Goal: Task Accomplishment & Management: Manage account settings

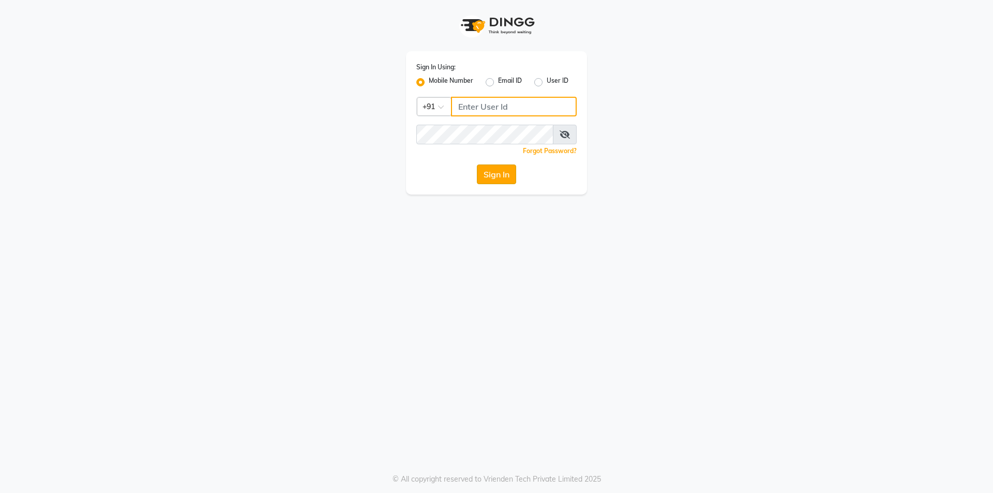
type input "9566910228"
click at [505, 173] on button "Sign In" at bounding box center [496, 174] width 39 height 20
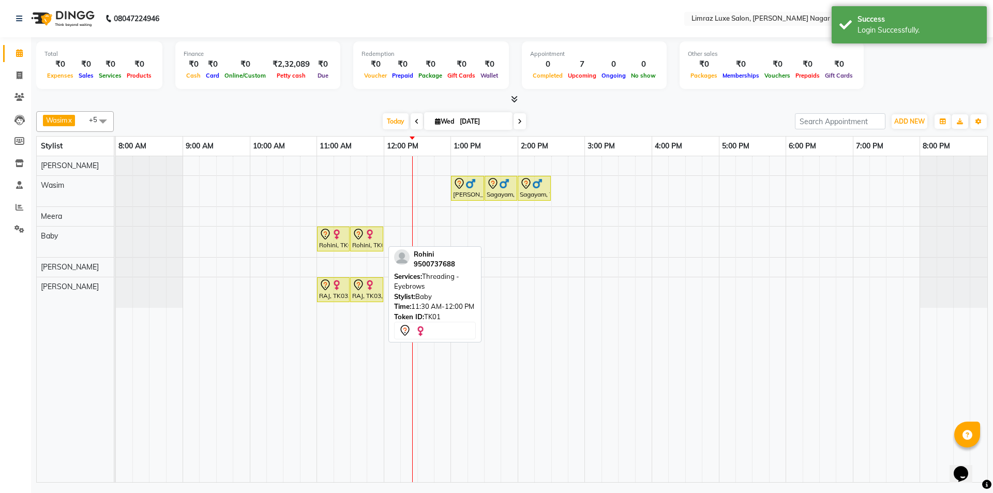
click at [354, 242] on div "Rohini, TK01, 11:30 AM-12:00 PM, Threading - Eyebrows" at bounding box center [366, 239] width 31 height 22
select select "7"
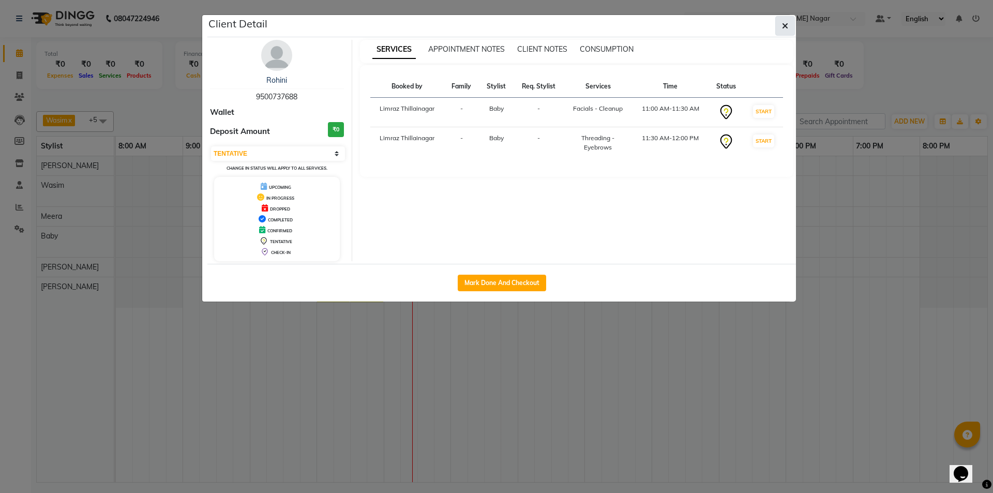
click at [791, 26] on button "button" at bounding box center [785, 26] width 20 height 20
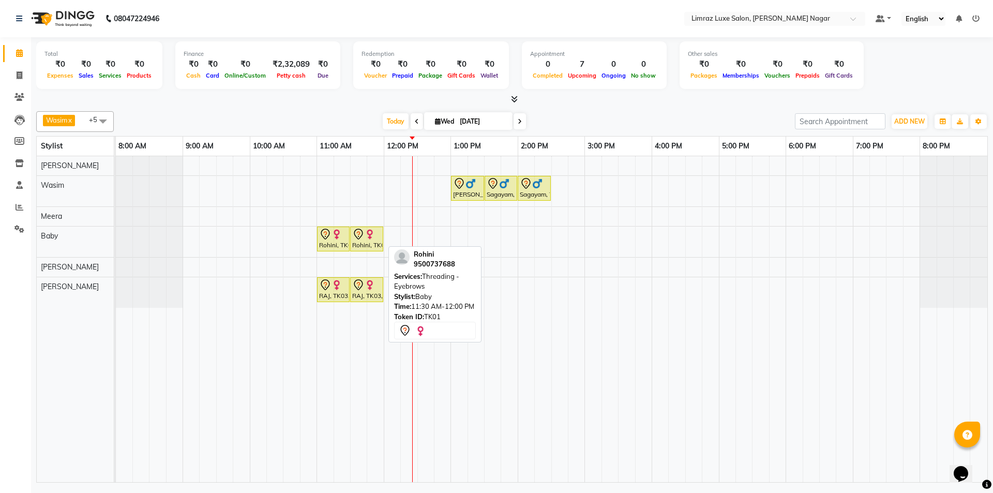
click at [373, 246] on div "Rohini, TK01, 11:30 AM-12:00 PM, Threading - Eyebrows" at bounding box center [366, 239] width 31 height 22
select select "7"
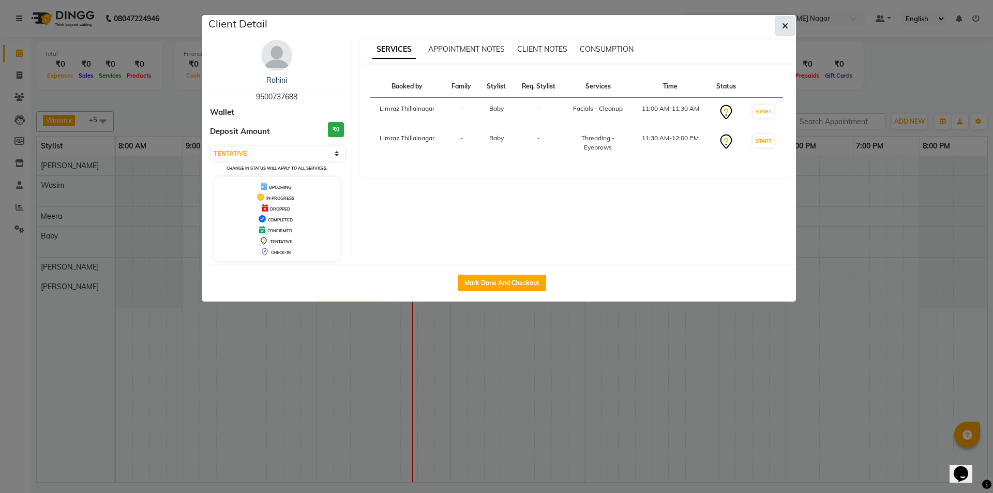
click at [792, 26] on button "button" at bounding box center [785, 26] width 20 height 20
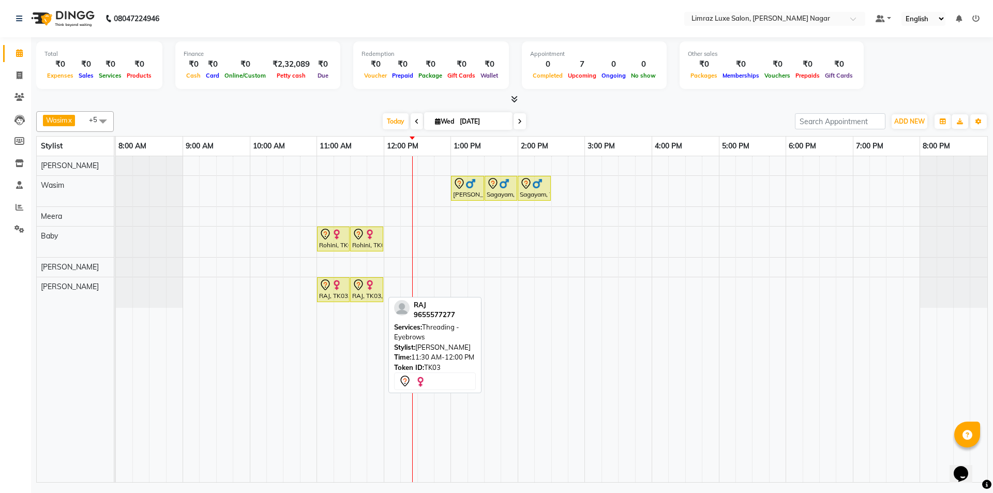
click at [371, 287] on img at bounding box center [369, 285] width 10 height 10
select select "7"
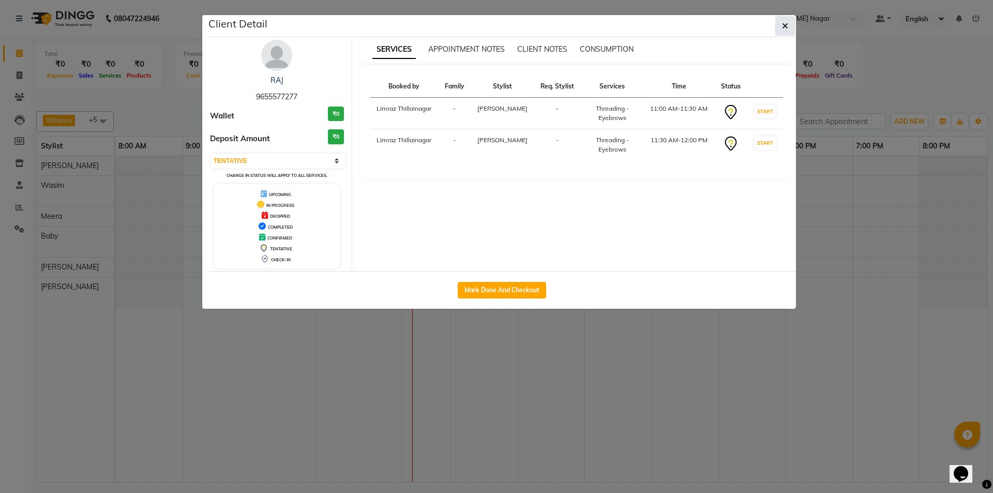
click at [788, 25] on button "button" at bounding box center [785, 26] width 20 height 20
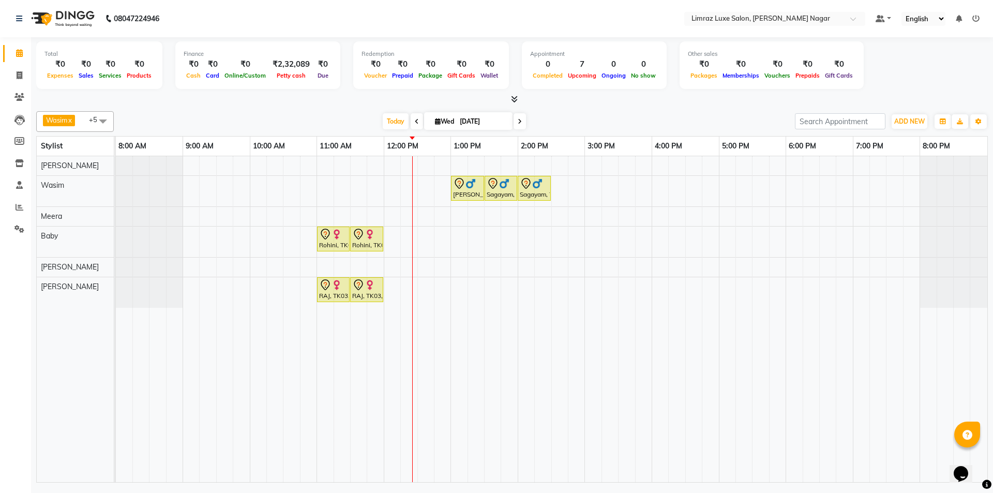
click at [98, 118] on span at bounding box center [103, 121] width 21 height 20
click at [71, 203] on div "Meera" at bounding box center [75, 205] width 66 height 11
checkbox input "false"
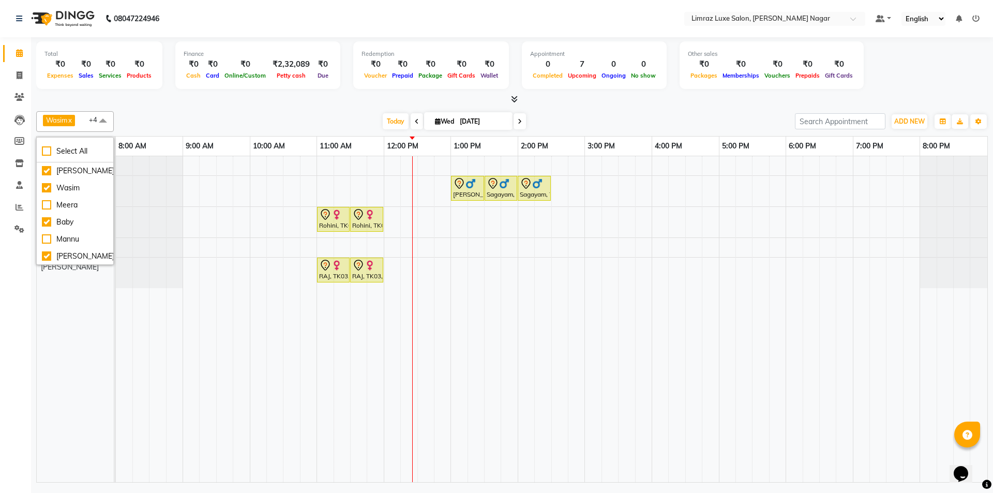
click at [82, 127] on span "[PERSON_NAME] x [PERSON_NAME] x Baby x +4" at bounding box center [75, 121] width 78 height 21
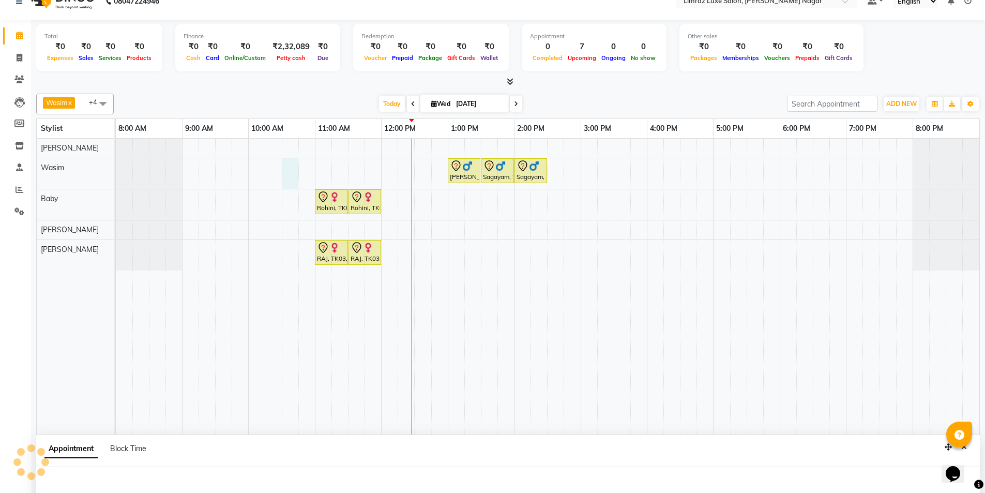
select select "74165"
select select "tentative"
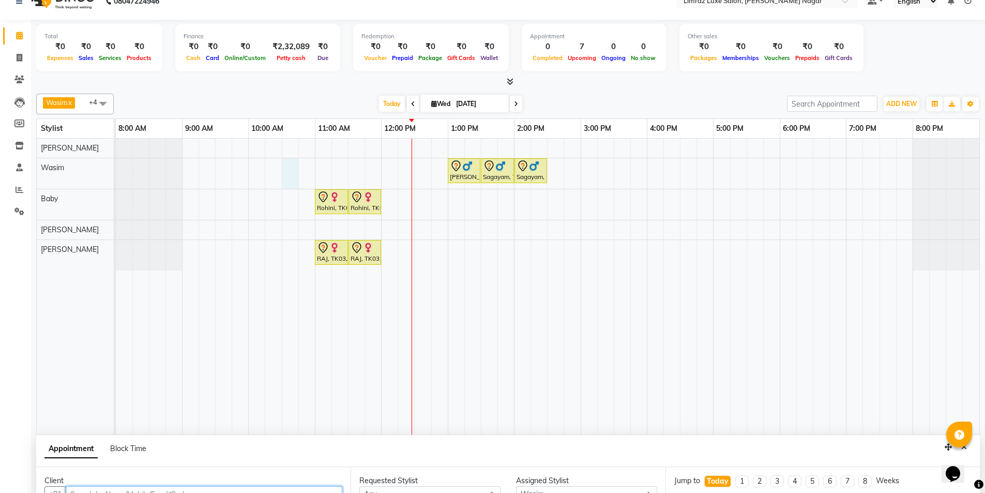
select select "630"
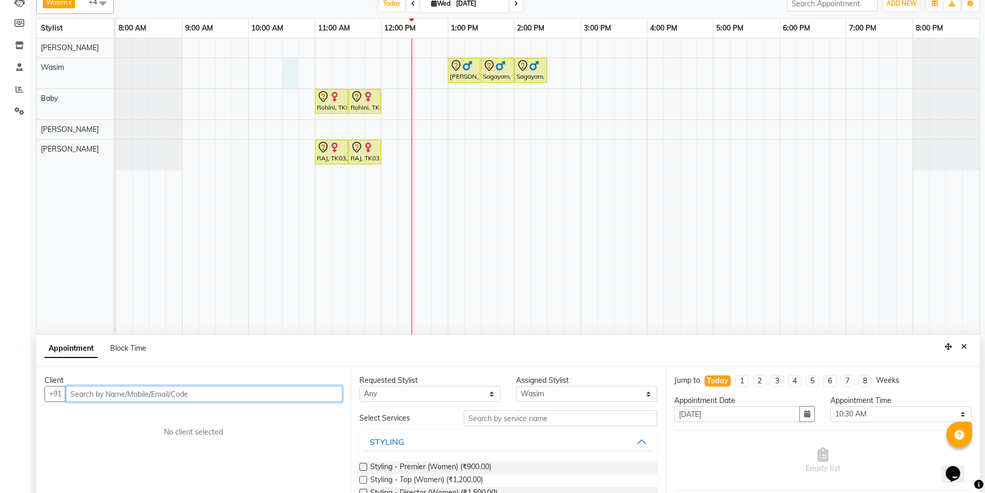
scroll to position [195, 0]
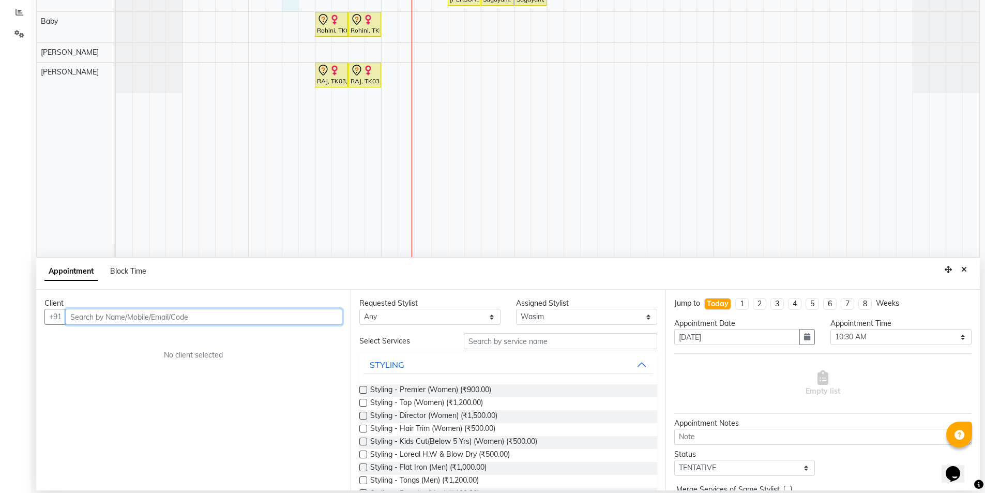
click at [294, 314] on input "text" at bounding box center [204, 317] width 277 height 16
type input "9176623236"
click at [322, 320] on span "Add Client" at bounding box center [320, 316] width 35 height 9
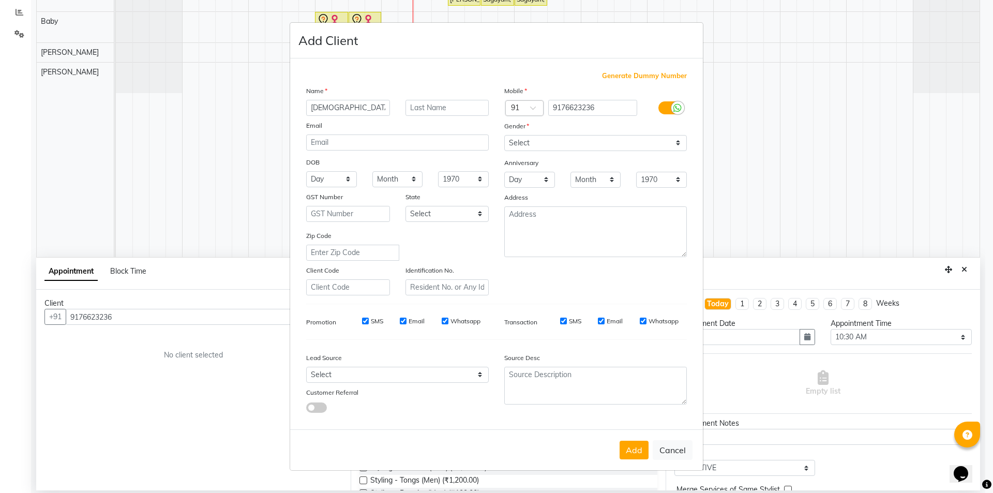
type input "[DEMOGRAPHIC_DATA]"
click at [562, 145] on select "Select [DEMOGRAPHIC_DATA] [DEMOGRAPHIC_DATA] Other Prefer Not To Say" at bounding box center [595, 143] width 182 height 16
select select "male"
click at [504, 135] on select "Select [DEMOGRAPHIC_DATA] [DEMOGRAPHIC_DATA] Other Prefer Not To Say" at bounding box center [595, 143] width 182 height 16
click at [382, 320] on label "SMS" at bounding box center [377, 320] width 12 height 9
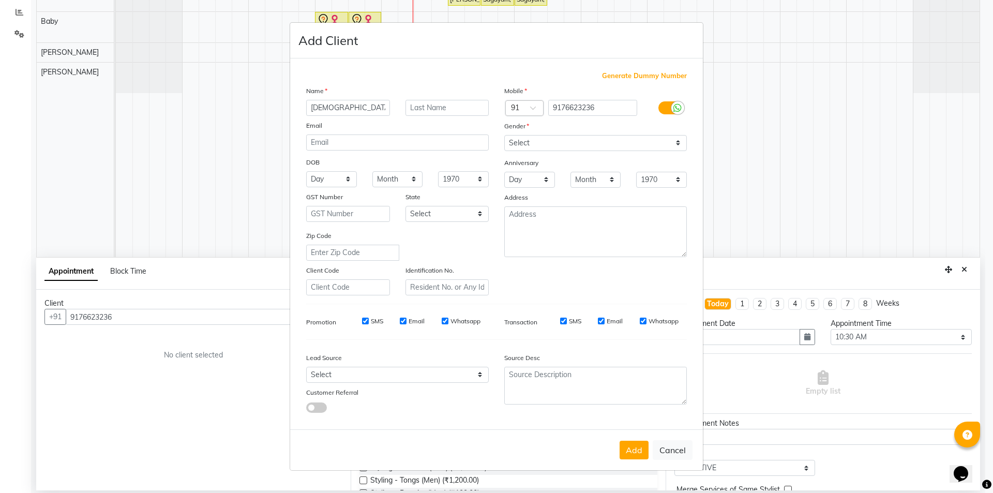
click at [369, 320] on input "SMS" at bounding box center [365, 320] width 7 height 7
checkbox input "false"
drag, startPoint x: 405, startPoint y: 321, endPoint x: 416, endPoint y: 315, distance: 13.0
click at [405, 321] on input "Email" at bounding box center [403, 320] width 7 height 7
checkbox input "false"
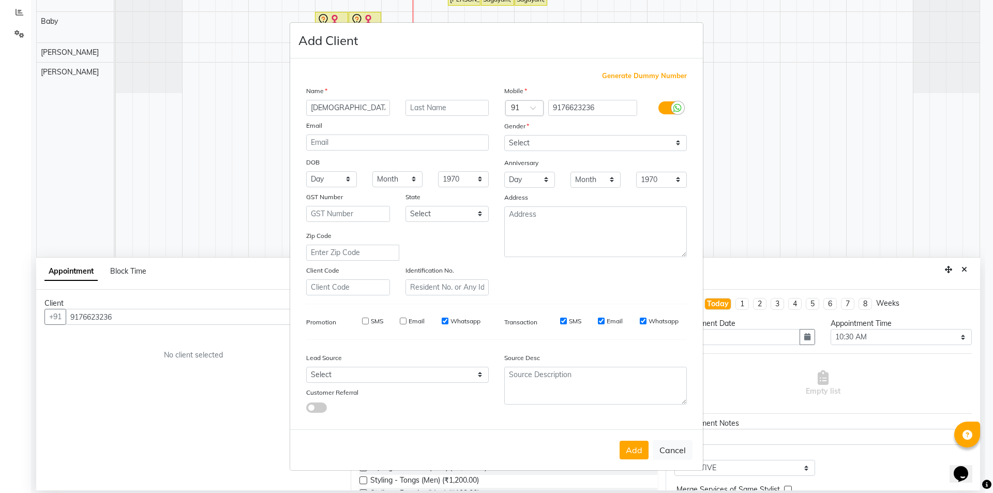
click at [453, 317] on label "Whatsapp" at bounding box center [465, 320] width 30 height 9
click at [447, 325] on div "Whatsapp" at bounding box center [461, 320] width 39 height 9
click at [448, 323] on div "Whatsapp" at bounding box center [461, 320] width 39 height 9
click at [444, 321] on input "Whatsapp" at bounding box center [445, 320] width 7 height 7
checkbox input "false"
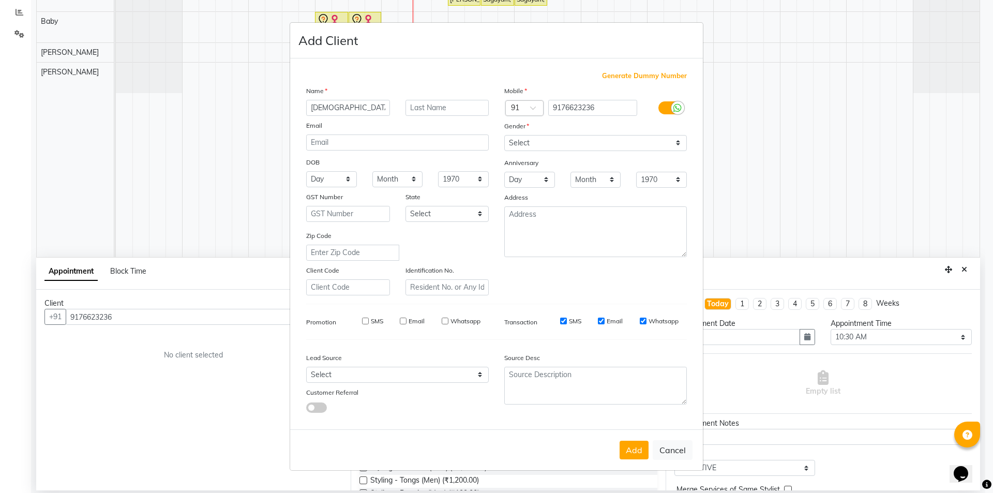
click at [559, 321] on div "SMS" at bounding box center [563, 320] width 36 height 9
click at [564, 321] on input "SMS" at bounding box center [563, 320] width 7 height 7
checkbox input "false"
click at [604, 322] on input "Email" at bounding box center [601, 320] width 7 height 7
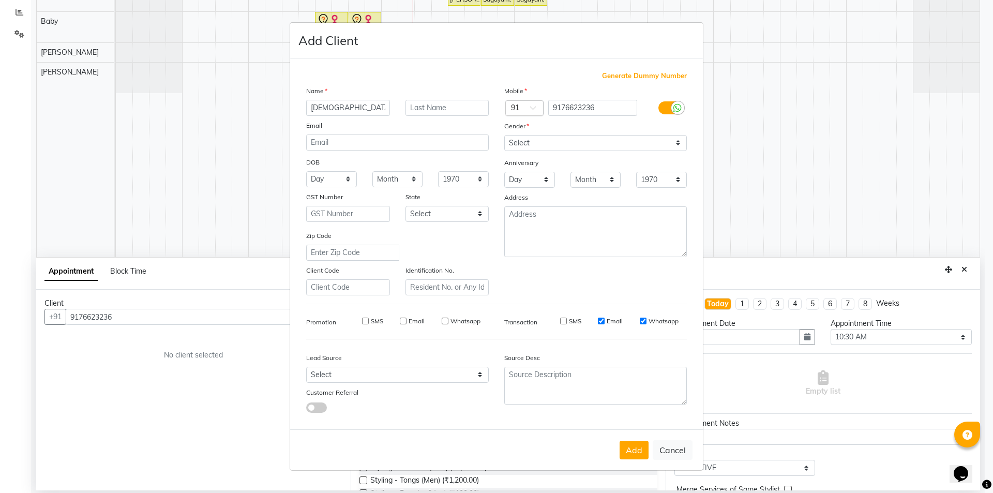
checkbox input "false"
click at [640, 324] on input "Whatsapp" at bounding box center [643, 320] width 7 height 7
checkbox input "false"
click at [633, 444] on button "Add" at bounding box center [633, 449] width 29 height 19
type input "91******36"
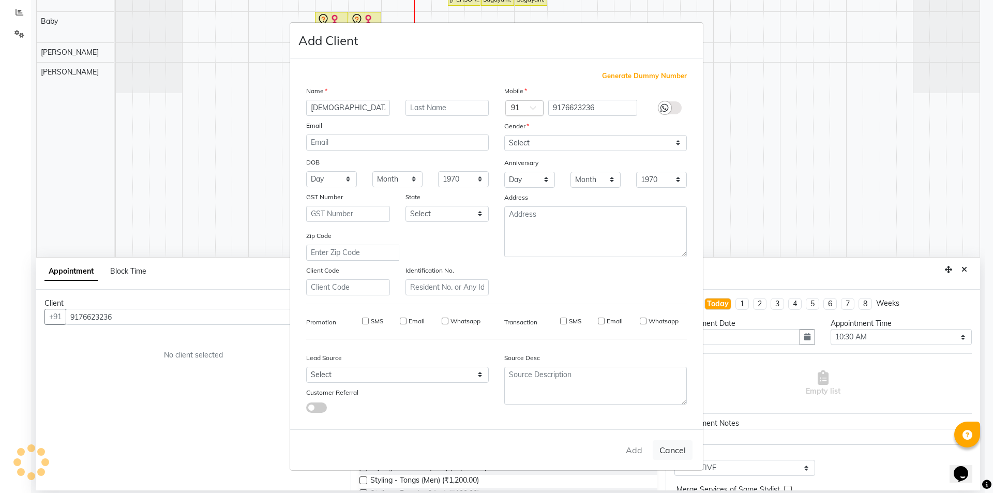
select select
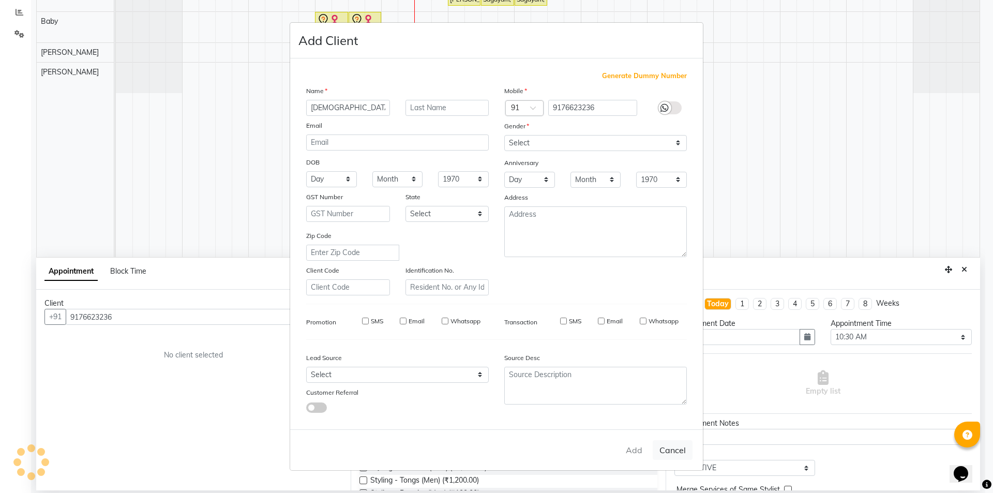
select select
checkbox input "false"
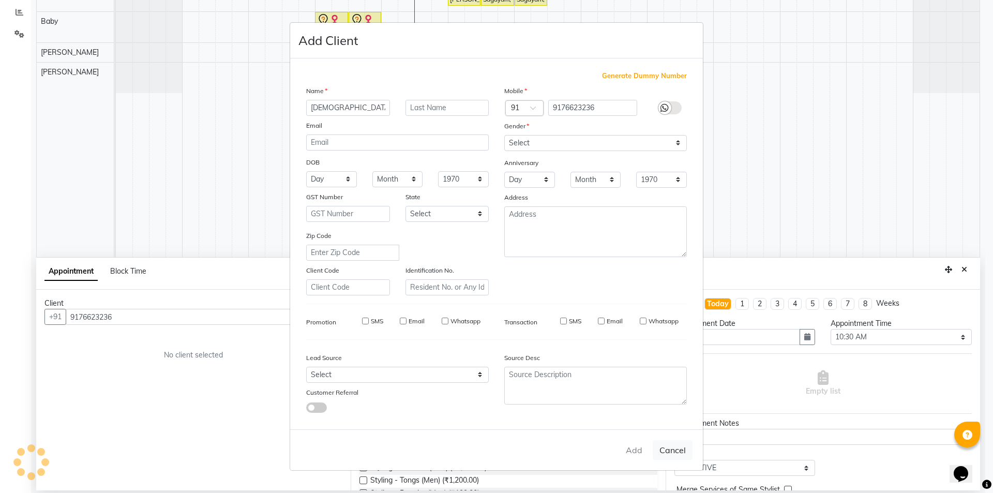
checkbox input "false"
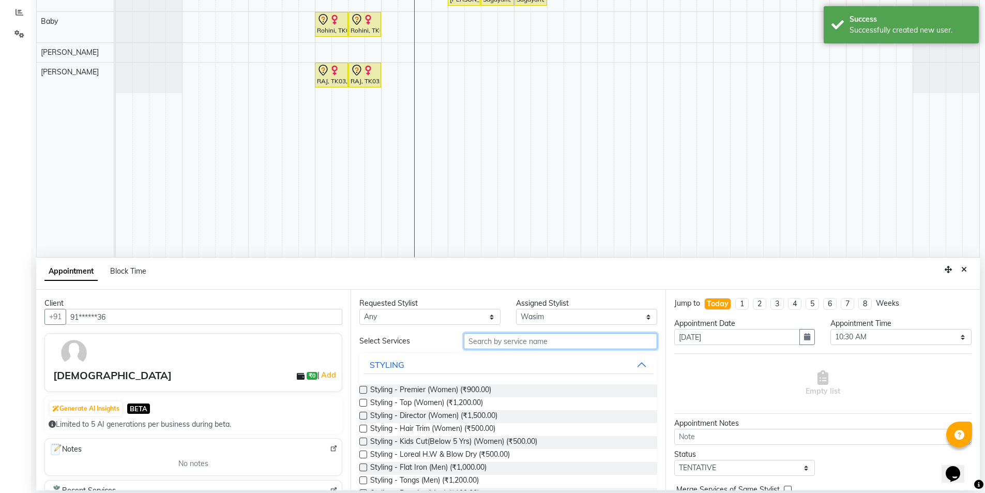
click at [527, 346] on input "text" at bounding box center [560, 341] width 193 height 16
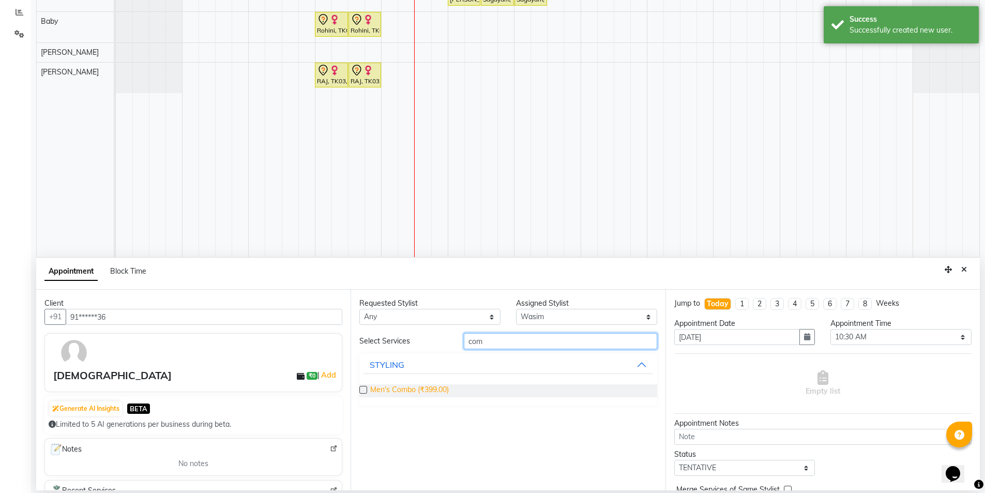
type input "com"
click at [436, 388] on span "Men's Combo (₹399.00)" at bounding box center [409, 390] width 79 height 13
checkbox input "false"
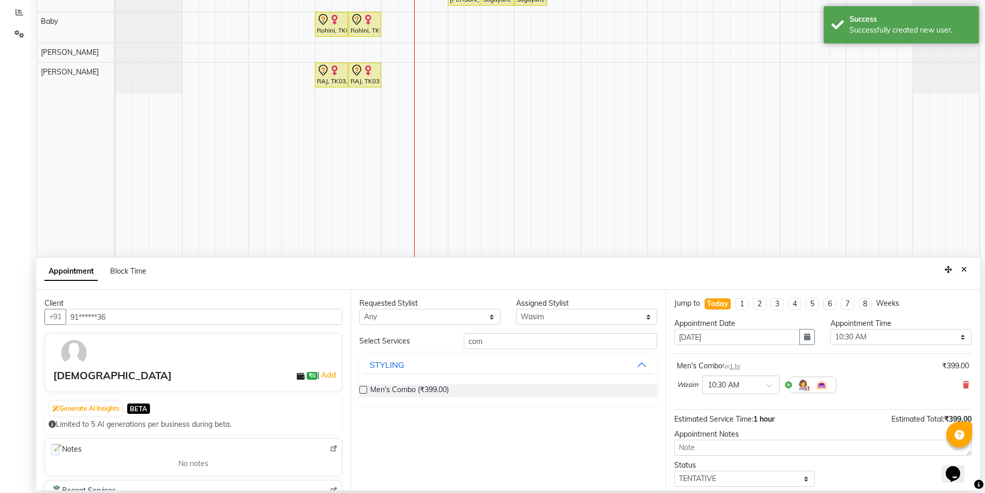
scroll to position [62, 0]
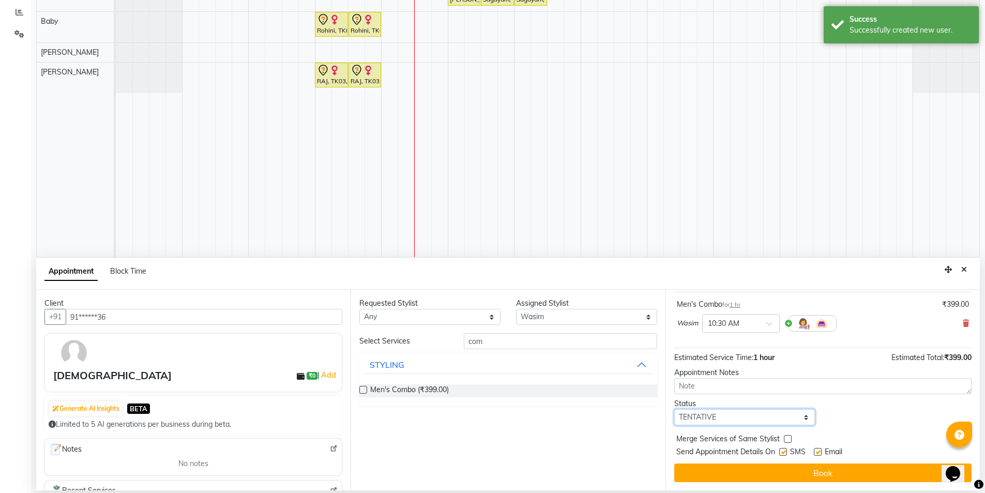
click at [768, 421] on select "Select TENTATIVE CONFIRM CHECK-IN UPCOMING" at bounding box center [744, 417] width 141 height 16
select select "confirm booking"
click at [674, 409] on select "Select TENTATIVE CONFIRM CHECK-IN UPCOMING" at bounding box center [744, 417] width 141 height 16
click at [781, 450] on label at bounding box center [783, 452] width 8 height 8
click at [781, 450] on input "checkbox" at bounding box center [782, 452] width 7 height 7
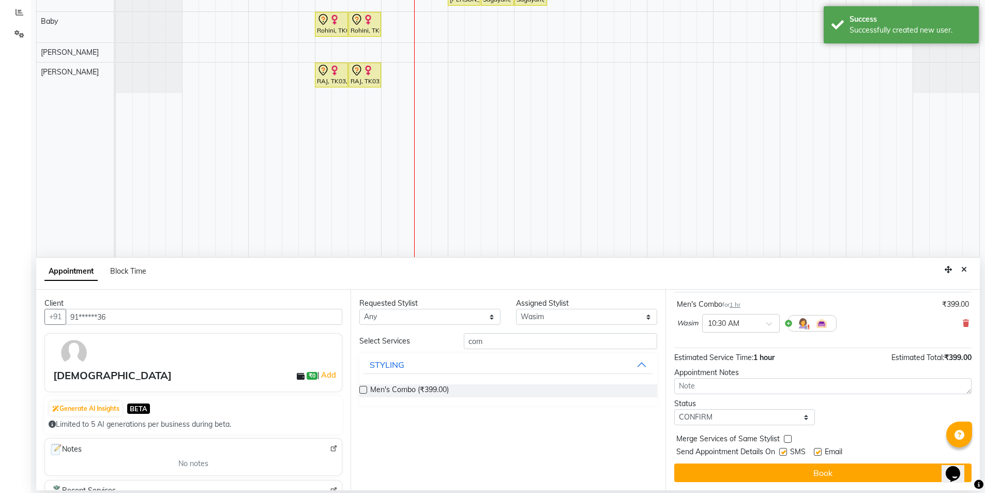
checkbox input "false"
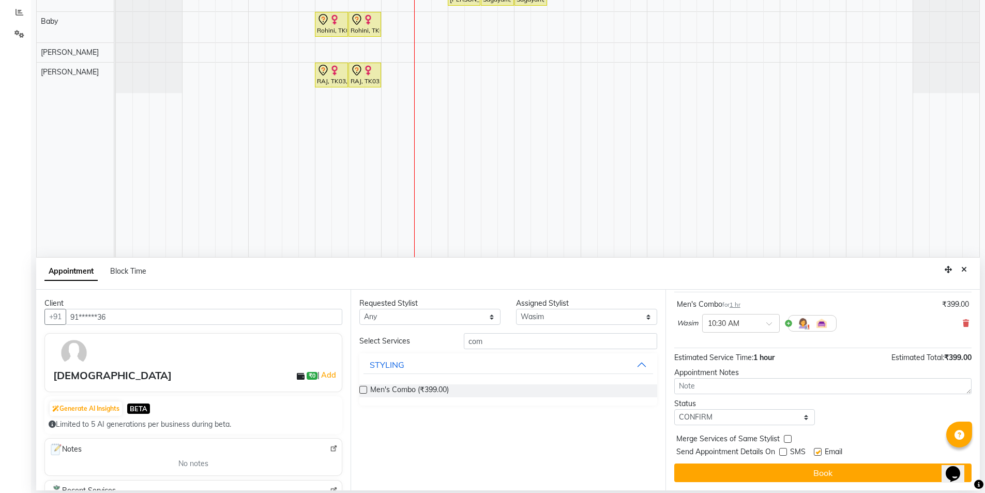
click at [814, 450] on label at bounding box center [818, 452] width 8 height 8
click at [814, 450] on input "checkbox" at bounding box center [817, 452] width 7 height 7
checkbox input "false"
click at [774, 422] on select "Select TENTATIVE CONFIRM CHECK-IN UPCOMING" at bounding box center [744, 417] width 141 height 16
select select "check-in"
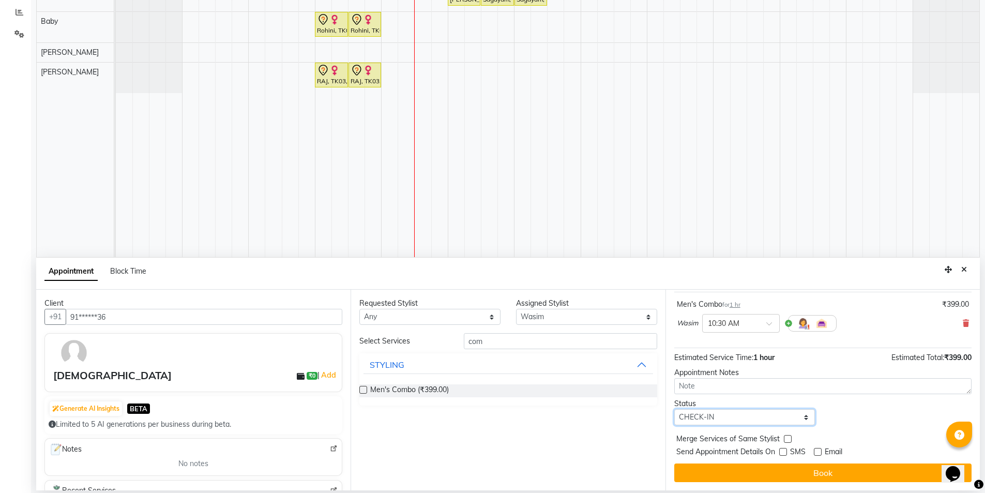
click at [674, 409] on select "Select TENTATIVE CONFIRM CHECK-IN UPCOMING" at bounding box center [744, 417] width 141 height 16
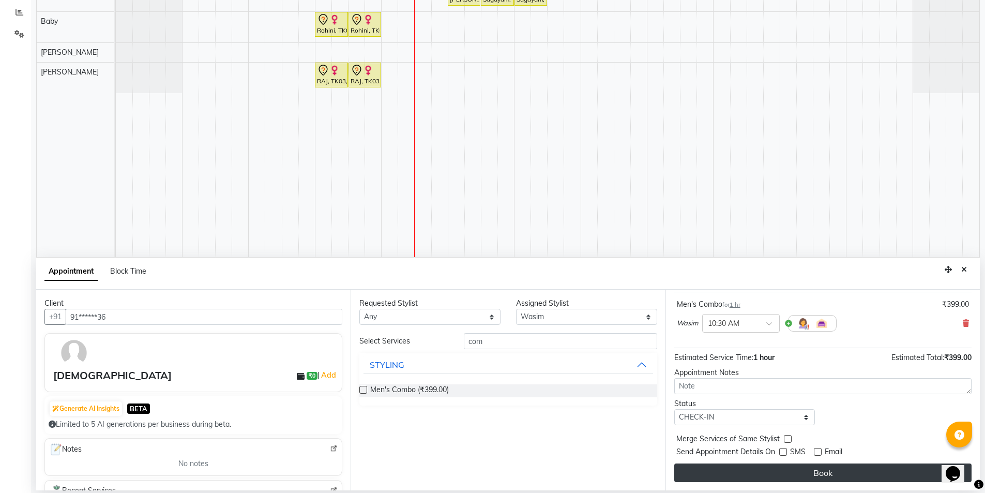
click at [856, 470] on button "Book" at bounding box center [822, 472] width 297 height 19
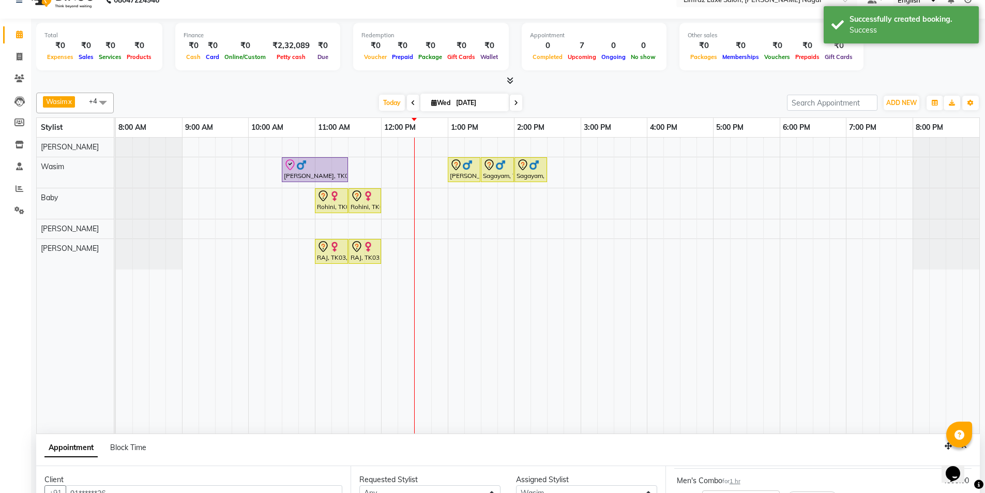
scroll to position [0, 0]
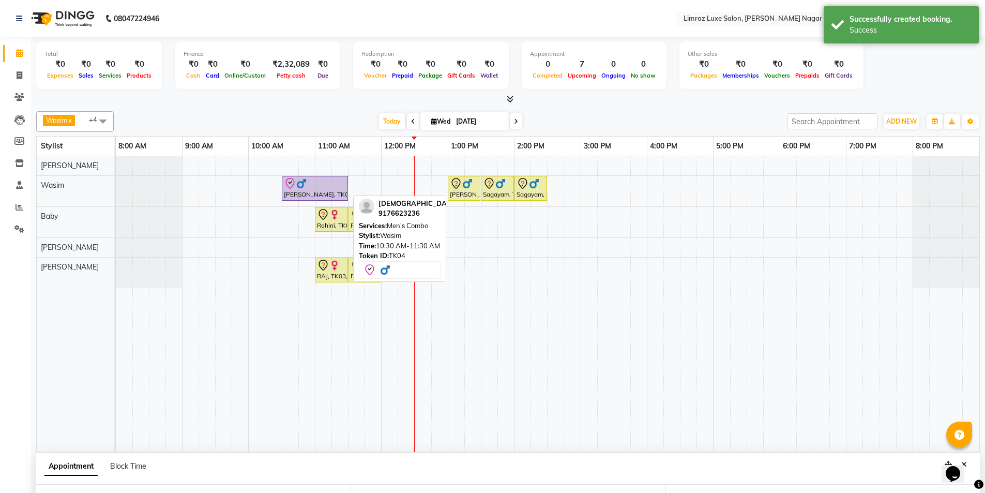
click at [339, 195] on div "[PERSON_NAME], TK04, 10:30 AM-11:30 AM, Men's Combo" at bounding box center [315, 188] width 64 height 22
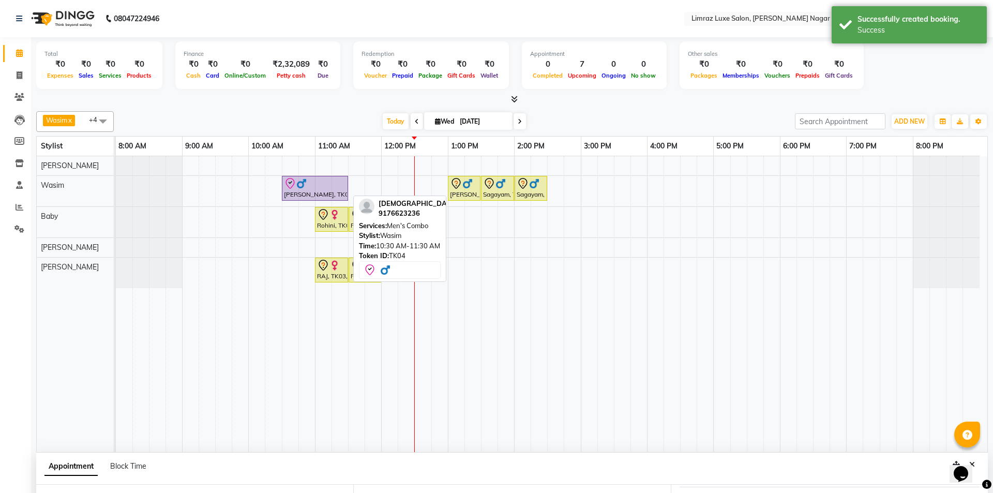
select select "8"
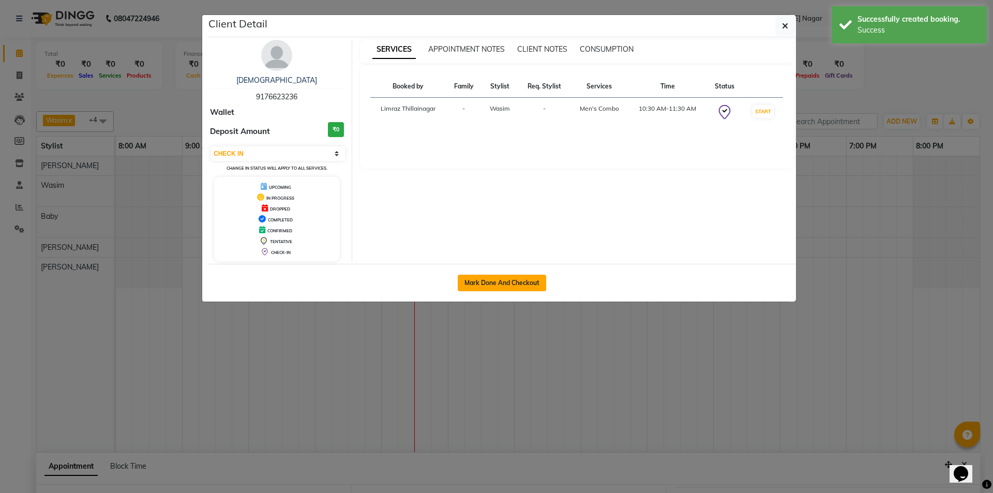
click at [533, 282] on button "Mark Done And Checkout" at bounding box center [502, 283] width 88 height 17
select select "service"
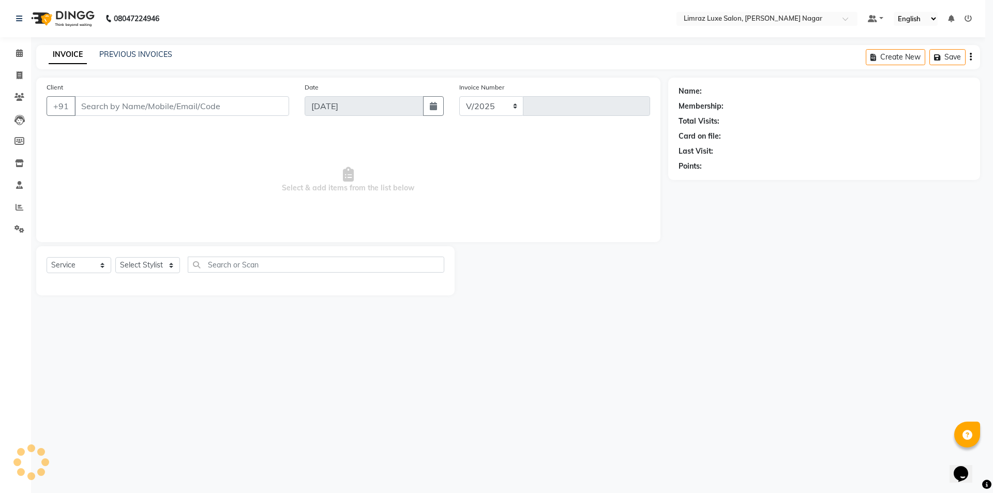
select select "7280"
type input "0408"
type input "91******36"
select select "74165"
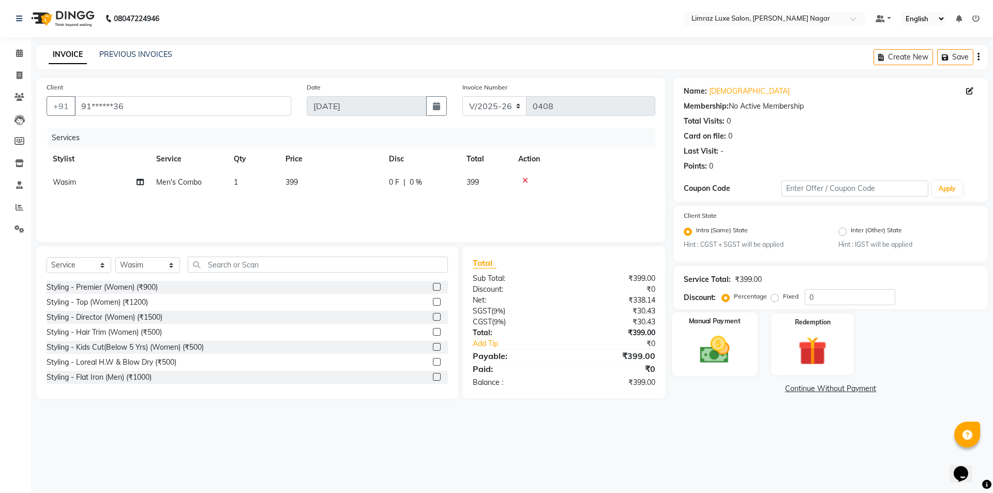
click at [705, 339] on img at bounding box center [714, 350] width 48 height 34
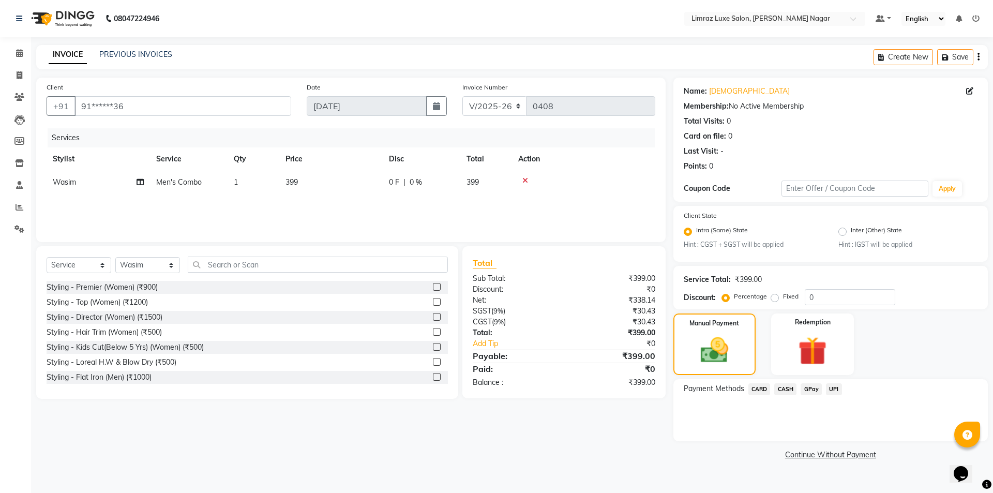
click at [805, 385] on span "GPay" at bounding box center [810, 389] width 21 height 12
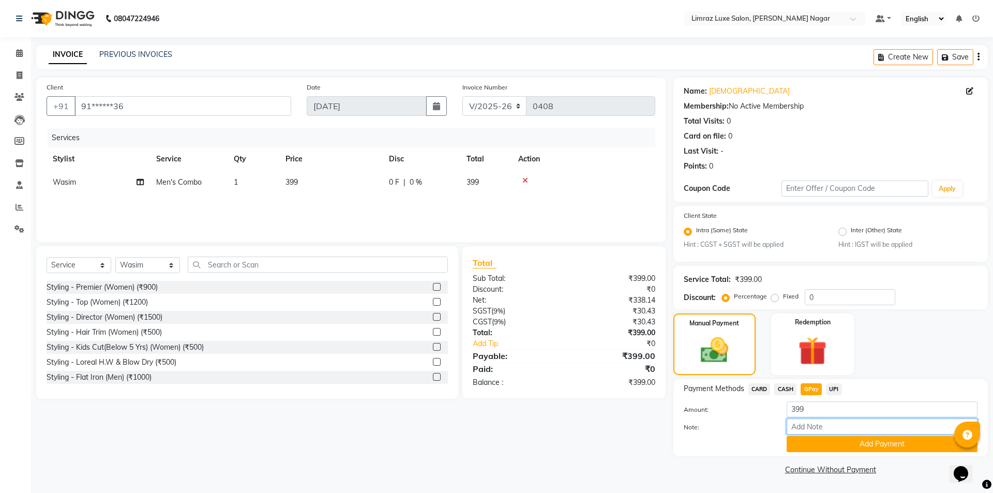
click at [826, 422] on input "Note:" at bounding box center [881, 426] width 191 height 16
type input "gpay mam"
click at [864, 448] on button "Add Payment" at bounding box center [881, 444] width 191 height 16
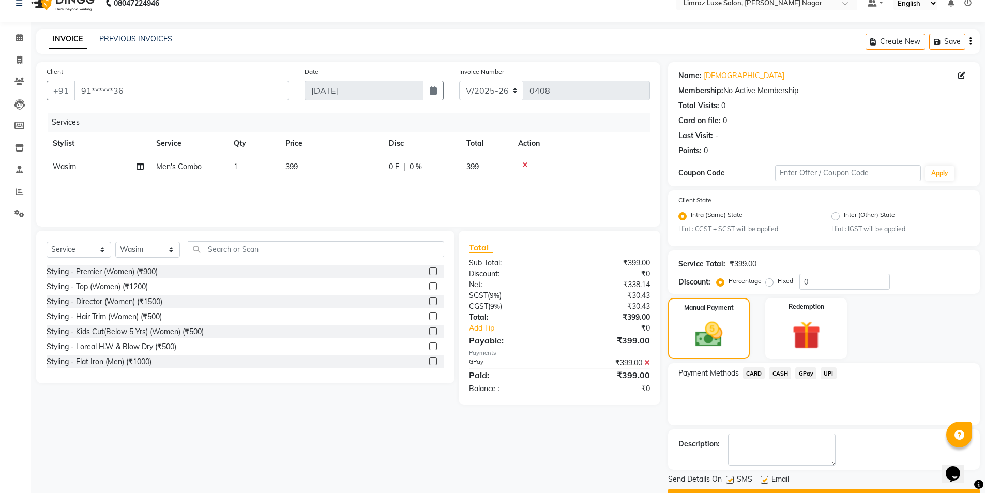
scroll to position [43, 0]
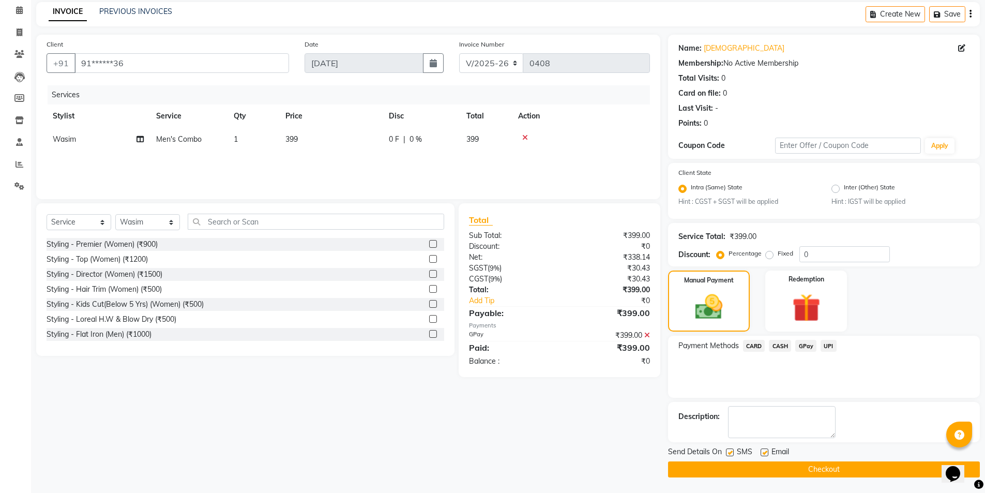
click at [734, 453] on div "SMS" at bounding box center [743, 452] width 35 height 13
click at [761, 451] on label at bounding box center [764, 452] width 8 height 8
click at [761, 451] on input "checkbox" at bounding box center [763, 452] width 7 height 7
checkbox input "false"
click at [731, 451] on label at bounding box center [730, 452] width 8 height 8
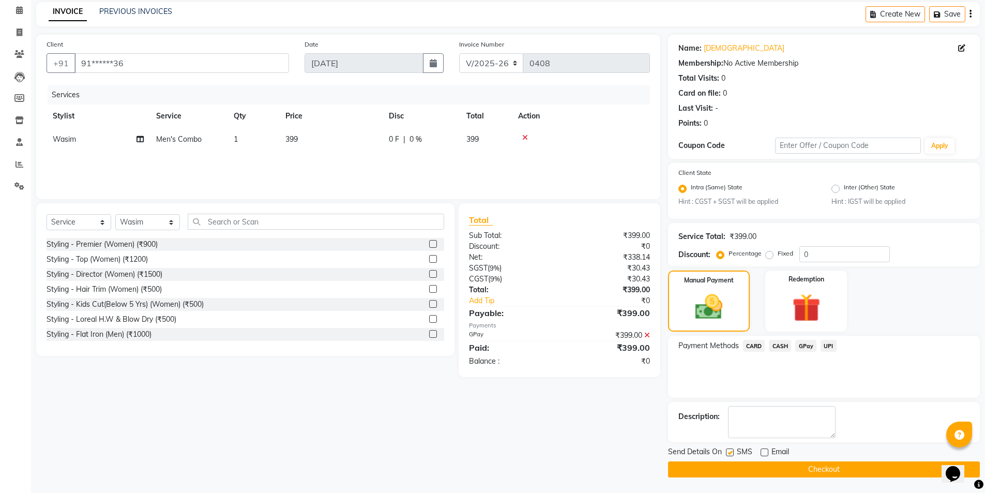
click at [731, 451] on input "checkbox" at bounding box center [729, 452] width 7 height 7
checkbox input "false"
click at [742, 464] on button "Checkout" at bounding box center [824, 469] width 312 height 16
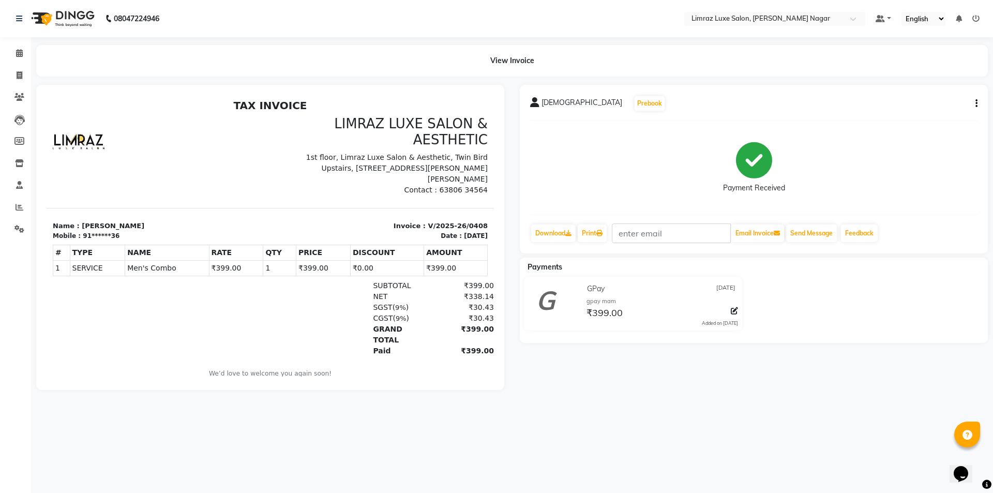
click at [78, 12] on img at bounding box center [61, 18] width 71 height 29
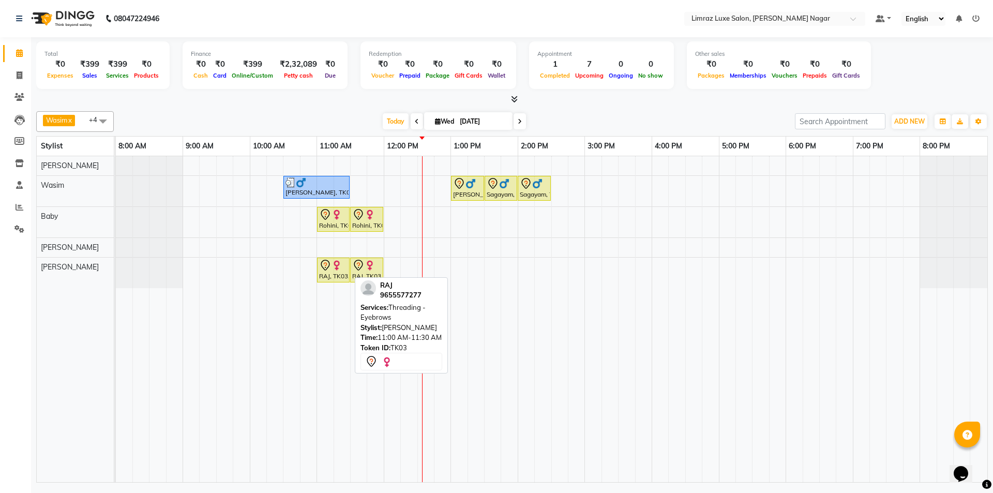
click at [325, 270] on icon at bounding box center [325, 265] width 9 height 11
select select "7"
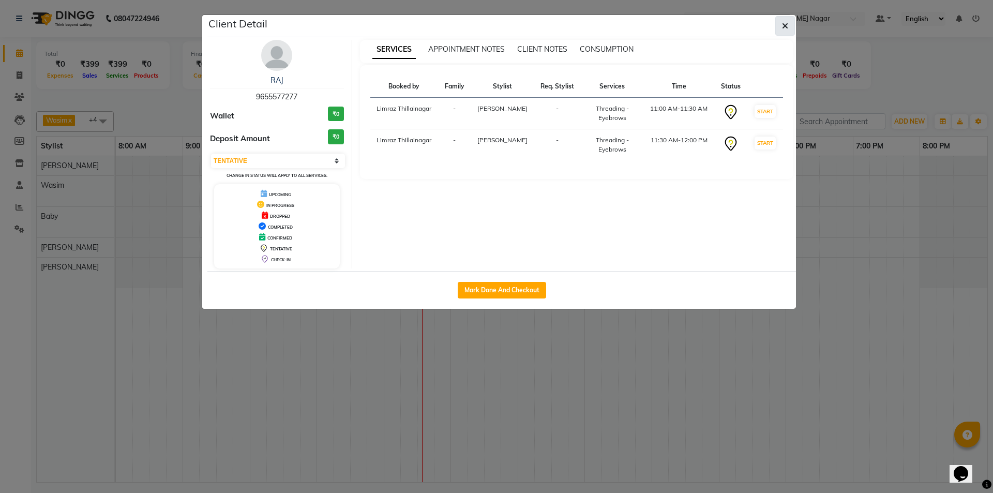
click at [790, 26] on button "button" at bounding box center [785, 26] width 20 height 20
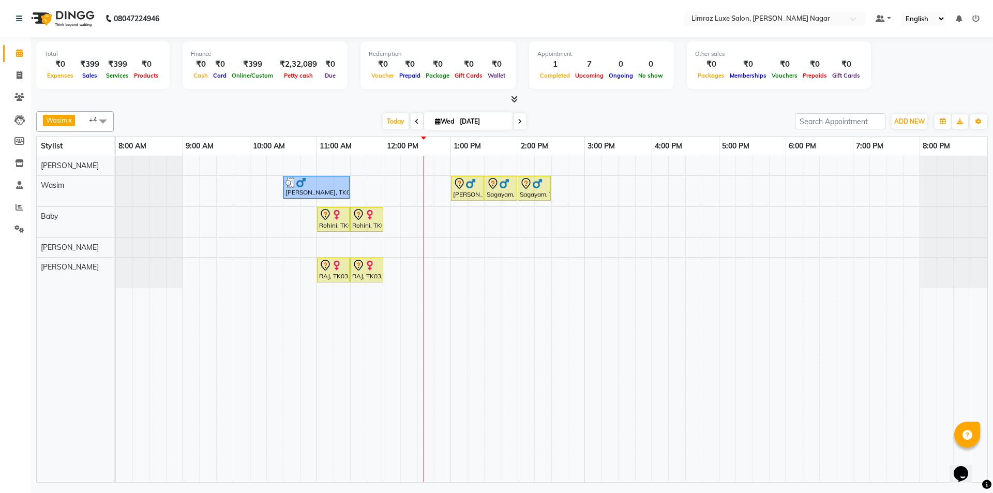
click at [515, 284] on tr at bounding box center [551, 319] width 871 height 326
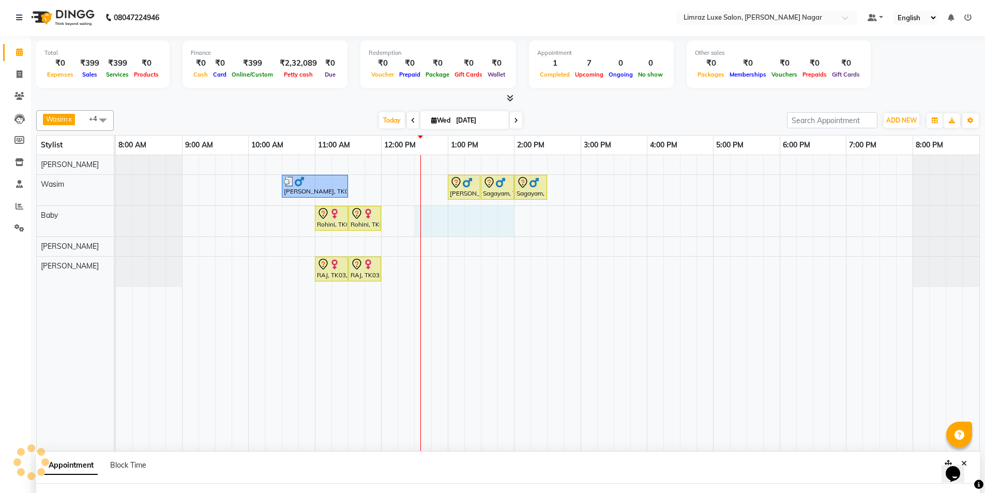
select select "74161"
select select "750"
select select "tentative"
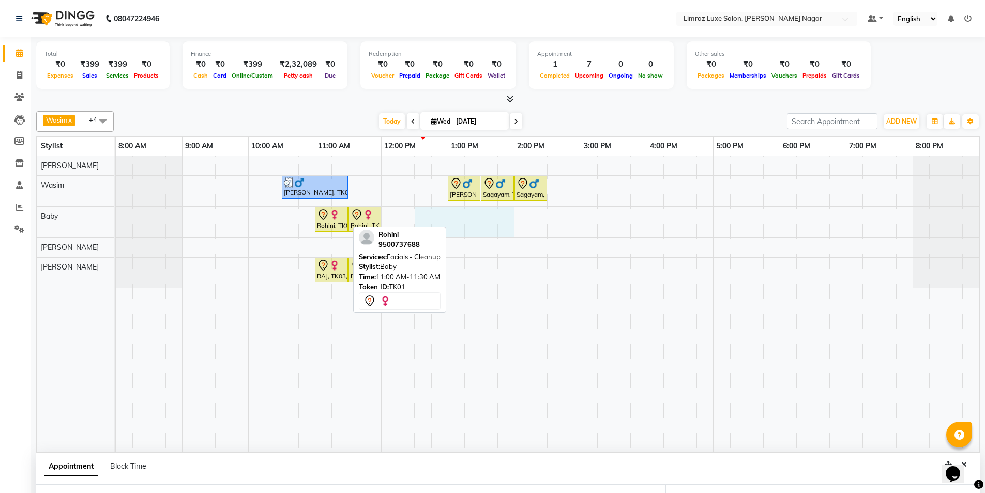
click at [346, 226] on div at bounding box center [347, 219] width 4 height 24
select select "7"
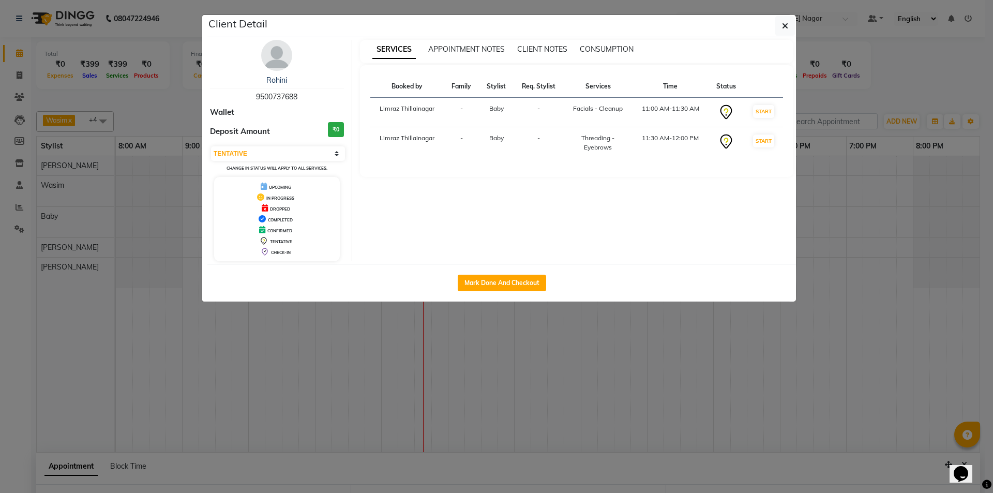
click at [795, 19] on div "Client Detail" at bounding box center [501, 26] width 588 height 22
click at [793, 23] on button "button" at bounding box center [785, 26] width 20 height 20
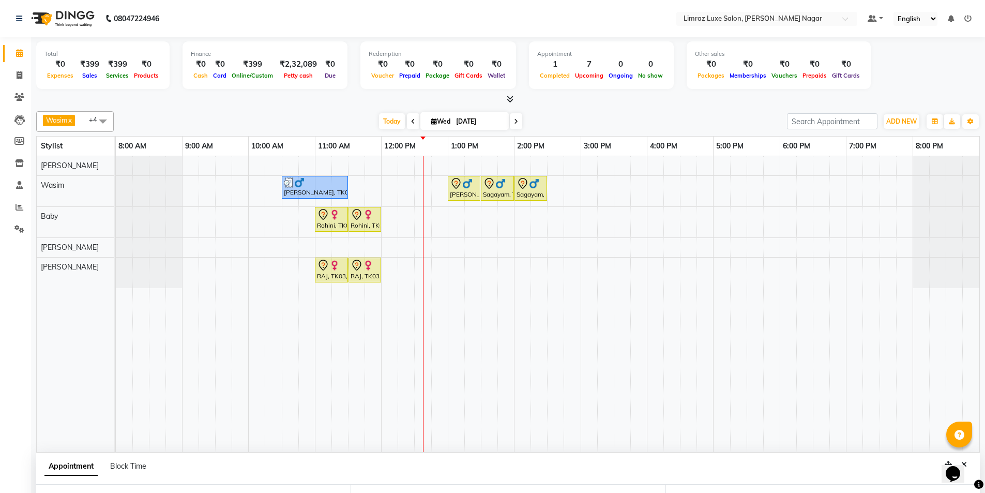
click at [415, 120] on span at bounding box center [413, 121] width 12 height 16
type input "02-09-2025"
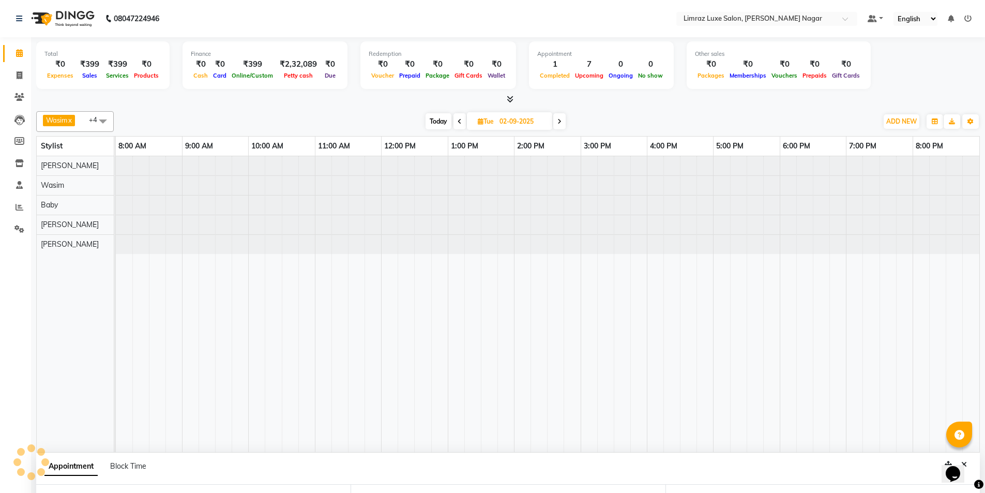
select select "750"
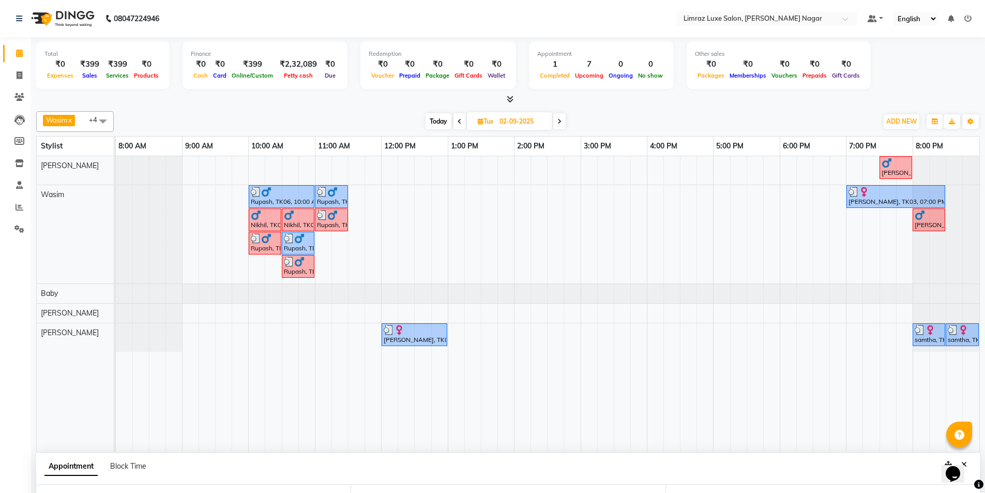
click at [559, 124] on icon at bounding box center [559, 121] width 4 height 6
type input "[DATE]"
select select "750"
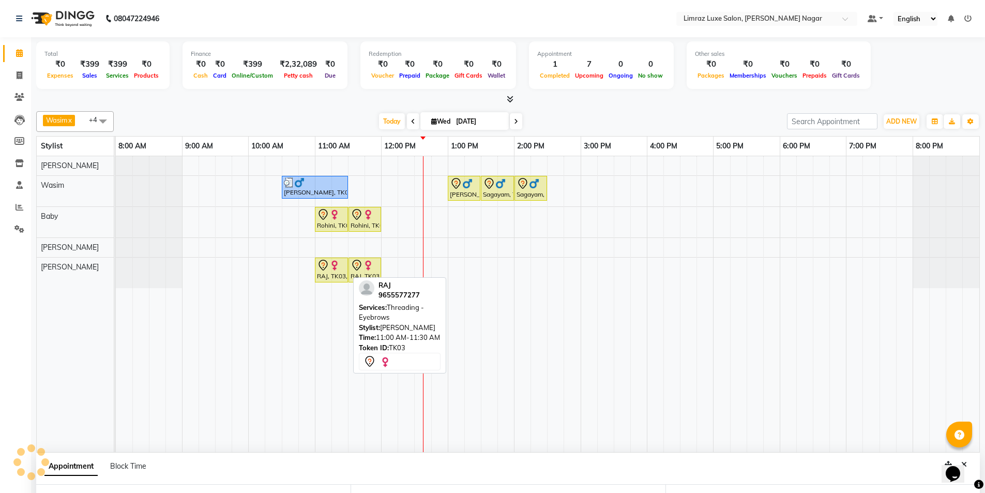
click at [339, 270] on div at bounding box center [331, 265] width 29 height 12
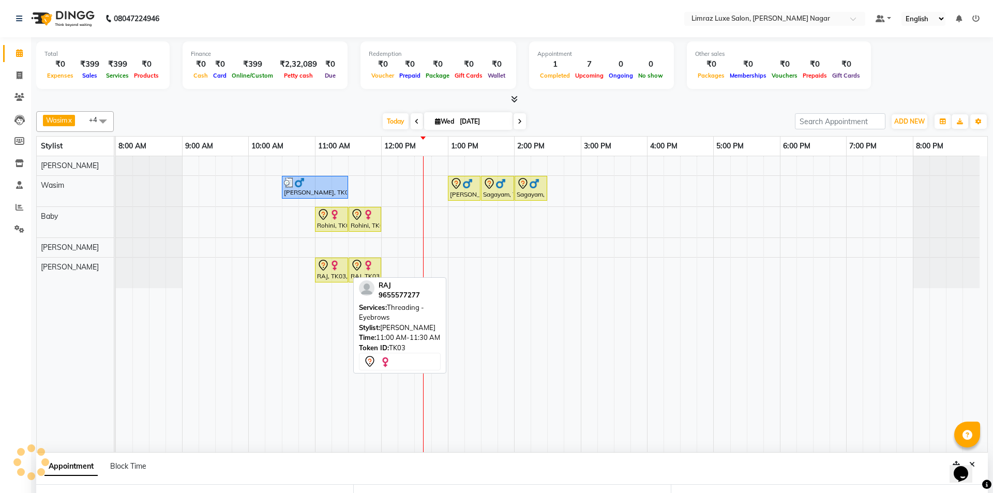
select select "7"
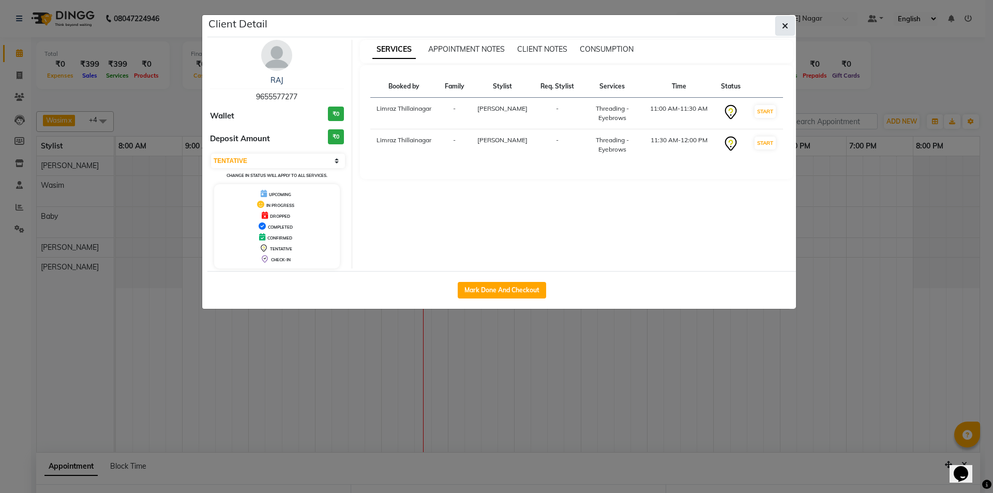
click at [781, 33] on button "button" at bounding box center [785, 26] width 20 height 20
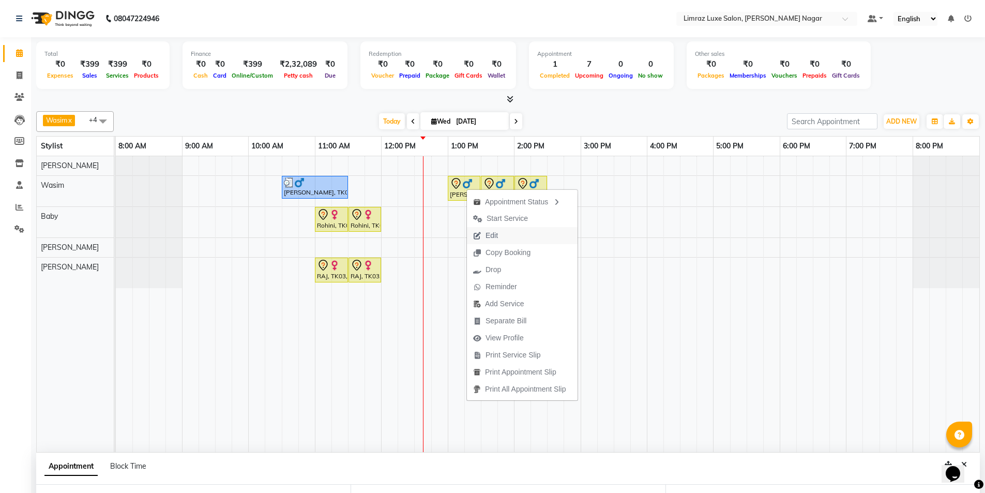
click at [524, 236] on button "Edit" at bounding box center [522, 235] width 111 height 17
select select "tentative"
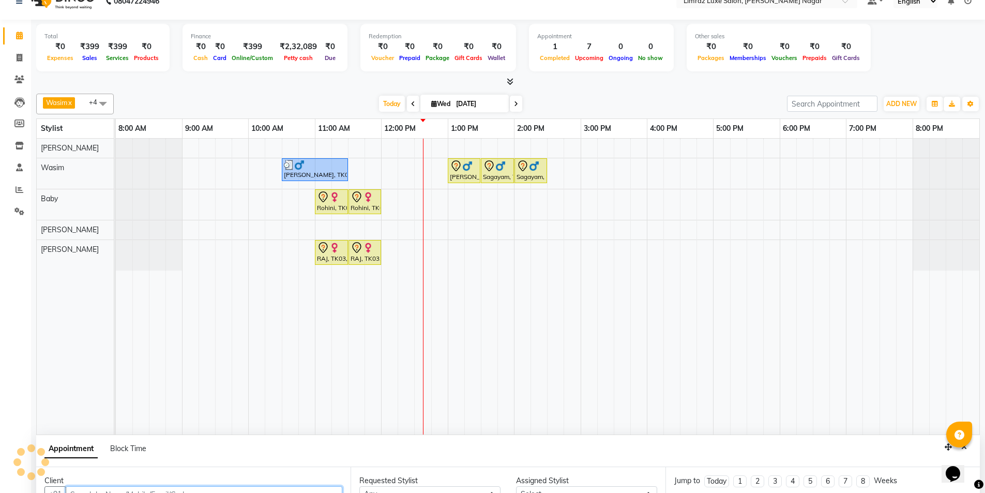
type input "[DATE]"
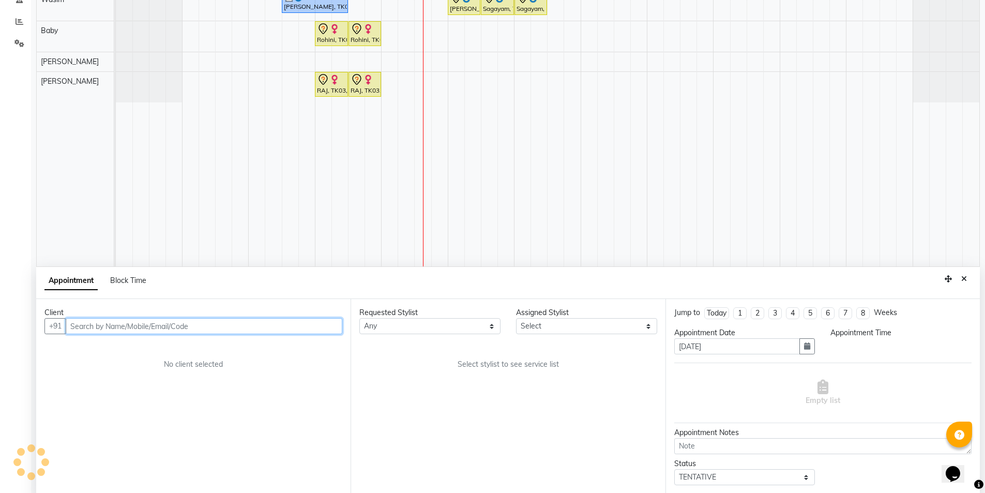
select select "780"
select select "74165"
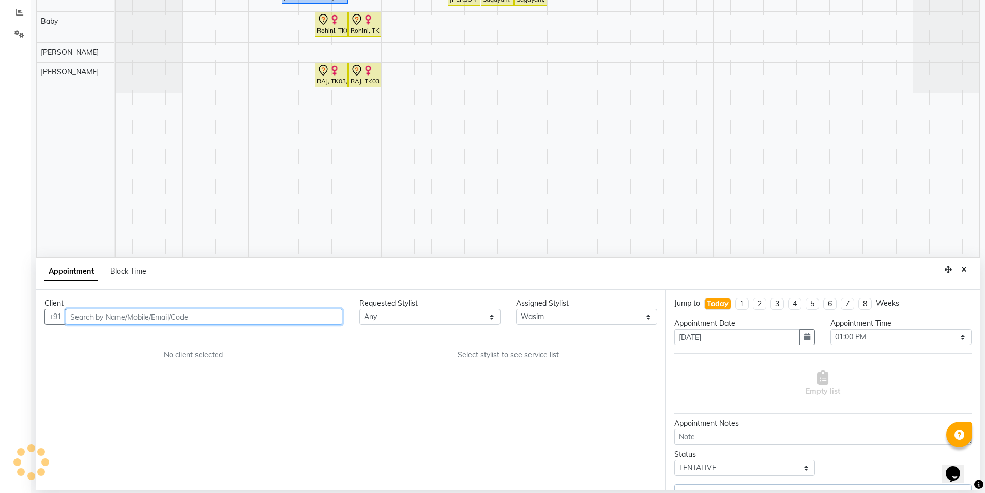
select select "3648"
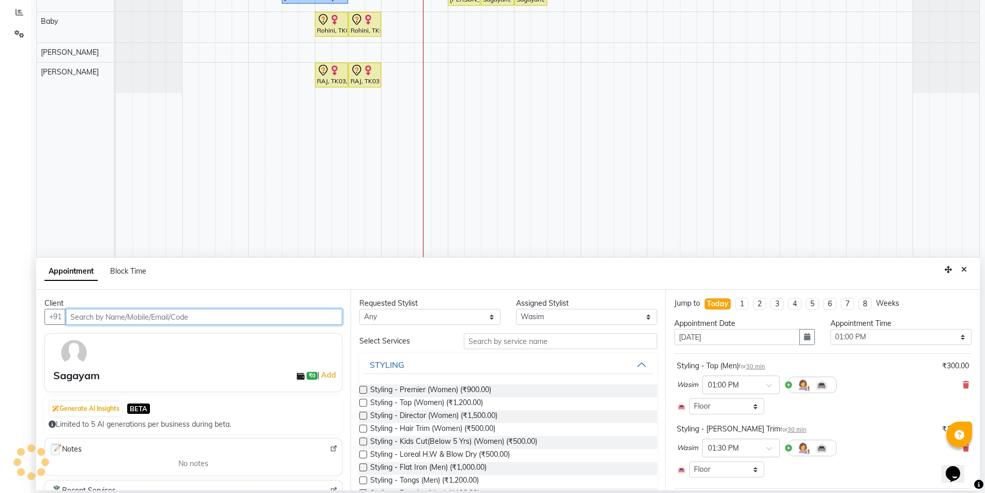
select select "3648"
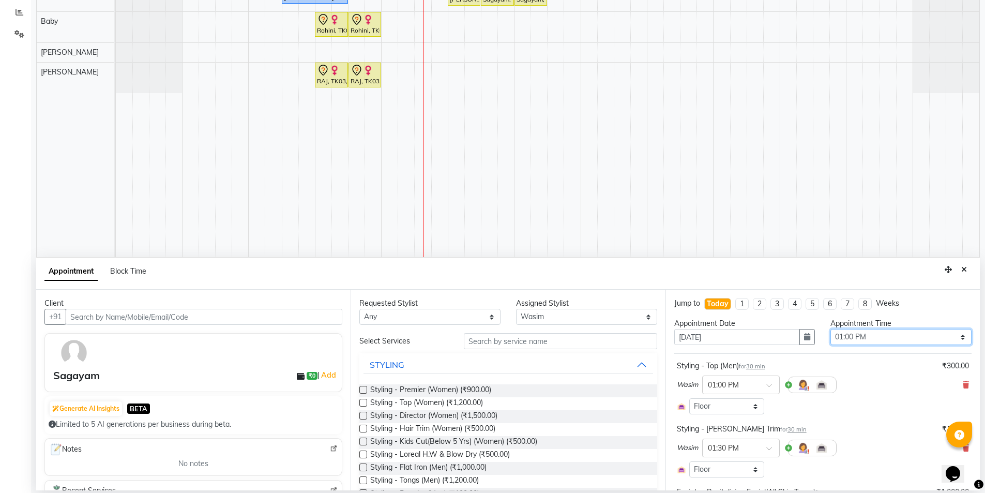
drag, startPoint x: 894, startPoint y: 336, endPoint x: 887, endPoint y: 336, distance: 7.3
click at [894, 336] on select "Select 09:00 AM 09:15 AM 09:30 AM 09:45 AM 10:00 AM 10:15 AM 10:30 AM 10:45 AM …" at bounding box center [900, 337] width 141 height 16
select select "960"
click at [830, 329] on select "Select 09:00 AM 09:15 AM 09:30 AM 09:45 AM 10:00 AM 10:15 AM 10:30 AM 10:45 AM …" at bounding box center [900, 337] width 141 height 16
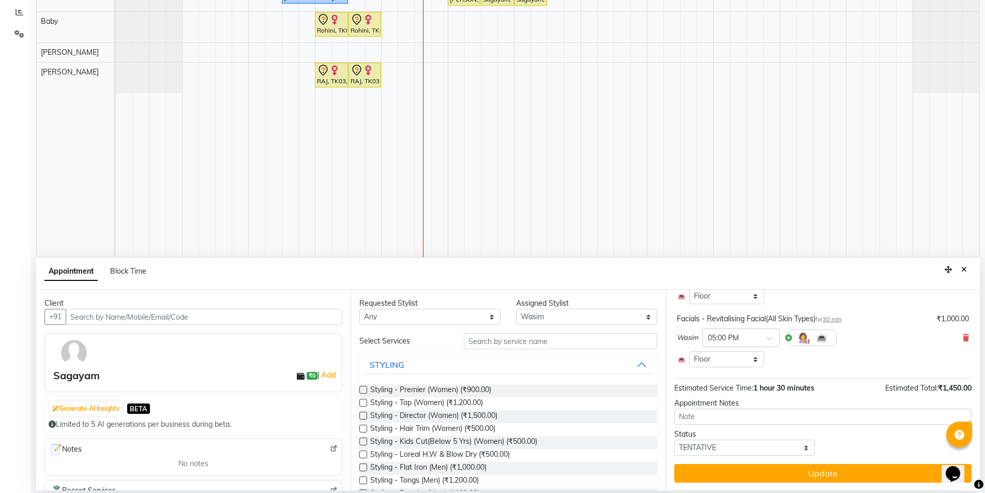
scroll to position [174, 0]
click at [719, 447] on select "Select TENTATIVE CONFIRM CHECK-IN UPCOMING" at bounding box center [744, 447] width 141 height 16
select select "confirm booking"
click at [674, 439] on select "Select TENTATIVE CONFIRM CHECK-IN UPCOMING" at bounding box center [744, 447] width 141 height 16
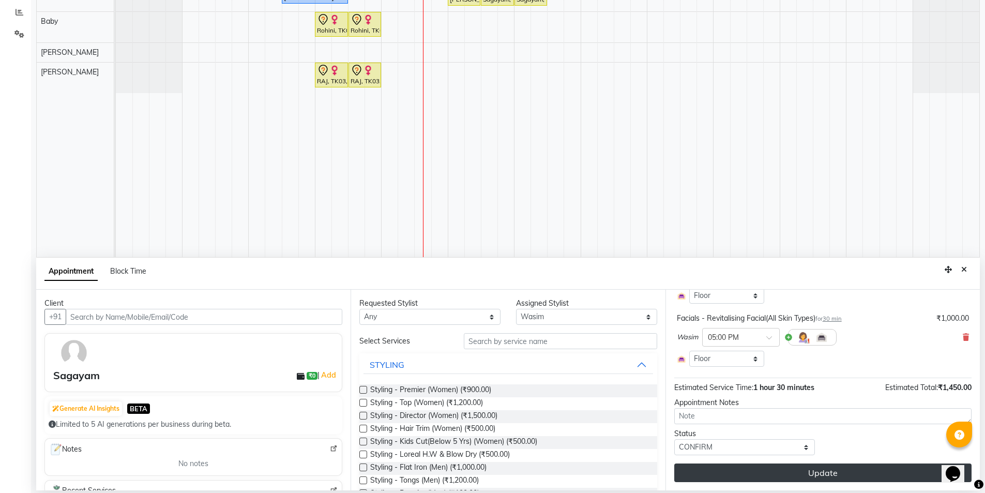
click at [775, 480] on button "Update" at bounding box center [822, 472] width 297 height 19
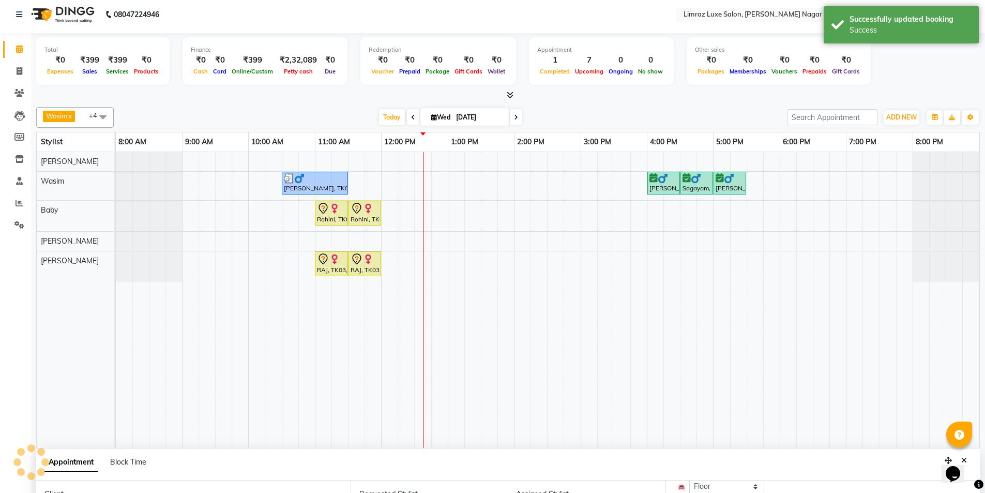
scroll to position [0, 0]
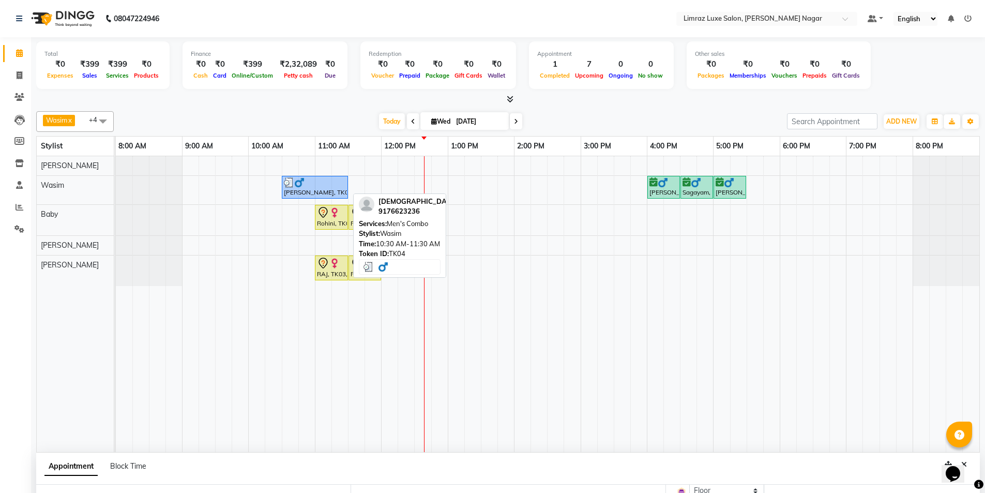
click at [314, 186] on div at bounding box center [315, 182] width 62 height 10
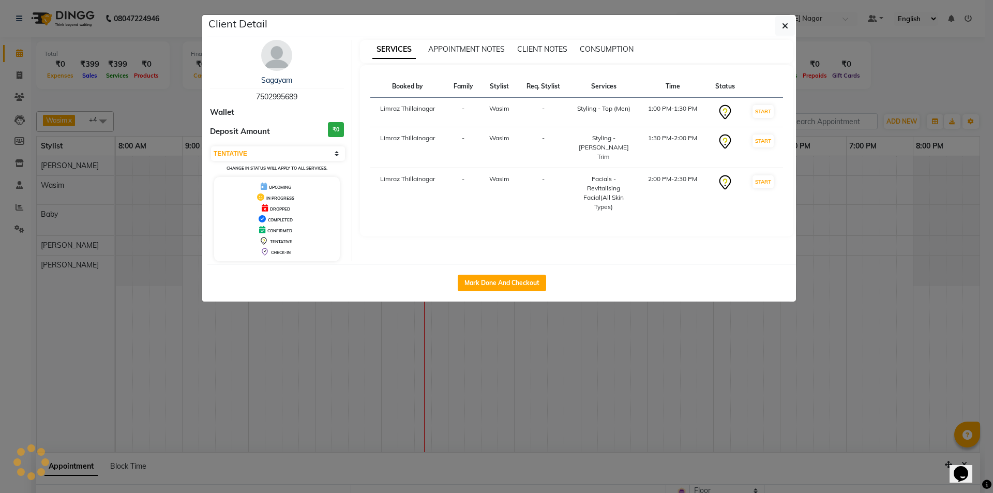
select select "3"
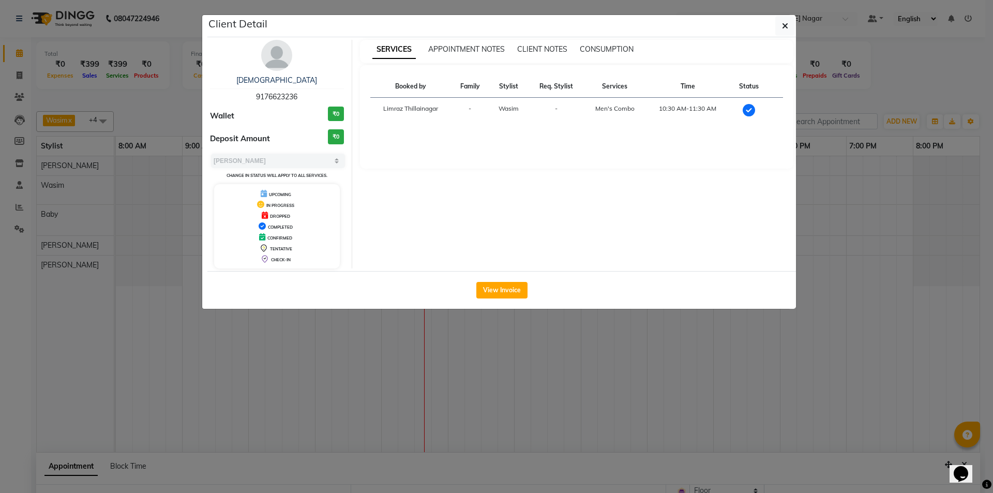
drag, startPoint x: 304, startPoint y: 96, endPoint x: 235, endPoint y: 97, distance: 68.8
click at [238, 94] on div "Shiva 9176623236" at bounding box center [277, 88] width 134 height 27
copy span "9176623236"
click at [792, 32] on button "button" at bounding box center [785, 26] width 20 height 20
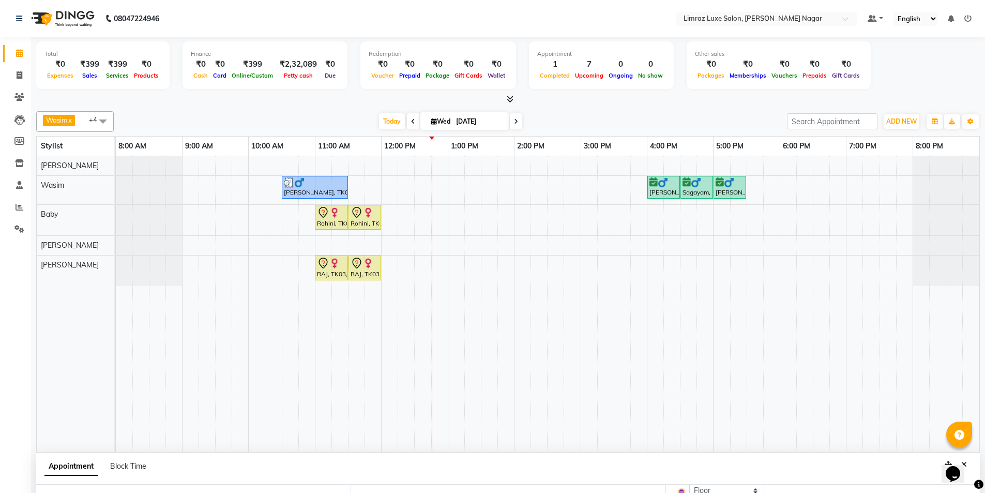
click at [960, 428] on div at bounding box center [959, 434] width 26 height 26
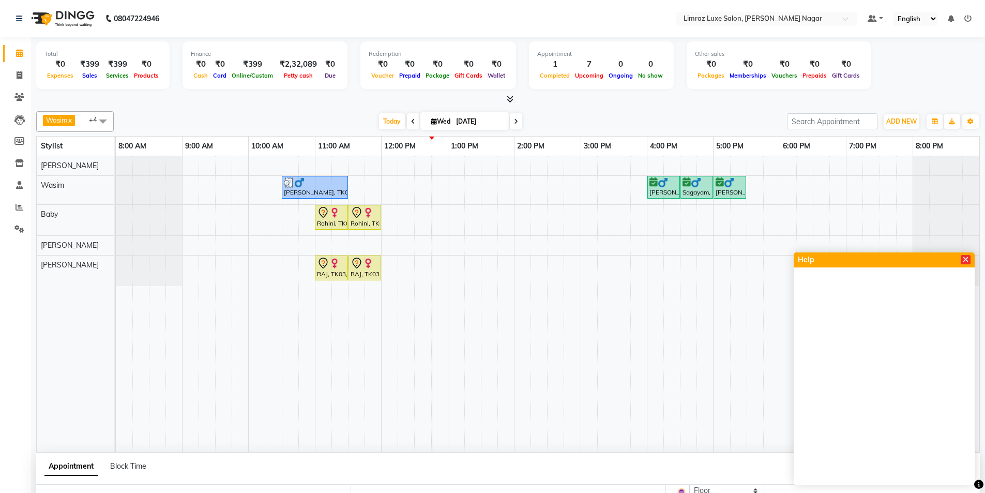
click at [965, 261] on icon at bounding box center [966, 259] width 6 height 7
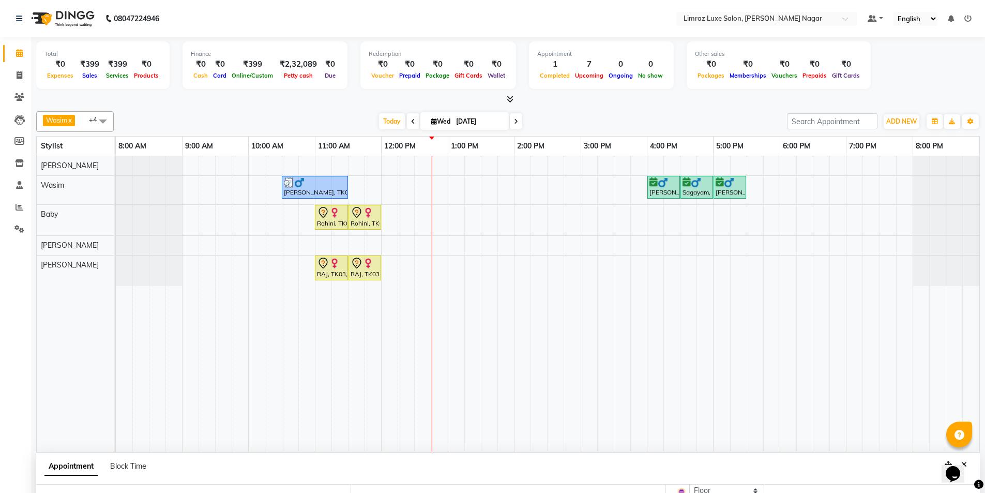
click at [952, 470] on icon "Chat widget" at bounding box center [953, 474] width 14 height 16
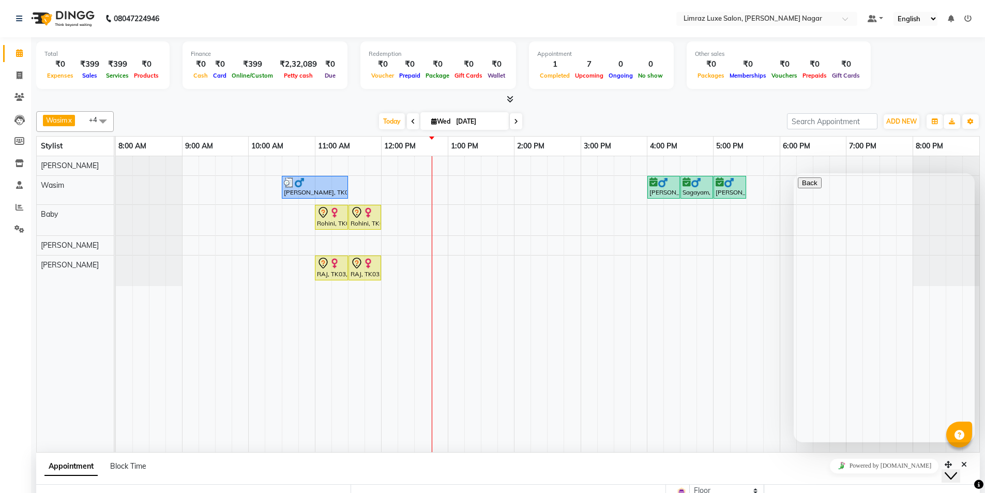
click at [957, 469] on icon "Close Chat This icon closes the chat window." at bounding box center [951, 475] width 12 height 12
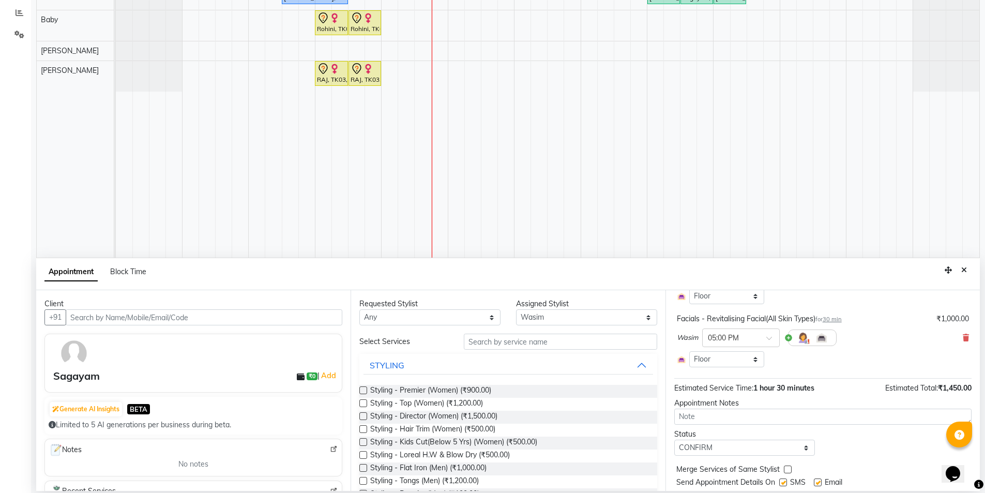
scroll to position [195, 0]
click at [962, 267] on icon "Close" at bounding box center [964, 269] width 6 height 7
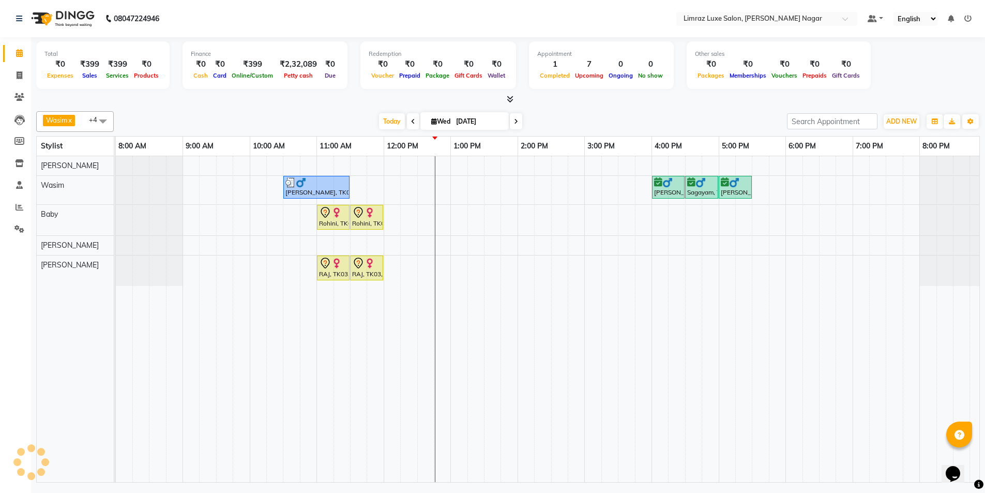
scroll to position [0, 0]
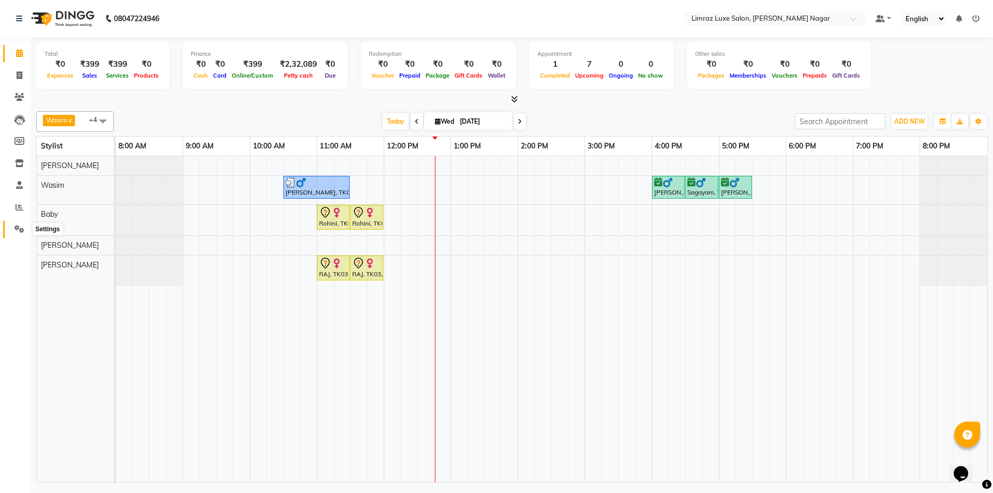
click at [17, 224] on span at bounding box center [19, 229] width 18 height 12
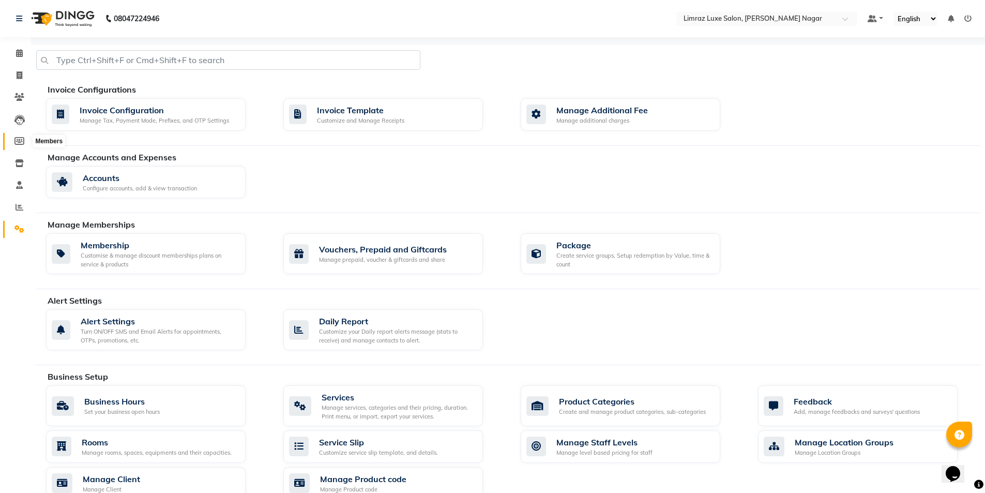
click at [21, 140] on icon at bounding box center [19, 141] width 10 height 8
select select
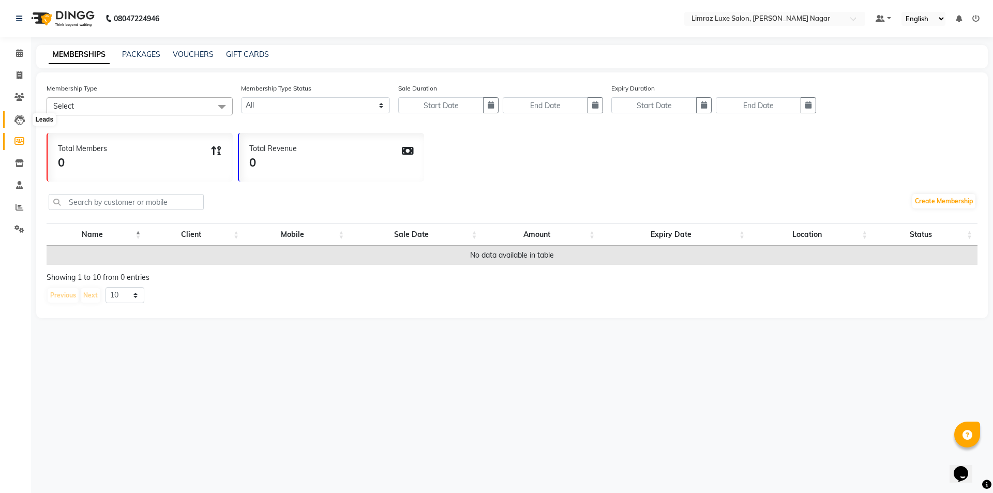
click at [28, 123] on span at bounding box center [19, 120] width 18 height 12
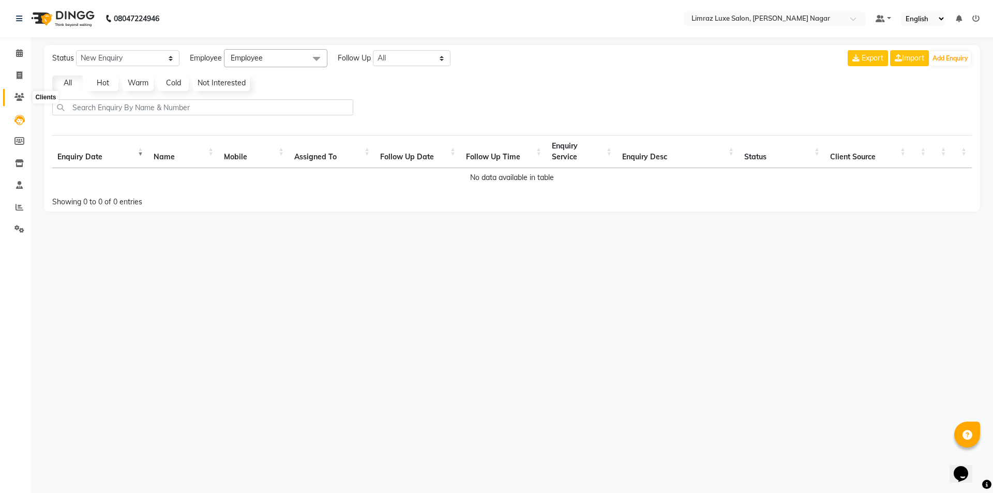
click at [18, 101] on span at bounding box center [19, 98] width 18 height 12
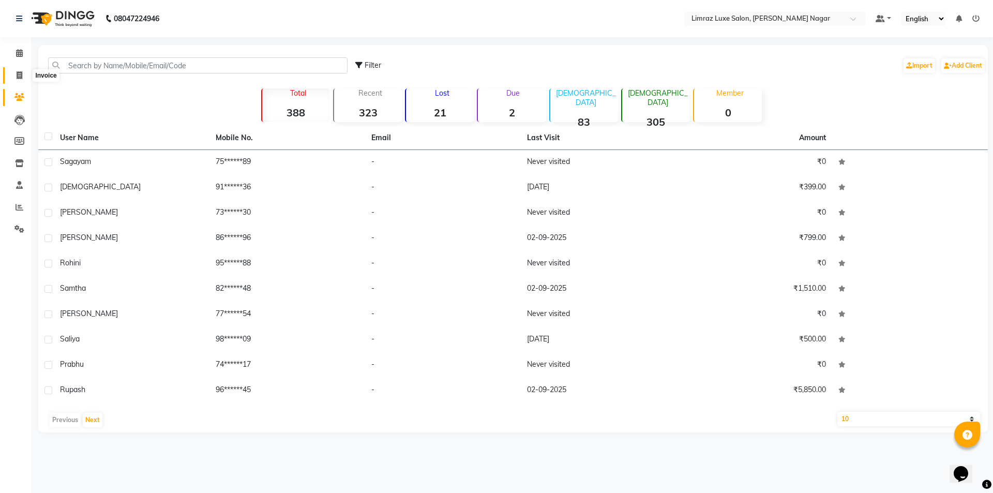
click at [18, 70] on span at bounding box center [19, 76] width 18 height 12
select select "service"
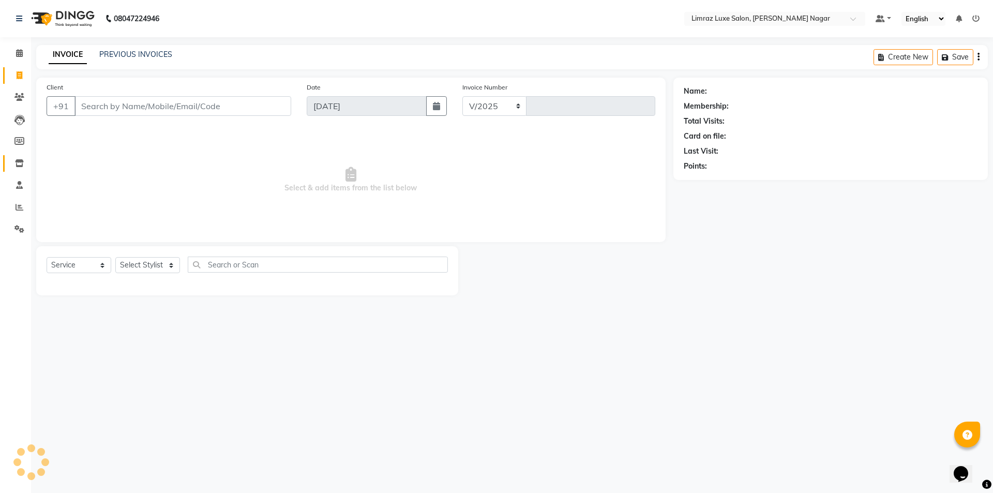
select select "7280"
type input "0409"
click at [16, 158] on span at bounding box center [19, 164] width 18 height 12
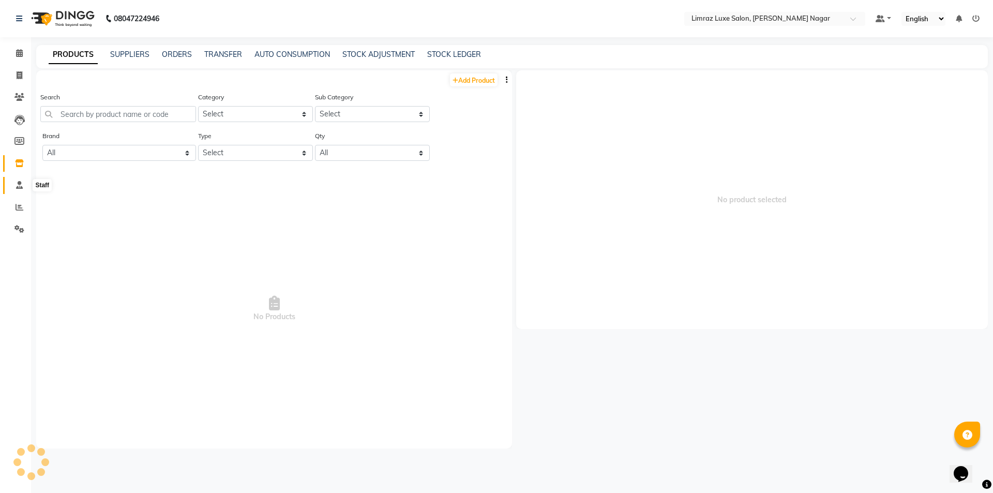
click at [16, 182] on icon at bounding box center [19, 185] width 7 height 8
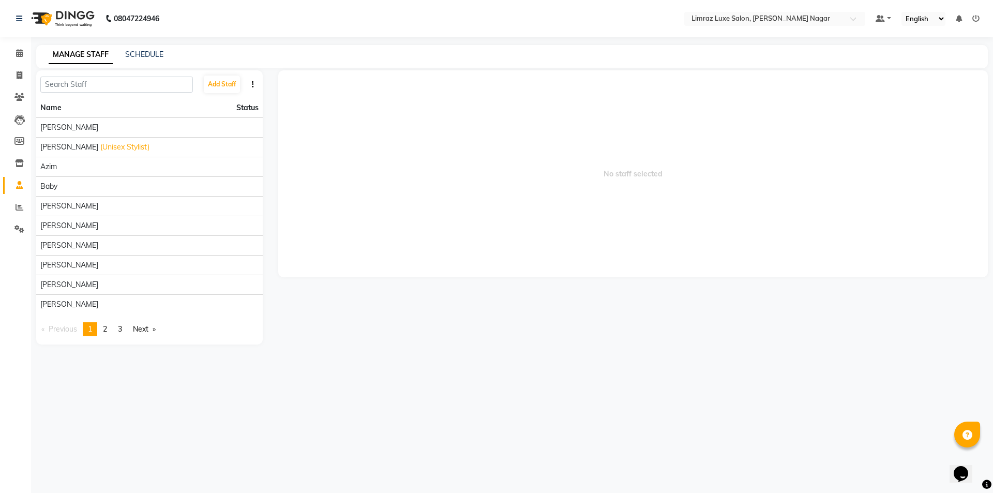
click at [140, 59] on div "SCHEDULE" at bounding box center [144, 54] width 38 height 11
click at [142, 48] on div "MANAGE STAFF SCHEDULE" at bounding box center [511, 56] width 951 height 23
click at [147, 55] on link "SCHEDULE" at bounding box center [144, 54] width 38 height 9
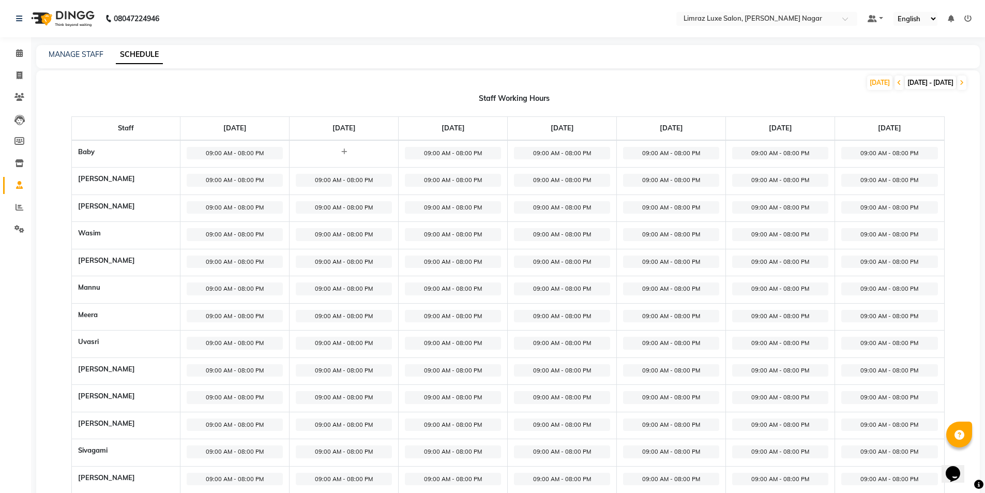
click at [234, 150] on span "09:00 AM - 08:00 PM" at bounding box center [235, 153] width 96 height 13
select select "09:00 AM"
select select "08:00 PM"
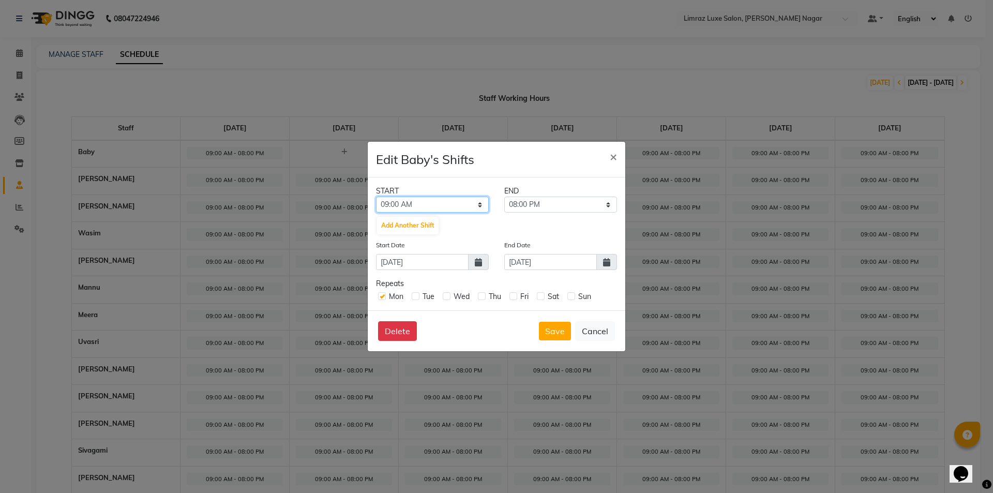
click at [443, 204] on select "12:00 AM 12:15 AM 12:30 AM 12:45 AM 01:00 AM 01:15 AM 01:30 AM 01:45 AM 02:00 A…" at bounding box center [432, 204] width 113 height 16
click at [376, 196] on select "12:00 AM 12:15 AM 12:30 AM 12:45 AM 01:00 AM 01:15 AM 01:30 AM 01:45 AM 02:00 A…" at bounding box center [432, 204] width 113 height 16
click at [564, 198] on select "11:15 PM 11:30 PM 11:45 PM" at bounding box center [560, 204] width 113 height 16
click at [438, 199] on select "12:00 AM 12:15 AM 12:30 AM 12:45 AM 01:00 AM 01:15 AM 01:30 AM 01:45 AM 02:00 A…" at bounding box center [432, 204] width 113 height 16
select select "12:00 AM"
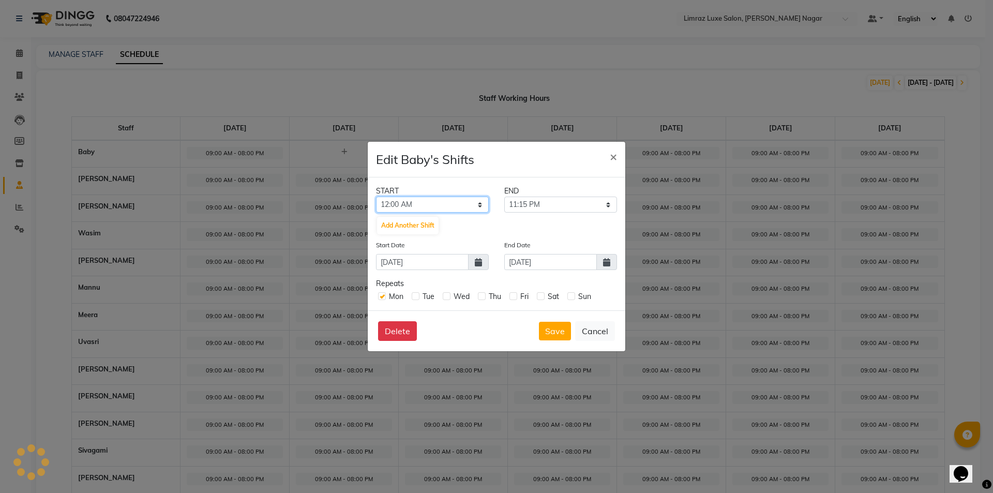
click at [376, 196] on select "12:00 AM 12:15 AM 12:30 AM 12:45 AM 01:00 AM 01:15 AM 01:30 AM 01:45 AM 02:00 A…" at bounding box center [432, 204] width 113 height 16
click at [453, 205] on select "12:00 AM 12:15 AM 12:30 AM 12:45 AM 01:00 AM 01:15 AM 01:30 AM 01:45 AM 02:00 A…" at bounding box center [432, 204] width 113 height 16
click at [608, 166] on button "×" at bounding box center [613, 156] width 24 height 29
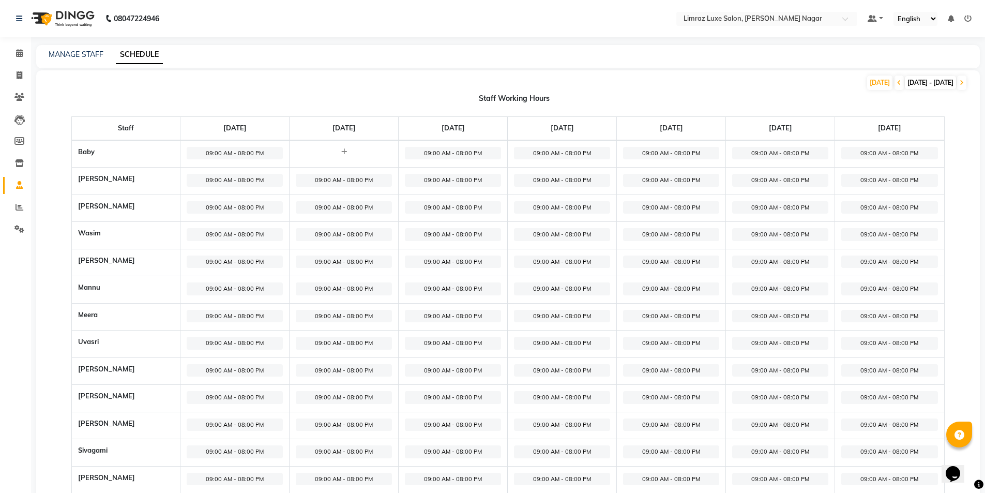
click at [245, 156] on span "09:00 AM - 08:00 PM" at bounding box center [235, 153] width 96 height 13
select select "09:00 AM"
select select "08:00 PM"
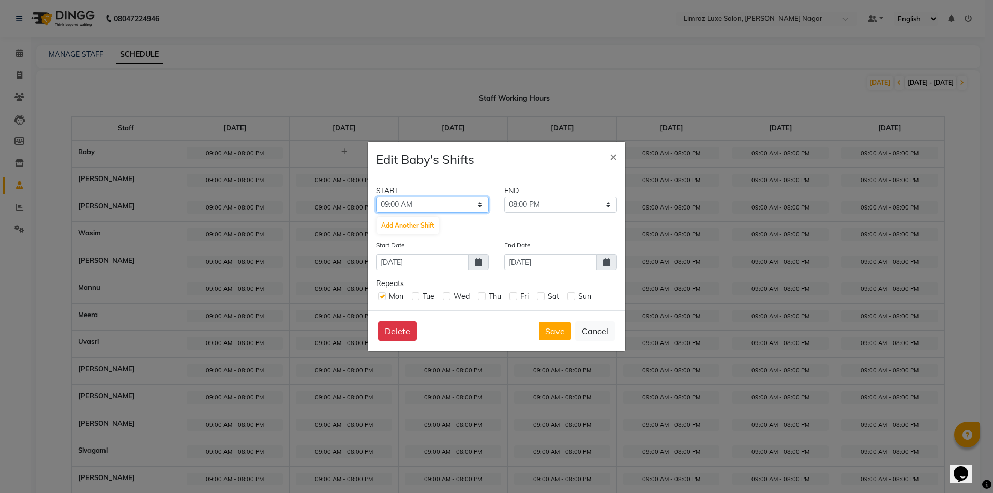
click at [449, 205] on select "12:00 AM 12:15 AM 12:30 AM 12:45 AM 01:00 AM 01:15 AM 01:30 AM 01:45 AM 02:00 A…" at bounding box center [432, 204] width 113 height 16
select select "11:00 AM"
click at [376, 196] on select "12:00 AM 12:15 AM 12:30 AM 12:45 AM 01:00 AM 01:15 AM 01:30 AM 01:45 AM 02:00 A…" at bounding box center [432, 204] width 113 height 16
click at [558, 209] on select "11:15 AM 11:30 AM 11:45 AM 12:00 PM 12:15 PM 12:30 PM 12:45 PM 01:00 PM 01:15 P…" at bounding box center [560, 204] width 113 height 16
select select "09:00 PM"
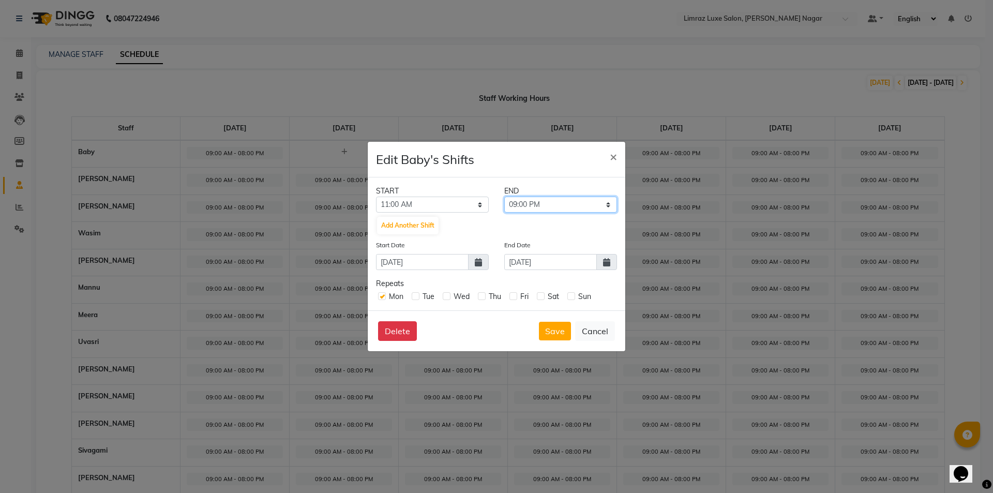
click at [504, 196] on select "11:15 AM 11:30 AM 11:45 AM 12:00 PM 12:15 PM 12:30 PM 12:45 PM 01:00 PM 01:15 P…" at bounding box center [560, 204] width 113 height 16
click at [450, 267] on input "01-09-2025" at bounding box center [422, 262] width 93 height 16
select select "9"
select select "2025"
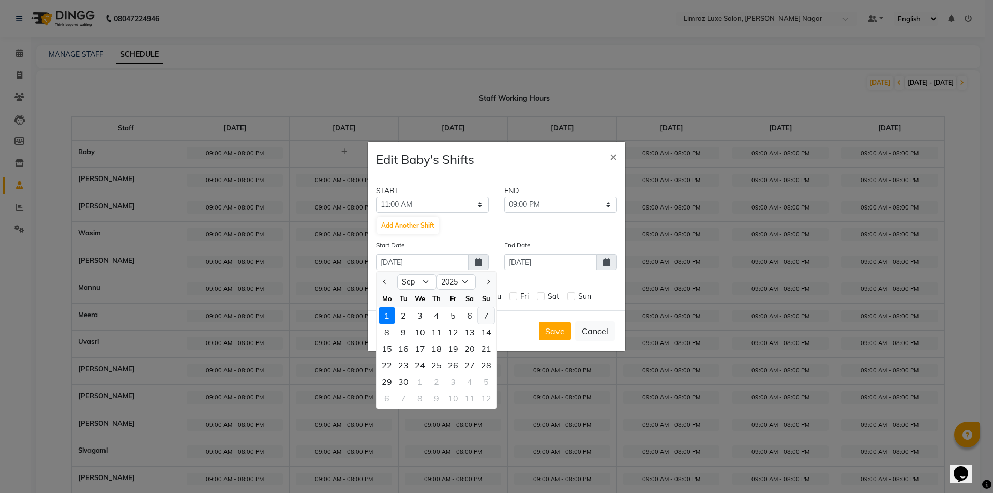
click at [488, 311] on div "7" at bounding box center [486, 315] width 17 height 17
type input "07-09-2025"
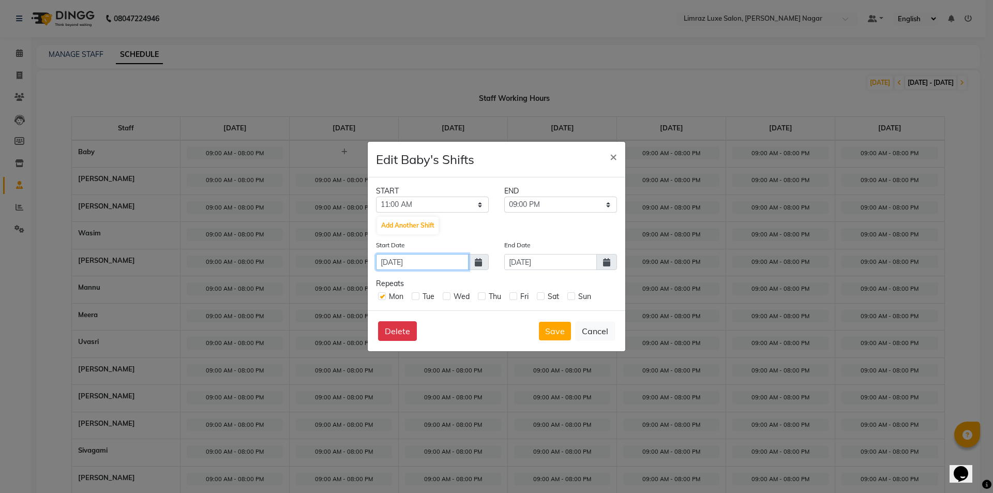
click at [427, 262] on input "07-09-2025" at bounding box center [422, 262] width 93 height 16
select select "9"
select select "2025"
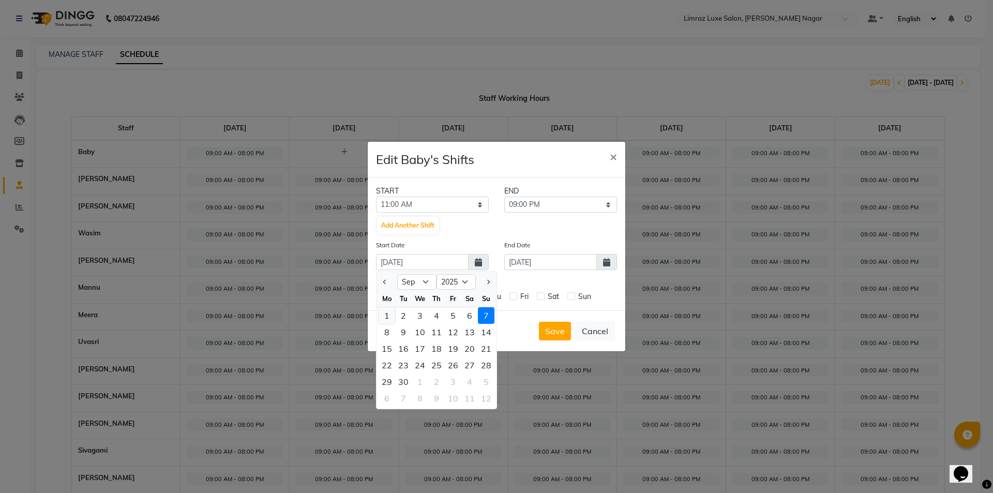
click at [385, 316] on div "1" at bounding box center [386, 315] width 17 height 17
type input "01-09-2025"
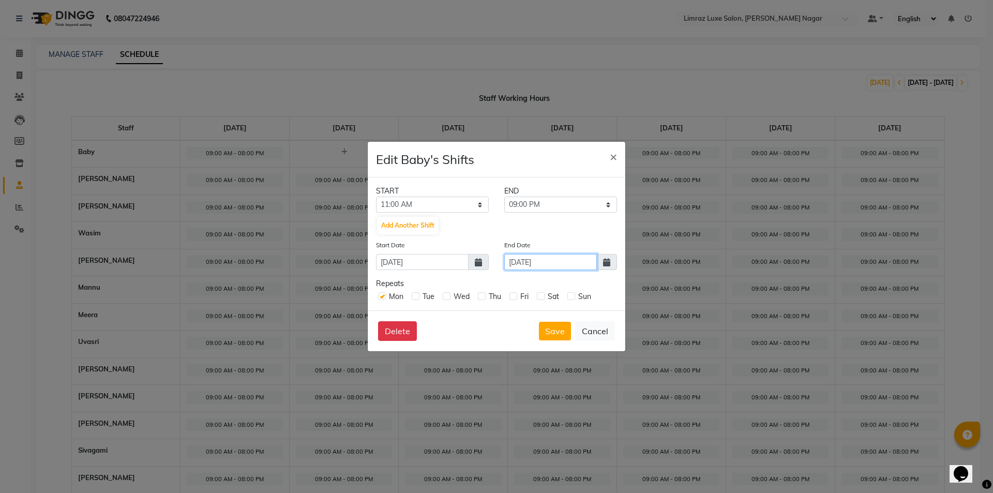
click at [533, 262] on input "01-09-2025" at bounding box center [550, 262] width 93 height 16
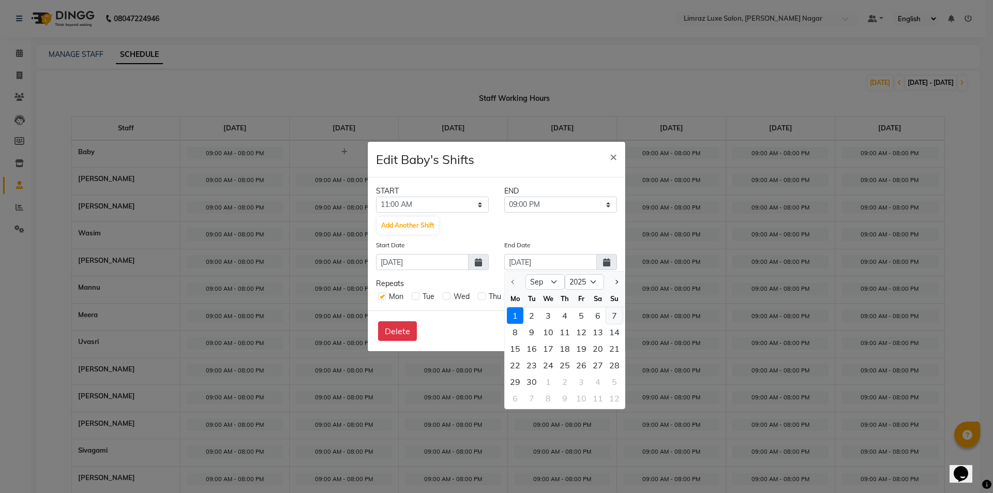
click at [607, 317] on div "7" at bounding box center [614, 315] width 17 height 17
type input "07-09-2025"
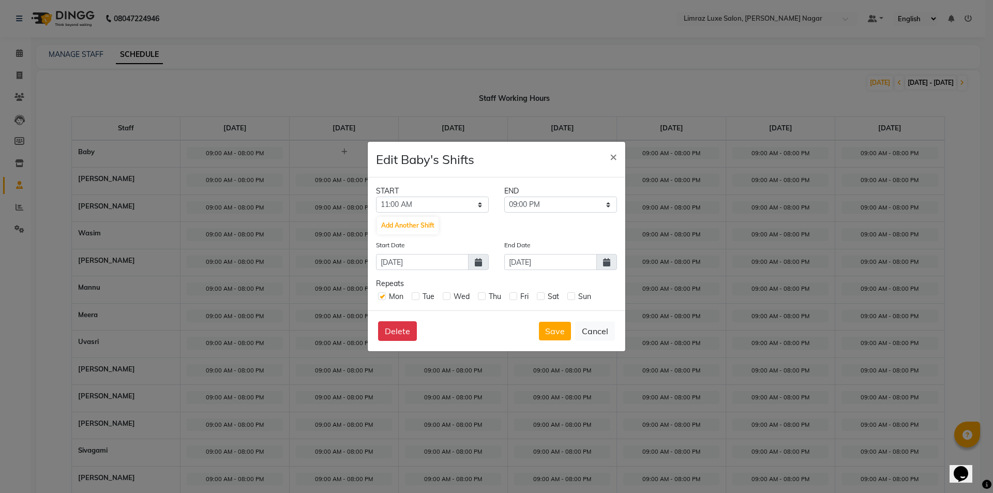
click at [419, 295] on label at bounding box center [416, 296] width 8 height 8
click at [418, 295] on input "checkbox" at bounding box center [415, 295] width 7 height 7
checkbox input "true"
click at [449, 295] on label at bounding box center [447, 296] width 8 height 8
click at [449, 295] on input "checkbox" at bounding box center [446, 295] width 7 height 7
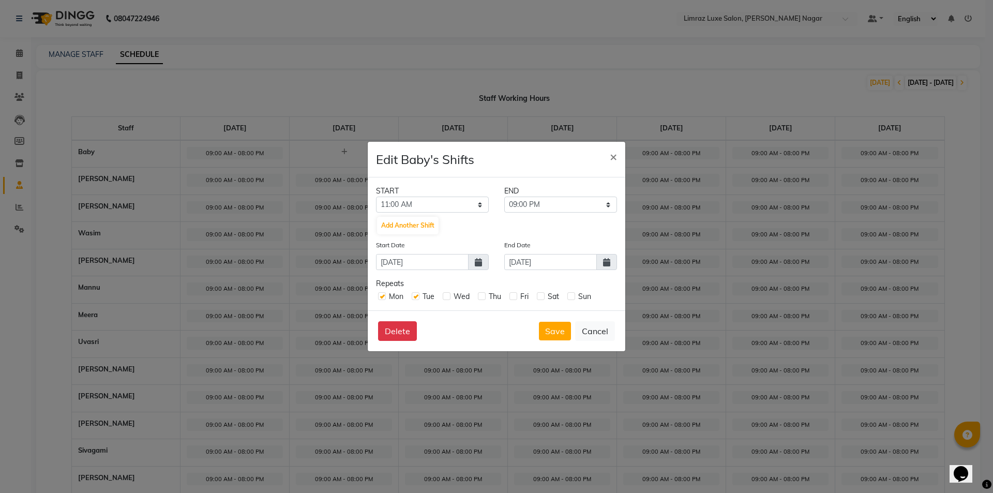
checkbox input "true"
click at [479, 298] on label at bounding box center [482, 296] width 8 height 8
click at [479, 298] on input "checkbox" at bounding box center [481, 295] width 7 height 7
checkbox input "true"
drag, startPoint x: 511, startPoint y: 301, endPoint x: 515, endPoint y: 297, distance: 5.5
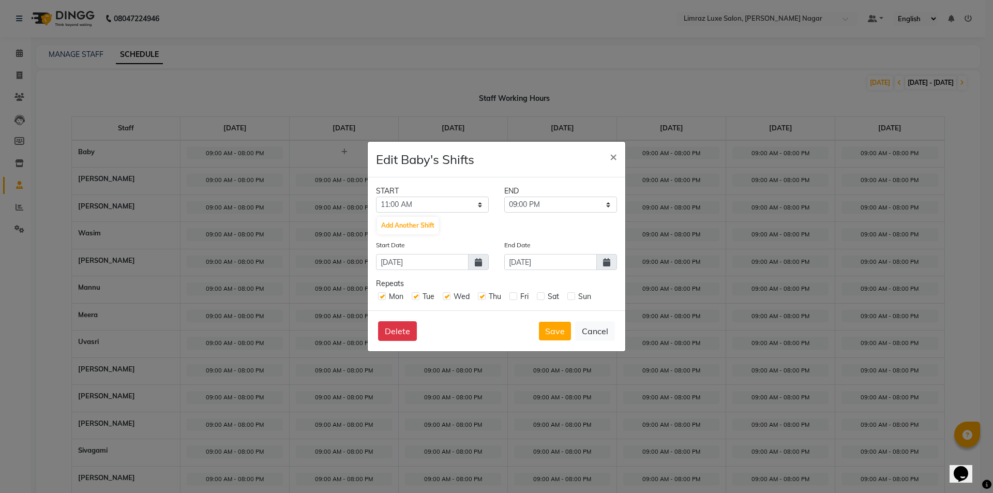
click at [511, 301] on div "Fri" at bounding box center [518, 296] width 19 height 11
click at [516, 296] on label at bounding box center [513, 296] width 8 height 8
click at [516, 296] on input "checkbox" at bounding box center [512, 295] width 7 height 7
checkbox input "true"
click at [539, 296] on label at bounding box center [541, 296] width 8 height 8
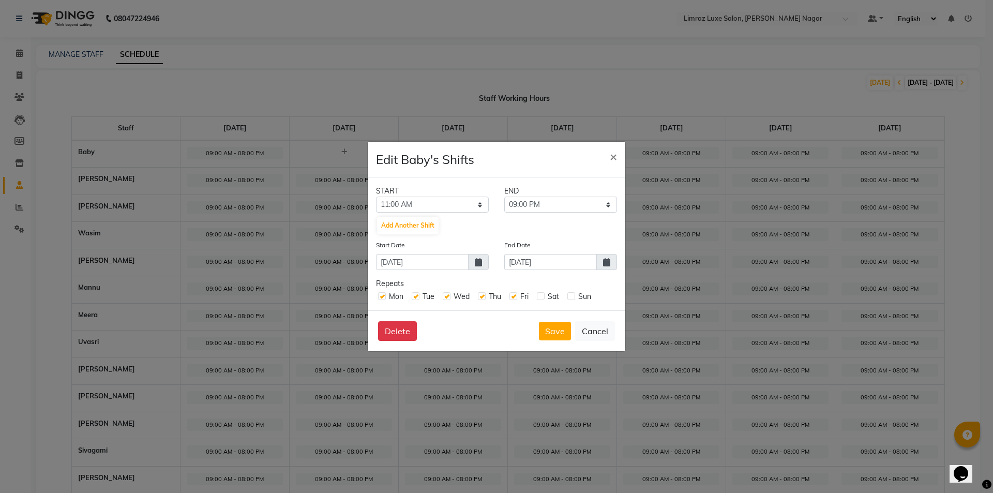
click at [539, 296] on input "checkbox" at bounding box center [540, 295] width 7 height 7
checkbox input "true"
click at [575, 296] on label at bounding box center [571, 296] width 8 height 8
click at [574, 296] on input "checkbox" at bounding box center [570, 295] width 7 height 7
checkbox input "true"
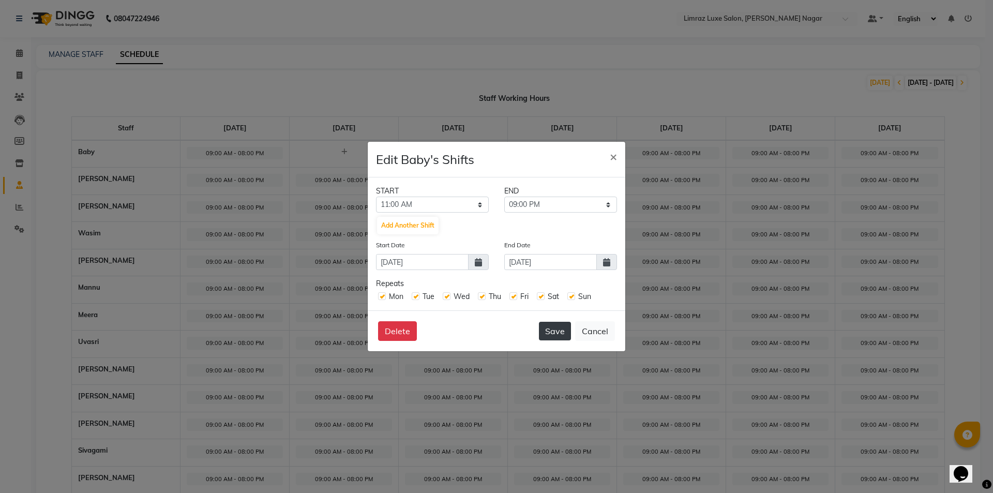
click at [556, 332] on button "Save" at bounding box center [555, 331] width 32 height 19
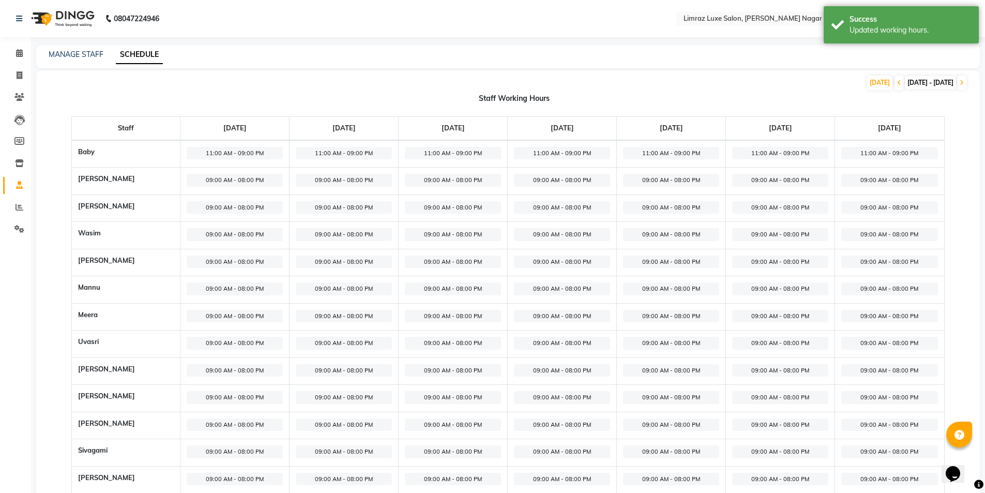
click at [359, 153] on span "11:00 AM - 09:00 PM" at bounding box center [344, 153] width 96 height 13
select select "11:00 AM"
select select "09:00 PM"
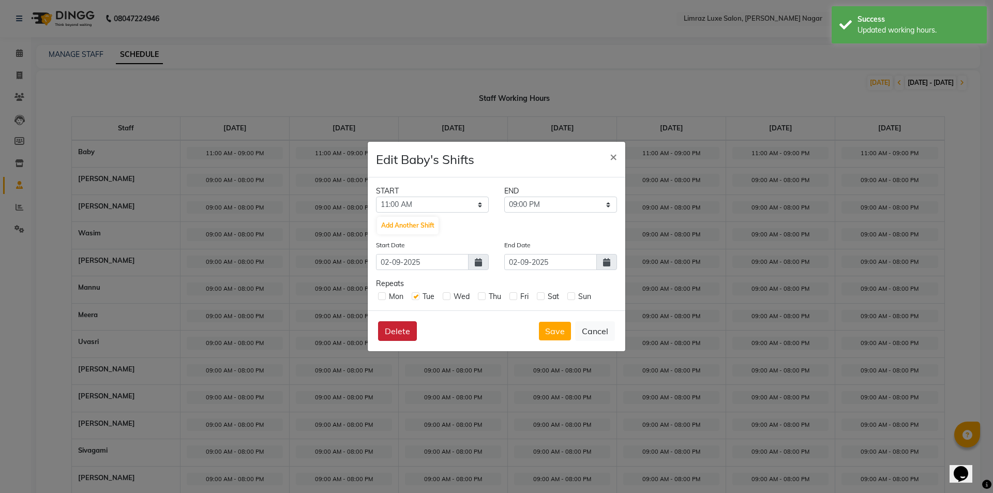
click at [407, 330] on button "Delete" at bounding box center [397, 331] width 39 height 20
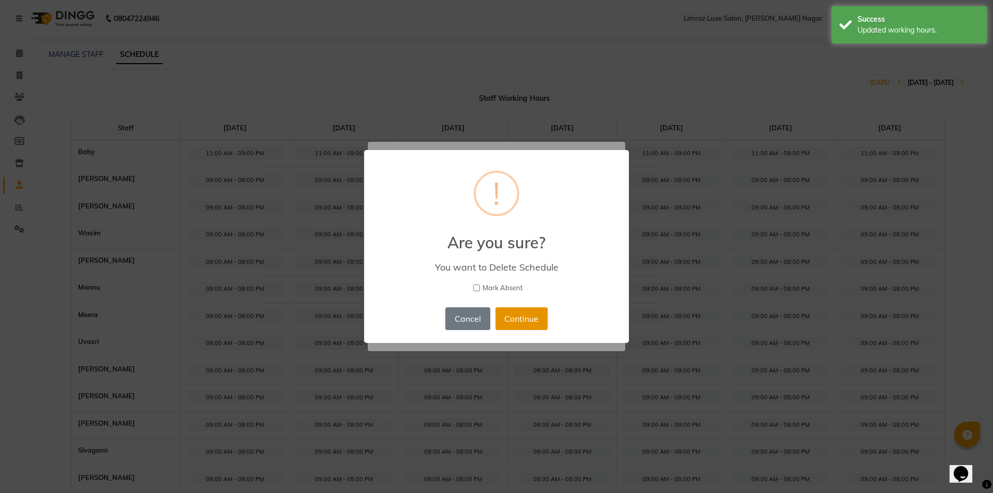
click at [509, 315] on button "Continue" at bounding box center [521, 318] width 52 height 23
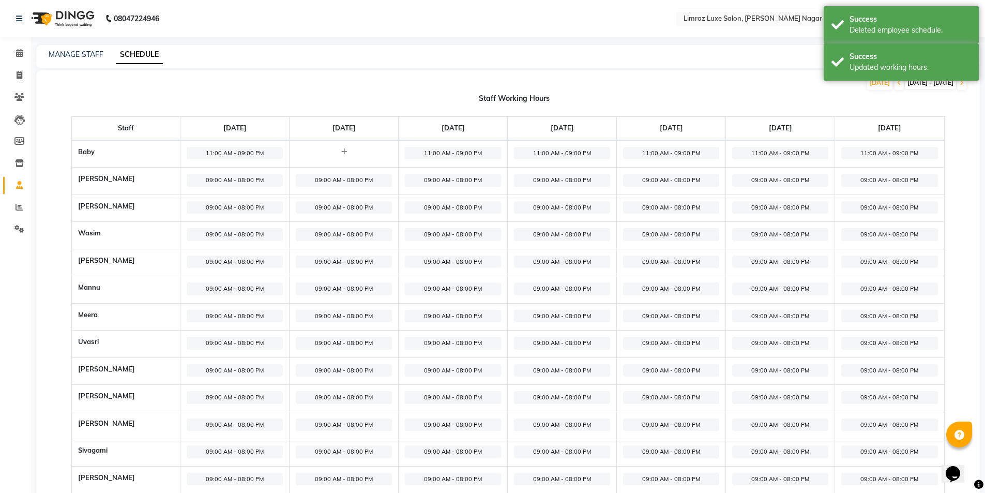
click at [68, 14] on img at bounding box center [61, 18] width 71 height 29
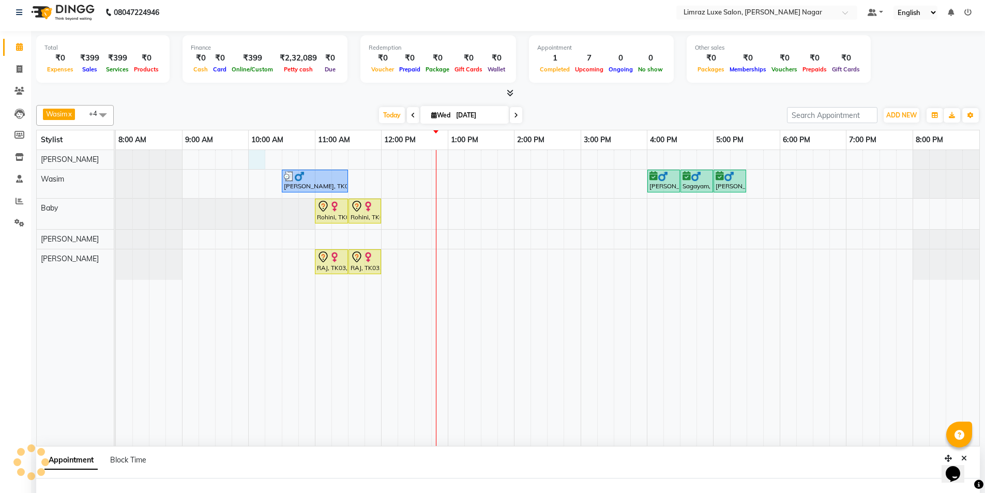
select select "76495"
select select "600"
select select "tentative"
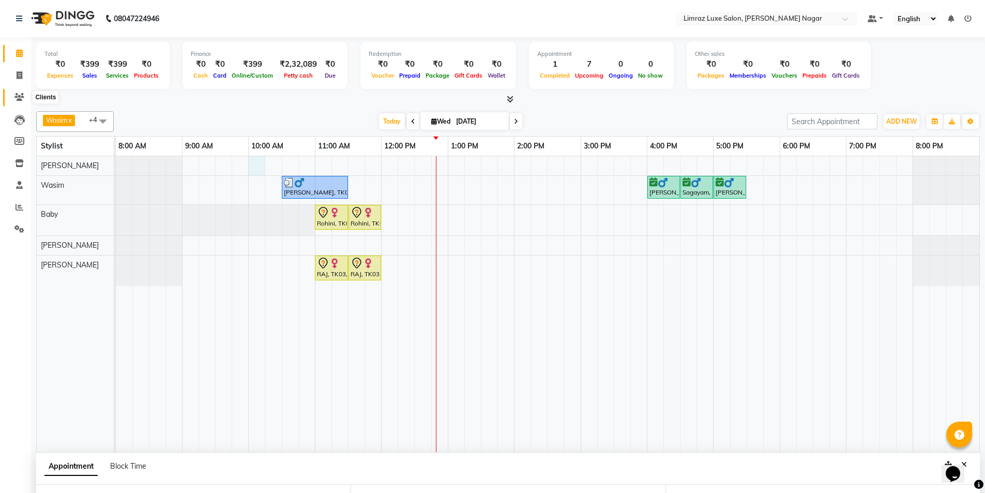
click at [15, 94] on icon at bounding box center [19, 97] width 10 height 8
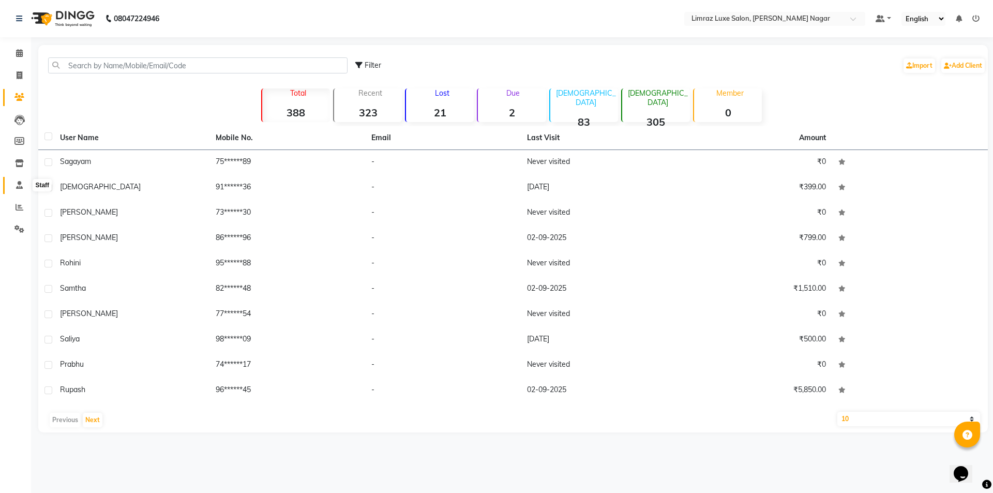
click at [21, 186] on icon at bounding box center [19, 185] width 7 height 8
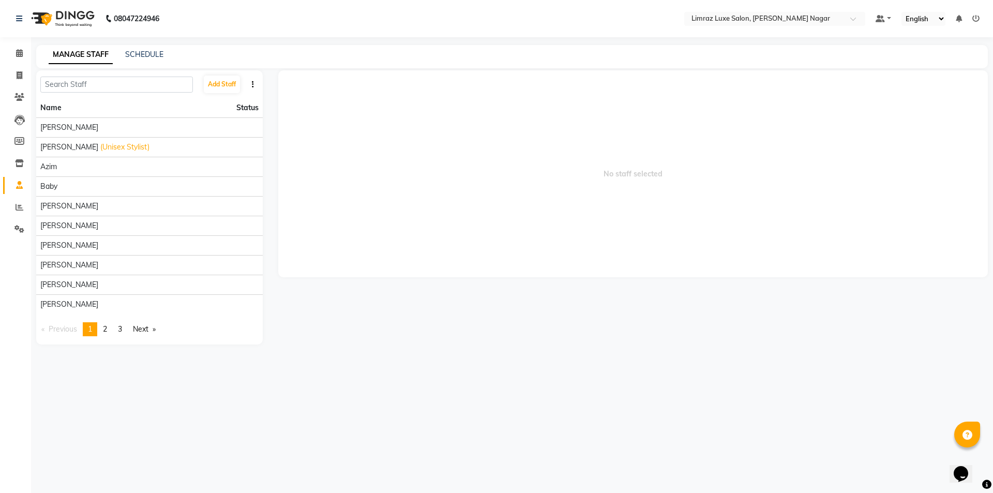
click at [141, 49] on div "SCHEDULE" at bounding box center [144, 54] width 38 height 11
click at [157, 54] on link "SCHEDULE" at bounding box center [144, 54] width 38 height 9
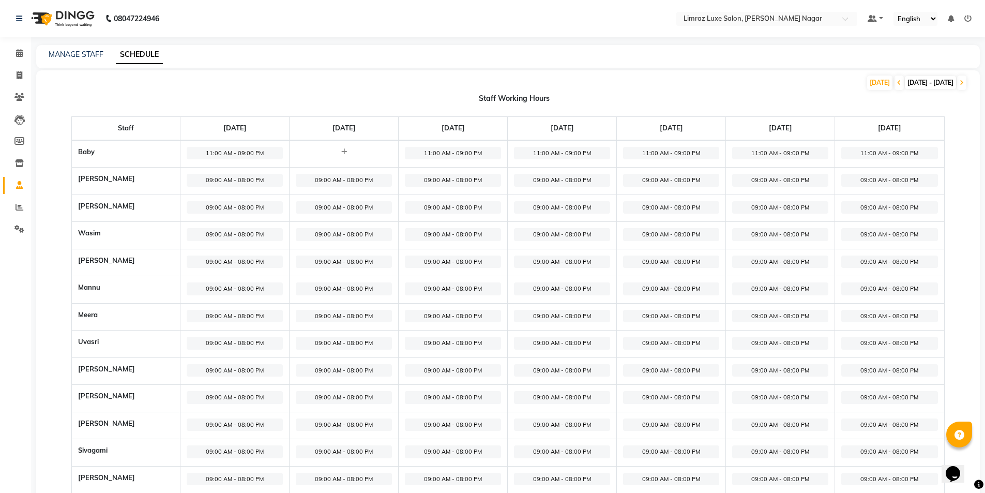
click at [253, 181] on span "09:00 AM - 08:00 PM" at bounding box center [235, 180] width 96 height 13
select select "09:00 AM"
select select "08:00 PM"
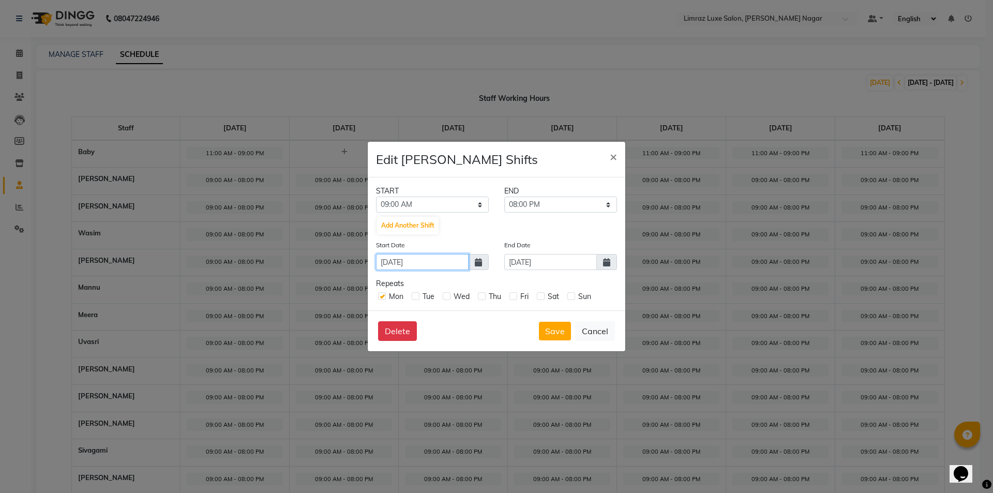
click at [440, 262] on input "01-09-2025" at bounding box center [422, 262] width 93 height 16
select select "9"
select select "2025"
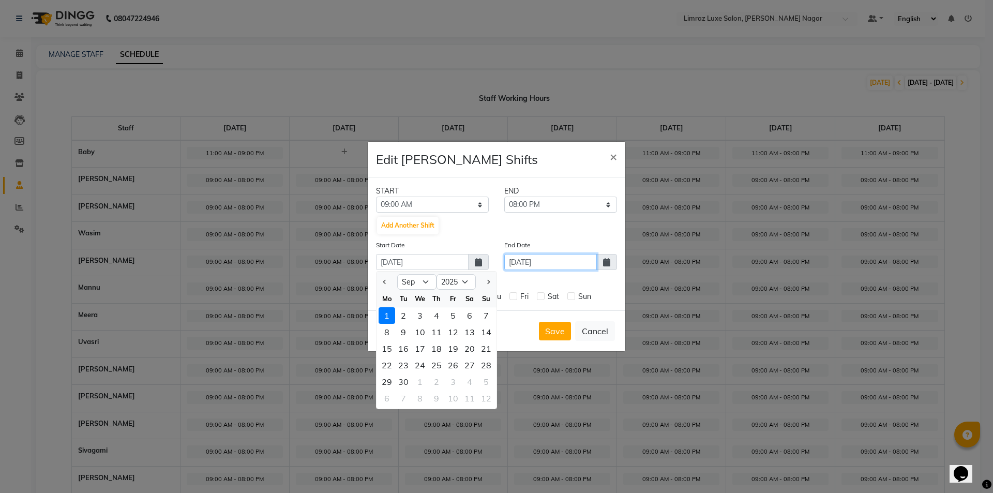
click at [567, 260] on input "01-09-2025" at bounding box center [550, 262] width 93 height 16
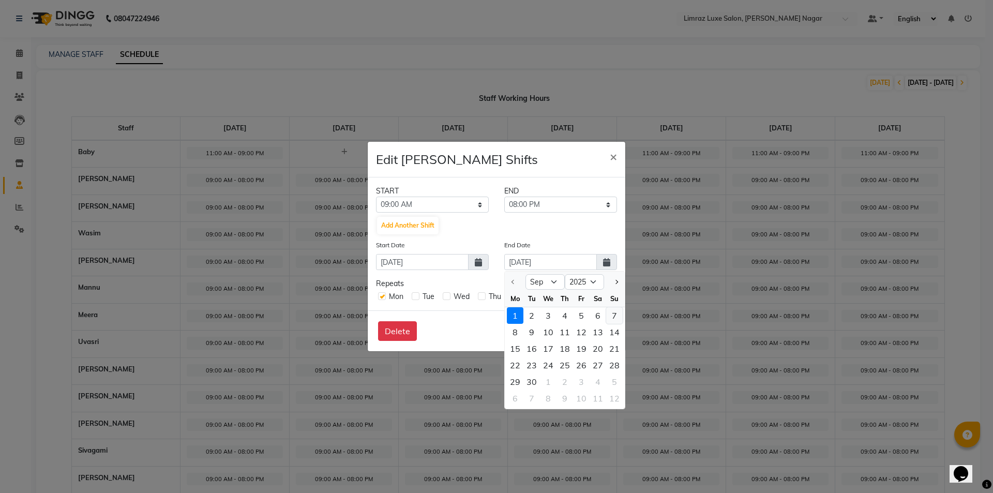
click at [619, 317] on div "7" at bounding box center [614, 315] width 17 height 17
type input "07-09-2025"
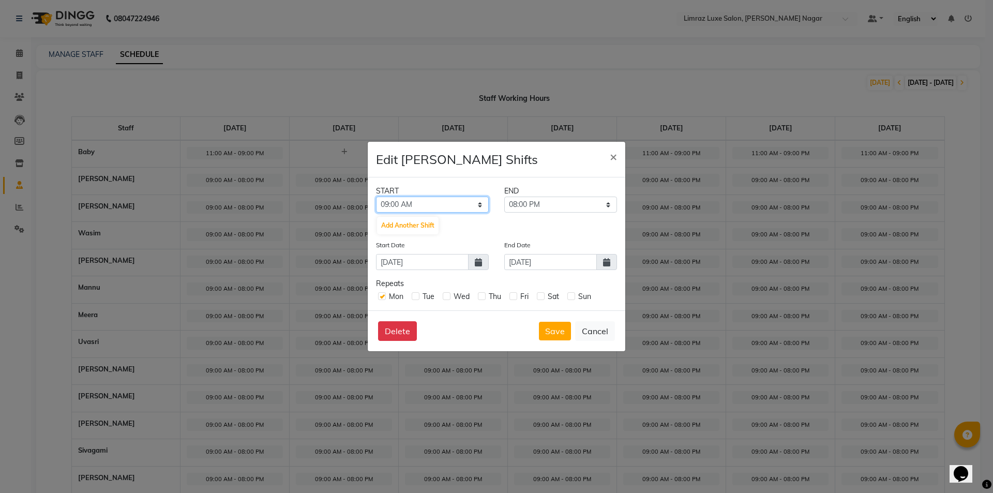
click at [446, 207] on select "12:00 AM 12:15 AM 12:30 AM 12:45 AM 01:00 AM 01:15 AM 01:30 AM 01:45 AM 02:00 A…" at bounding box center [432, 204] width 113 height 16
select select "11:00 AM"
click at [376, 196] on select "12:00 AM 12:15 AM 12:30 AM 12:45 AM 01:00 AM 01:15 AM 01:30 AM 01:45 AM 02:00 A…" at bounding box center [432, 204] width 113 height 16
drag, startPoint x: 545, startPoint y: 204, endPoint x: 535, endPoint y: 211, distance: 12.6
click at [545, 204] on select "11:15 AM 11:30 AM 11:45 AM 12:00 PM 12:15 PM 12:30 PM 12:45 PM 01:00 PM 01:15 P…" at bounding box center [560, 204] width 113 height 16
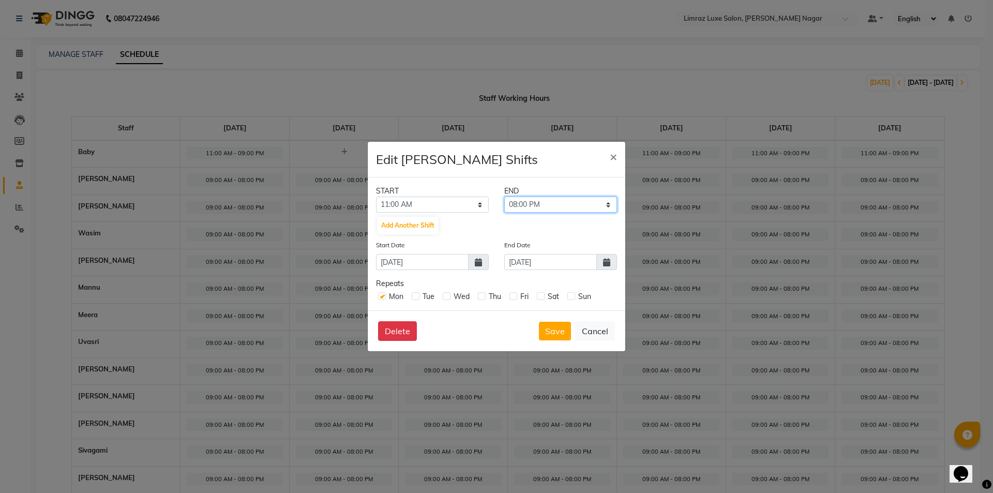
select select "09:00 PM"
click at [504, 196] on select "11:15 AM 11:30 AM 11:45 AM 12:00 PM 12:15 PM 12:30 PM 12:45 PM 01:00 PM 01:15 P…" at bounding box center [560, 204] width 113 height 16
click at [416, 295] on label at bounding box center [416, 296] width 8 height 8
click at [416, 295] on input "checkbox" at bounding box center [415, 295] width 7 height 7
checkbox input "true"
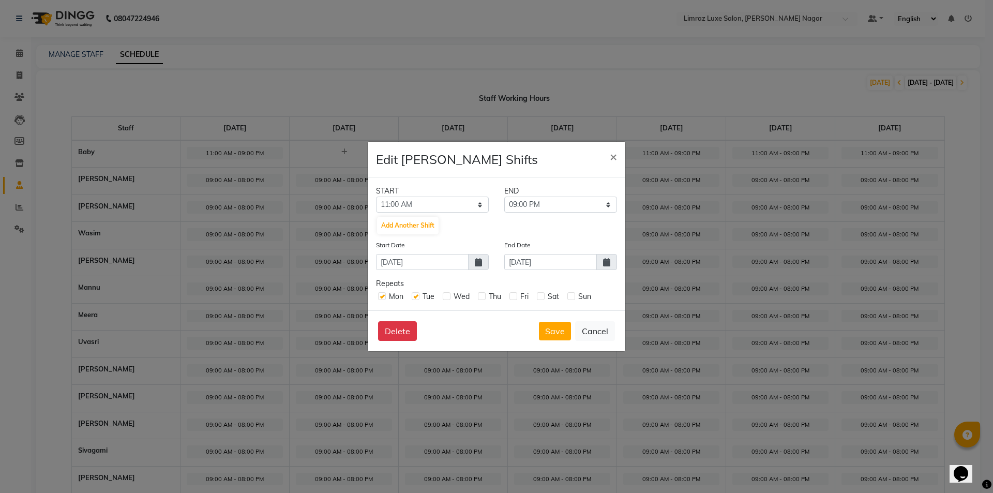
click at [447, 297] on label at bounding box center [447, 296] width 8 height 8
click at [447, 297] on input "checkbox" at bounding box center [446, 295] width 7 height 7
checkbox input "true"
drag, startPoint x: 483, startPoint y: 296, endPoint x: 495, endPoint y: 294, distance: 12.1
click at [484, 296] on label at bounding box center [482, 296] width 8 height 8
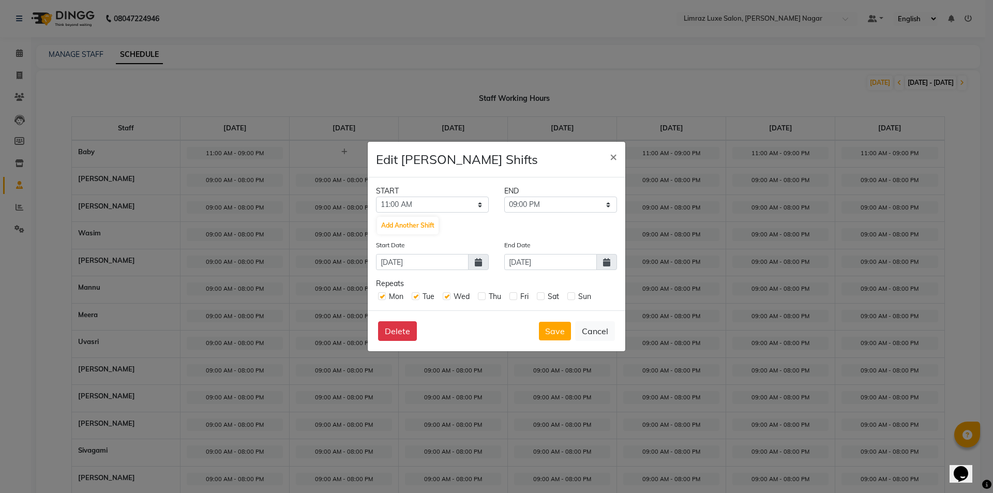
click at [484, 296] on input "checkbox" at bounding box center [481, 295] width 7 height 7
checkbox input "true"
click at [513, 297] on label at bounding box center [513, 296] width 8 height 8
click at [513, 297] on input "checkbox" at bounding box center [512, 295] width 7 height 7
checkbox input "true"
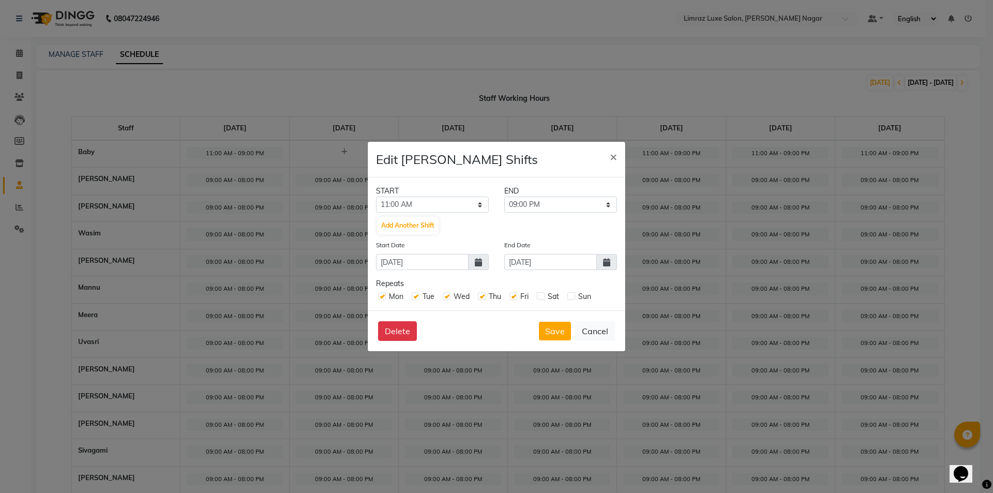
click at [540, 300] on div "Sat" at bounding box center [548, 296] width 22 height 11
click at [538, 300] on div "Sat" at bounding box center [548, 296] width 22 height 11
click at [540, 298] on label at bounding box center [541, 296] width 8 height 8
click at [540, 298] on input "checkbox" at bounding box center [540, 295] width 7 height 7
checkbox input "true"
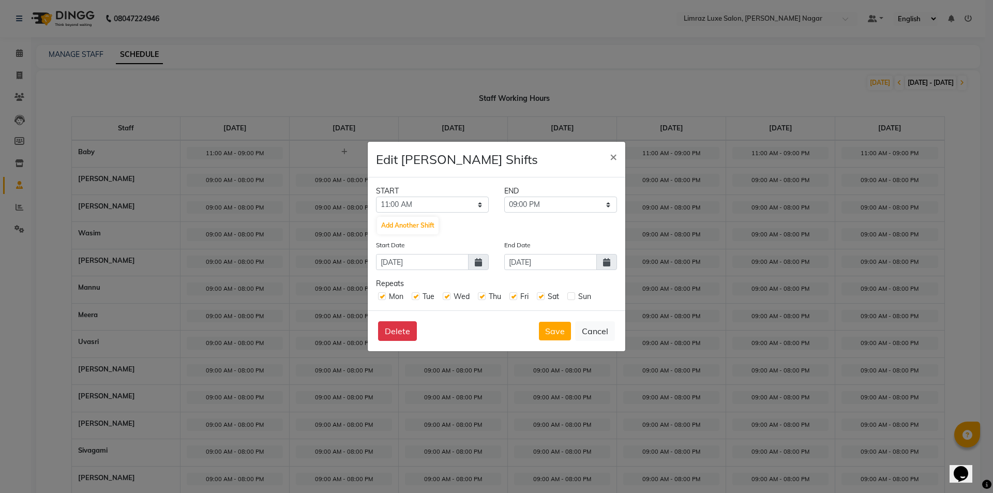
click at [573, 295] on label at bounding box center [571, 296] width 8 height 8
click at [573, 295] on input "checkbox" at bounding box center [570, 295] width 7 height 7
checkbox input "true"
click at [558, 334] on button "Save" at bounding box center [555, 331] width 32 height 19
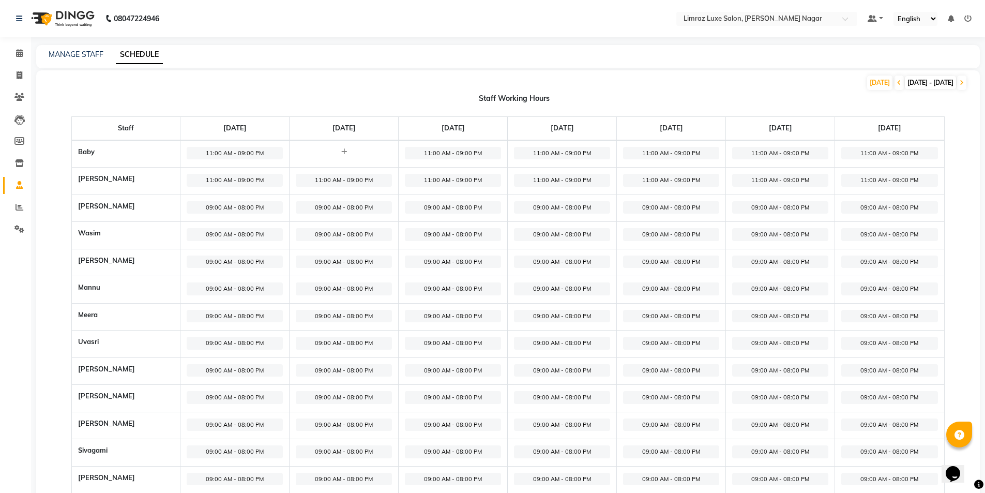
click at [246, 207] on span "09:00 AM - 08:00 PM" at bounding box center [235, 207] width 96 height 13
select select "09:00 AM"
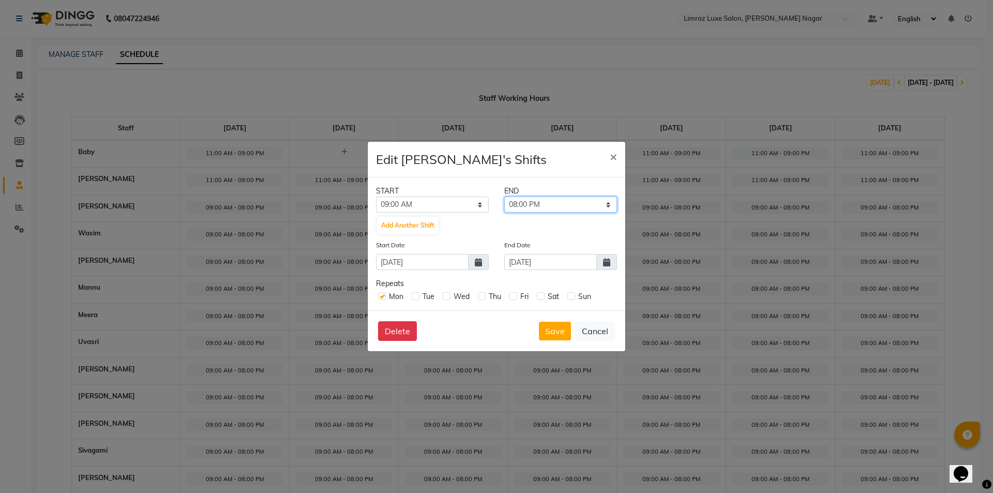
click at [546, 204] on select "09:15 AM 09:30 AM 09:45 AM 10:00 AM 10:15 AM 10:30 AM 10:45 AM 11:00 AM 11:15 A…" at bounding box center [560, 204] width 113 height 16
select select "07:00 PM"
click at [504, 196] on select "09:15 AM 09:30 AM 09:45 AM 10:00 AM 10:15 AM 10:30 AM 10:45 AM 11:00 AM 11:15 A…" at bounding box center [560, 204] width 113 height 16
click at [418, 300] on div "Tue" at bounding box center [423, 296] width 23 height 11
click at [414, 297] on label at bounding box center [416, 296] width 8 height 8
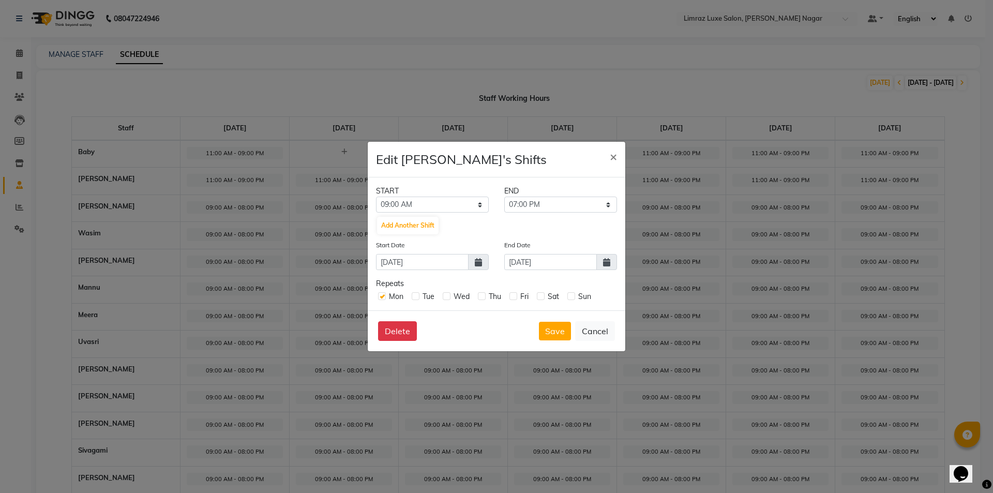
click at [414, 297] on input "checkbox" at bounding box center [415, 295] width 7 height 7
checkbox input "true"
click at [447, 297] on label at bounding box center [447, 296] width 8 height 8
click at [447, 297] on input "checkbox" at bounding box center [446, 295] width 7 height 7
checkbox input "true"
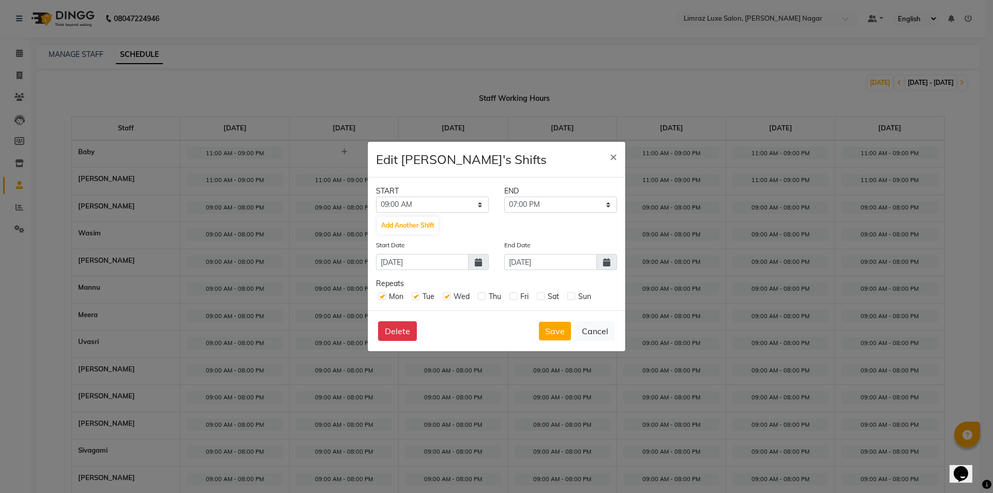
click at [484, 297] on label at bounding box center [482, 296] width 8 height 8
click at [484, 297] on input "checkbox" at bounding box center [481, 295] width 7 height 7
checkbox input "true"
click at [516, 298] on label at bounding box center [513, 296] width 8 height 8
click at [516, 298] on input "checkbox" at bounding box center [512, 295] width 7 height 7
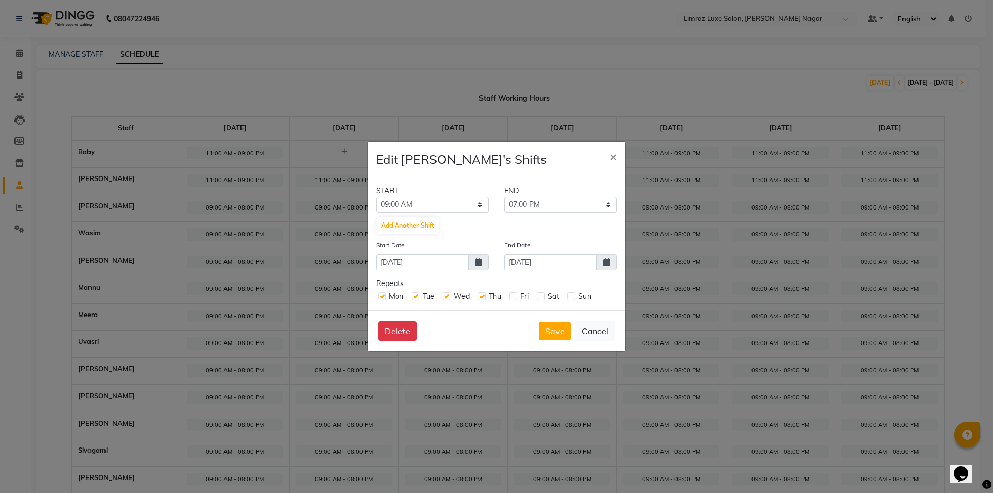
checkbox input "true"
click at [540, 296] on label at bounding box center [541, 296] width 8 height 8
click at [540, 296] on input "checkbox" at bounding box center [540, 295] width 7 height 7
checkbox input "true"
click at [569, 297] on label at bounding box center [571, 296] width 8 height 8
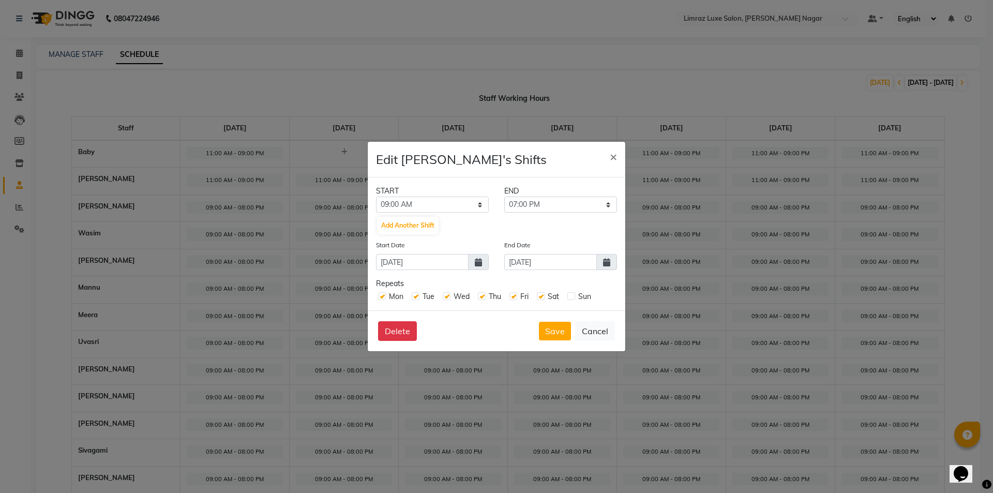
click at [569, 297] on input "checkbox" at bounding box center [570, 295] width 7 height 7
checkbox input "true"
click at [582, 265] on input "01-09-2025" at bounding box center [550, 262] width 93 height 16
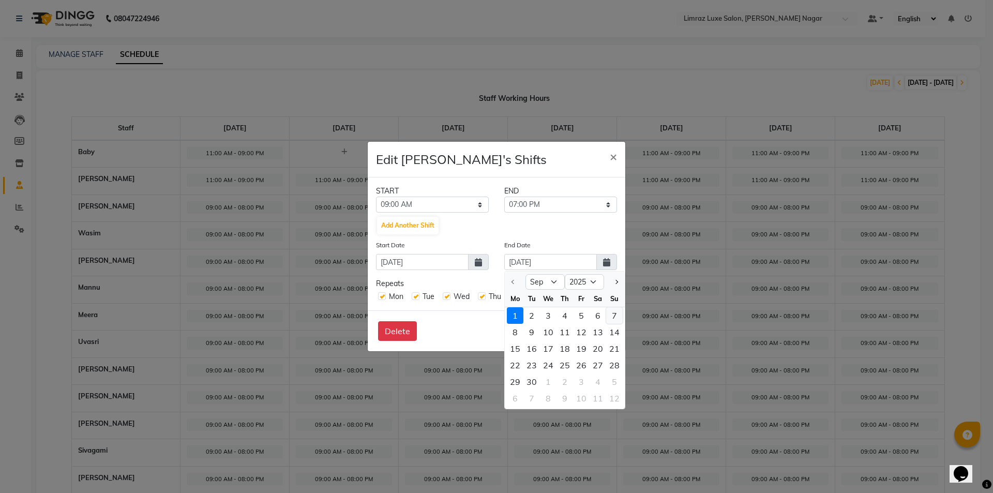
click at [619, 315] on div "7" at bounding box center [614, 315] width 17 height 17
type input "07-09-2025"
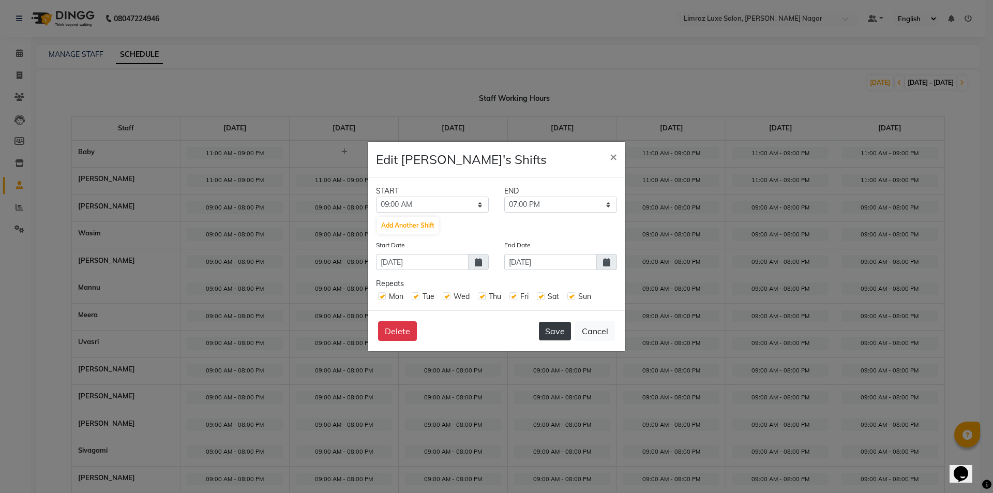
click at [565, 335] on button "Save" at bounding box center [555, 331] width 32 height 19
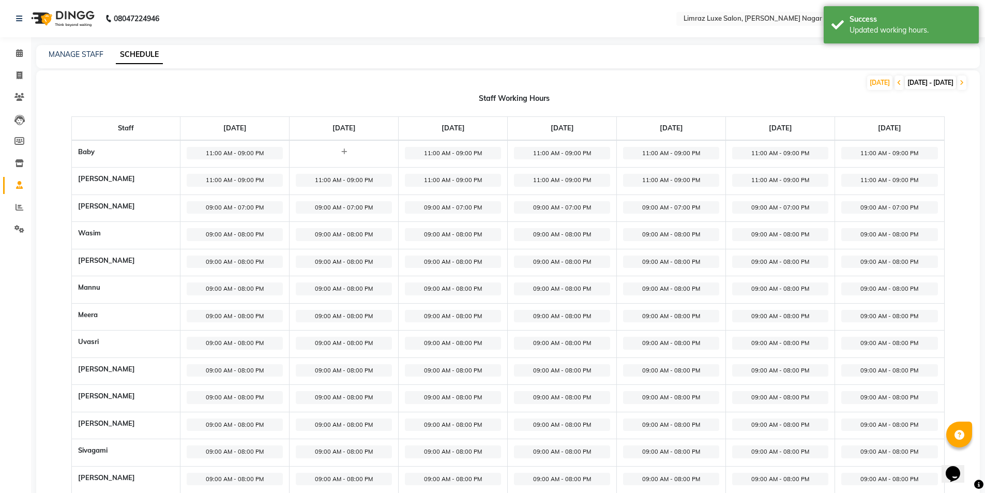
click at [235, 233] on span "09:00 AM - 08:00 PM" at bounding box center [235, 234] width 96 height 13
select select "09:00 AM"
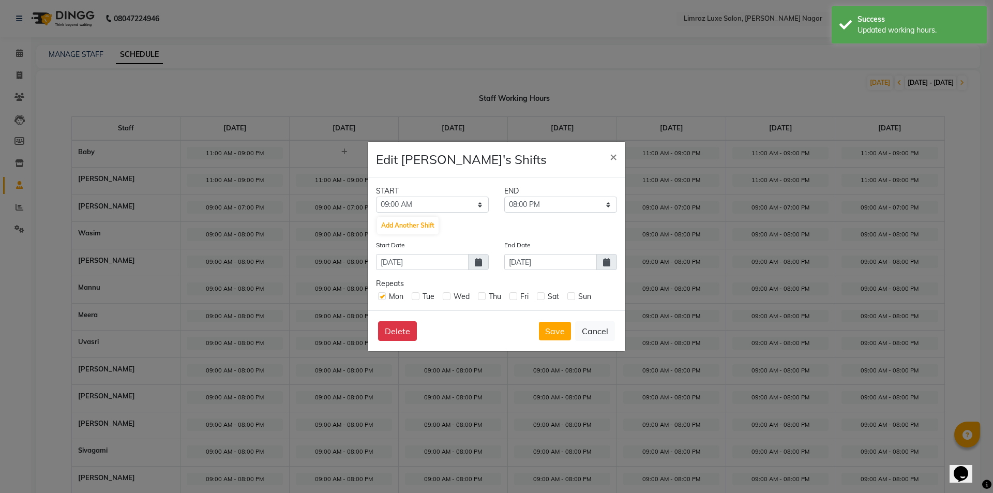
click at [557, 195] on div "END" at bounding box center [560, 191] width 128 height 11
click at [561, 210] on select "09:15 AM 09:30 AM 09:45 AM 10:00 AM 10:15 AM 10:30 AM 10:45 AM 11:00 AM 11:15 A…" at bounding box center [560, 204] width 113 height 16
select select "09:00 PM"
click at [504, 196] on select "09:15 AM 09:30 AM 09:45 AM 10:00 AM 10:15 AM 10:30 AM 10:45 AM 11:00 AM 11:15 A…" at bounding box center [560, 204] width 113 height 16
click at [419, 298] on label at bounding box center [416, 296] width 8 height 8
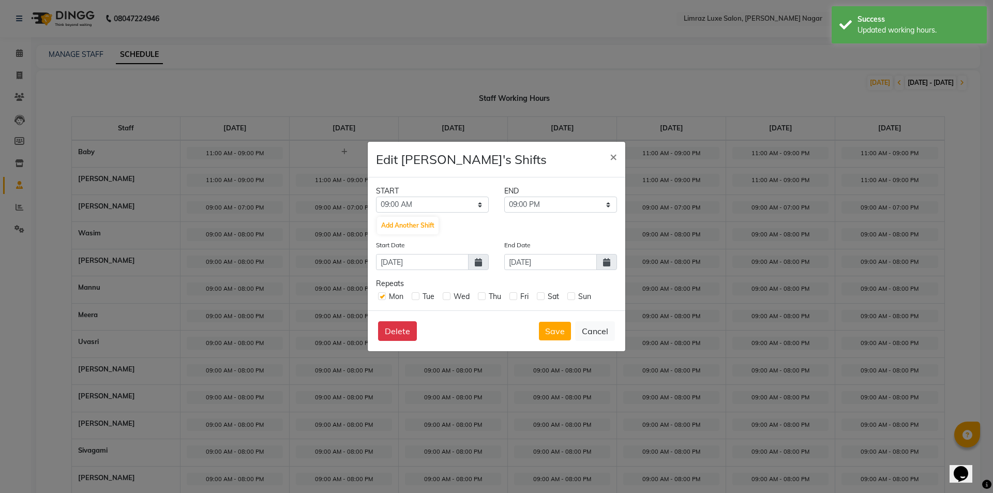
click at [418, 298] on input "checkbox" at bounding box center [415, 295] width 7 height 7
checkbox input "true"
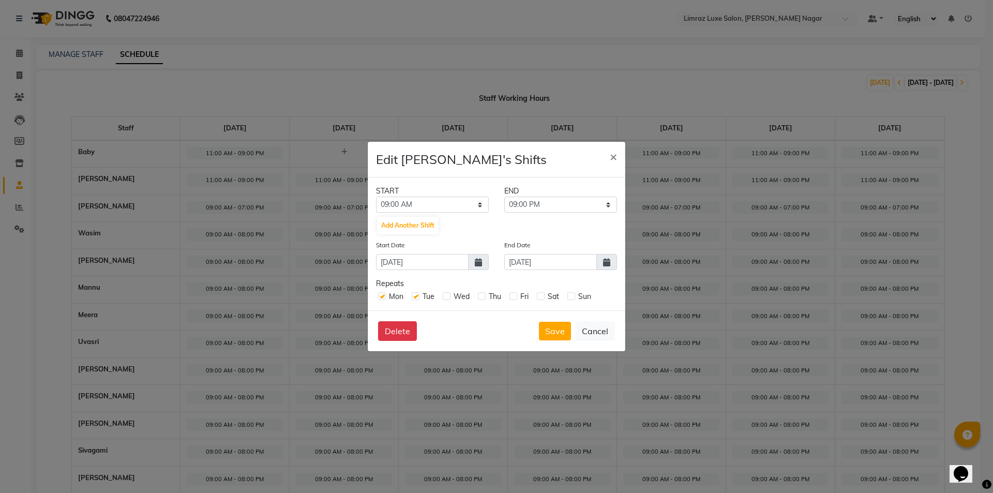
click at [449, 298] on label at bounding box center [447, 296] width 8 height 8
click at [449, 298] on input "checkbox" at bounding box center [446, 295] width 7 height 7
checkbox input "true"
click at [482, 296] on label at bounding box center [482, 296] width 8 height 8
click at [482, 296] on input "checkbox" at bounding box center [481, 295] width 7 height 7
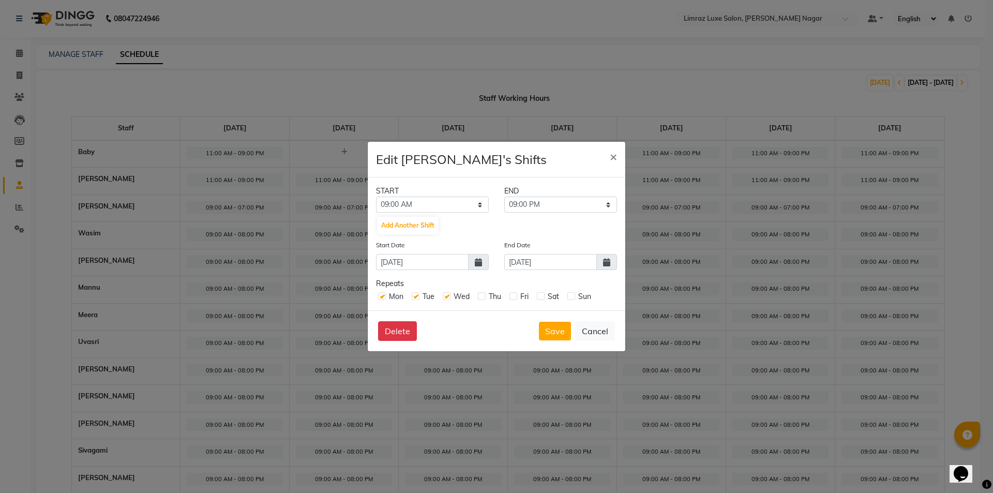
checkbox input "true"
click at [514, 299] on label at bounding box center [513, 296] width 8 height 8
click at [514, 299] on input "checkbox" at bounding box center [512, 295] width 7 height 7
checkbox input "true"
click at [541, 297] on label at bounding box center [541, 296] width 8 height 8
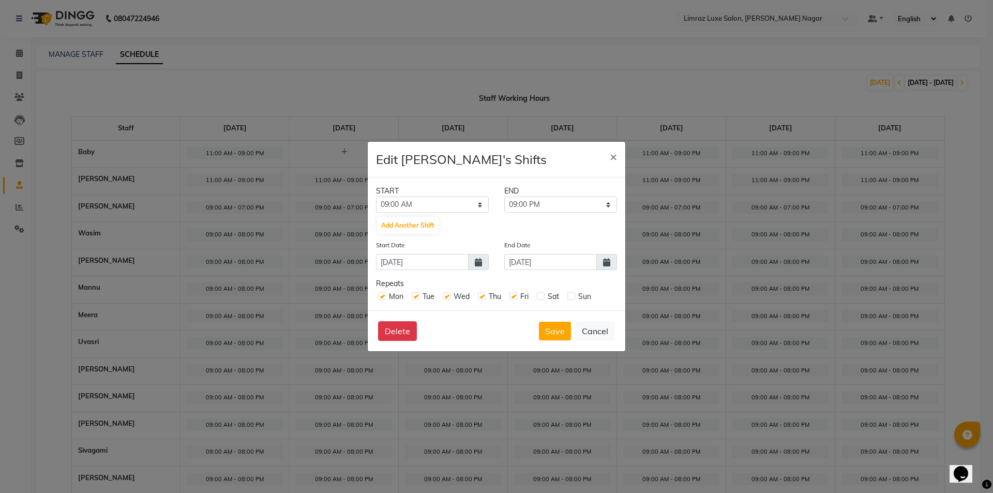
click at [541, 297] on input "checkbox" at bounding box center [540, 295] width 7 height 7
checkbox input "true"
click at [569, 297] on label at bounding box center [571, 296] width 8 height 8
click at [569, 297] on input "checkbox" at bounding box center [570, 295] width 7 height 7
checkbox input "true"
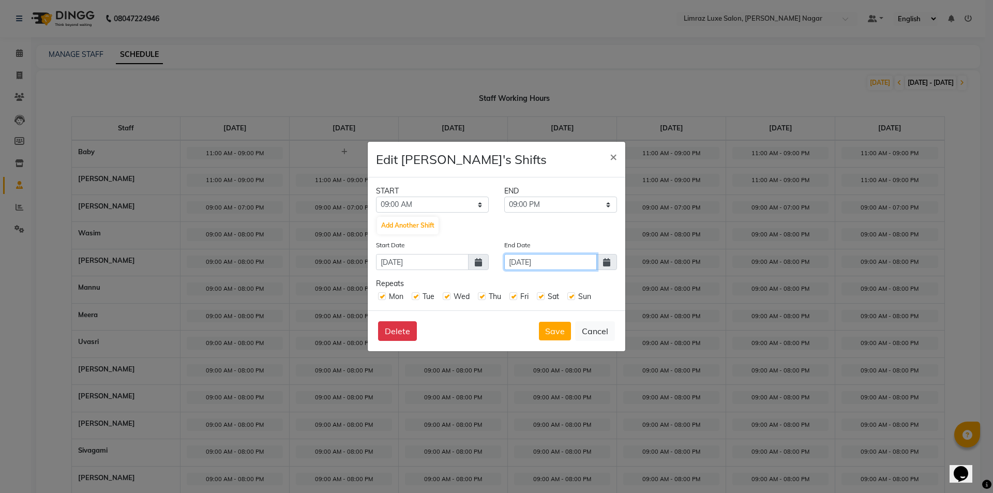
click at [563, 269] on input "01-09-2025" at bounding box center [550, 262] width 93 height 16
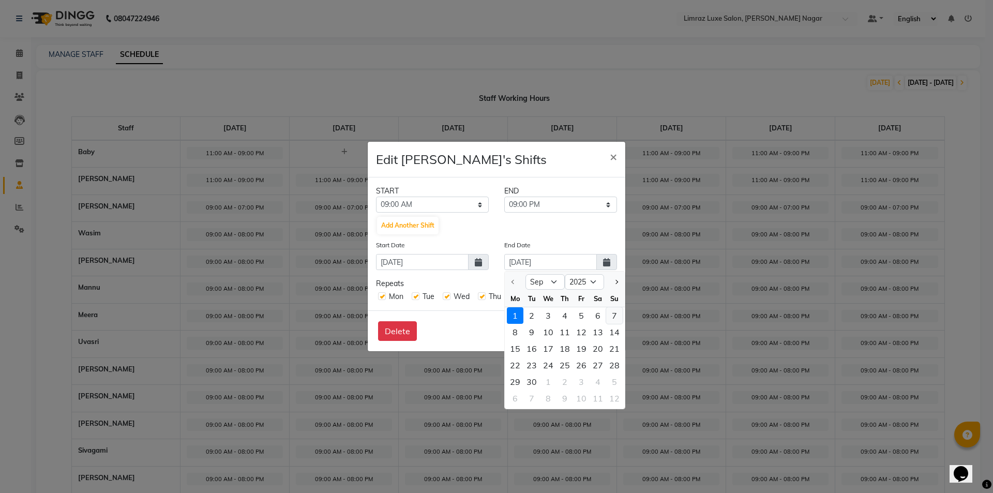
click at [620, 315] on div "7" at bounding box center [614, 315] width 17 height 17
type input "07-09-2025"
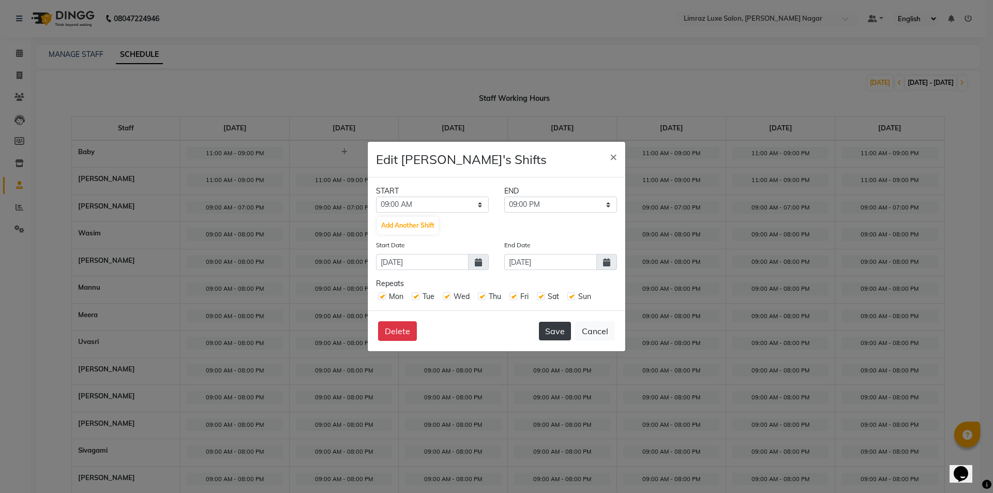
click at [553, 336] on button "Save" at bounding box center [555, 331] width 32 height 19
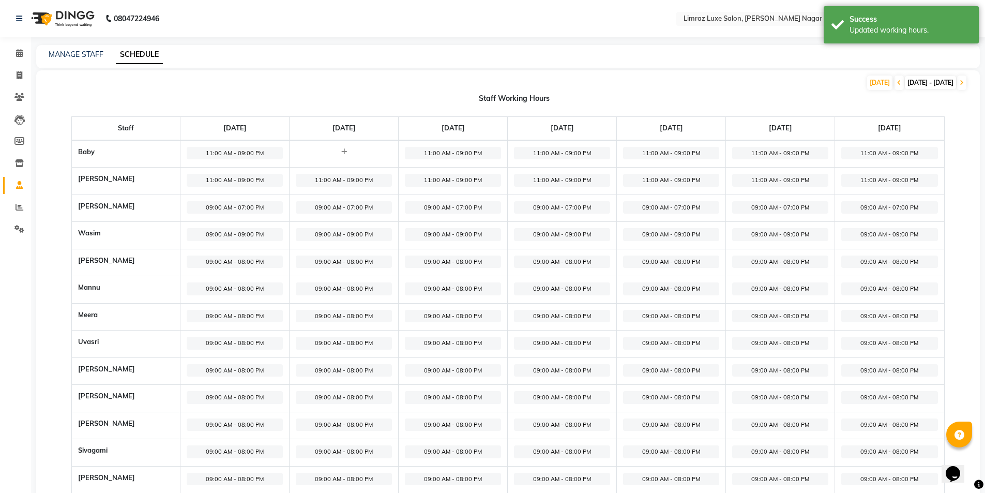
click at [248, 315] on span "09:00 AM - 08:00 PM" at bounding box center [235, 316] width 96 height 13
select select "09:00 AM"
select select "08:00 PM"
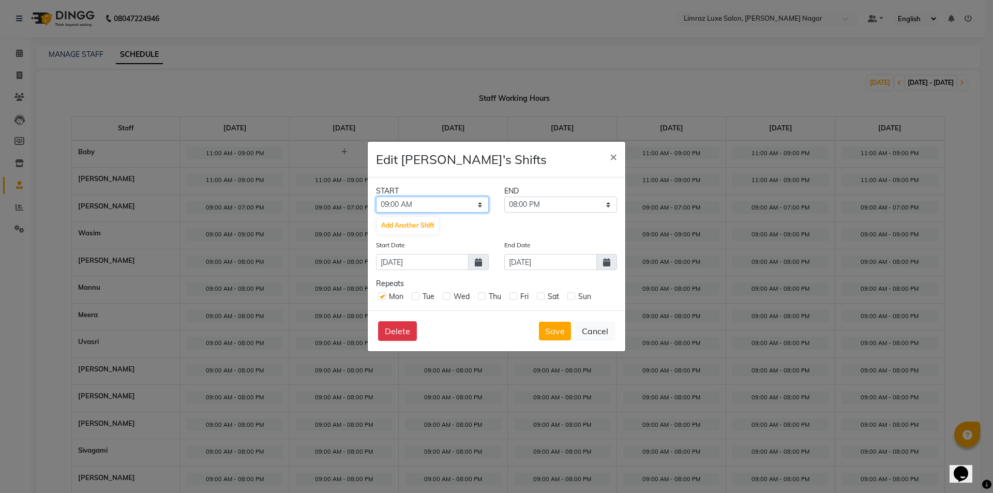
click at [456, 202] on select "12:00 AM 12:15 AM 12:30 AM 12:45 AM 01:00 AM 01:15 AM 01:30 AM 01:45 AM 02:00 A…" at bounding box center [432, 204] width 113 height 16
select select "10:00 AM"
click at [376, 196] on select "12:00 AM 12:15 AM 12:30 AM 12:45 AM 01:00 AM 01:15 AM 01:30 AM 01:45 AM 02:00 A…" at bounding box center [432, 204] width 113 height 16
click at [562, 200] on select "10:15 AM 10:30 AM 10:45 AM 11:00 AM 11:15 AM 11:30 AM 11:45 AM 12:00 PM 12:15 P…" at bounding box center [560, 204] width 113 height 16
click at [561, 200] on select "10:15 AM 10:30 AM 10:45 AM 11:00 AM 11:15 AM 11:30 AM 11:45 AM 12:00 PM 12:15 P…" at bounding box center [560, 204] width 113 height 16
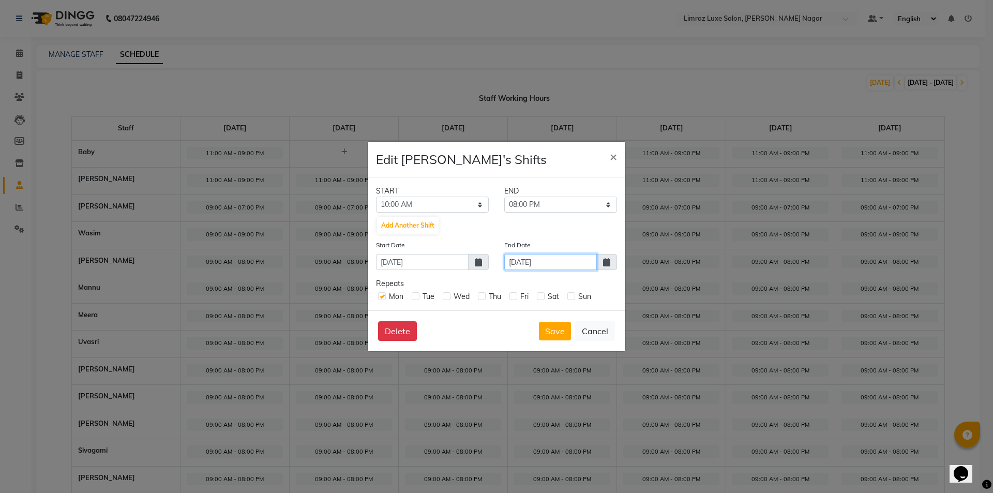
click at [559, 266] on input "01-09-2025" at bounding box center [550, 262] width 93 height 16
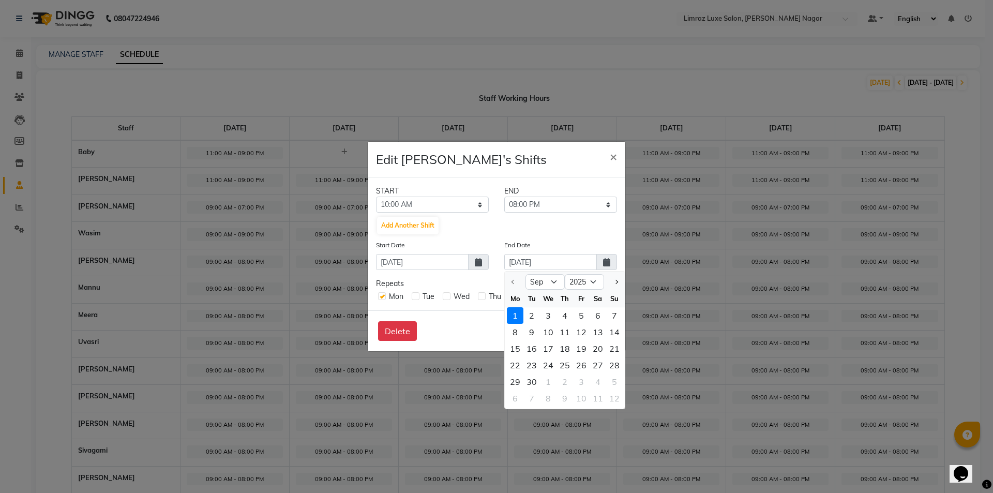
click at [611, 310] on div "7" at bounding box center [614, 315] width 17 height 17
type input "07-09-2025"
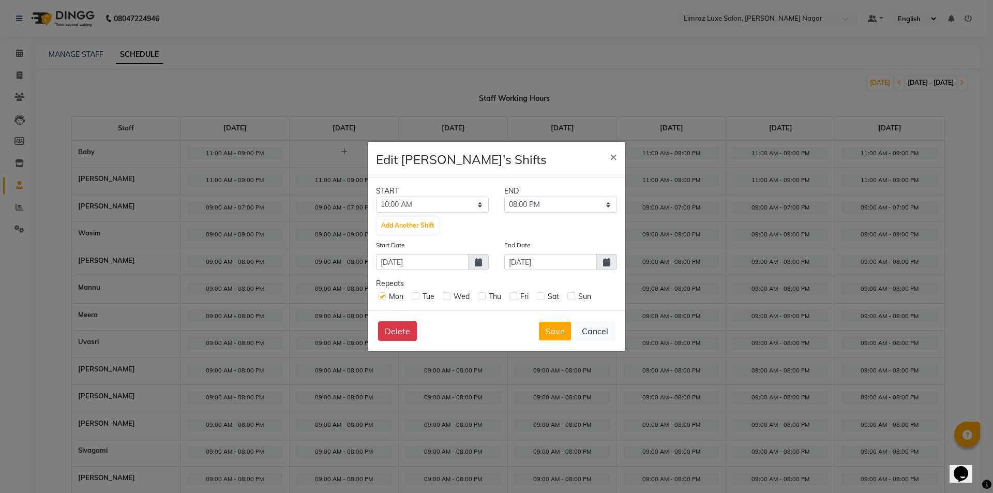
click at [416, 298] on label at bounding box center [416, 296] width 8 height 8
click at [416, 298] on input "checkbox" at bounding box center [415, 295] width 7 height 7
checkbox input "true"
click at [449, 295] on label at bounding box center [447, 296] width 8 height 8
click at [449, 295] on input "checkbox" at bounding box center [446, 295] width 7 height 7
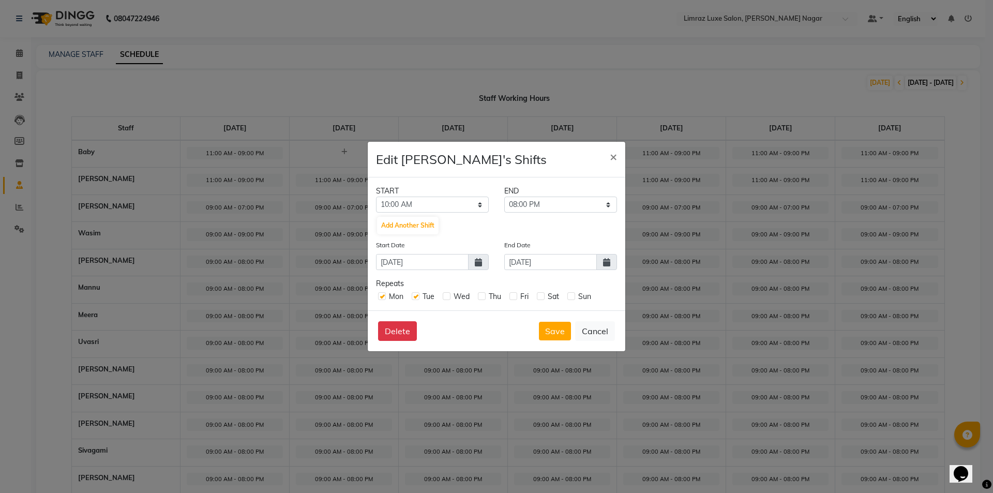
checkbox input "true"
click at [480, 299] on label at bounding box center [482, 296] width 8 height 8
click at [480, 299] on input "checkbox" at bounding box center [481, 295] width 7 height 7
checkbox input "true"
click at [512, 298] on label at bounding box center [513, 296] width 8 height 8
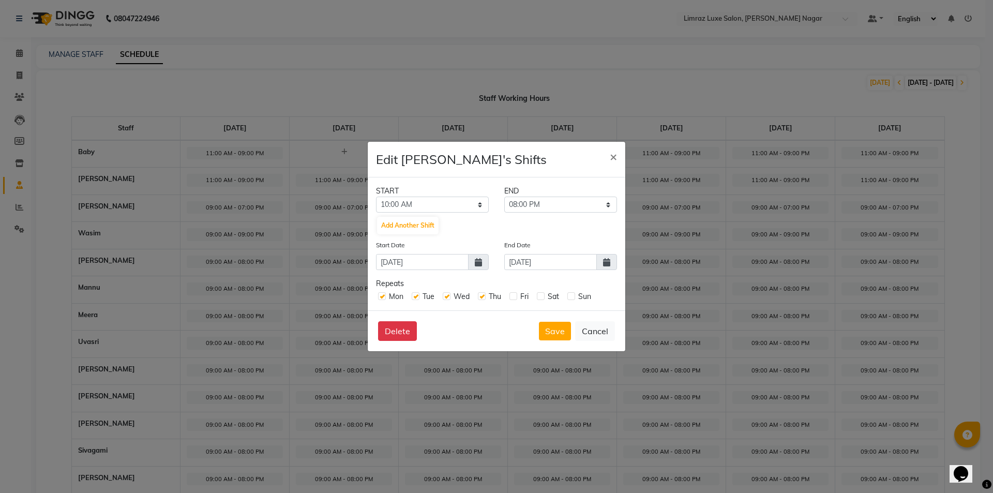
click at [512, 298] on input "checkbox" at bounding box center [512, 295] width 7 height 7
checkbox input "true"
click at [544, 296] on label at bounding box center [541, 296] width 8 height 8
click at [543, 296] on input "checkbox" at bounding box center [540, 295] width 7 height 7
checkbox input "true"
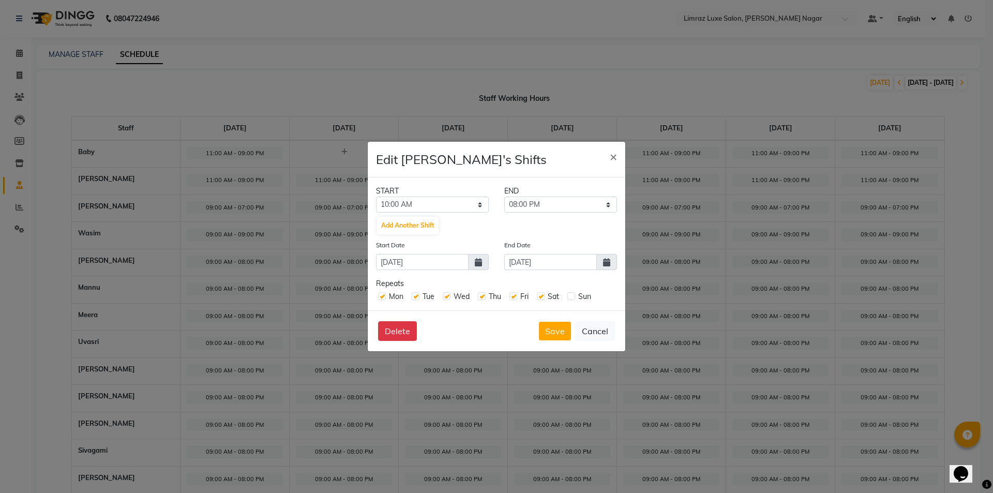
click at [574, 295] on label at bounding box center [571, 296] width 8 height 8
click at [574, 295] on input "checkbox" at bounding box center [570, 295] width 7 height 7
checkbox input "true"
click at [563, 335] on button "Save" at bounding box center [555, 331] width 32 height 19
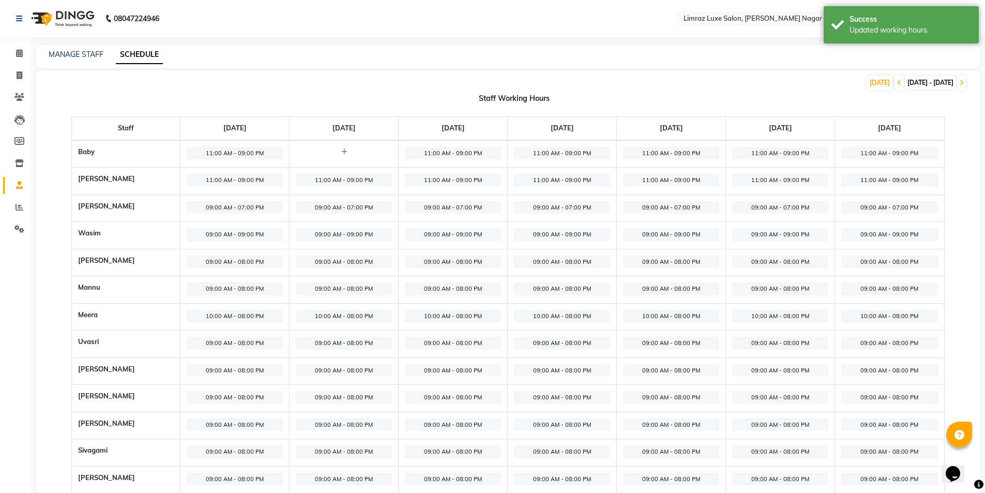
click at [232, 398] on span "09:00 AM - 08:00 PM" at bounding box center [235, 397] width 96 height 13
select select "09:00 AM"
select select "08:00 PM"
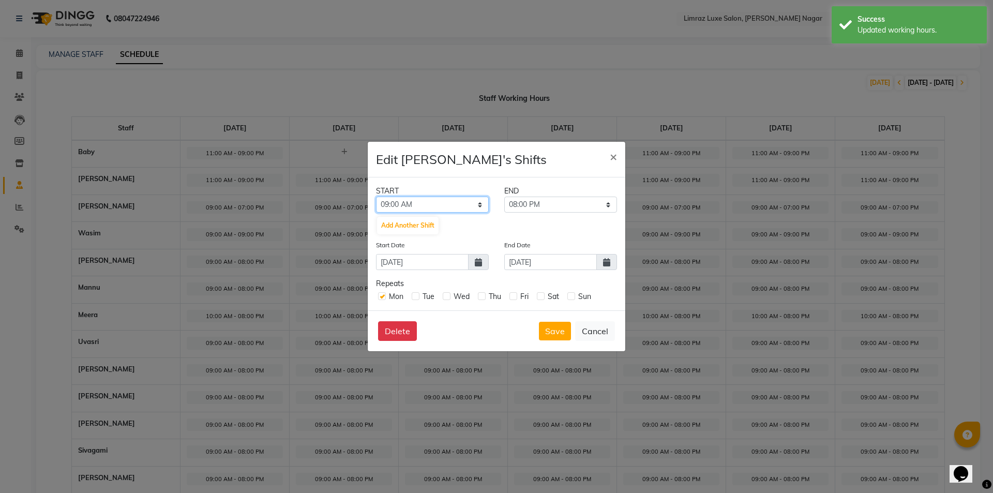
click at [461, 206] on select "12:00 AM 12:15 AM 12:30 AM 12:45 AM 01:00 AM 01:15 AM 01:30 AM 01:45 AM 02:00 A…" at bounding box center [432, 204] width 113 height 16
select select "11:00 AM"
click at [376, 196] on select "12:00 AM 12:15 AM 12:30 AM 12:45 AM 01:00 AM 01:15 AM 01:30 AM 01:45 AM 02:00 A…" at bounding box center [432, 204] width 113 height 16
click at [567, 208] on select "11:15 AM 11:30 AM 11:45 AM 12:00 PM 12:15 PM 12:30 PM 12:45 PM 01:00 PM 01:15 P…" at bounding box center [560, 204] width 113 height 16
select select "09:00 PM"
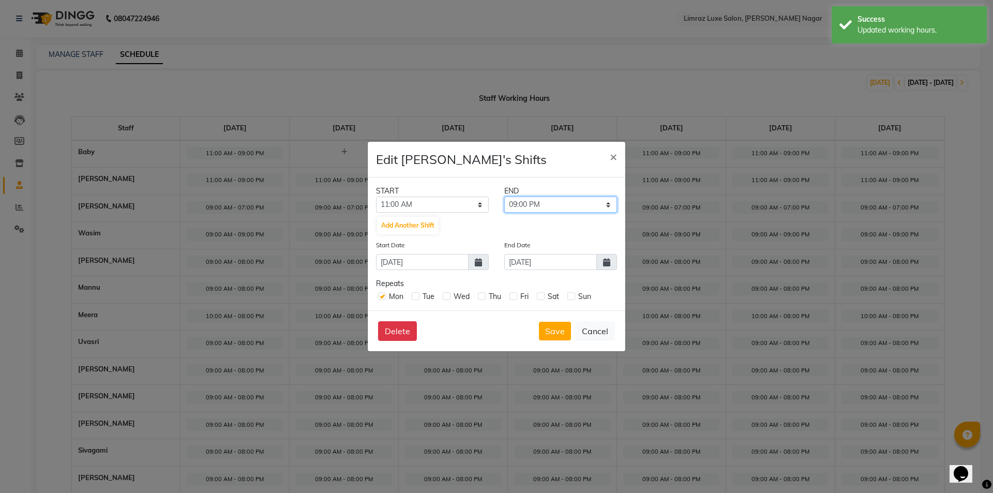
click at [504, 196] on select "11:15 AM 11:30 AM 11:45 AM 12:00 PM 12:15 PM 12:30 PM 12:45 PM 01:00 PM 01:15 P…" at bounding box center [560, 204] width 113 height 16
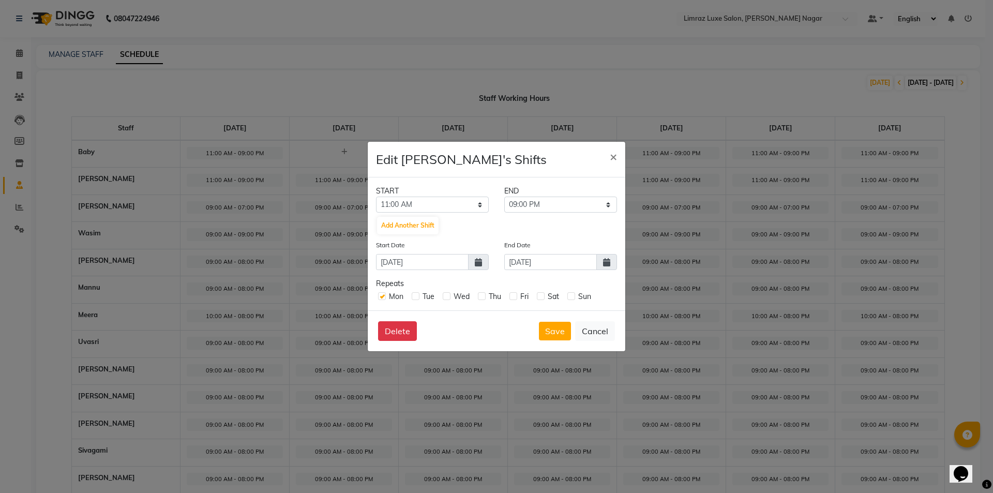
click at [413, 298] on label at bounding box center [416, 296] width 8 height 8
click at [413, 298] on input "checkbox" at bounding box center [415, 295] width 7 height 7
checkbox input "true"
click at [446, 298] on label at bounding box center [447, 296] width 8 height 8
click at [446, 298] on input "checkbox" at bounding box center [446, 295] width 7 height 7
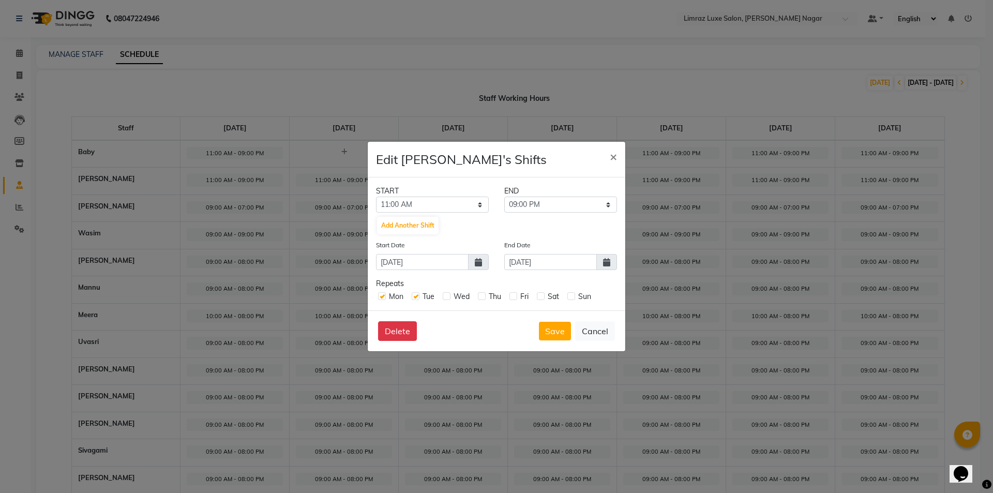
checkbox input "true"
click at [483, 298] on label at bounding box center [482, 296] width 8 height 8
click at [483, 298] on input "checkbox" at bounding box center [481, 295] width 7 height 7
checkbox input "true"
click at [512, 296] on label at bounding box center [513, 296] width 8 height 8
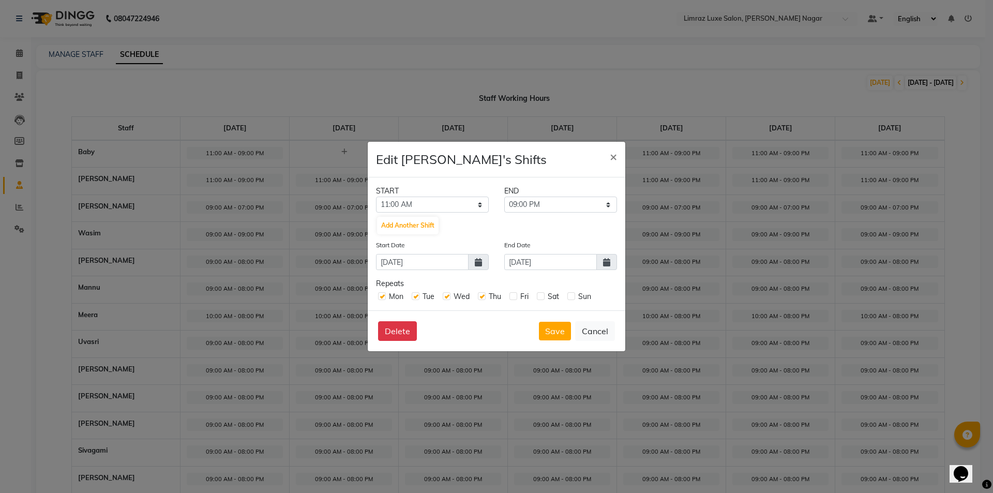
click at [512, 296] on input "checkbox" at bounding box center [512, 295] width 7 height 7
checkbox input "true"
drag, startPoint x: 543, startPoint y: 297, endPoint x: 567, endPoint y: 299, distance: 24.4
click at [543, 296] on label at bounding box center [541, 296] width 8 height 8
click at [543, 296] on input "checkbox" at bounding box center [540, 295] width 7 height 7
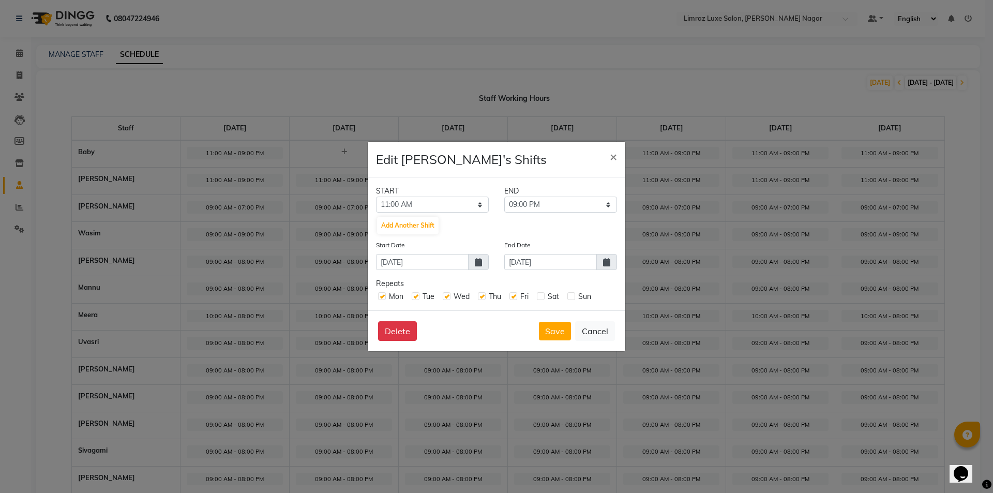
checkbox input "true"
click at [572, 299] on label at bounding box center [571, 296] width 8 height 8
click at [572, 299] on input "checkbox" at bounding box center [570, 295] width 7 height 7
checkbox input "true"
click at [592, 261] on div "START END 12:00 AM 12:15 AM 12:30 AM 12:45 AM 01:00 AM 01:15 AM 01:30 AM 01:45 …" at bounding box center [496, 243] width 257 height 133
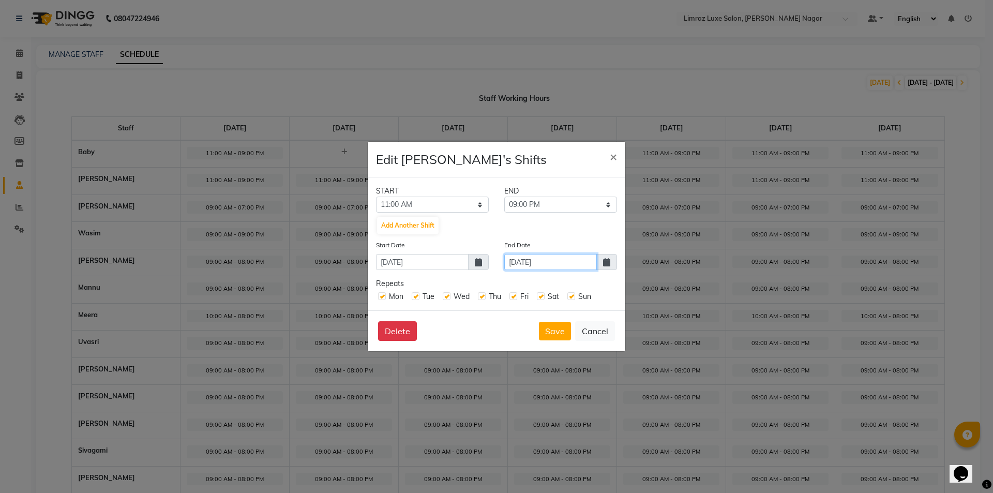
click at [589, 262] on input "01-09-2025" at bounding box center [550, 262] width 93 height 16
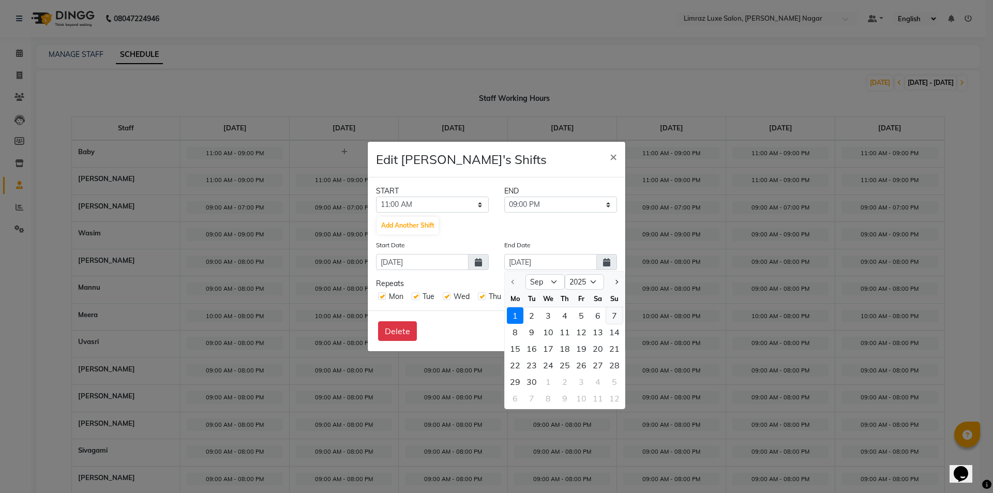
click at [612, 311] on div "7" at bounding box center [614, 315] width 17 height 17
type input "07-09-2025"
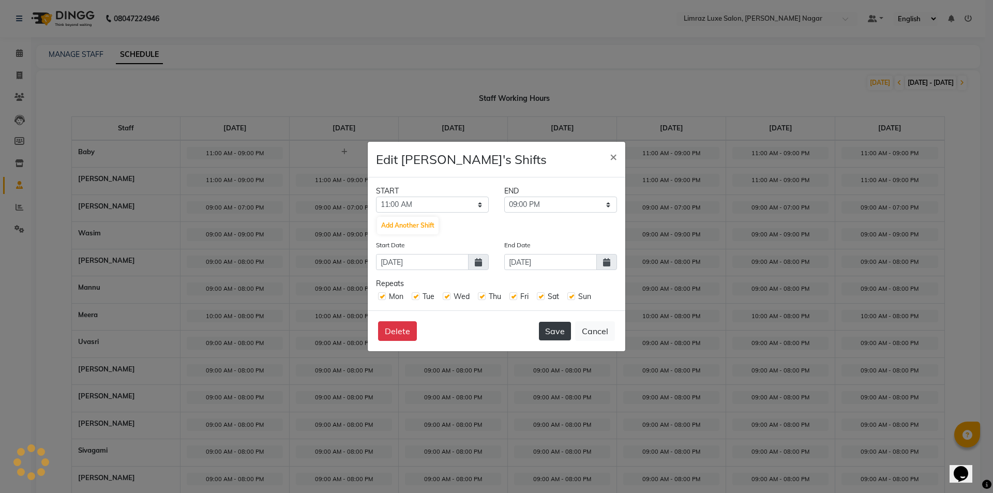
click at [557, 325] on button "Save" at bounding box center [555, 331] width 32 height 19
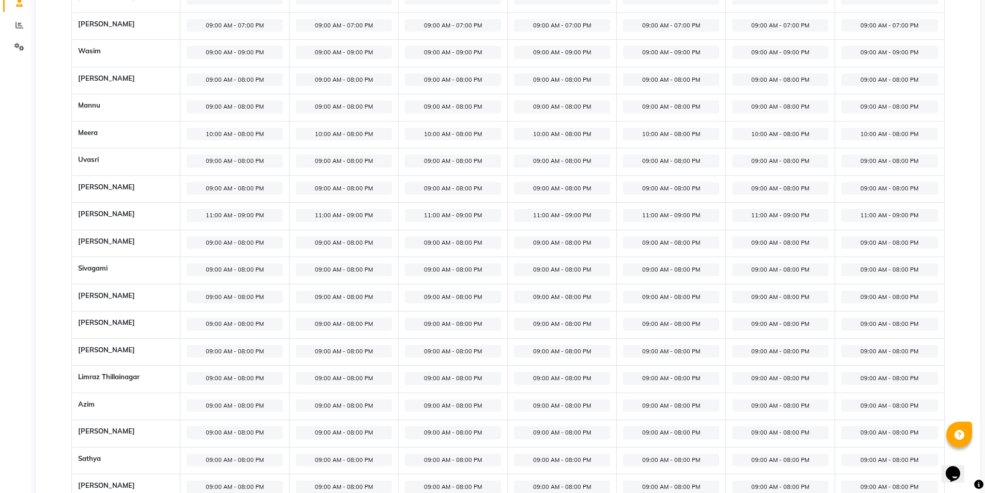
scroll to position [207, 0]
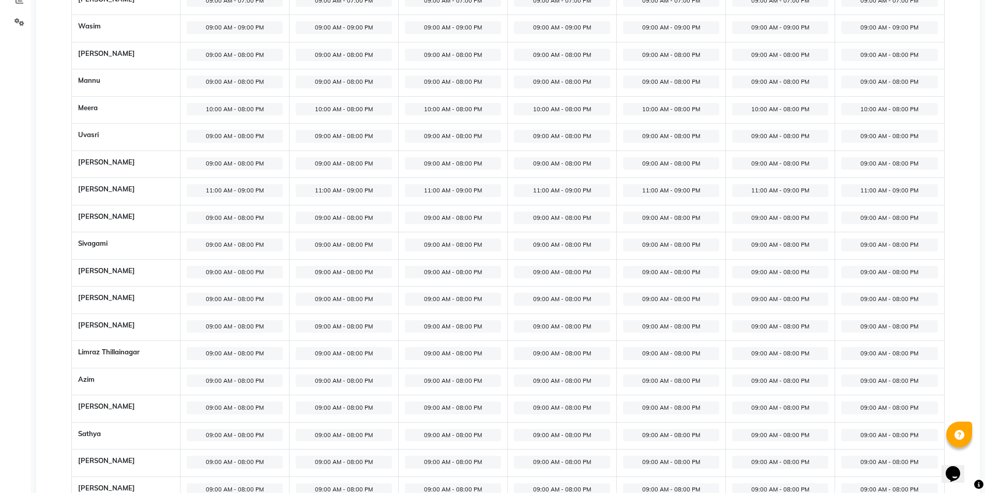
click at [250, 432] on span "09:00 AM - 08:00 PM" at bounding box center [235, 435] width 96 height 13
select select "09:00 AM"
select select "08:00 PM"
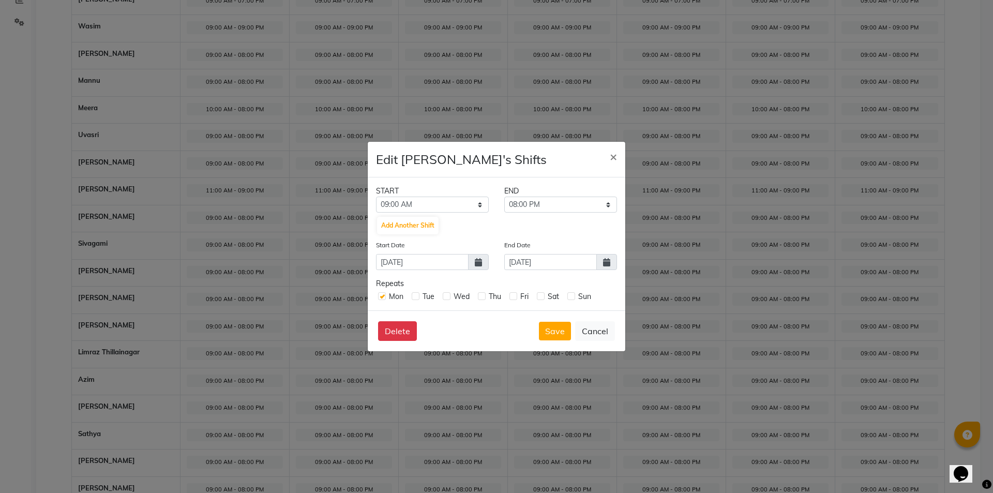
click at [552, 250] on div "End Date 01-09-2025" at bounding box center [560, 254] width 128 height 31
click at [562, 264] on input "01-09-2025" at bounding box center [550, 262] width 93 height 16
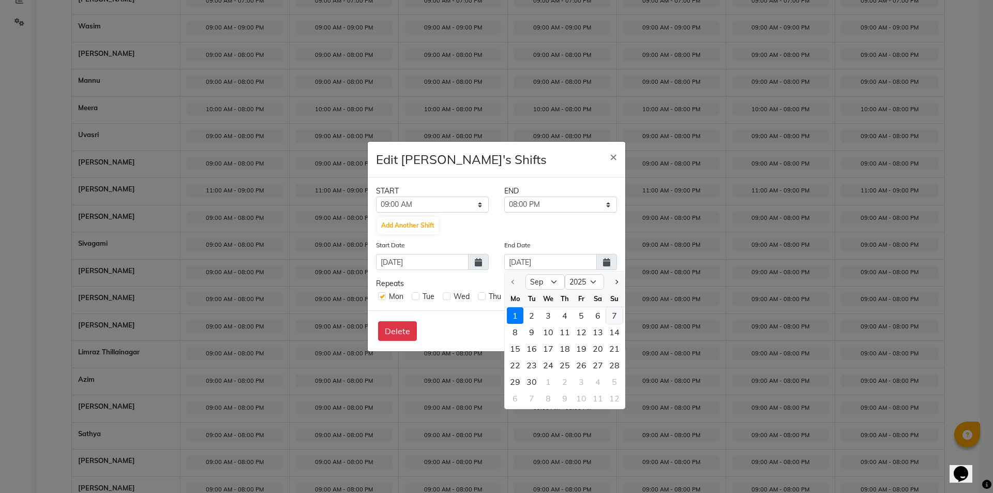
click at [618, 317] on div "7" at bounding box center [614, 315] width 17 height 17
type input "07-09-2025"
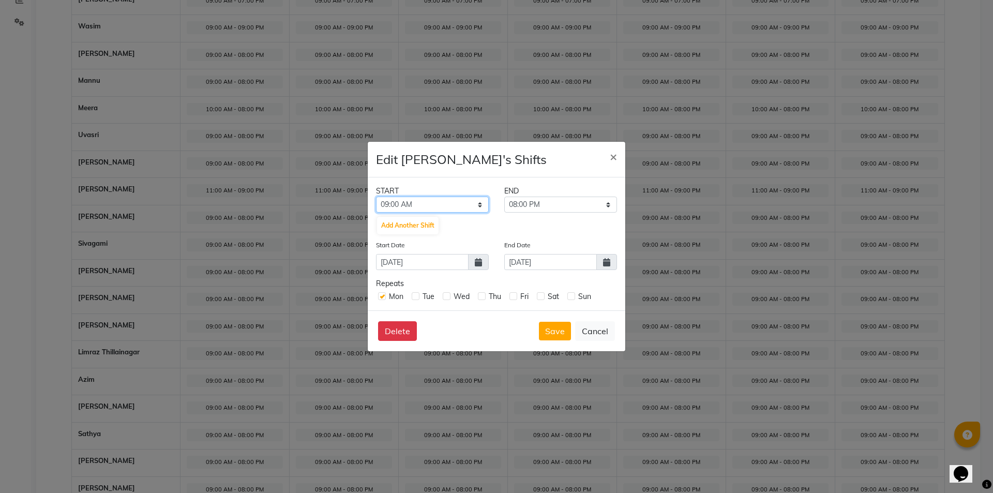
click at [451, 204] on select "12:00 AM 12:15 AM 12:30 AM 12:45 AM 01:00 AM 01:15 AM 01:30 AM 01:45 AM 02:00 A…" at bounding box center [432, 204] width 113 height 16
select select "10:00 AM"
click at [376, 196] on select "12:00 AM 12:15 AM 12:30 AM 12:45 AM 01:00 AM 01:15 AM 01:30 AM 01:45 AM 02:00 A…" at bounding box center [432, 204] width 113 height 16
click at [569, 204] on select "10:15 AM 10:30 AM 10:45 AM 11:00 AM 11:15 AM 11:30 AM 11:45 AM 12:00 PM 12:15 P…" at bounding box center [560, 204] width 113 height 16
click at [570, 176] on div "Edit sathya's Shifts ×" at bounding box center [496, 160] width 257 height 36
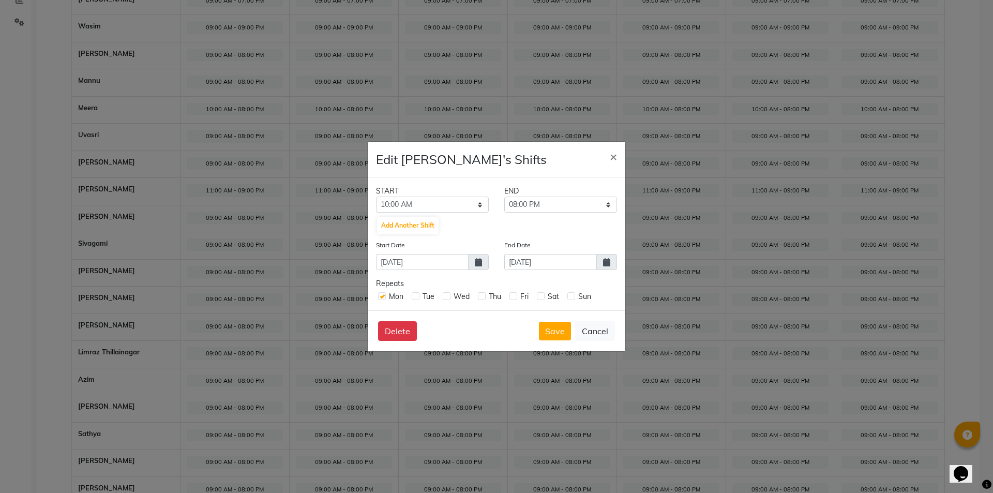
click at [414, 296] on label at bounding box center [416, 296] width 8 height 8
click at [414, 296] on input "checkbox" at bounding box center [415, 295] width 7 height 7
checkbox input "true"
click at [443, 296] on label at bounding box center [447, 296] width 8 height 8
click at [443, 296] on input "checkbox" at bounding box center [446, 295] width 7 height 7
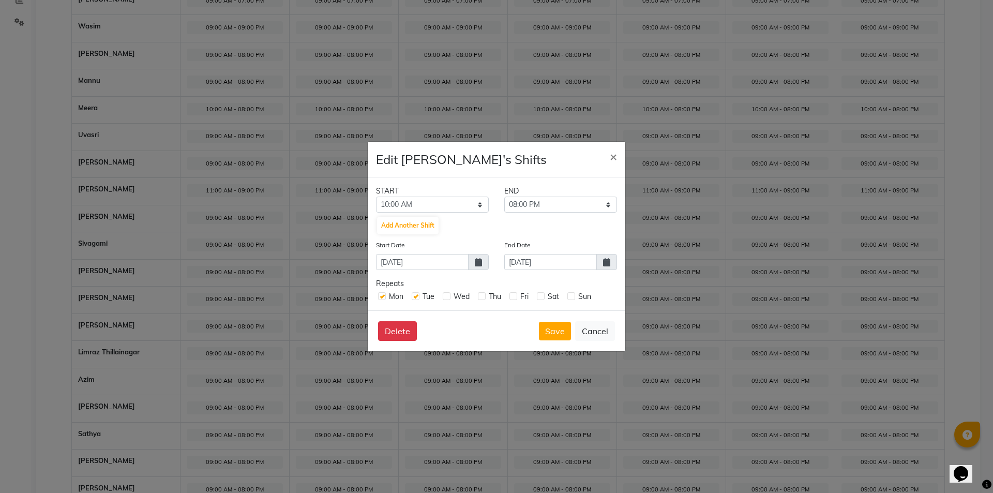
checkbox input "true"
click at [481, 296] on label at bounding box center [482, 296] width 8 height 8
click at [481, 296] on input "checkbox" at bounding box center [481, 295] width 7 height 7
checkbox input "true"
click at [516, 295] on label at bounding box center [513, 296] width 8 height 8
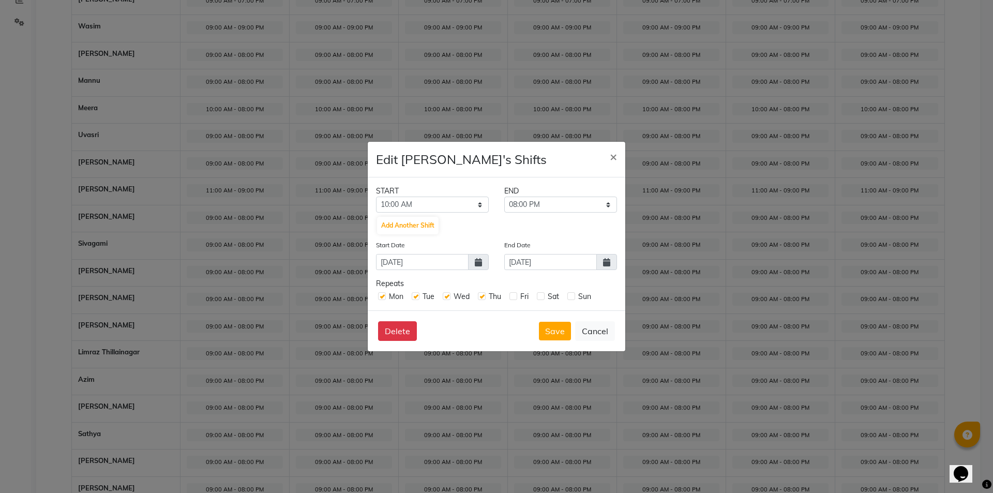
click at [516, 295] on input "checkbox" at bounding box center [512, 295] width 7 height 7
checkbox input "true"
click at [539, 295] on label at bounding box center [541, 296] width 8 height 8
click at [539, 295] on input "checkbox" at bounding box center [540, 295] width 7 height 7
checkbox input "true"
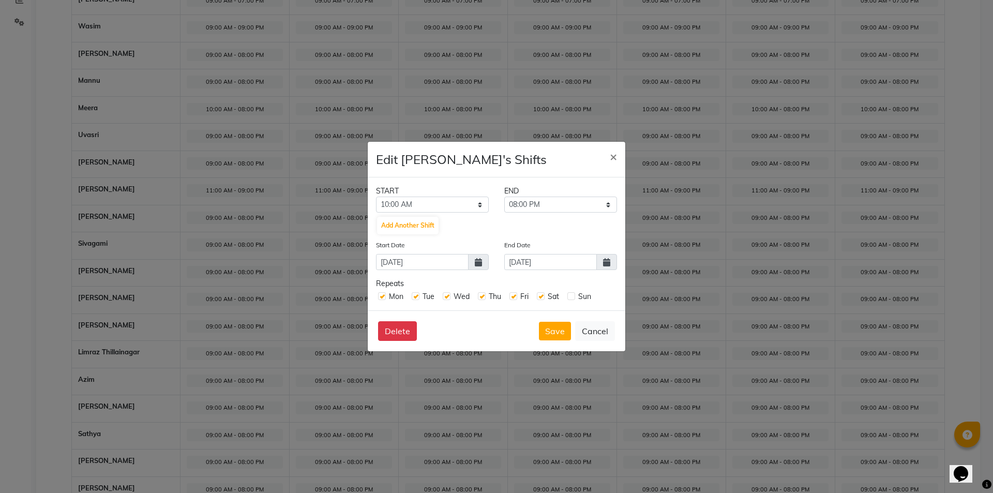
click at [571, 294] on label at bounding box center [571, 296] width 8 height 8
click at [571, 294] on input "checkbox" at bounding box center [570, 295] width 7 height 7
checkbox input "true"
click at [550, 329] on button "Save" at bounding box center [555, 331] width 32 height 19
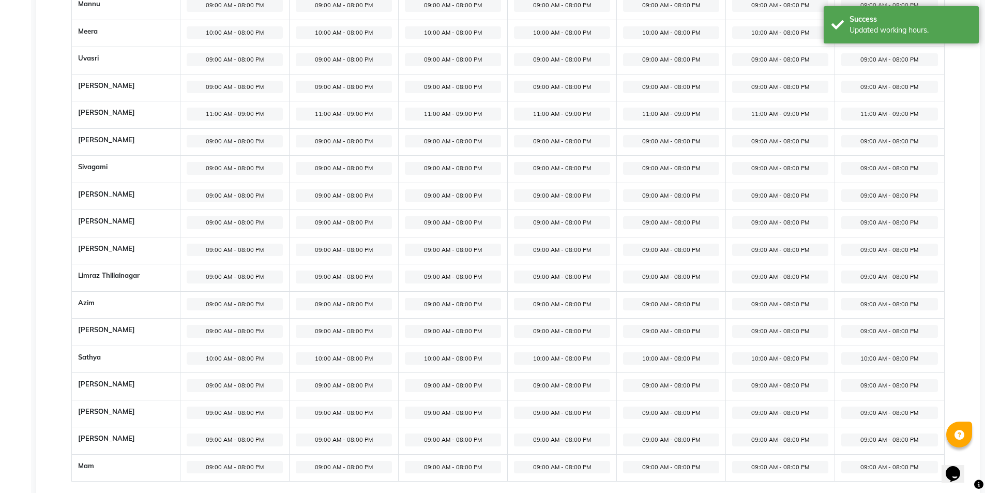
scroll to position [308, 0]
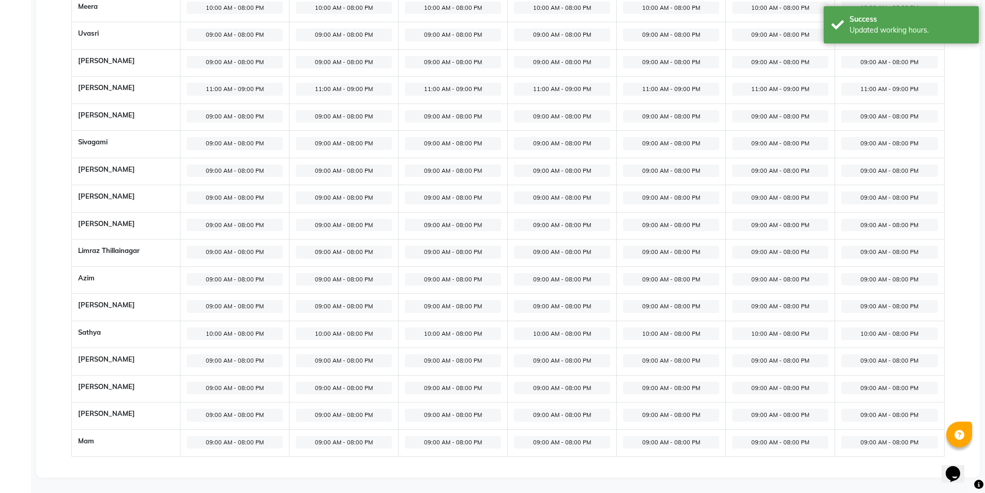
click at [244, 363] on span "09:00 AM - 08:00 PM" at bounding box center [235, 360] width 96 height 13
select select "09:00 AM"
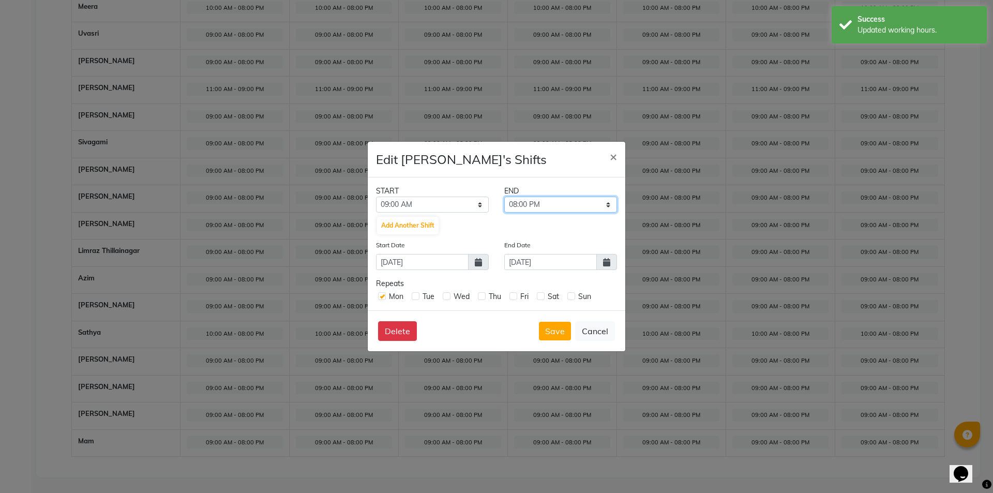
click at [581, 207] on select "09:15 AM 09:30 AM 09:45 AM 10:00 AM 10:15 AM 10:30 AM 10:45 AM 11:00 AM 11:15 A…" at bounding box center [560, 204] width 113 height 16
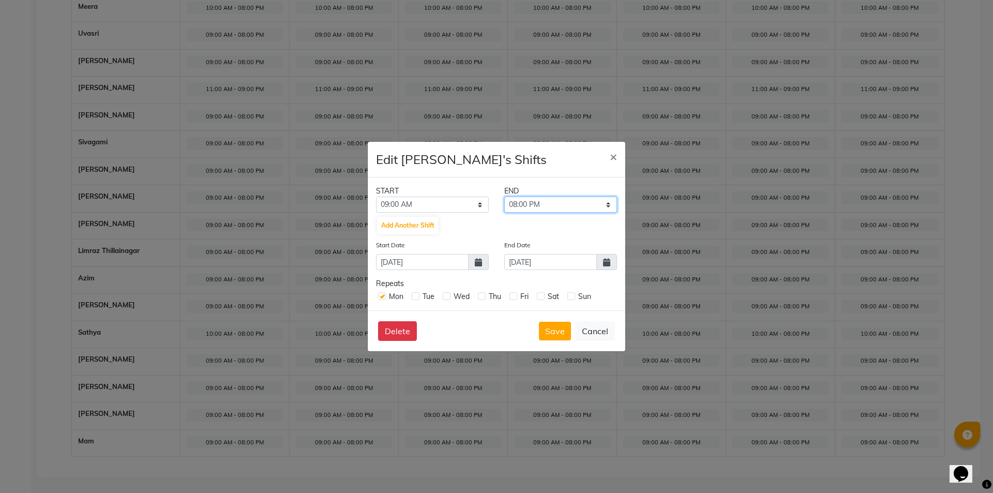
select select "07:00 PM"
click at [504, 196] on select "09:15 AM 09:30 AM 09:45 AM 10:00 AM 10:15 AM 10:30 AM 10:45 AM 11:00 AM 11:15 A…" at bounding box center [560, 204] width 113 height 16
click at [413, 294] on label at bounding box center [416, 296] width 8 height 8
click at [413, 294] on input "checkbox" at bounding box center [415, 295] width 7 height 7
checkbox input "true"
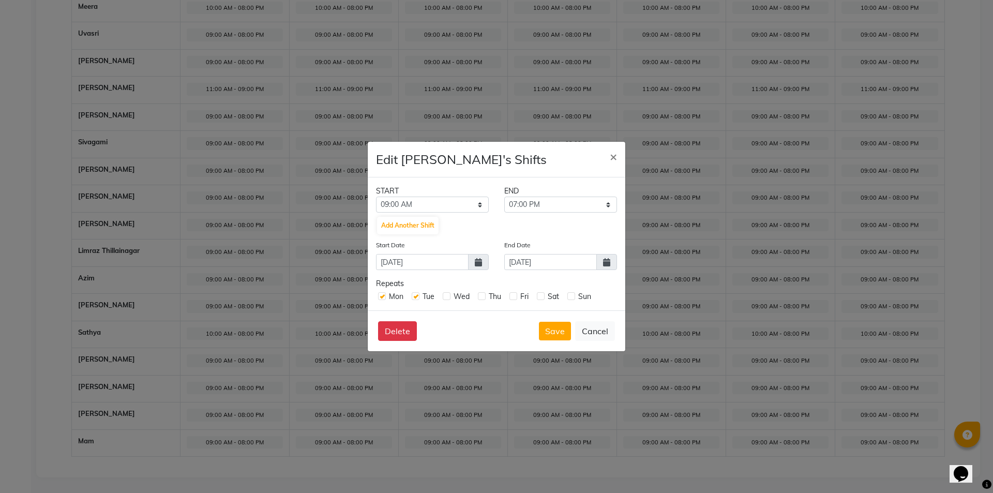
click at [450, 298] on label at bounding box center [447, 296] width 8 height 8
click at [449, 298] on input "checkbox" at bounding box center [446, 295] width 7 height 7
checkbox input "true"
click at [483, 295] on label at bounding box center [482, 296] width 8 height 8
click at [483, 295] on input "checkbox" at bounding box center [481, 295] width 7 height 7
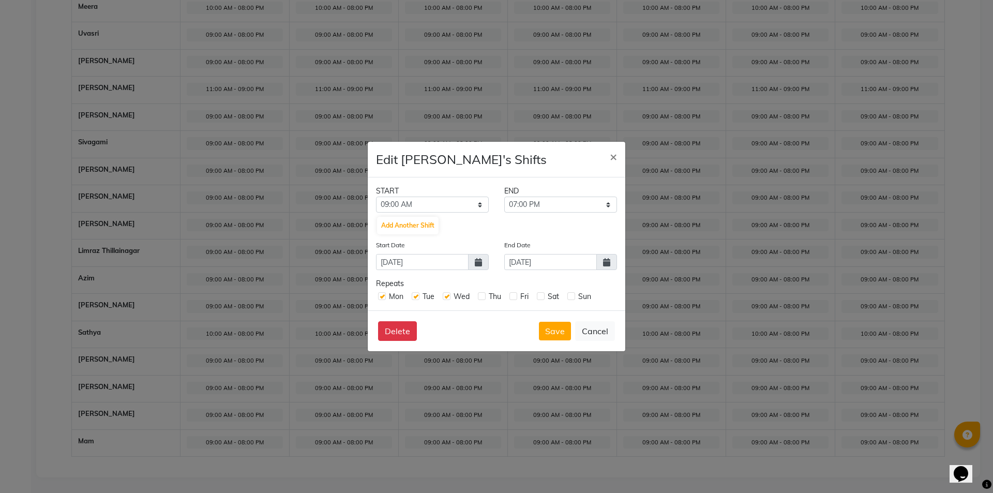
checkbox input "true"
click at [505, 298] on div "Mon Tue Wed Thu Fri Sat Sun" at bounding box center [496, 295] width 241 height 13
click at [513, 299] on label at bounding box center [513, 296] width 8 height 8
click at [513, 299] on input "checkbox" at bounding box center [512, 295] width 7 height 7
checkbox input "true"
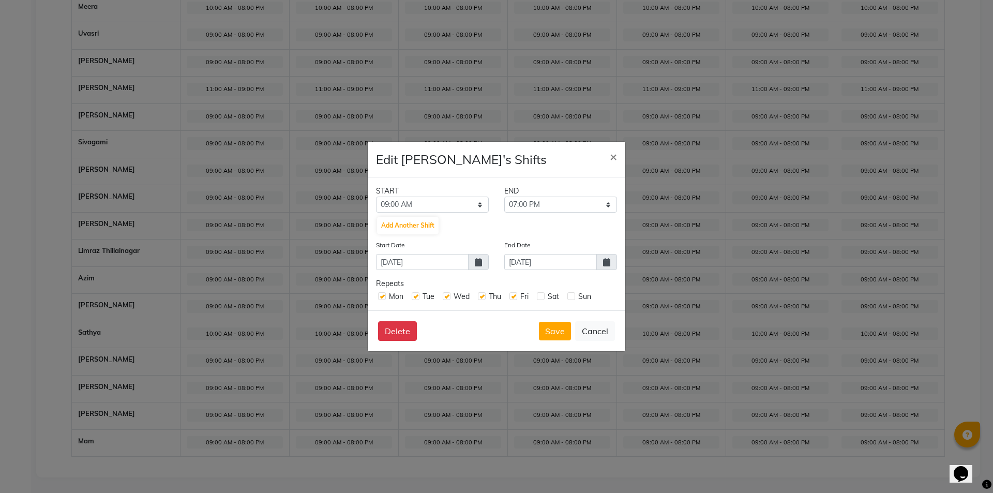
click at [542, 297] on label at bounding box center [541, 296] width 8 height 8
click at [542, 297] on input "checkbox" at bounding box center [540, 295] width 7 height 7
checkbox input "true"
click at [571, 298] on label at bounding box center [571, 296] width 8 height 8
click at [571, 298] on input "checkbox" at bounding box center [570, 295] width 7 height 7
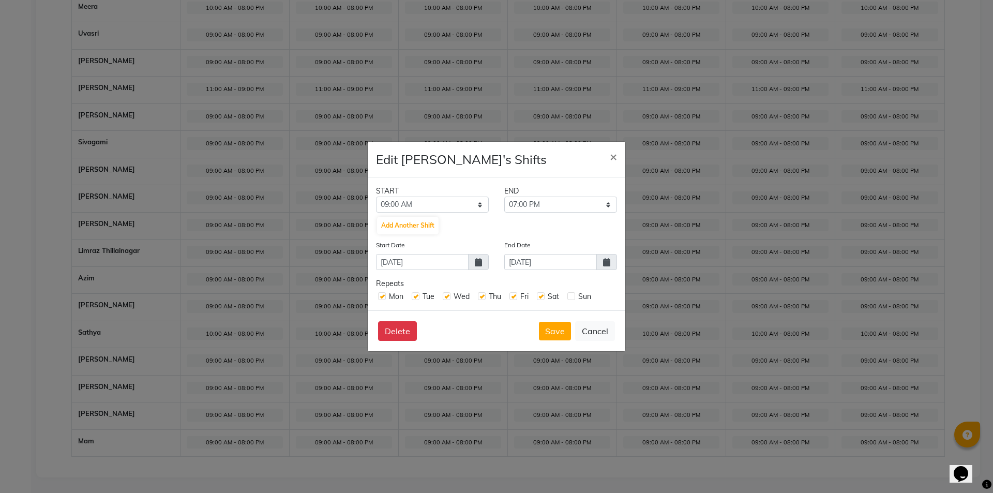
checkbox input "true"
click at [576, 263] on input "01-09-2025" at bounding box center [550, 262] width 93 height 16
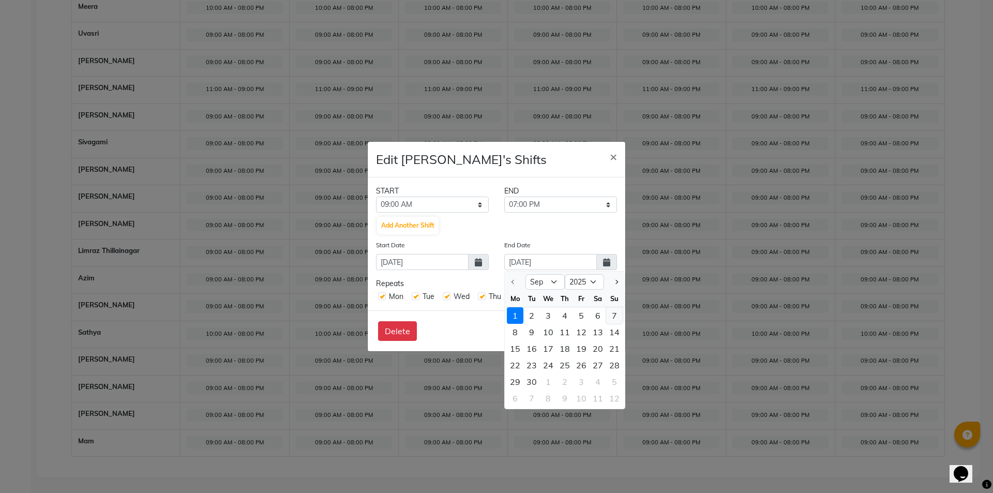
click at [609, 314] on div "7" at bounding box center [614, 315] width 17 height 17
type input "07-09-2025"
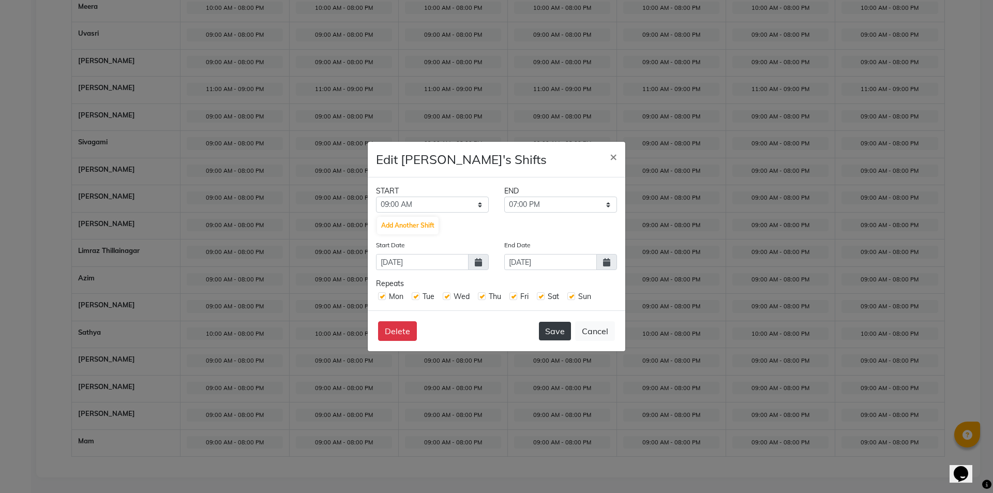
click at [561, 331] on button "Save" at bounding box center [555, 331] width 32 height 19
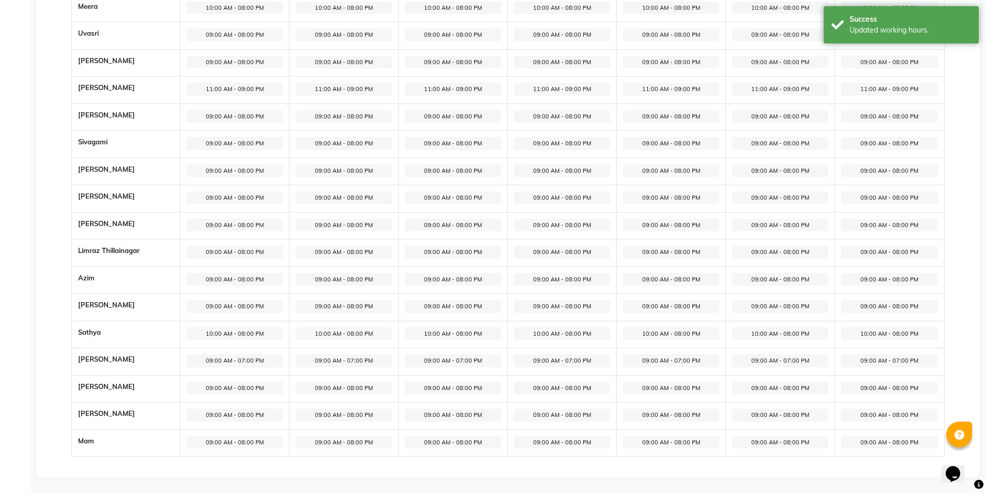
click at [256, 390] on span "09:00 AM - 08:00 PM" at bounding box center [235, 388] width 96 height 13
select select "09:00 AM"
select select "08:00 PM"
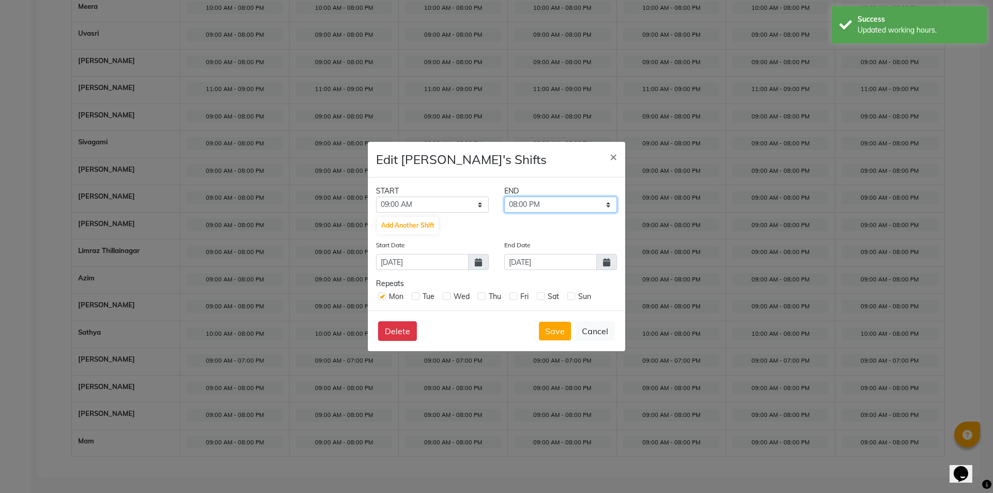
click at [542, 207] on select "09:15 AM 09:30 AM 09:45 AM 10:00 AM 10:15 AM 10:30 AM 10:45 AM 11:00 AM 11:15 A…" at bounding box center [560, 204] width 113 height 16
click at [575, 202] on select "09:15 AM 09:30 AM 09:45 AM 10:00 AM 10:15 AM 10:30 AM 10:45 AM 11:00 AM 11:15 A…" at bounding box center [560, 204] width 113 height 16
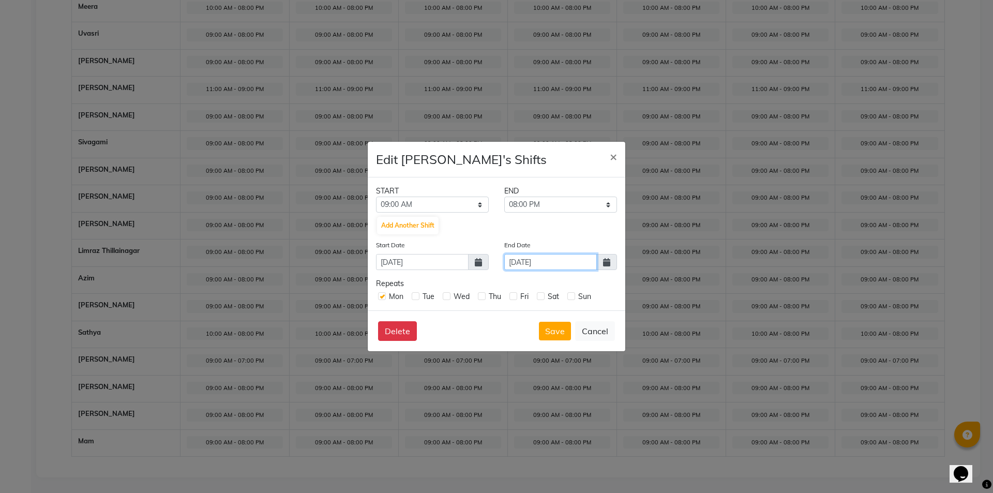
click at [571, 265] on input "01-09-2025" at bounding box center [550, 262] width 93 height 16
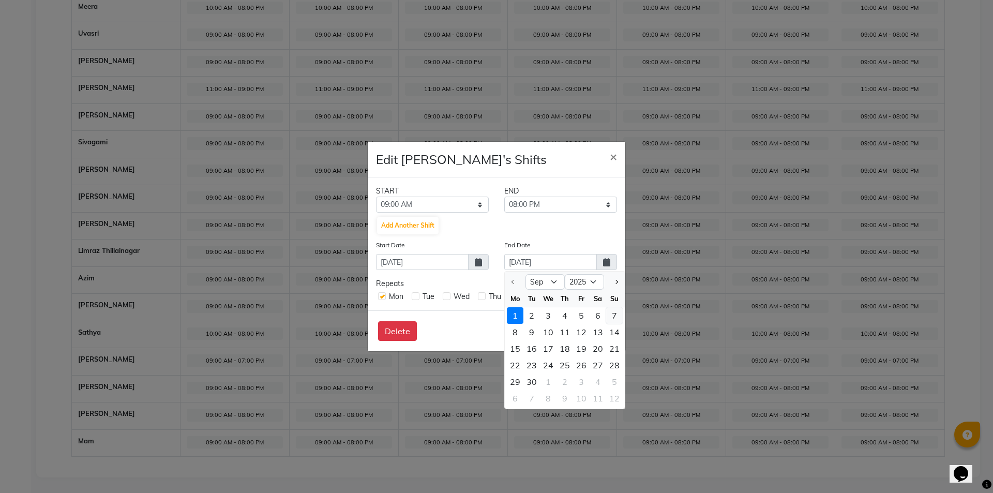
click at [615, 309] on div "7" at bounding box center [614, 315] width 17 height 17
type input "07-09-2025"
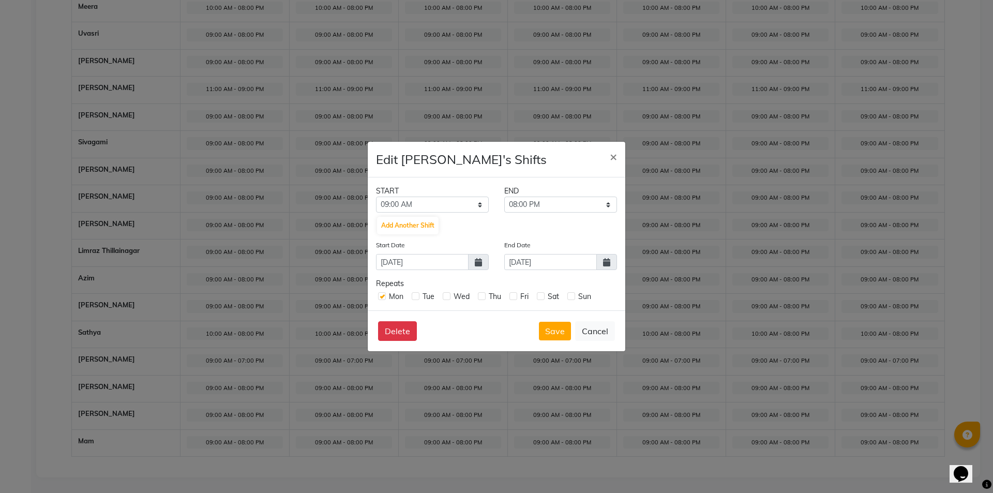
click at [415, 293] on label at bounding box center [416, 296] width 8 height 8
click at [415, 293] on input "checkbox" at bounding box center [415, 295] width 7 height 7
checkbox input "true"
click at [449, 298] on label at bounding box center [447, 296] width 8 height 8
click at [449, 298] on input "checkbox" at bounding box center [446, 295] width 7 height 7
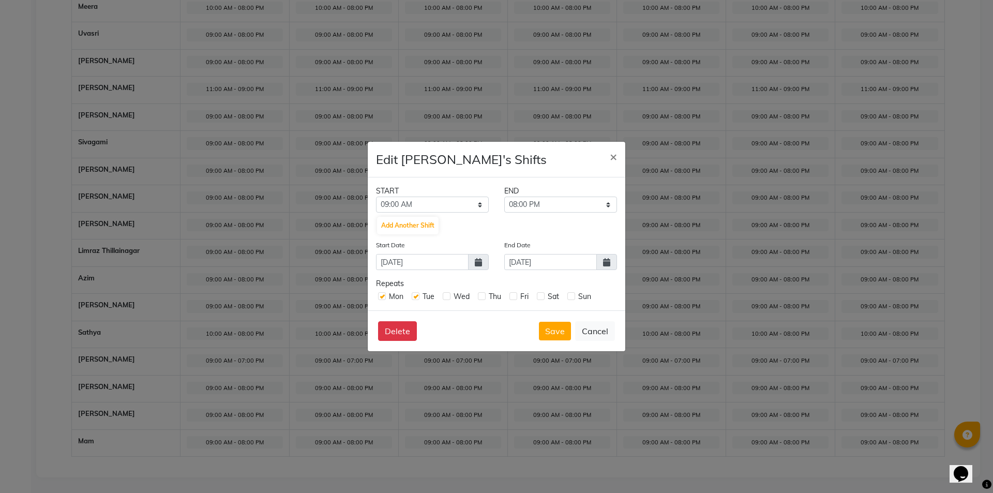
checkbox input "true"
click at [476, 299] on div "Mon Tue Wed Thu Fri Sat Sun" at bounding box center [496, 295] width 241 height 13
click at [483, 298] on label at bounding box center [482, 296] width 8 height 8
click at [483, 298] on input "checkbox" at bounding box center [481, 295] width 7 height 7
checkbox input "true"
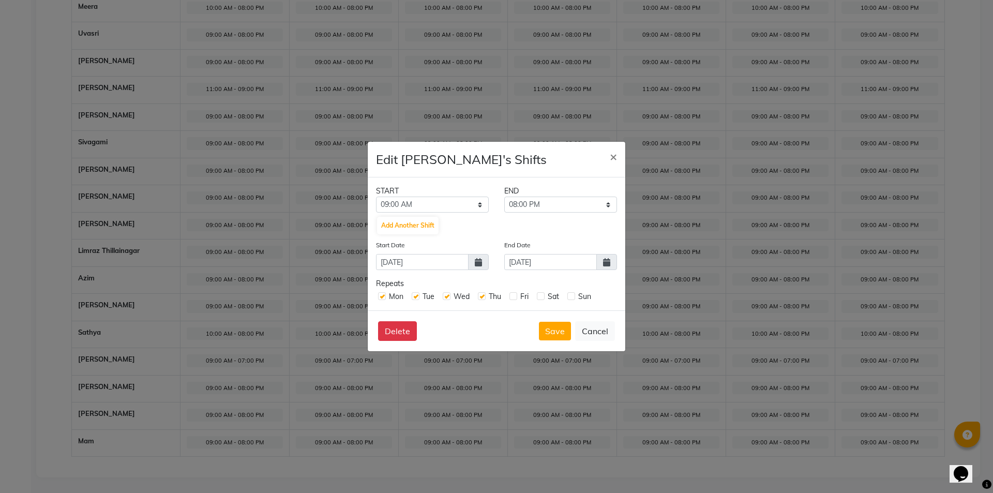
click at [514, 297] on label at bounding box center [513, 296] width 8 height 8
click at [514, 297] on input "checkbox" at bounding box center [512, 295] width 7 height 7
checkbox input "true"
click at [546, 296] on div "Sat" at bounding box center [548, 296] width 22 height 11
click at [541, 298] on label at bounding box center [541, 296] width 8 height 8
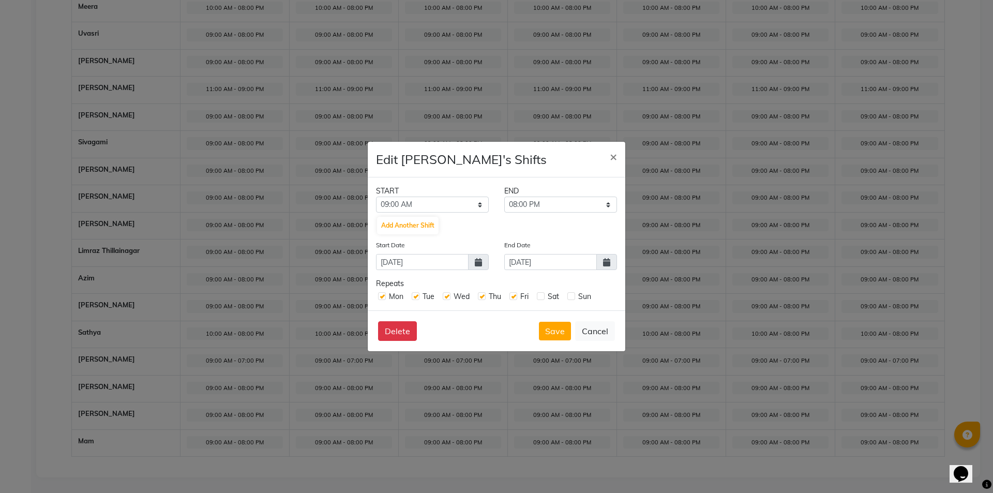
click at [541, 298] on input "checkbox" at bounding box center [540, 295] width 7 height 7
checkbox input "true"
click at [572, 296] on label at bounding box center [571, 296] width 8 height 8
click at [572, 296] on input "checkbox" at bounding box center [570, 295] width 7 height 7
checkbox input "true"
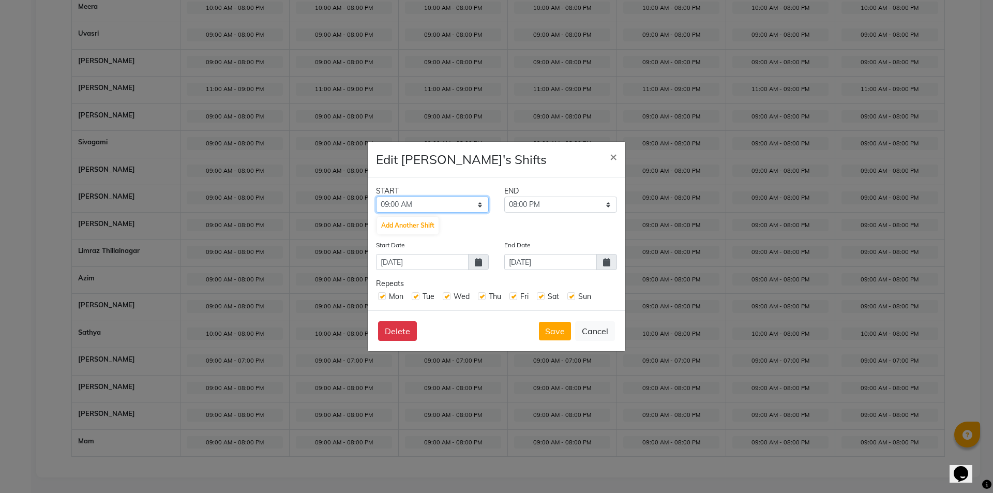
click at [444, 205] on select "12:00 AM 12:15 AM 12:30 AM 12:45 AM 01:00 AM 01:15 AM 01:30 AM 01:45 AM 02:00 A…" at bounding box center [432, 204] width 113 height 16
select select "10:00 AM"
click at [376, 196] on select "12:00 AM 12:15 AM 12:30 AM 12:45 AM 01:00 AM 01:15 AM 01:30 AM 01:45 AM 02:00 A…" at bounding box center [432, 204] width 113 height 16
click at [562, 329] on button "Save" at bounding box center [555, 331] width 32 height 19
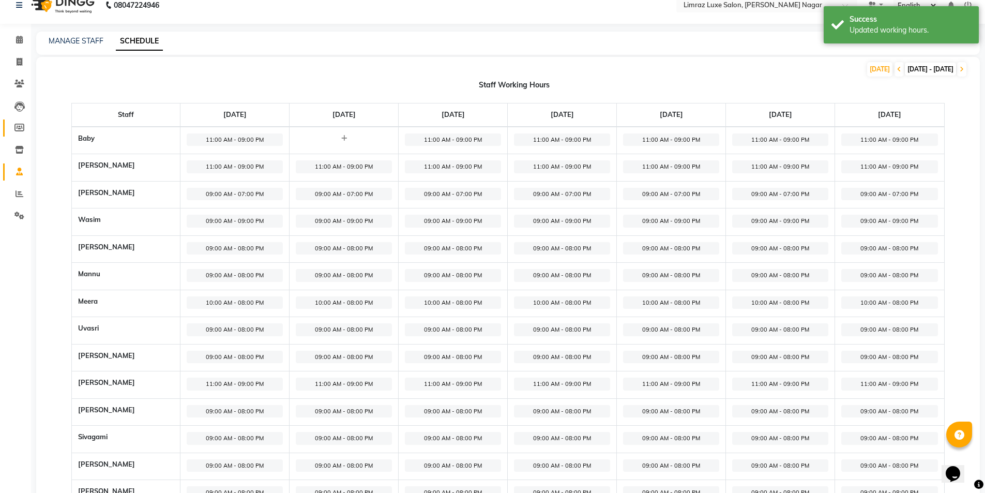
scroll to position [0, 0]
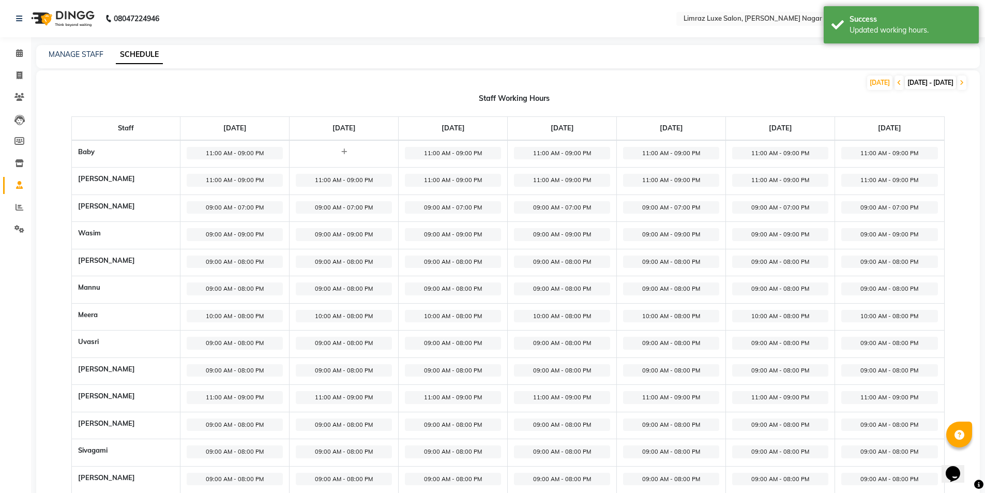
click at [84, 23] on img at bounding box center [61, 18] width 71 height 29
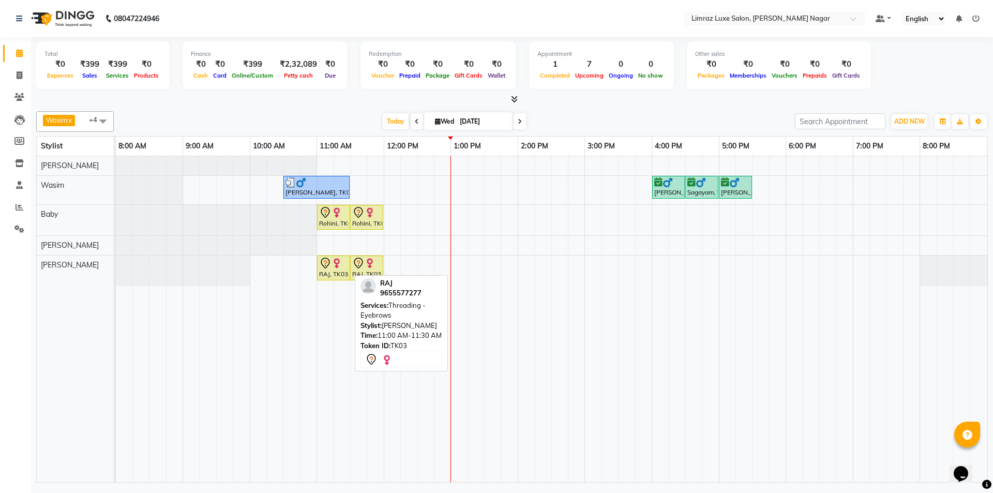
click at [328, 275] on div "RAJ, TK03, 11:00 AM-11:30 AM, Threading - Eyebrows" at bounding box center [333, 268] width 31 height 22
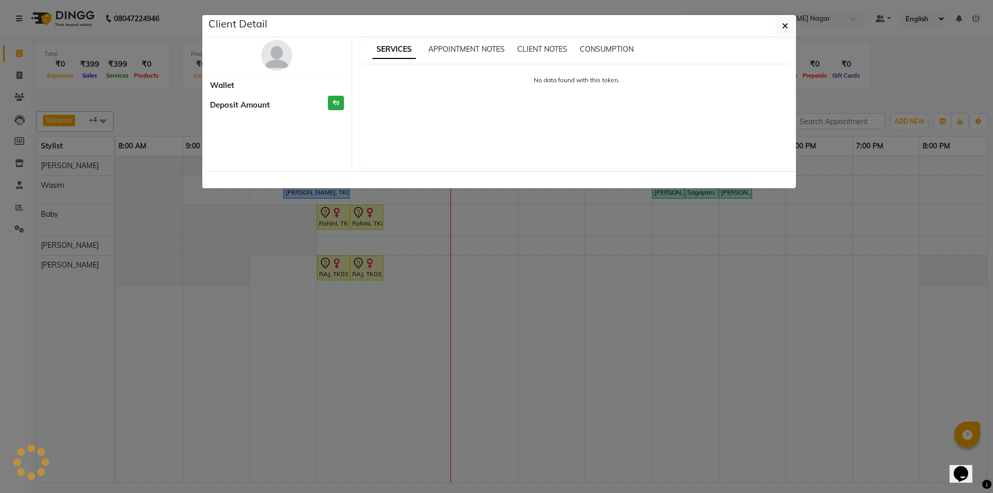
select select "7"
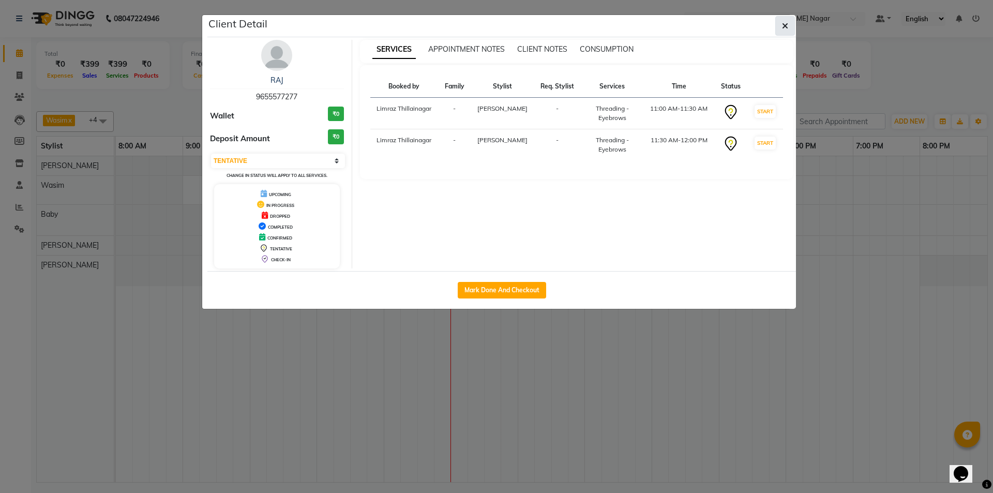
click at [782, 23] on icon "button" at bounding box center [785, 26] width 6 height 8
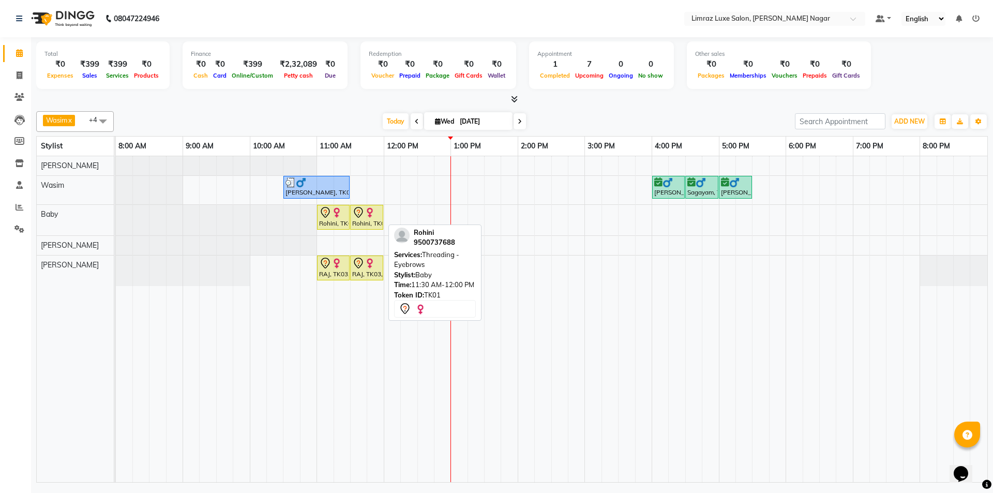
click at [351, 210] on div "Rohini, TK01, 11:30 AM-12:00 PM, Threading - Eyebrows" at bounding box center [366, 217] width 31 height 22
select select "7"
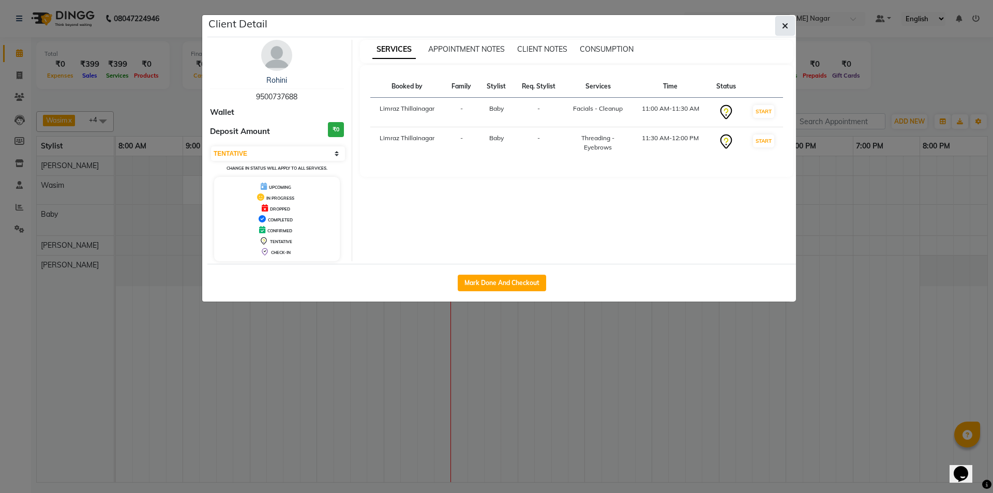
click at [787, 30] on span "button" at bounding box center [785, 26] width 6 height 10
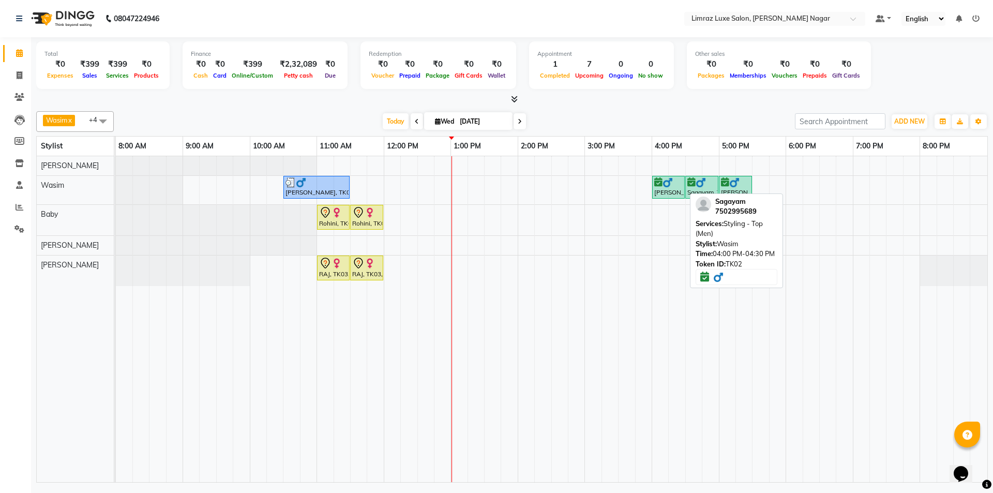
click at [663, 185] on img at bounding box center [667, 182] width 10 height 10
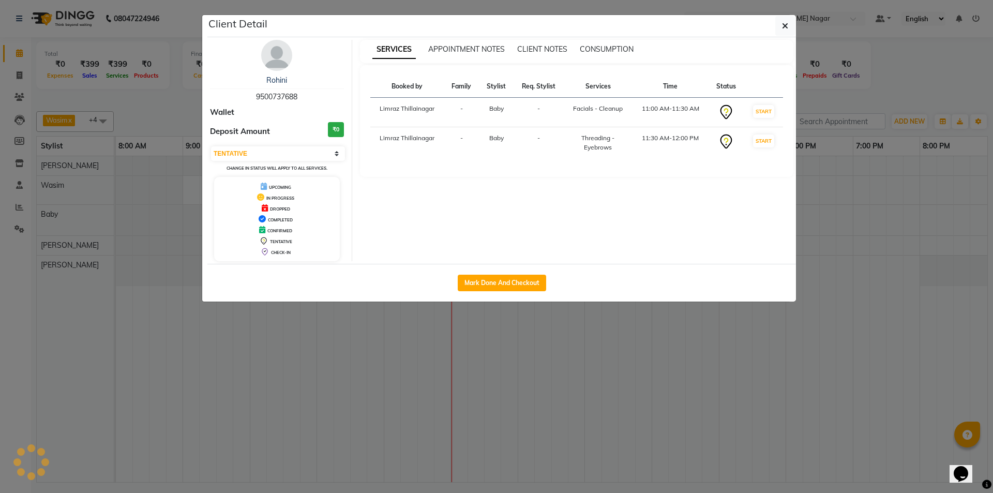
select select "6"
click at [787, 27] on icon "button" at bounding box center [785, 26] width 6 height 8
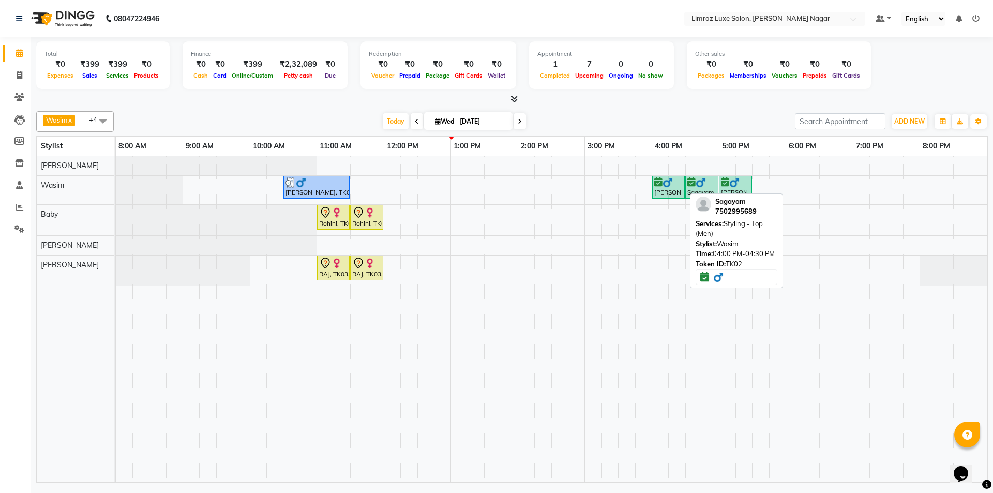
click at [659, 189] on div "[PERSON_NAME], TK02, 04:00 PM-04:30 PM, Styling - Top (Men)" at bounding box center [668, 187] width 31 height 20
select select "6"
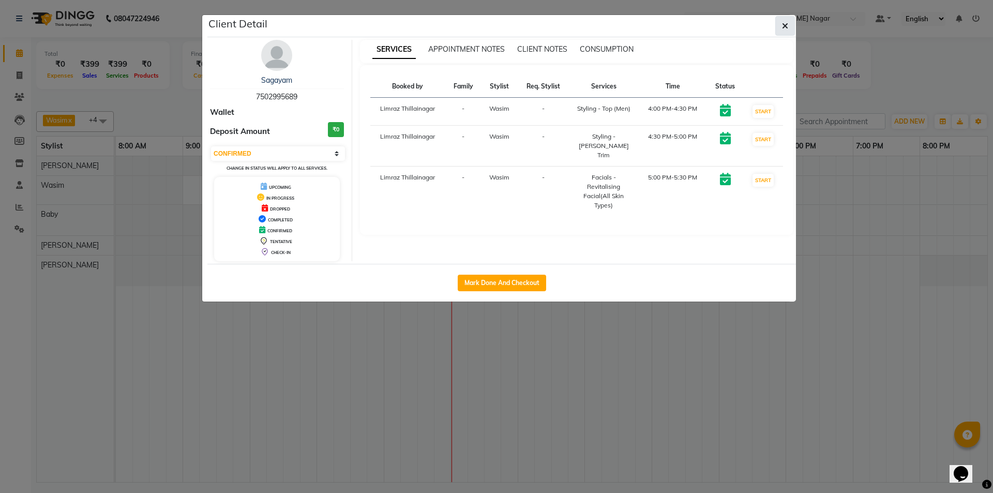
click at [781, 32] on button "button" at bounding box center [785, 26] width 20 height 20
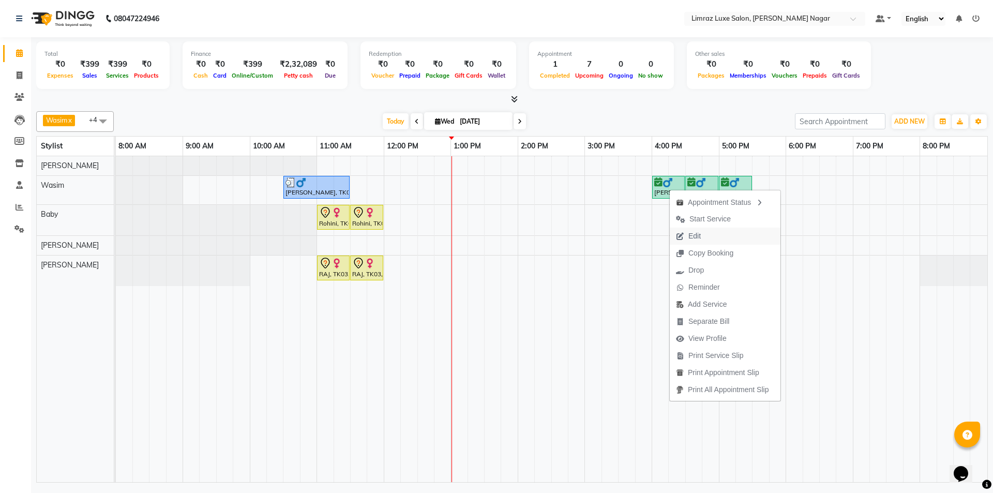
click at [701, 231] on span "Edit" at bounding box center [694, 236] width 12 height 11
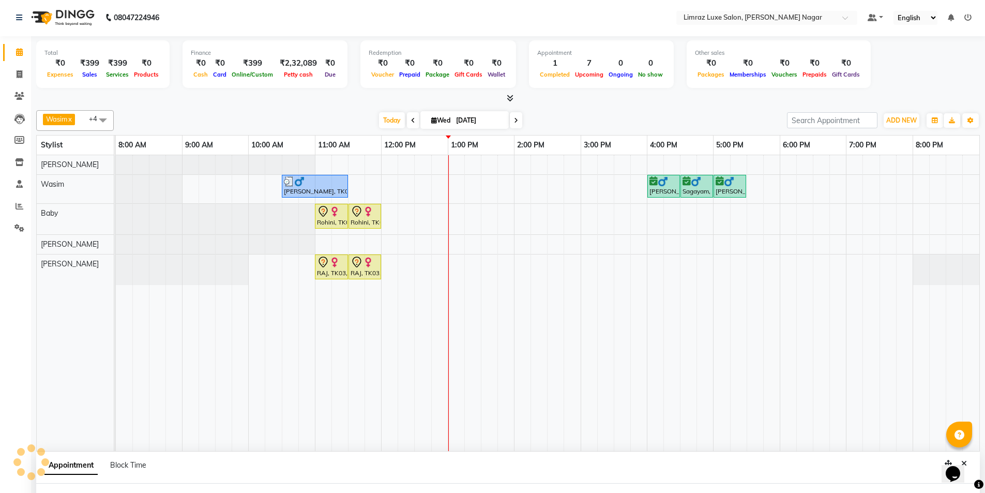
select select "confirm booking"
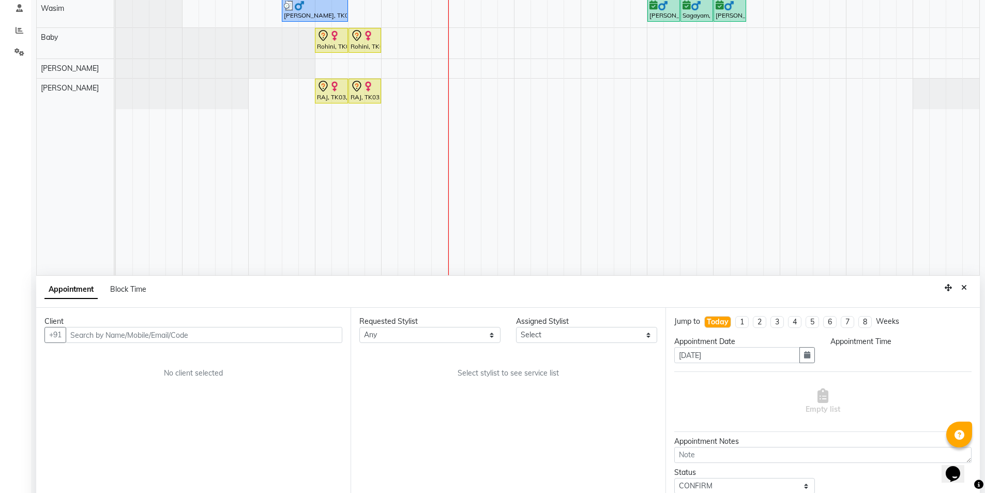
select select "960"
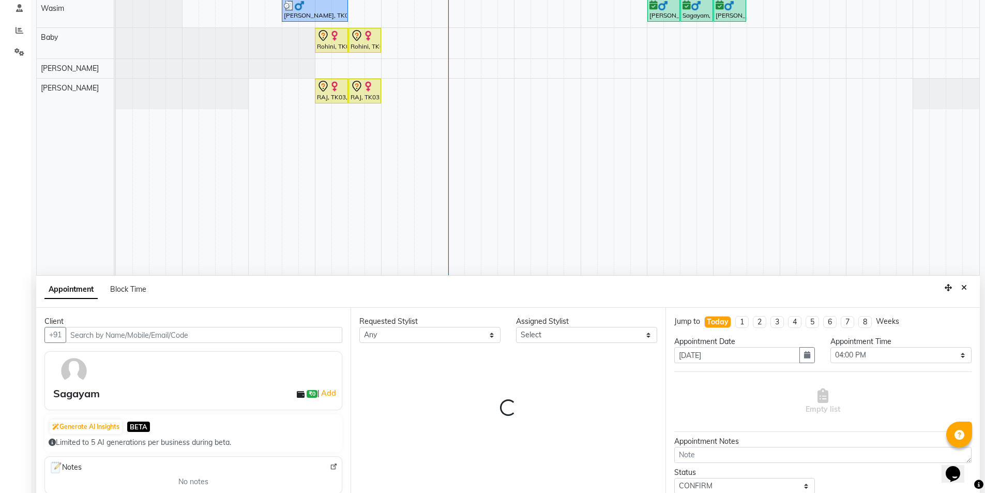
select select "74165"
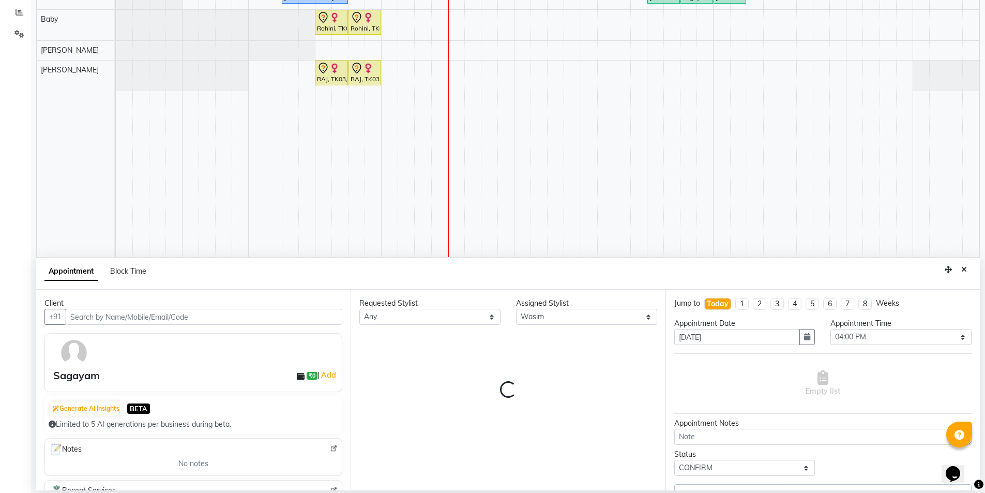
select select "3648"
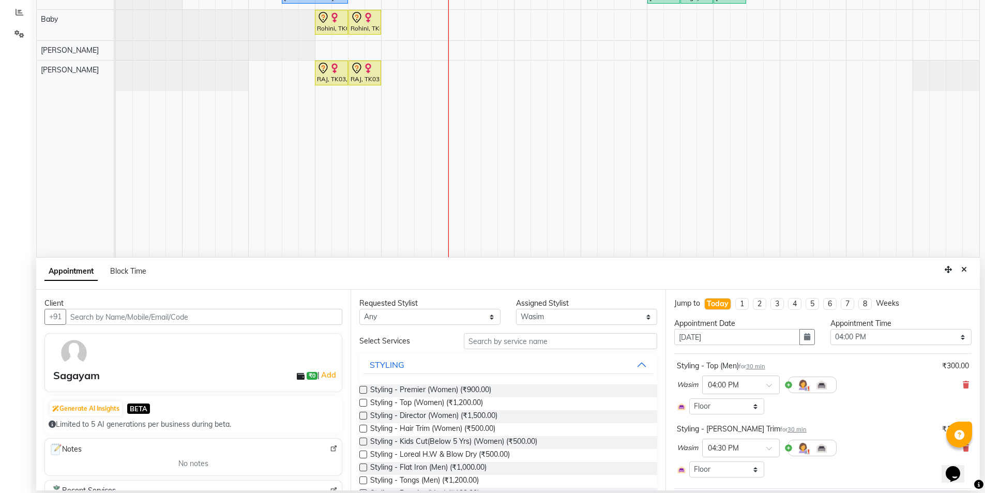
select select "3648"
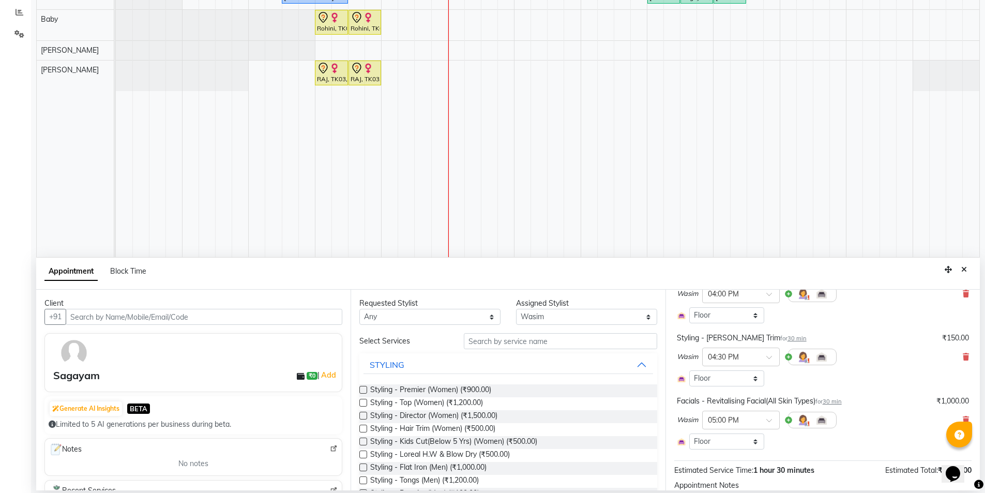
scroll to position [174, 0]
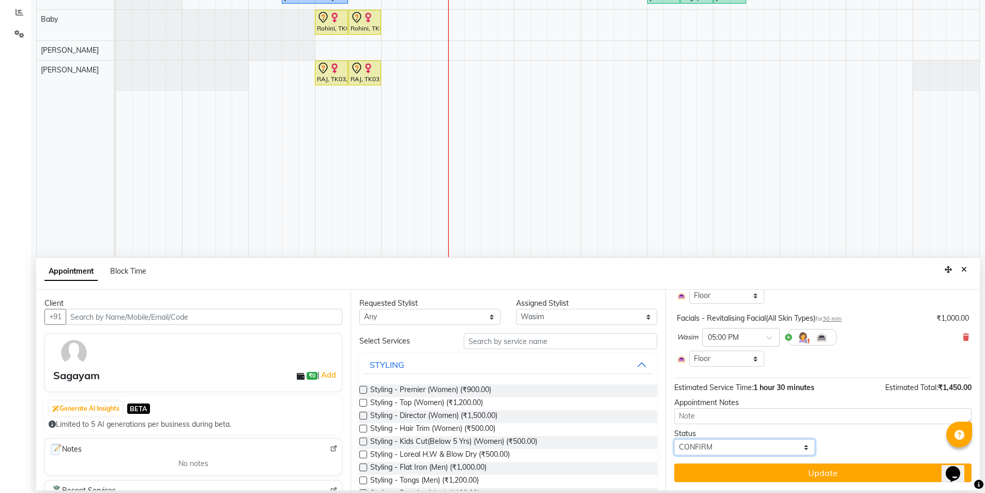
click at [782, 445] on select "Select TENTATIVE CONFIRM CHECK-IN UPCOMING" at bounding box center [744, 447] width 141 height 16
click at [968, 275] on button "Close" at bounding box center [963, 270] width 15 height 16
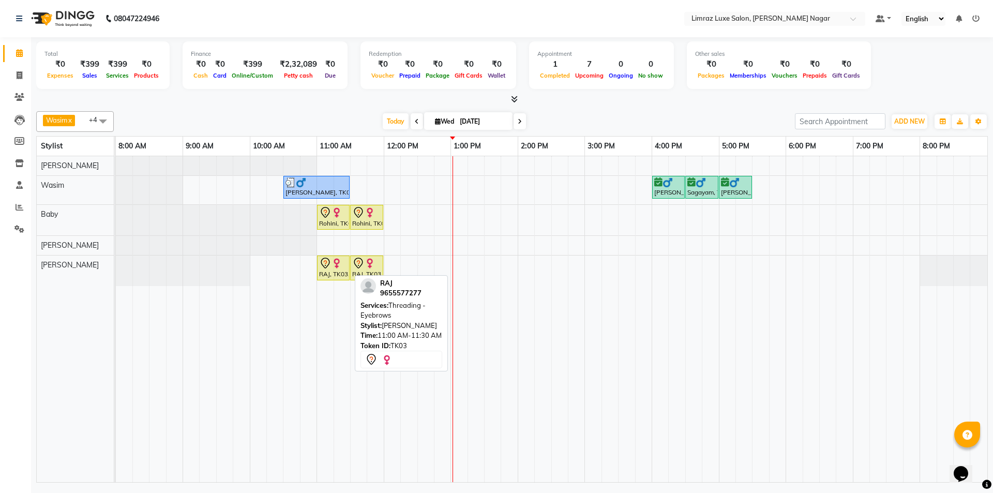
click at [333, 269] on div "RAJ, TK03, 11:00 AM-11:30 AM, Threading - Eyebrows" at bounding box center [333, 268] width 31 height 22
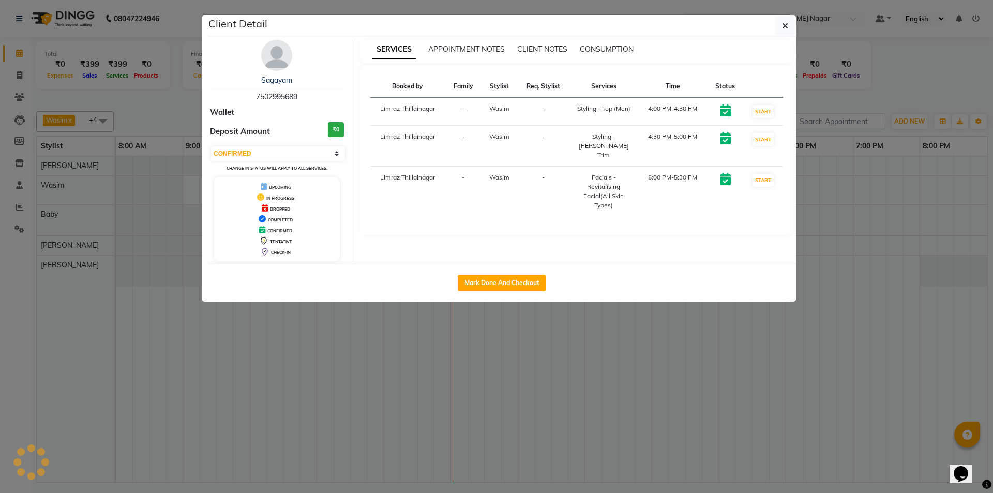
select select "7"
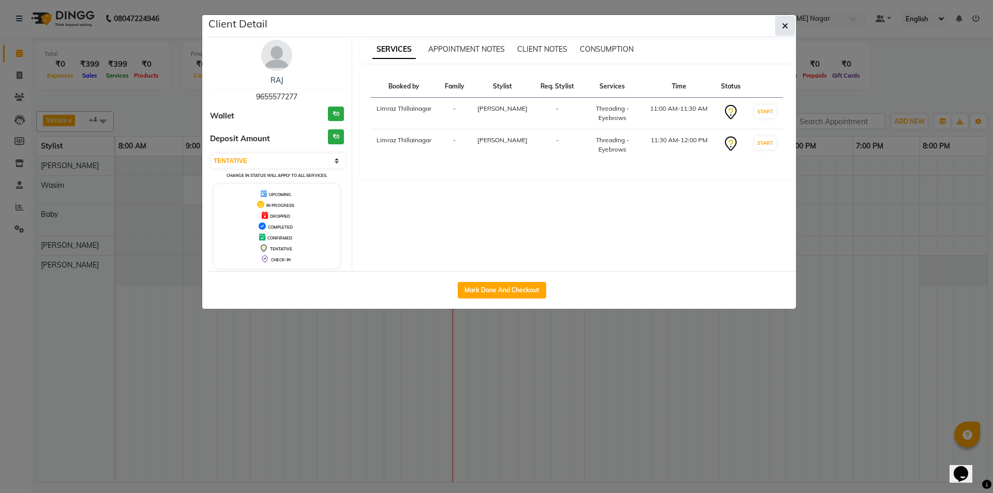
click at [792, 20] on button "button" at bounding box center [785, 26] width 20 height 20
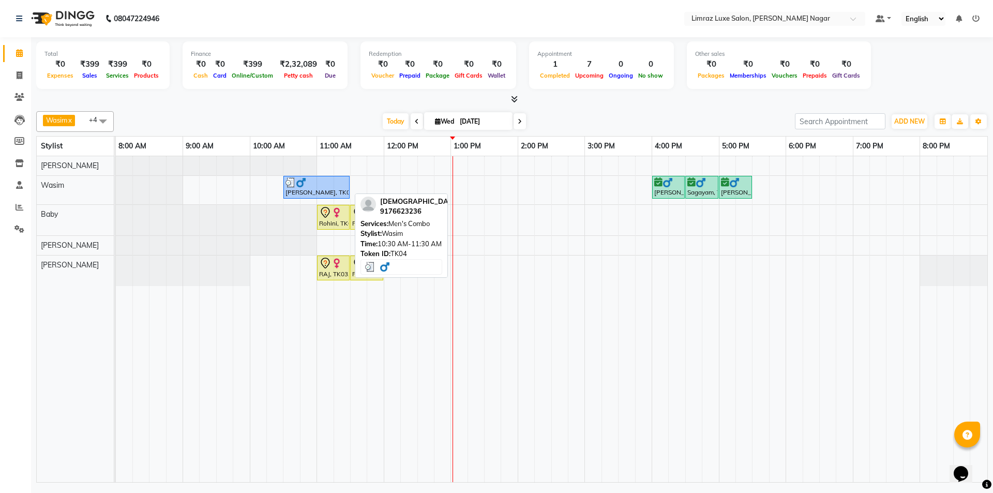
click at [297, 187] on img at bounding box center [301, 182] width 10 height 10
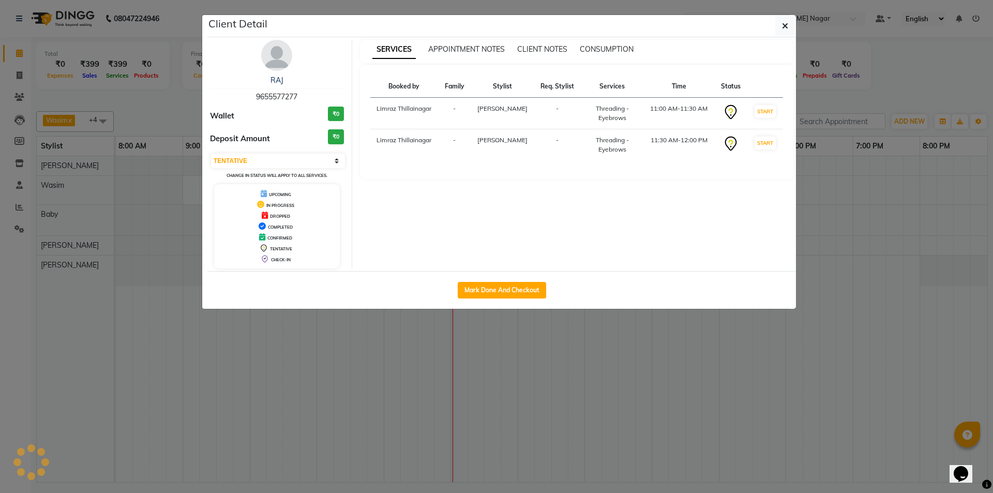
select select "3"
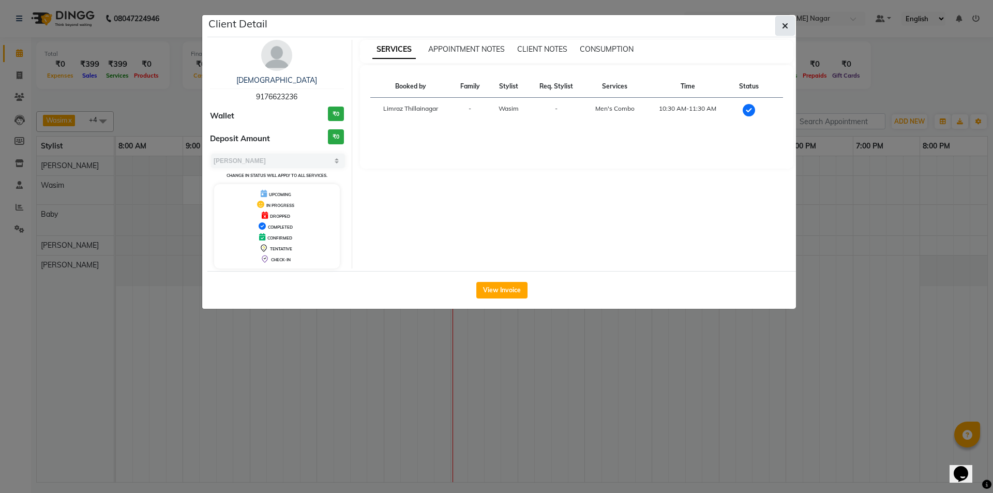
click at [785, 31] on button "button" at bounding box center [785, 26] width 20 height 20
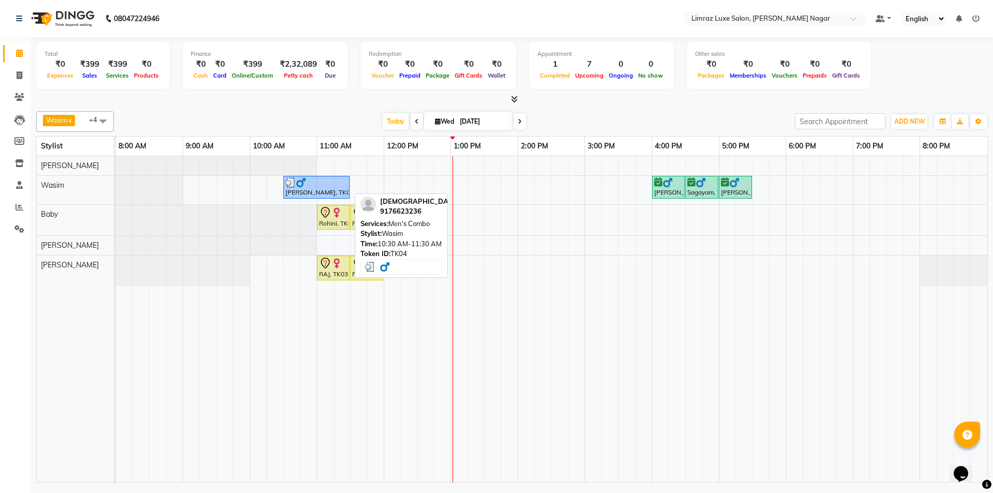
click at [330, 185] on div at bounding box center [316, 182] width 62 height 10
select select "3"
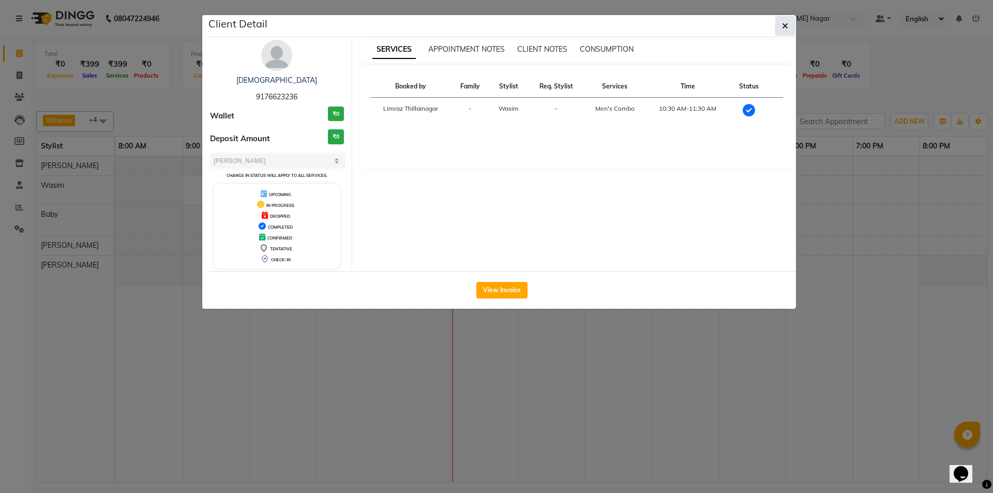
click at [782, 28] on icon "button" at bounding box center [785, 26] width 6 height 8
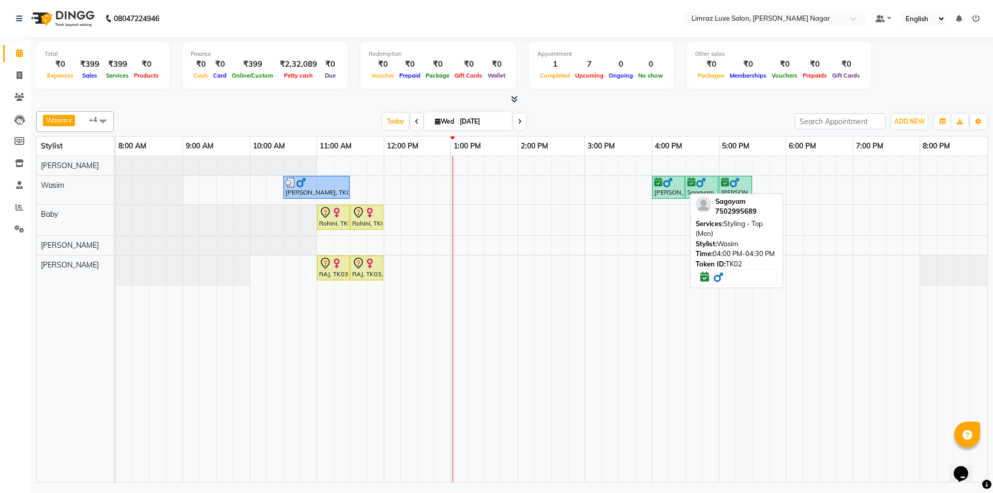
click at [680, 189] on div "[PERSON_NAME], TK02, 04:00 PM-04:30 PM, Styling - Top (Men)" at bounding box center [668, 187] width 31 height 20
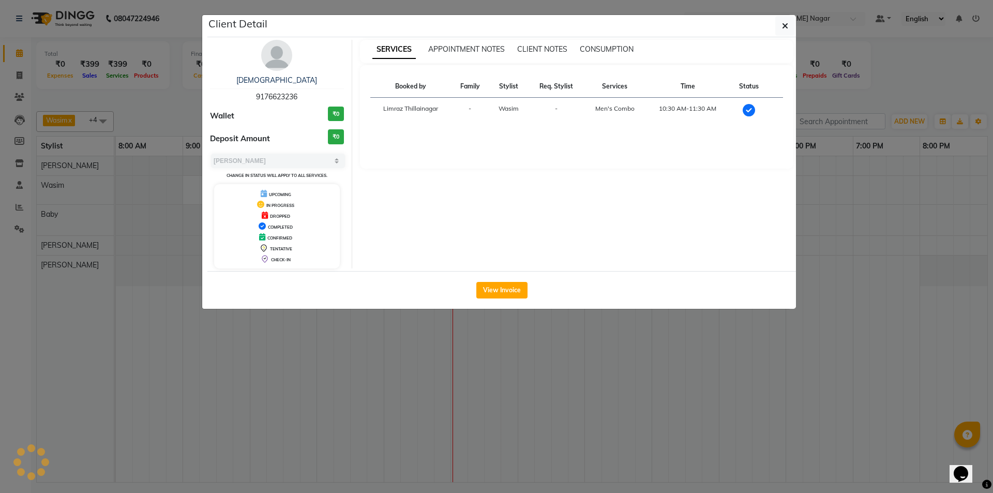
select select "6"
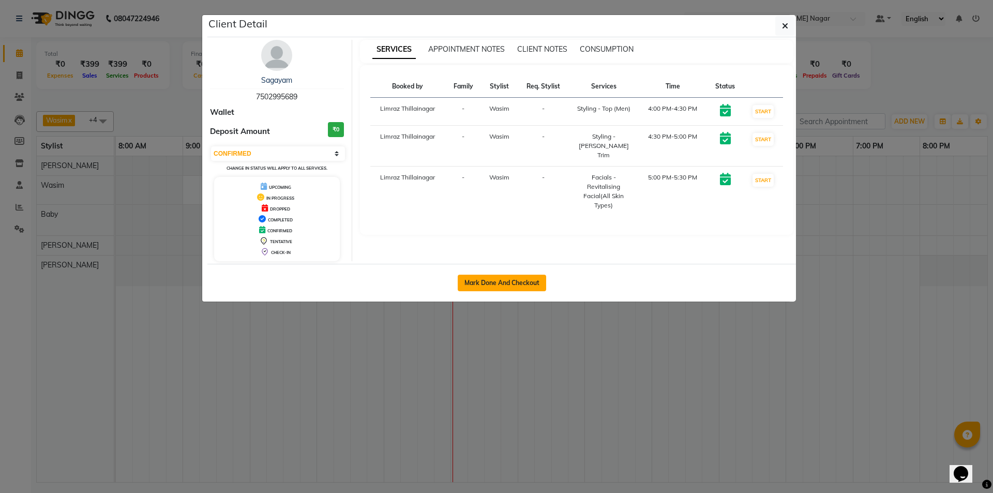
click at [530, 285] on button "Mark Done And Checkout" at bounding box center [502, 283] width 88 height 17
select select "service"
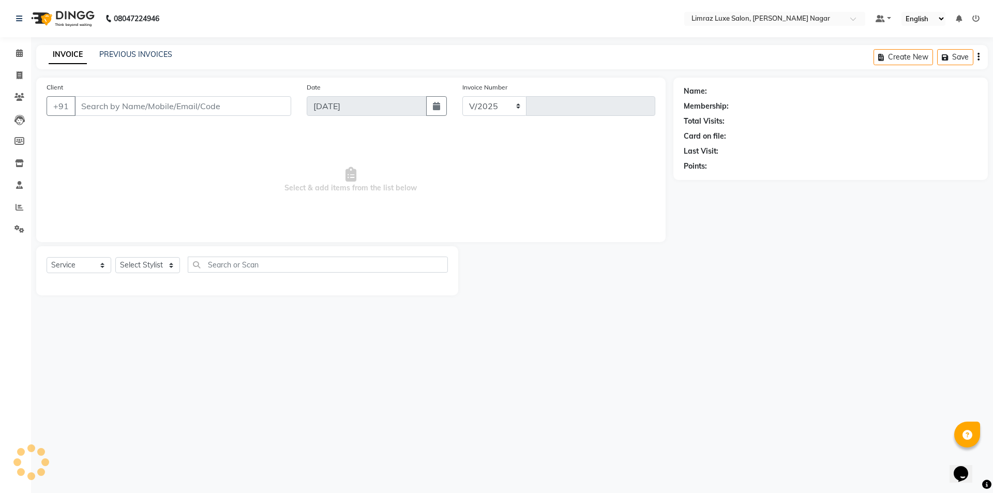
select select "7280"
type input "0409"
type input "75******89"
select select "74165"
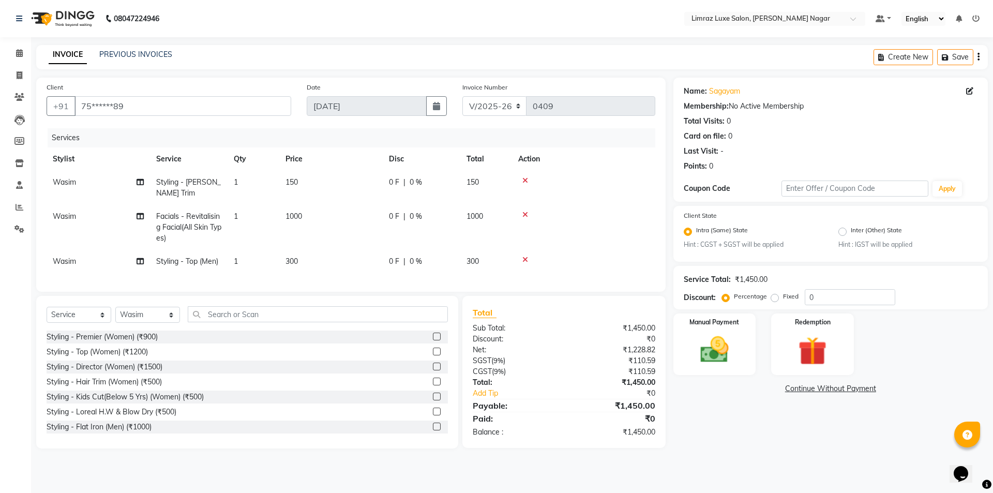
click at [68, 19] on img at bounding box center [61, 18] width 71 height 29
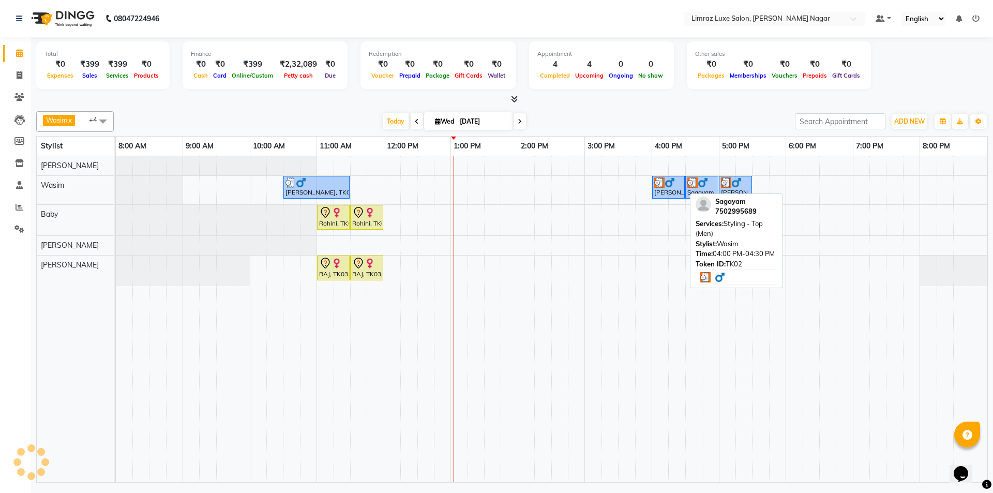
click at [678, 194] on div "[PERSON_NAME], TK02, 04:00 PM-04:30 PM, Styling - Top (Men)" at bounding box center [668, 187] width 31 height 20
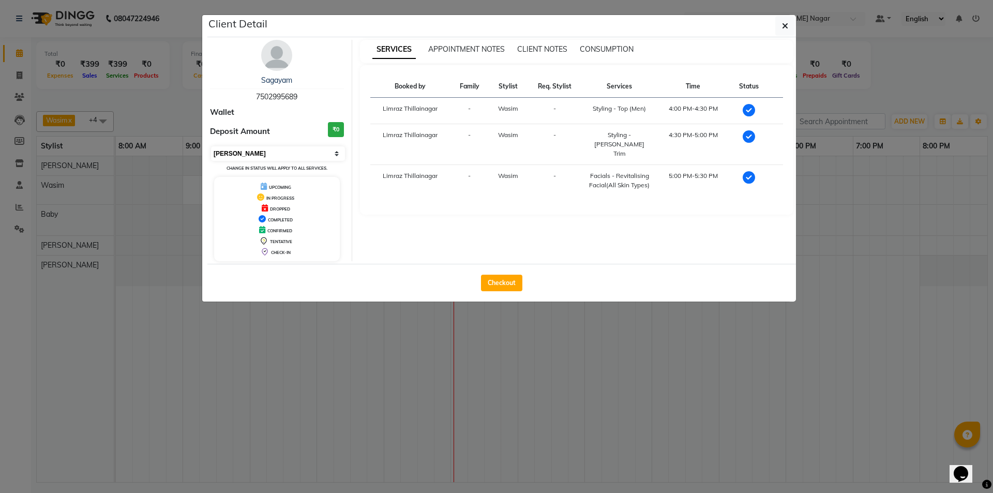
click at [318, 154] on select "Select MARK DONE UPCOMING" at bounding box center [278, 153] width 134 height 14
click at [211, 146] on select "Select MARK DONE UPCOMING" at bounding box center [278, 153] width 134 height 14
click at [326, 153] on select "Select MARK DONE UPCOMING" at bounding box center [278, 153] width 134 height 14
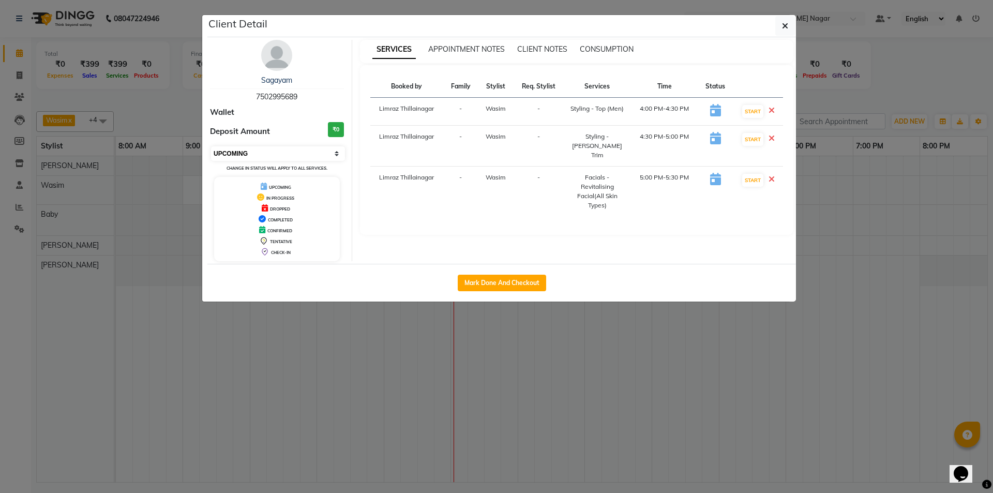
select select "6"
click at [211, 146] on select "Select IN SERVICE CONFIRMED TENTATIVE CHECK IN MARK DONE DROPPED UPCOMING" at bounding box center [278, 153] width 134 height 14
click at [787, 26] on icon "button" at bounding box center [785, 26] width 6 height 8
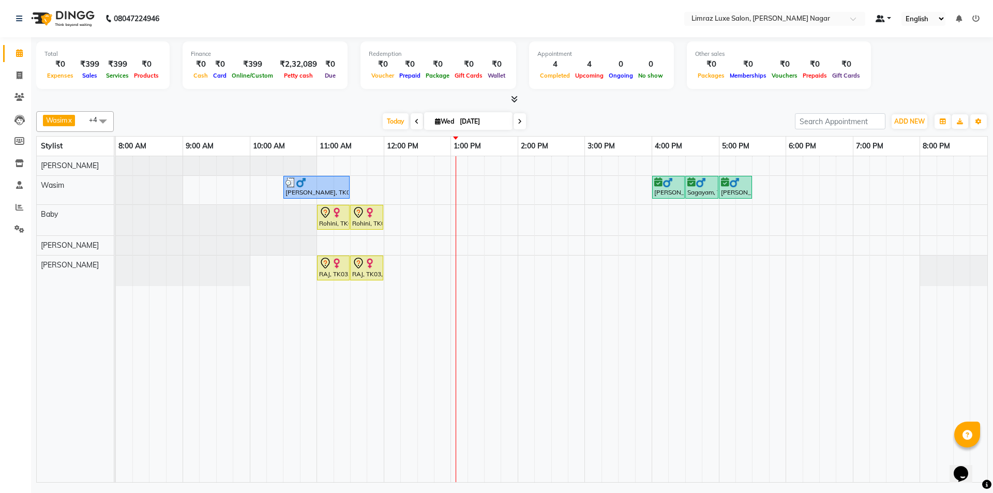
click at [884, 19] on span at bounding box center [879, 18] width 9 height 7
click at [894, 51] on icon at bounding box center [891, 51] width 6 height 7
click at [89, 123] on span "+4" at bounding box center [97, 119] width 16 height 8
click at [81, 209] on div "Meera" at bounding box center [75, 205] width 66 height 11
checkbox input "true"
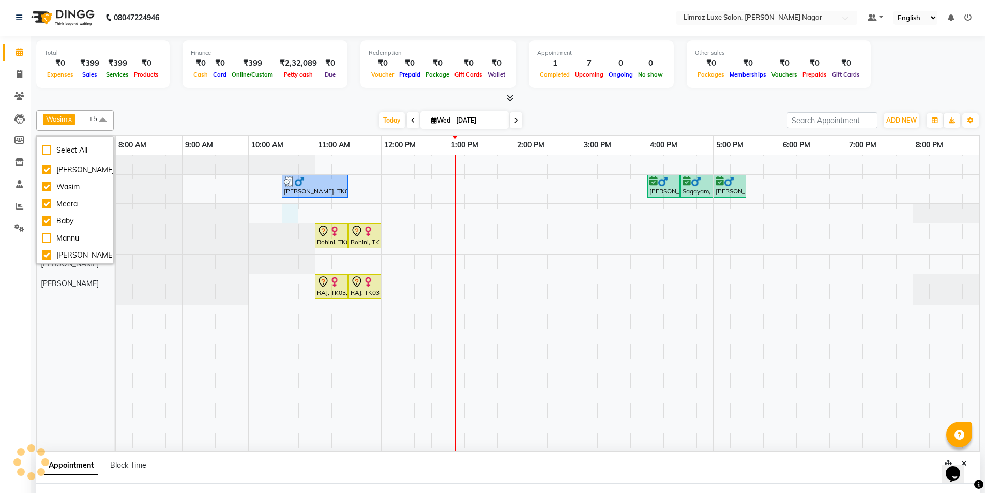
select select "74168"
select select "630"
select select "tentative"
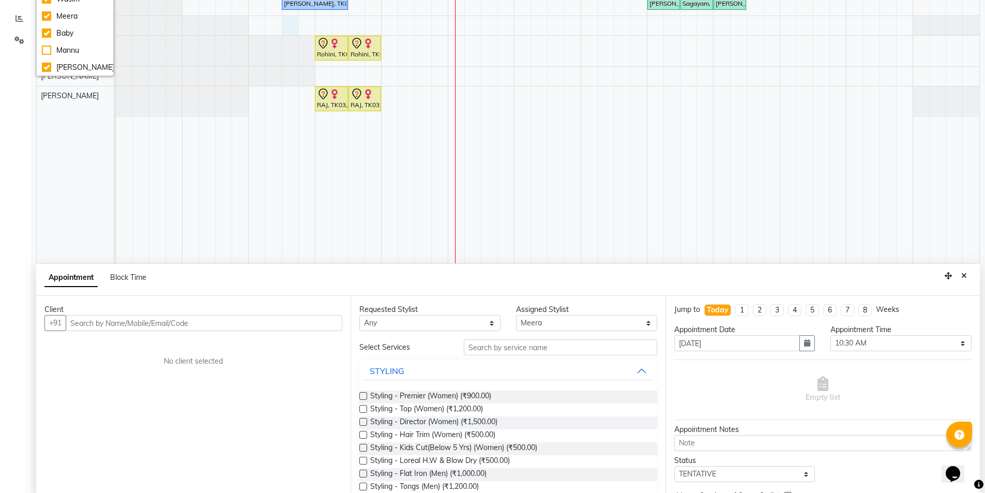
scroll to position [195, 0]
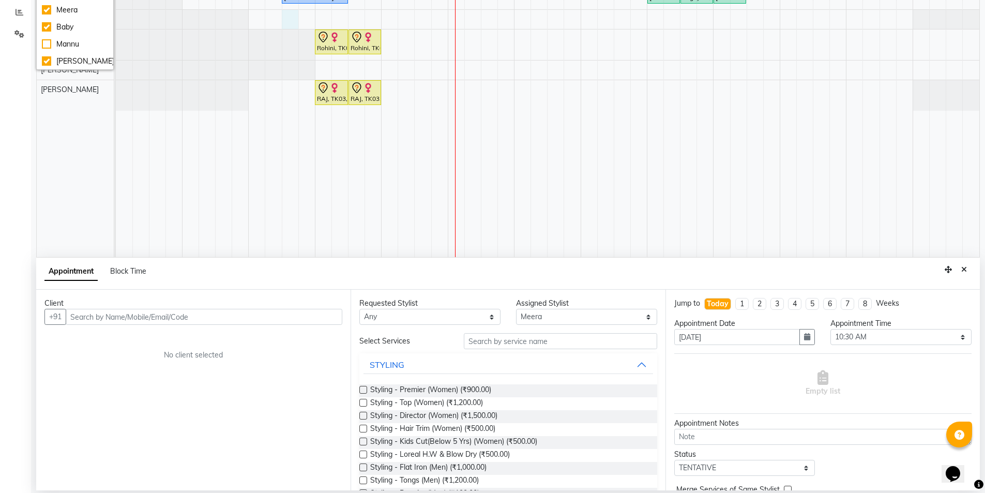
click at [226, 322] on input "text" at bounding box center [204, 317] width 277 height 16
type input "9345433437"
click at [334, 316] on span "Add Client" at bounding box center [320, 316] width 35 height 9
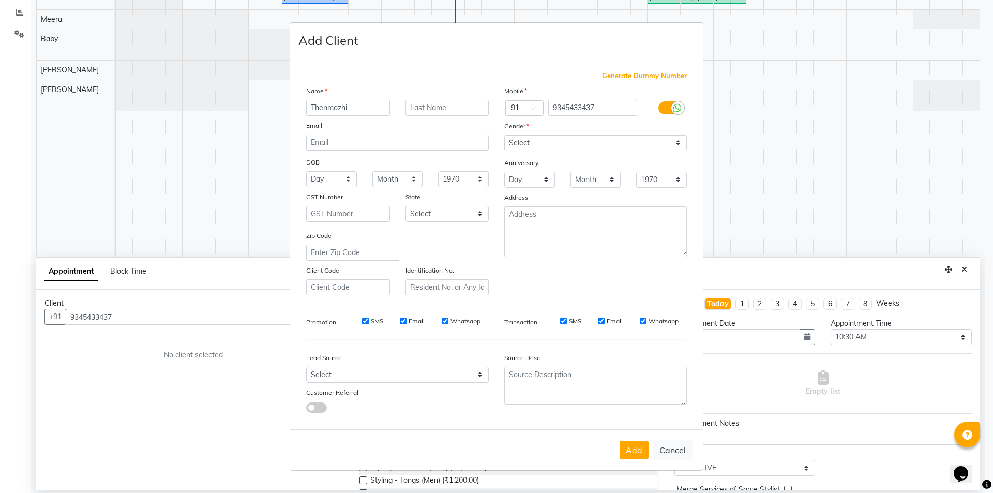
type input "Thenmozhi"
click at [561, 144] on select "Select [DEMOGRAPHIC_DATA] [DEMOGRAPHIC_DATA] Other Prefer Not To Say" at bounding box center [595, 143] width 182 height 16
select select "[DEMOGRAPHIC_DATA]"
click at [504, 135] on select "Select [DEMOGRAPHIC_DATA] [DEMOGRAPHIC_DATA] Other Prefer Not To Say" at bounding box center [595, 143] width 182 height 16
click at [366, 319] on input "SMS" at bounding box center [365, 320] width 7 height 7
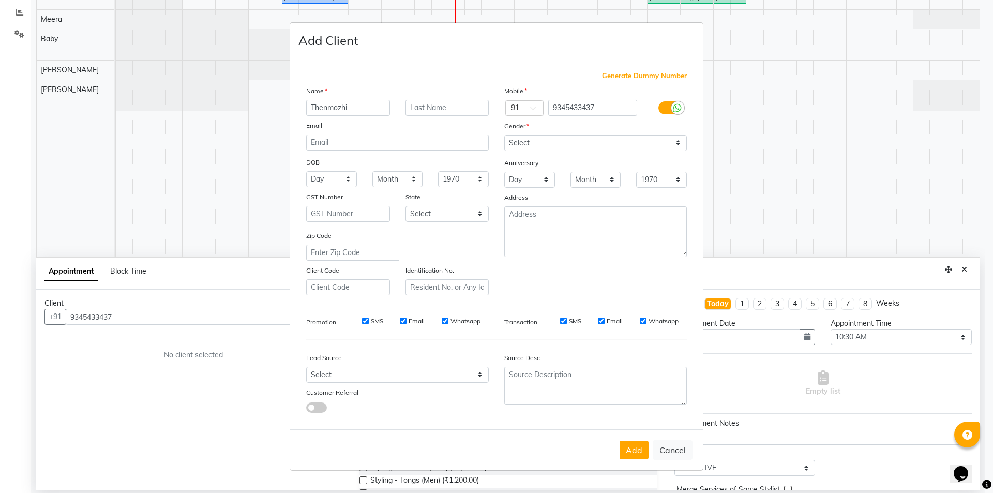
checkbox input "false"
click at [422, 321] on label "Email" at bounding box center [416, 320] width 16 height 9
click at [406, 321] on input "Email" at bounding box center [403, 320] width 7 height 7
checkbox input "false"
click at [446, 317] on input "Whatsapp" at bounding box center [445, 320] width 7 height 7
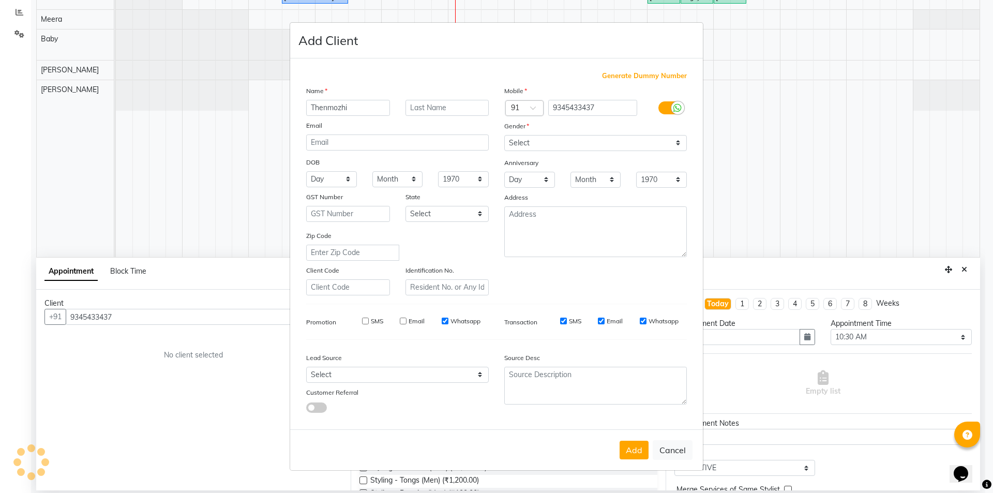
checkbox input "false"
click at [565, 320] on input "SMS" at bounding box center [563, 320] width 7 height 7
checkbox input "false"
click at [610, 323] on label "Email" at bounding box center [614, 320] width 16 height 9
click at [604, 323] on input "Email" at bounding box center [601, 320] width 7 height 7
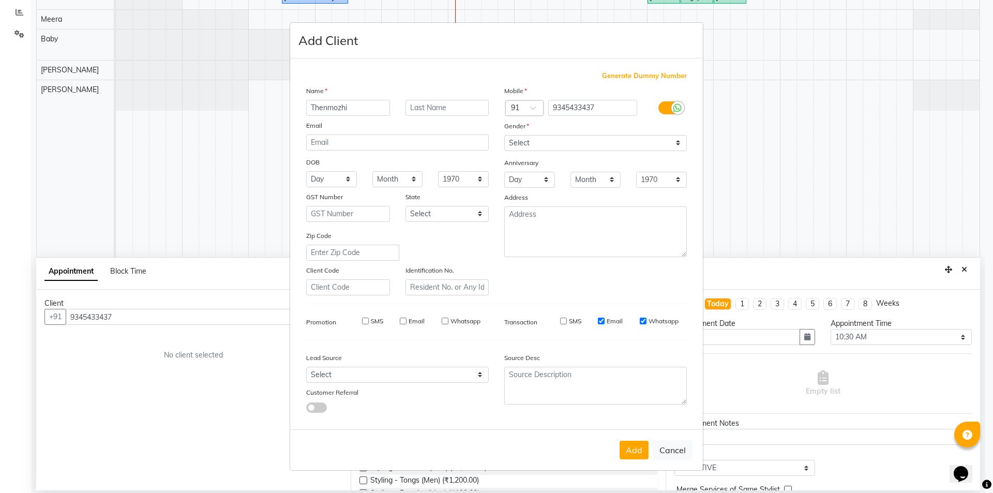
checkbox input "false"
click at [653, 319] on label "Whatsapp" at bounding box center [663, 320] width 30 height 9
click at [646, 319] on input "Whatsapp" at bounding box center [643, 320] width 7 height 7
checkbox input "false"
click at [633, 451] on button "Add" at bounding box center [633, 449] width 29 height 19
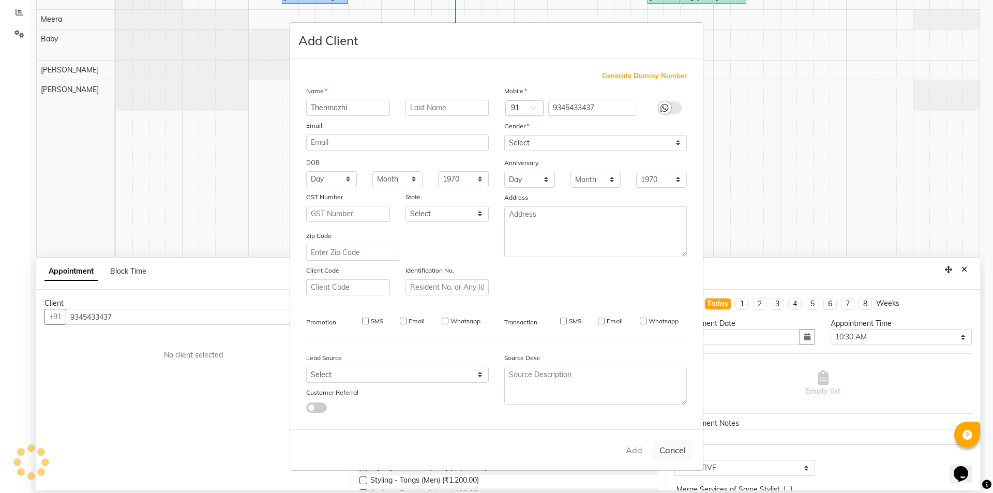
type input "93******37"
select select
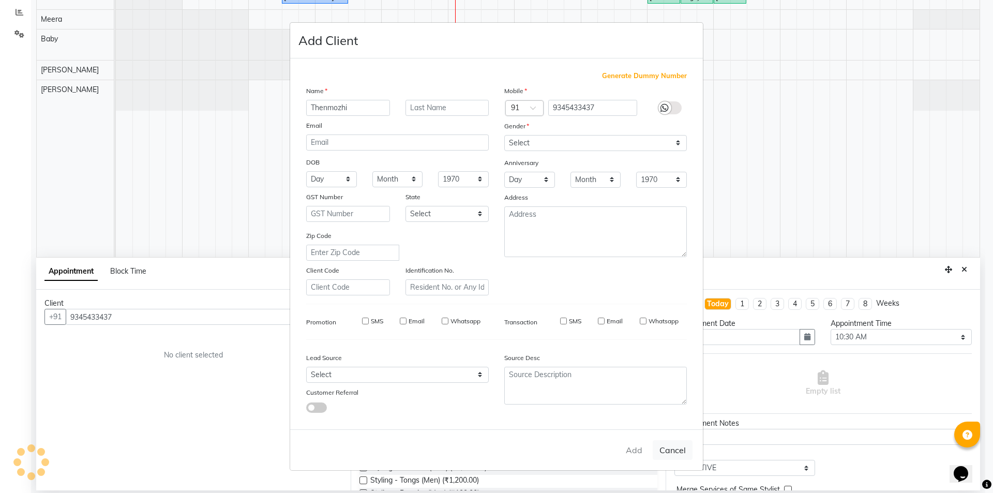
select select
checkbox input "false"
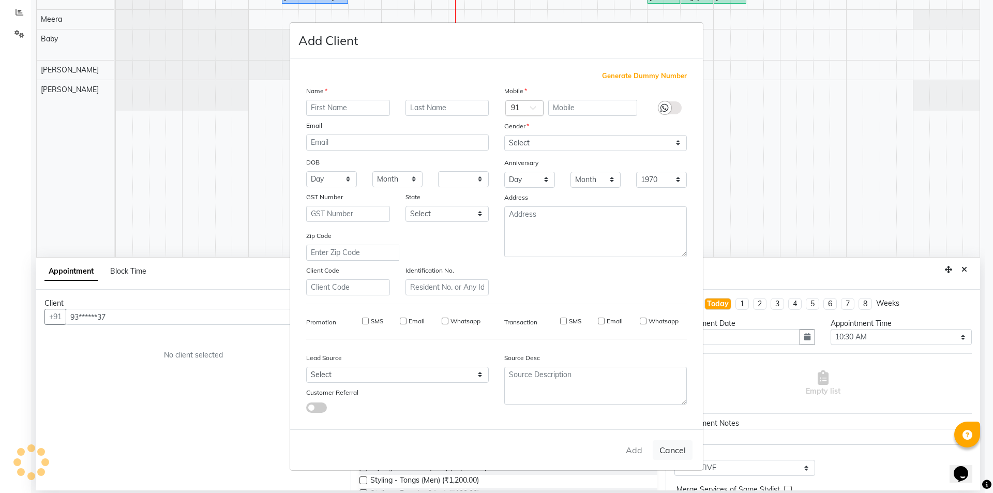
checkbox input "false"
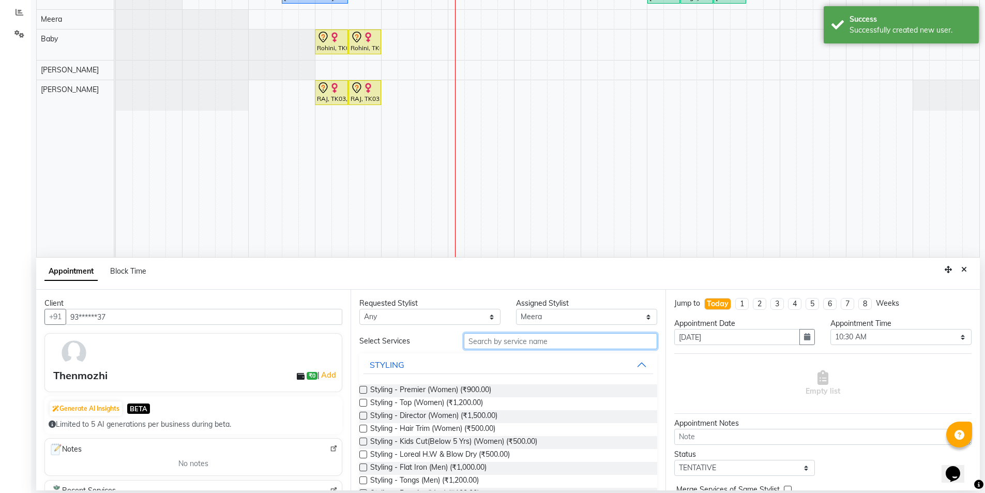
click at [534, 341] on input "text" at bounding box center [560, 341] width 193 height 16
type input "e"
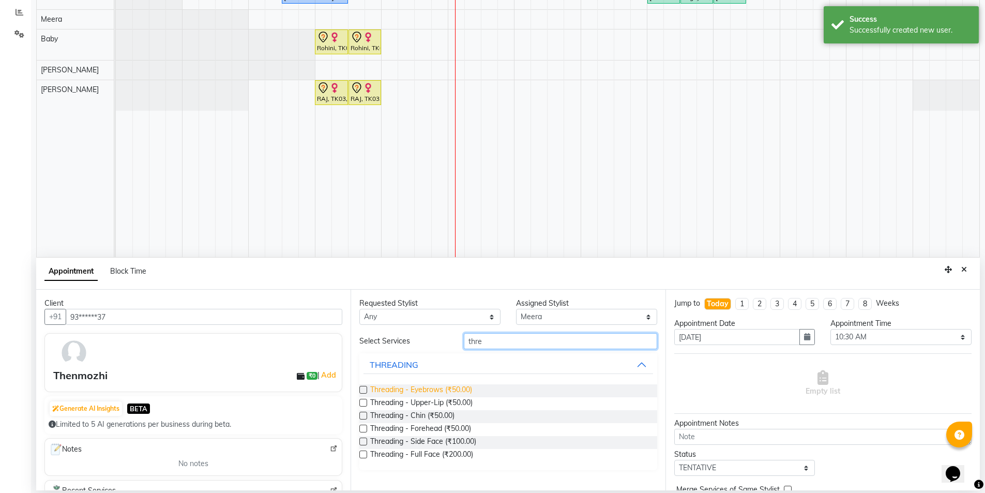
type input "thre"
click at [452, 386] on span "Threading - Eyebrows (₹50.00)" at bounding box center [421, 390] width 102 height 13
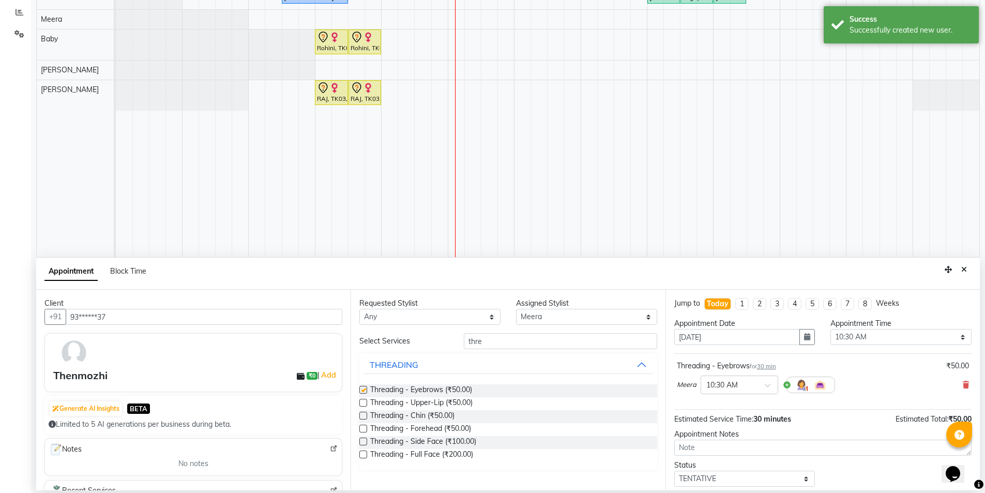
checkbox input "false"
click at [532, 345] on input "thre" at bounding box center [560, 341] width 193 height 16
type input "t"
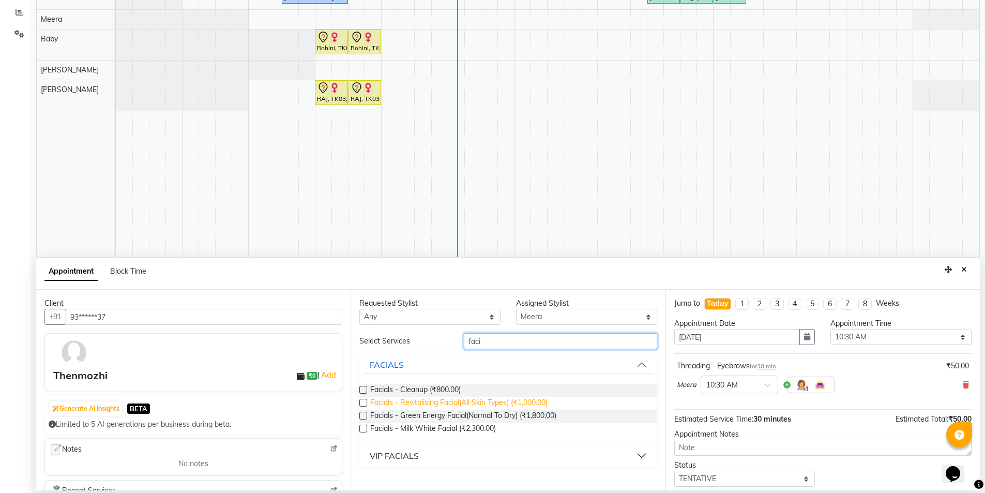
type input "faci"
click at [527, 401] on span "Facials - Revitalising Facial(All Skin Types) (₹1,000.00)" at bounding box center [458, 403] width 177 height 13
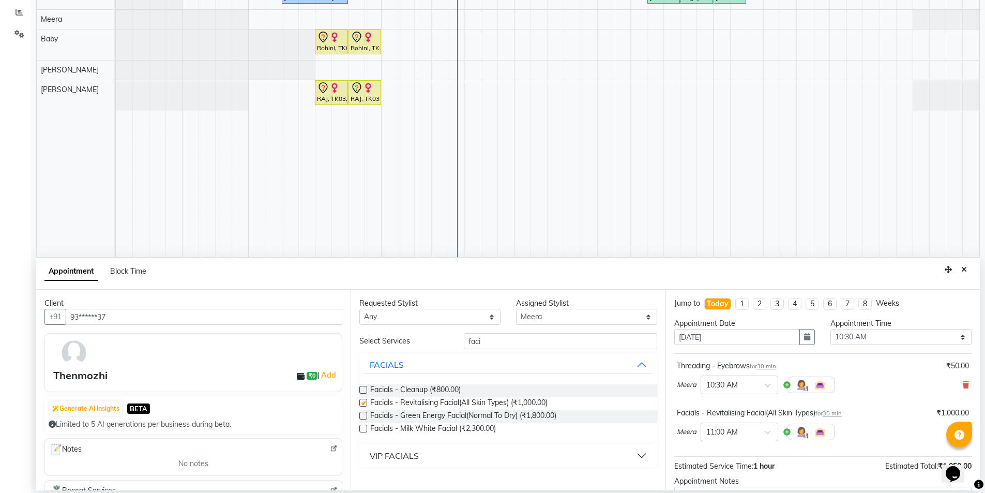
checkbox input "false"
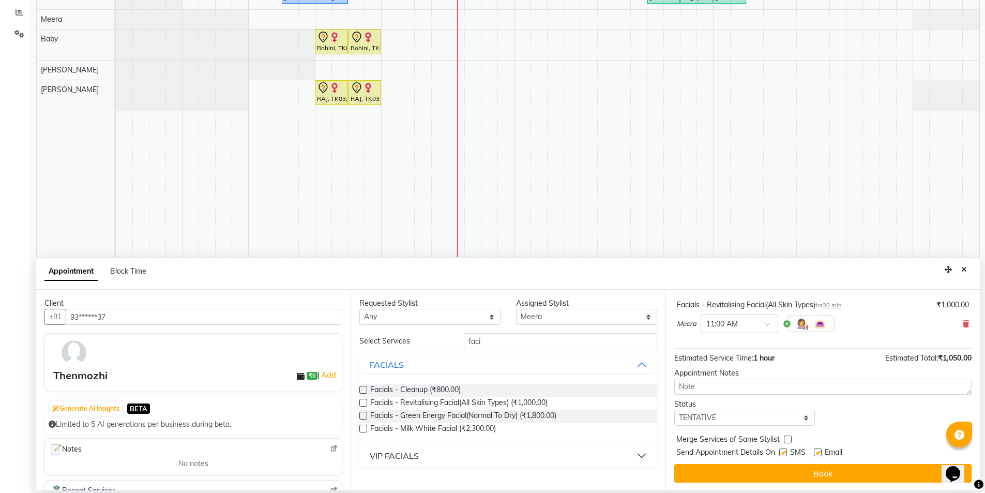
scroll to position [109, 0]
click at [619, 344] on input "faci" at bounding box center [560, 341] width 193 height 16
type input "f"
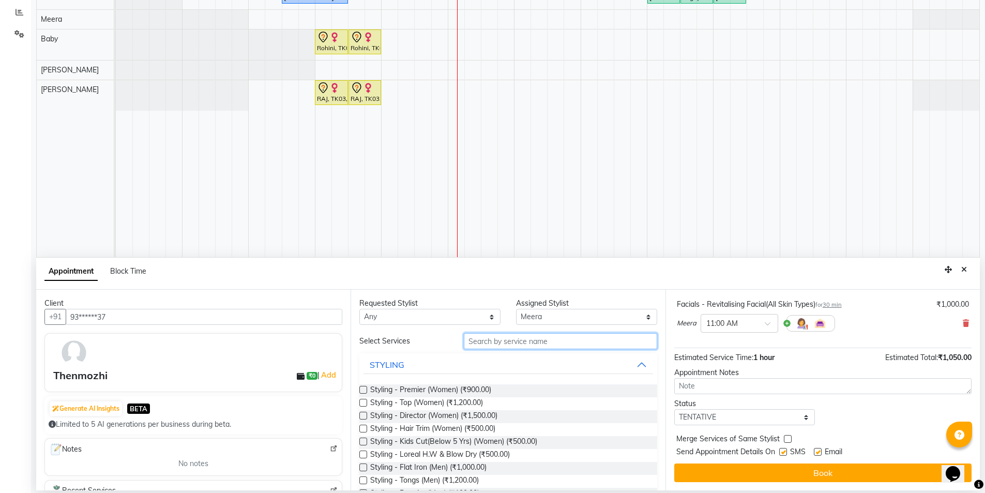
click at [509, 347] on input "text" at bounding box center [560, 341] width 193 height 16
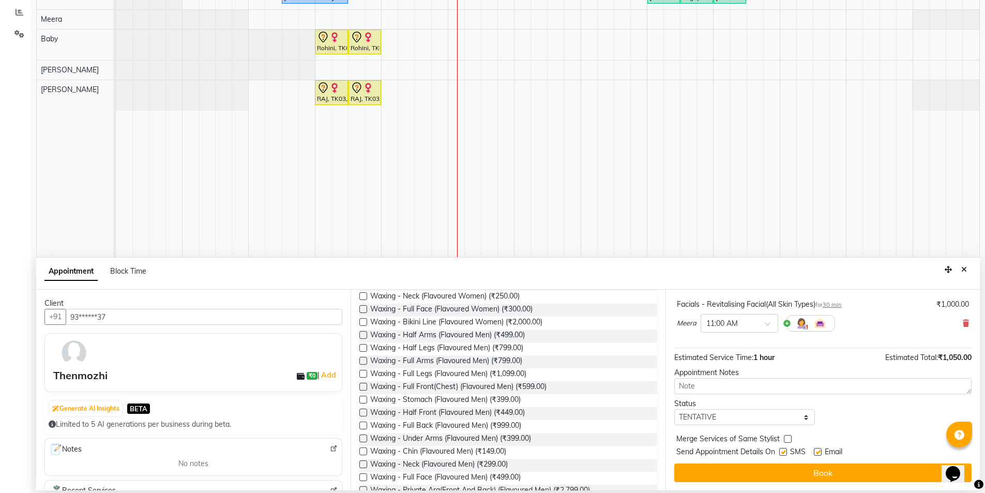
scroll to position [260, 0]
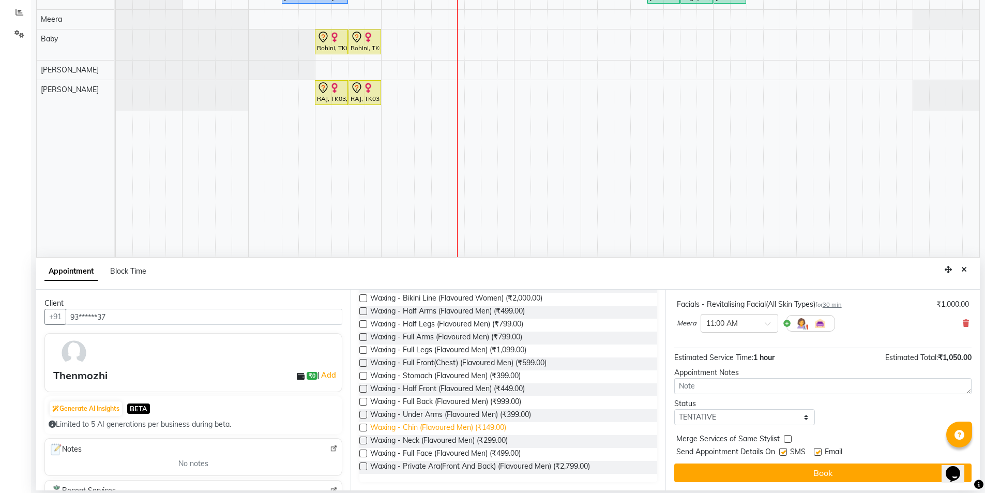
type input "wax"
click at [501, 428] on span "Waxing - Chin (Flavoured Men) (₹149.00)" at bounding box center [438, 428] width 136 height 13
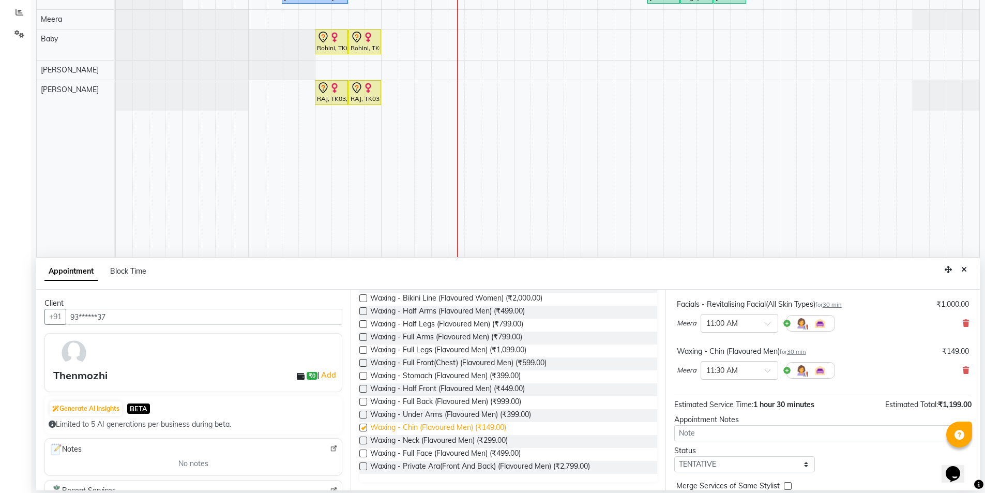
checkbox input "false"
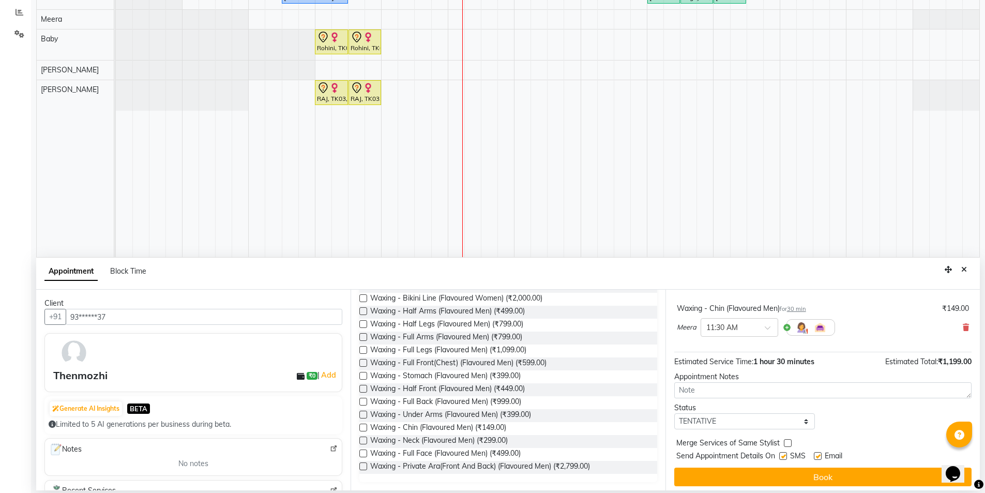
scroll to position [156, 0]
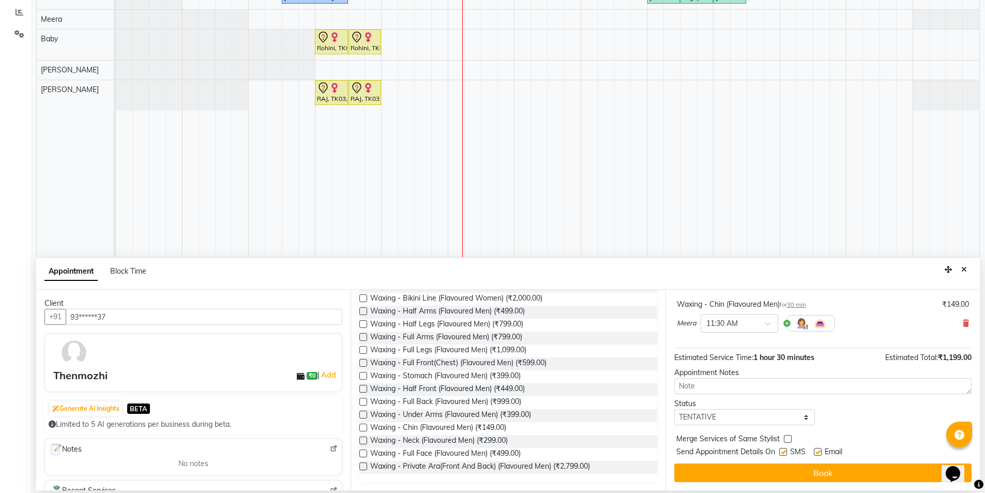
click at [784, 450] on label at bounding box center [783, 452] width 8 height 8
click at [784, 450] on input "checkbox" at bounding box center [782, 452] width 7 height 7
checkbox input "false"
click at [820, 452] on label at bounding box center [818, 452] width 8 height 8
click at [820, 452] on input "checkbox" at bounding box center [817, 452] width 7 height 7
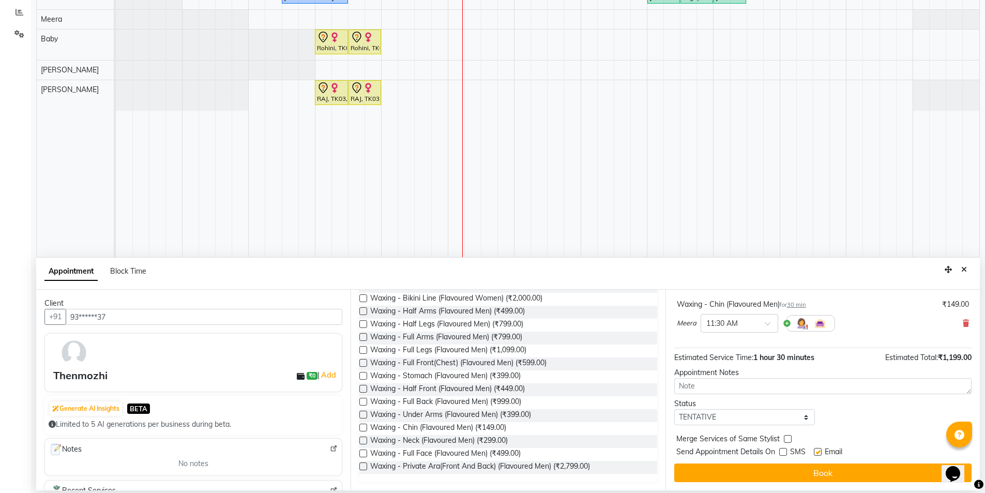
checkbox input "false"
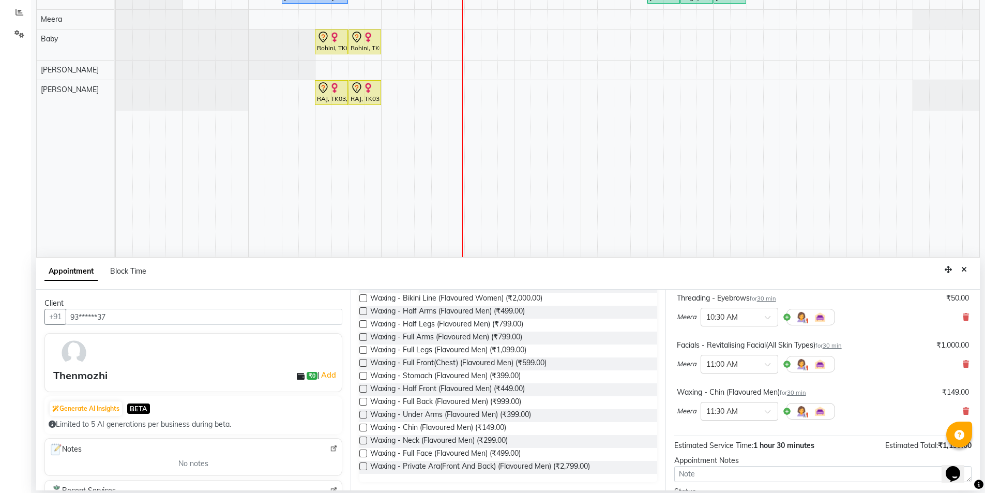
scroll to position [0, 0]
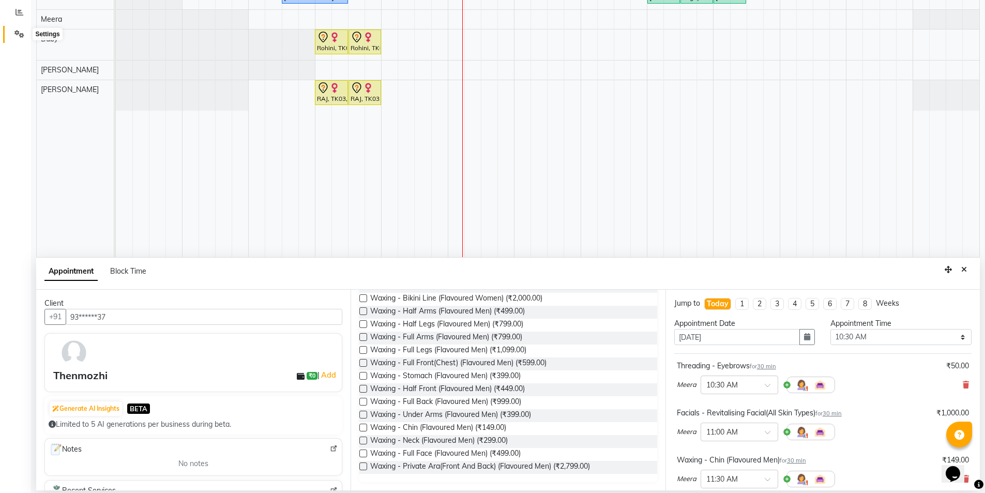
click at [17, 31] on icon at bounding box center [19, 34] width 10 height 8
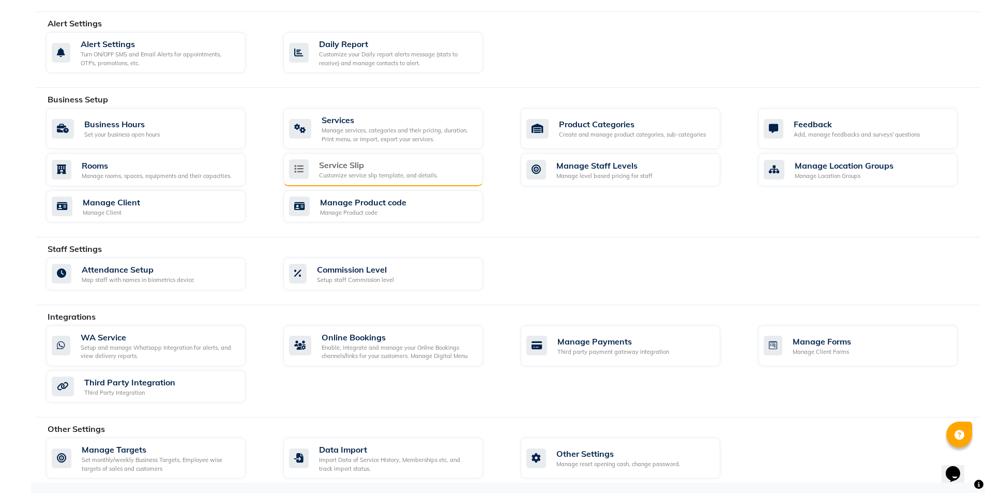
scroll to position [277, 0]
click at [409, 142] on div "Manage services, categories and their pricing, duration. Print menu, or import,…" at bounding box center [398, 134] width 153 height 17
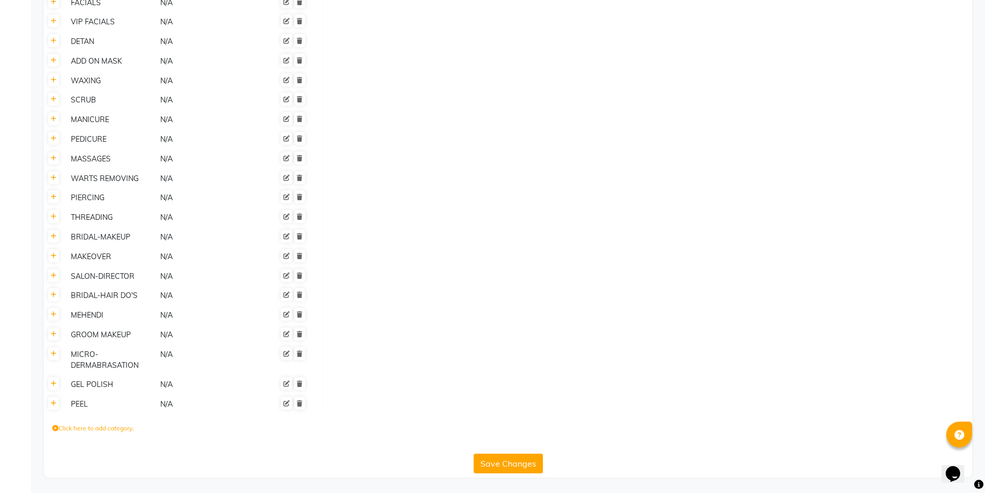
scroll to position [320, 0]
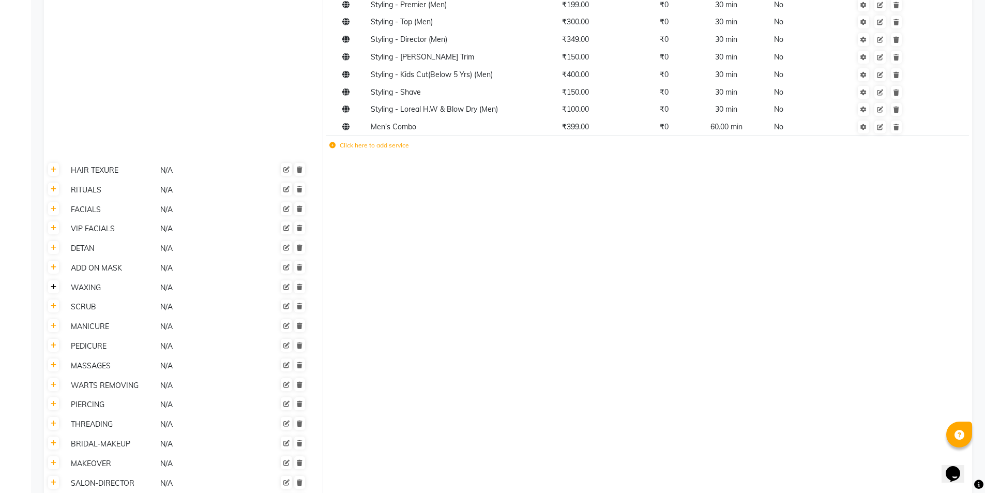
click at [51, 288] on icon at bounding box center [54, 287] width 6 height 6
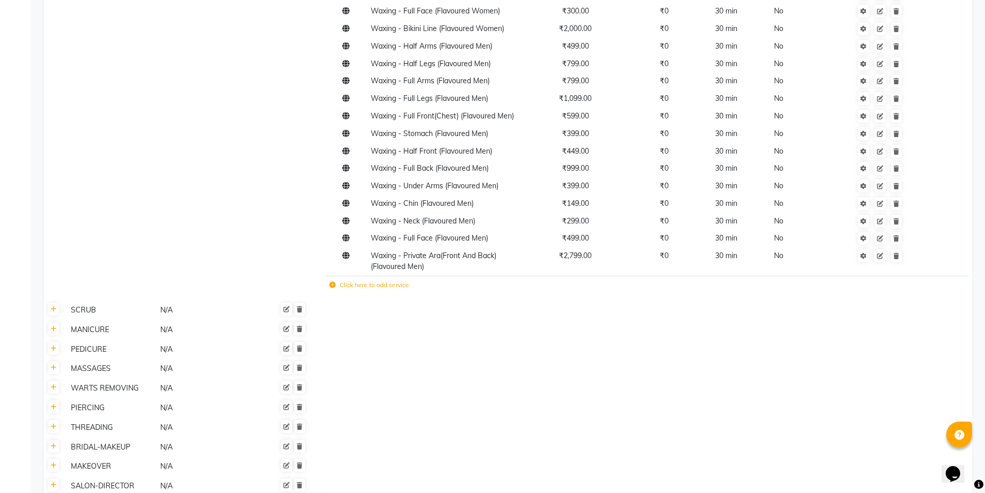
scroll to position [733, 0]
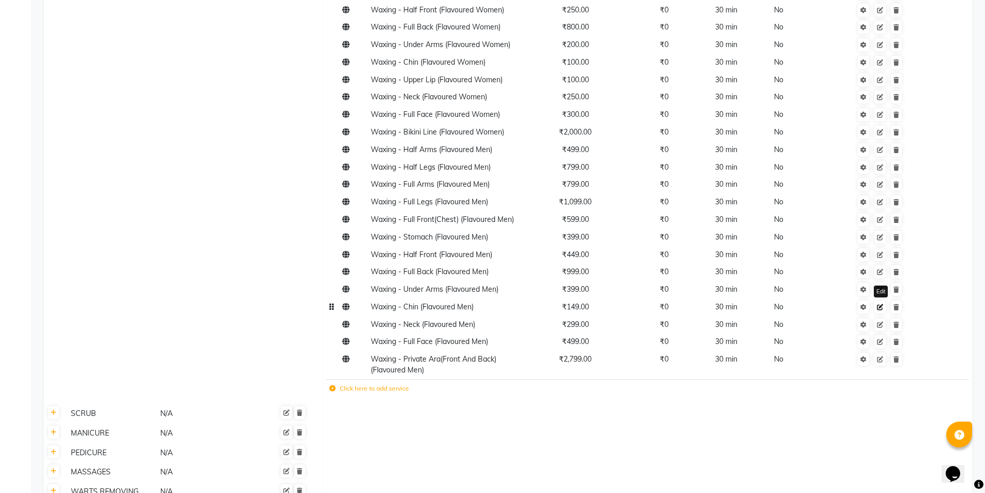
click at [879, 309] on icon at bounding box center [880, 307] width 6 height 6
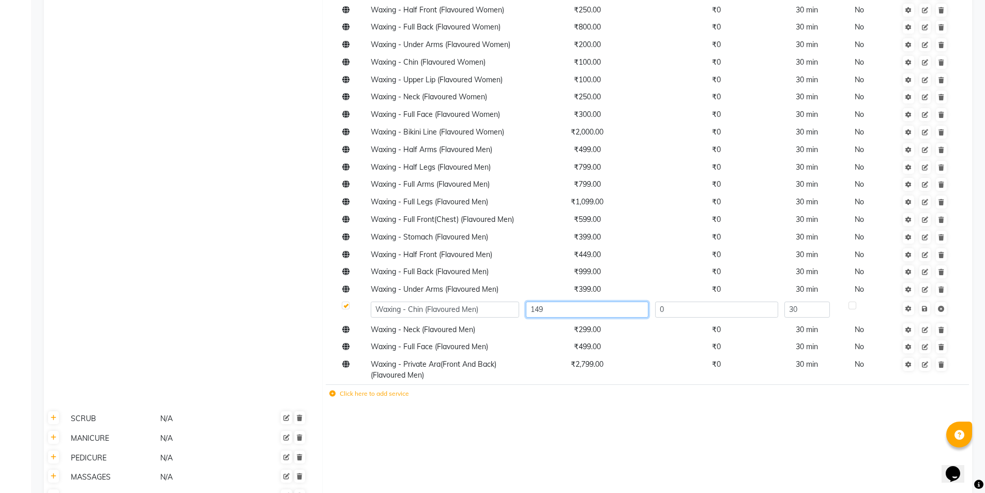
click at [601, 307] on input "149" at bounding box center [587, 309] width 123 height 16
type input "150"
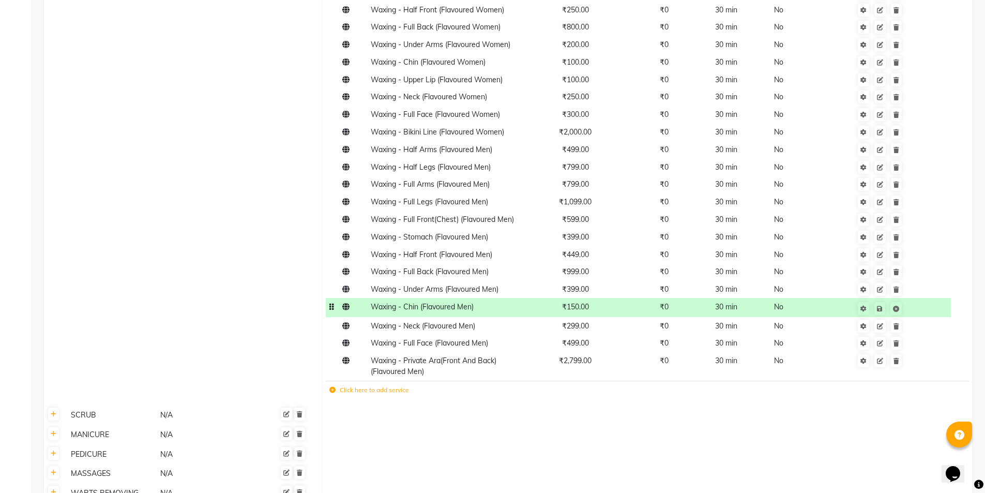
click at [473, 309] on span "Waxing - Chin (Flavoured Men)" at bounding box center [422, 306] width 103 height 9
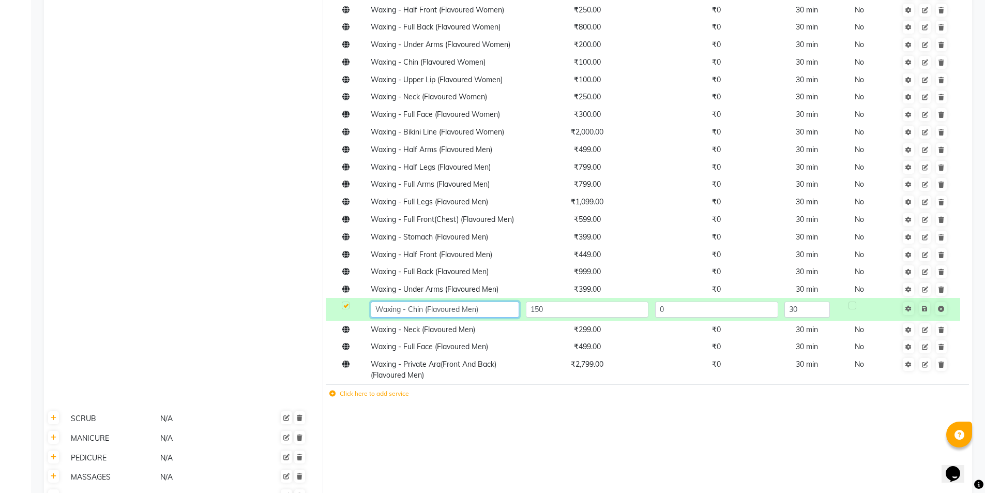
click at [477, 307] on input "Waxing - Chin (Flavoured Men)" at bounding box center [445, 309] width 148 height 16
type input "Waxing - Chin (Flavoured)"
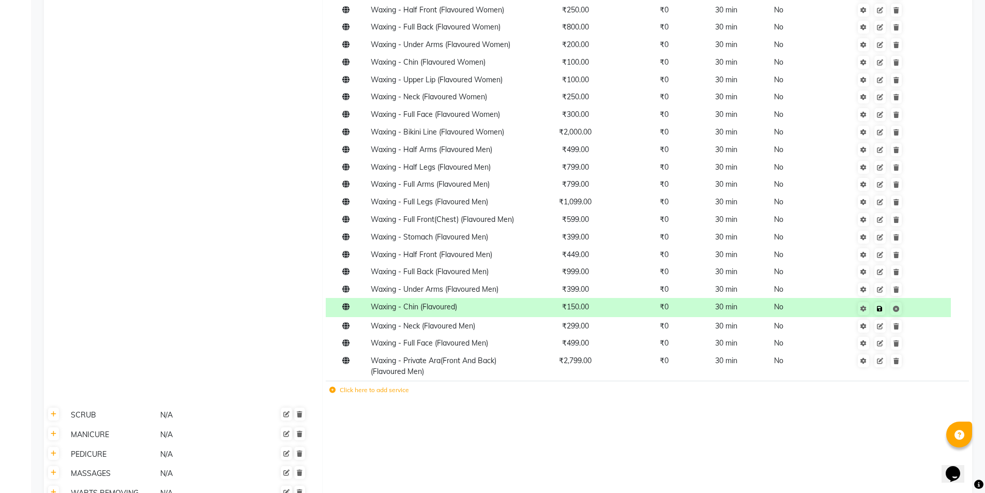
click at [922, 311] on td "Save" at bounding box center [880, 307] width 142 height 19
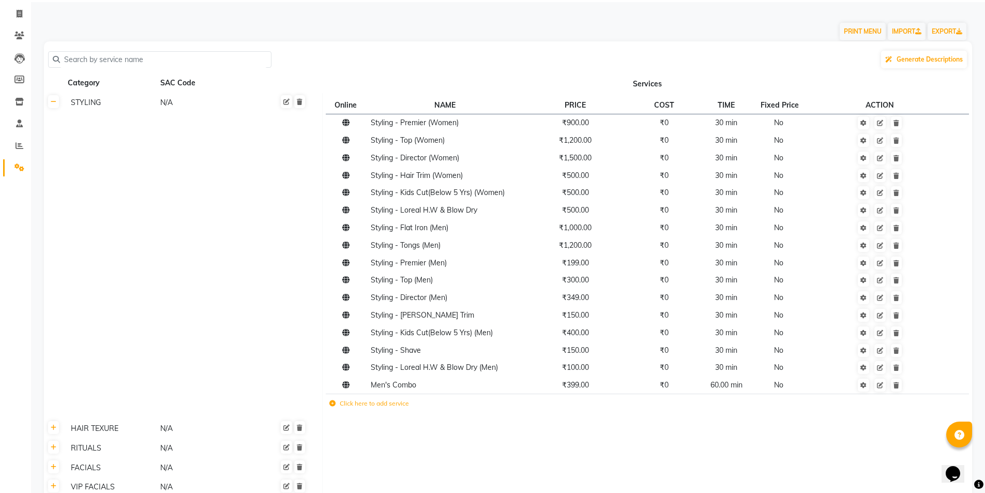
scroll to position [0, 0]
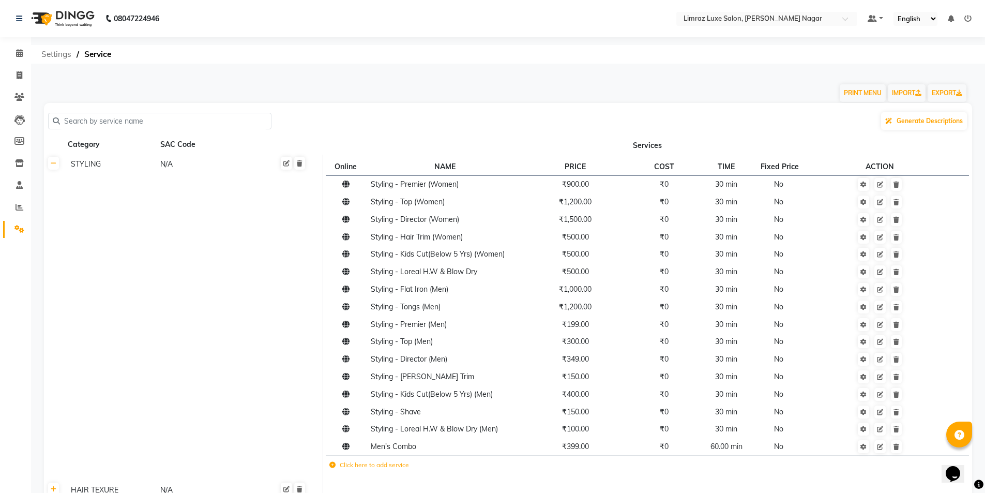
click at [49, 54] on span "Settings" at bounding box center [56, 54] width 40 height 19
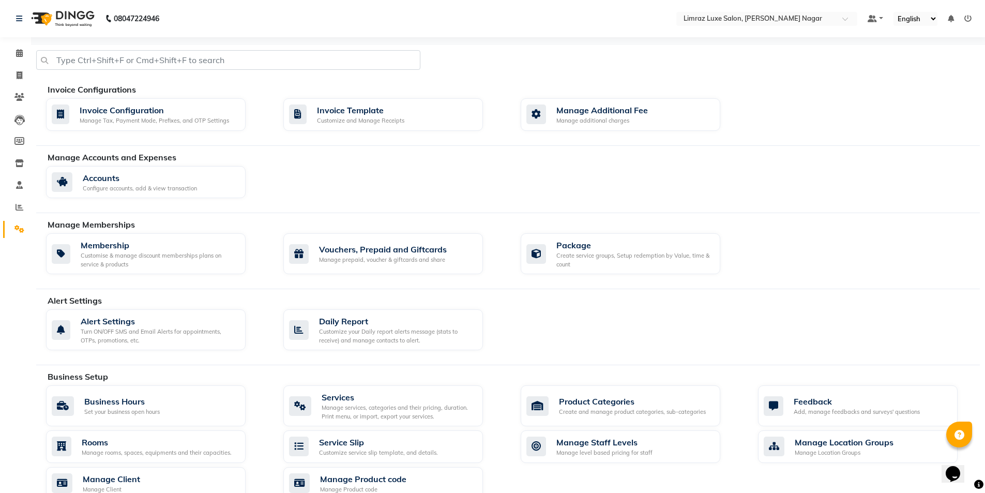
click at [64, 18] on img at bounding box center [61, 18] width 71 height 29
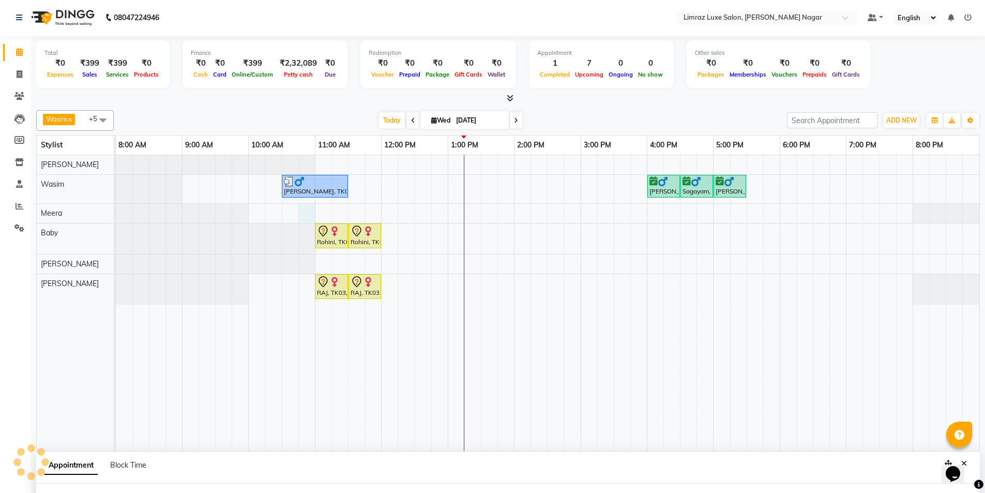
select select "74168"
select select "tentative"
select select "645"
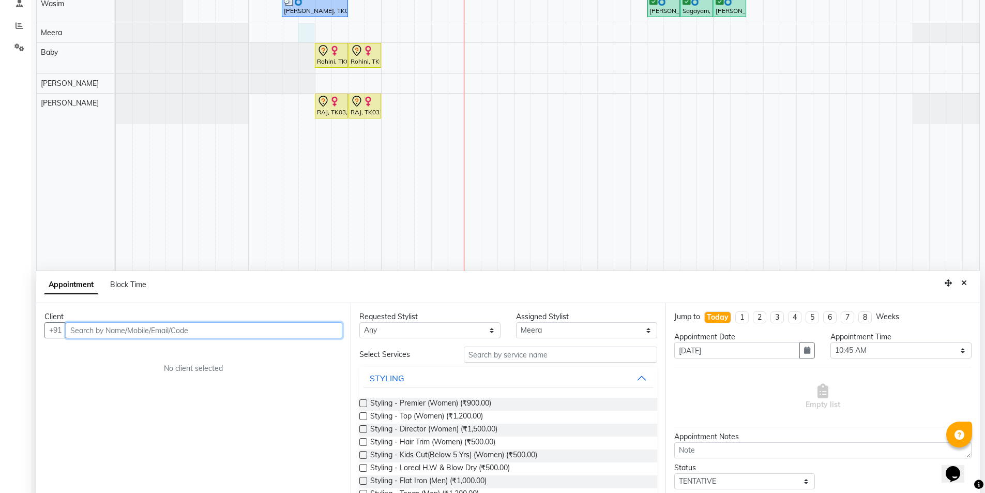
scroll to position [195, 0]
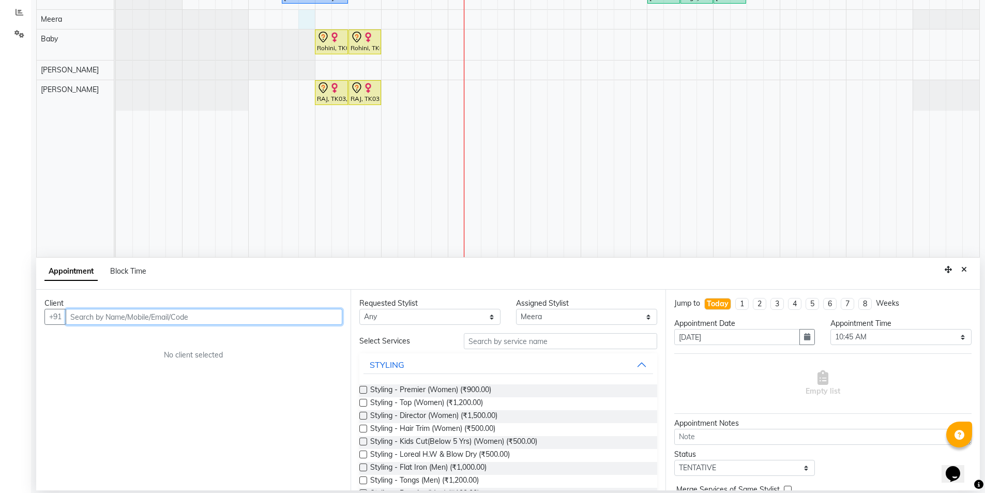
click at [306, 317] on input "text" at bounding box center [204, 317] width 277 height 16
type input "S"
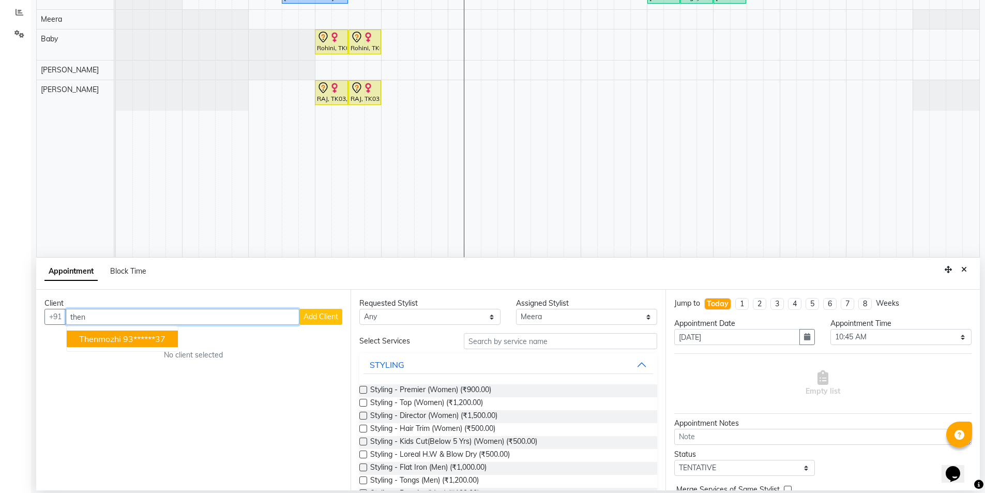
click at [112, 343] on span "Thenmozhi" at bounding box center [100, 338] width 42 height 10
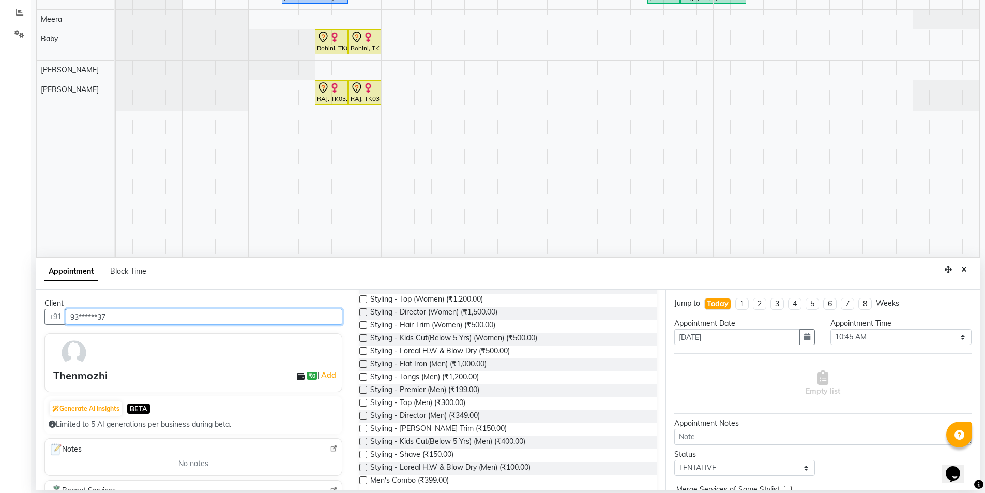
scroll to position [0, 0]
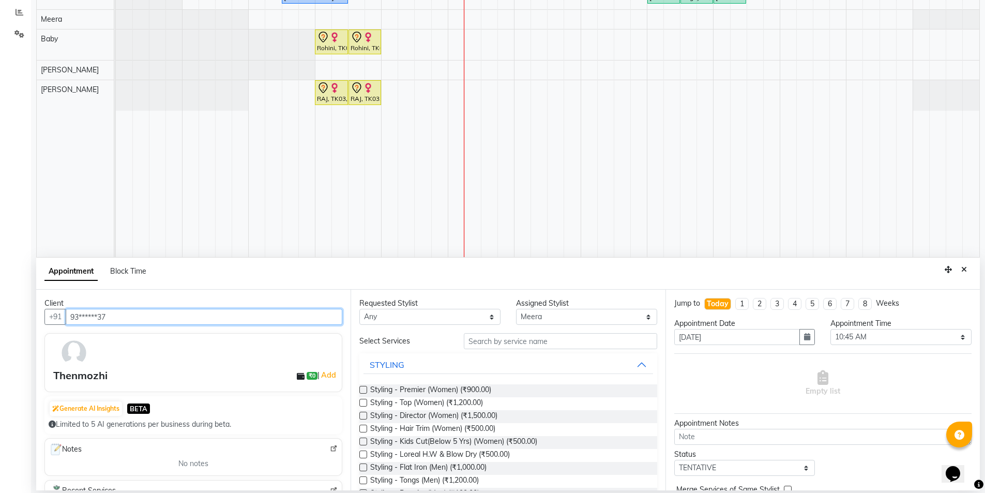
type input "93******37"
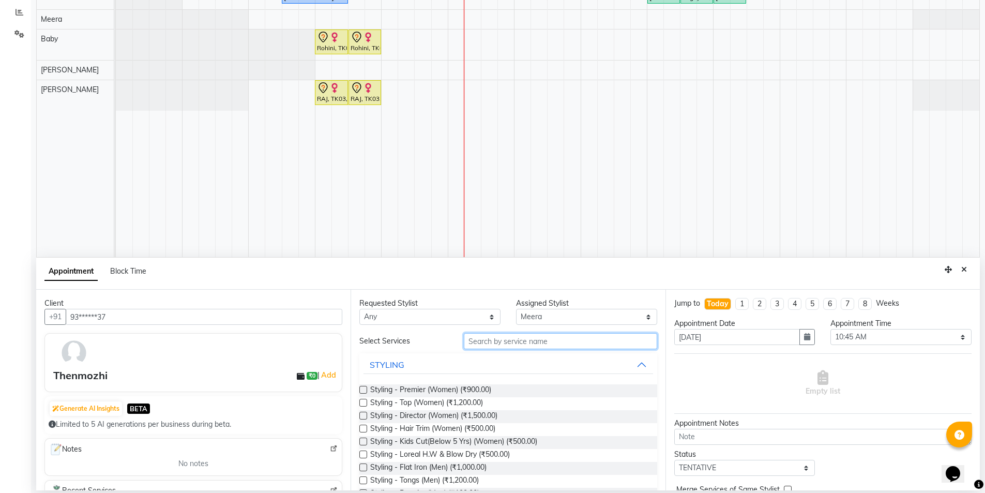
click at [538, 339] on input "text" at bounding box center [560, 341] width 193 height 16
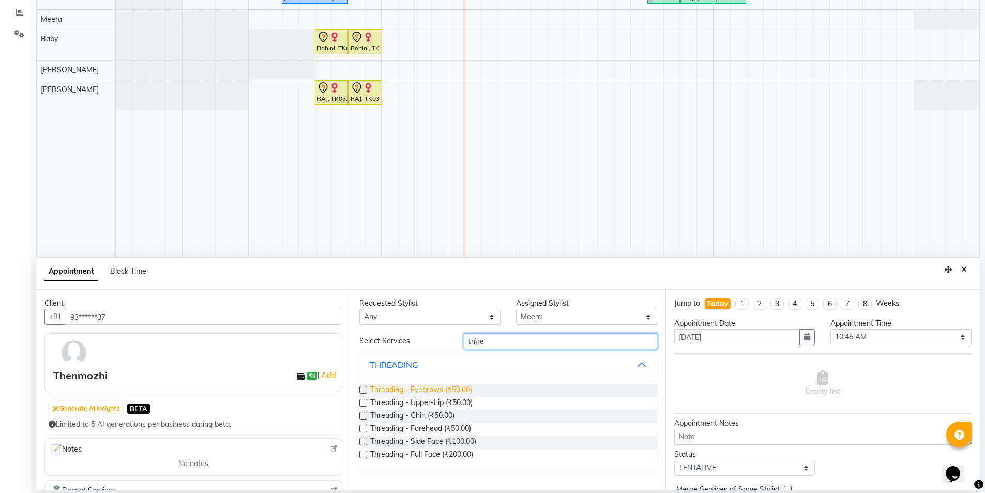
type input "th\re"
click at [442, 385] on span "Threading - Eyebrows (₹50.00)" at bounding box center [421, 390] width 102 height 13
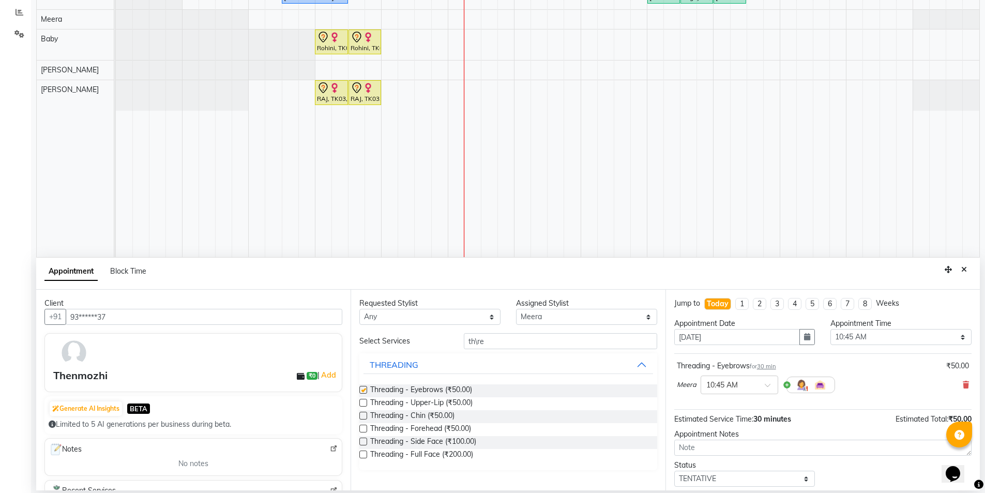
checkbox input "false"
click at [518, 346] on input "th\re" at bounding box center [560, 341] width 193 height 16
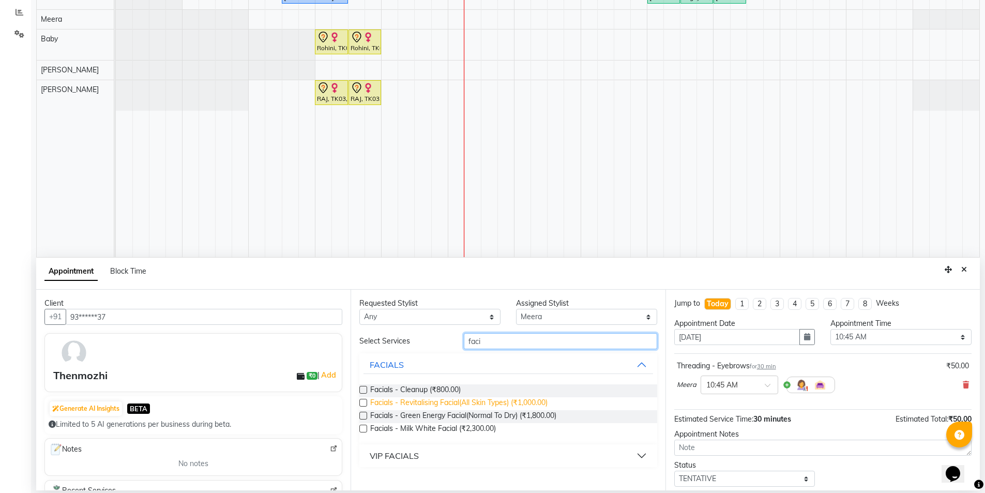
type input "faci"
click at [477, 401] on span "Facials - Revitalising Facial(All Skin Types) (₹1,000.00)" at bounding box center [458, 403] width 177 height 13
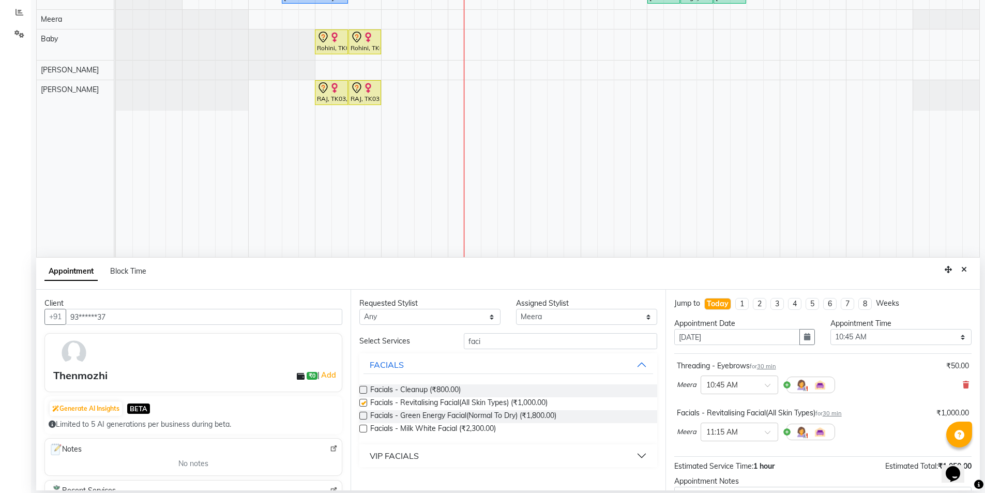
checkbox input "false"
drag, startPoint x: 523, startPoint y: 340, endPoint x: 440, endPoint y: 338, distance: 83.3
click at [440, 338] on div "Select Services faci" at bounding box center [508, 341] width 313 height 16
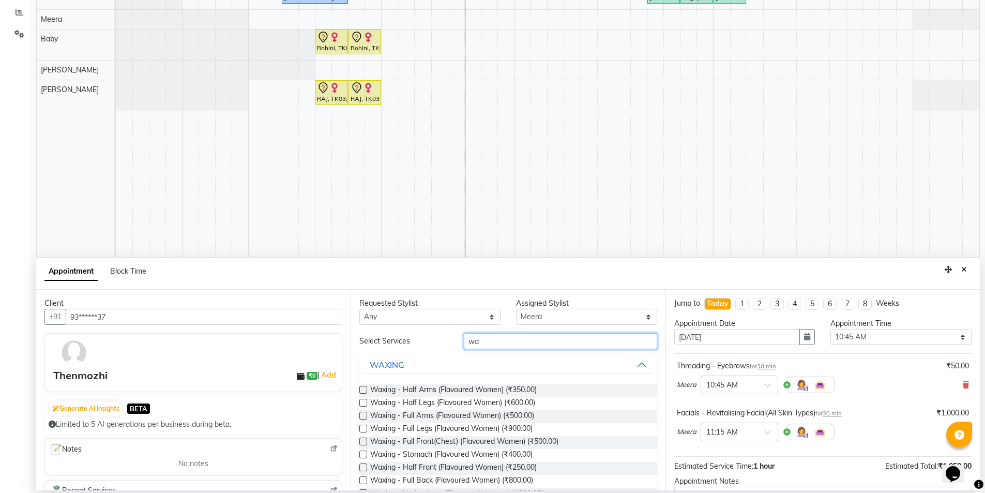
type input "wax"
click at [598, 333] on input "wax" at bounding box center [560, 341] width 193 height 16
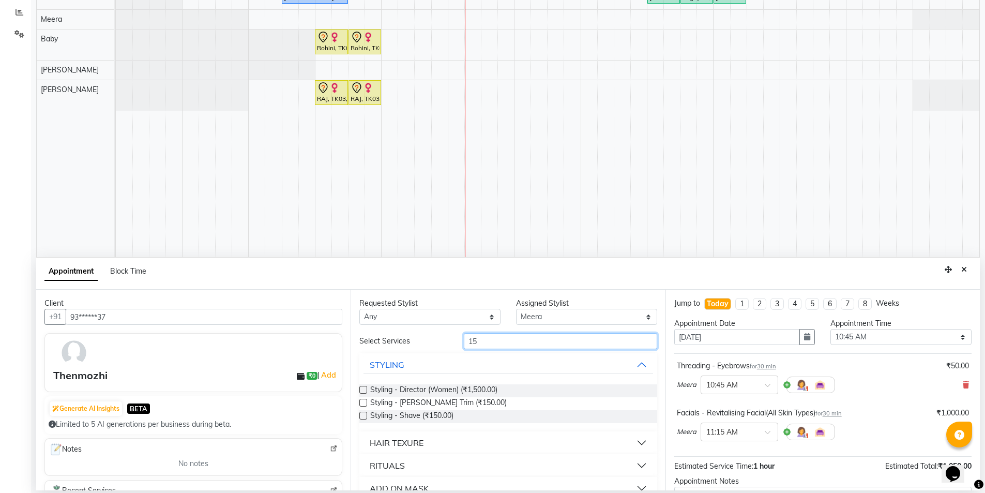
type input "1"
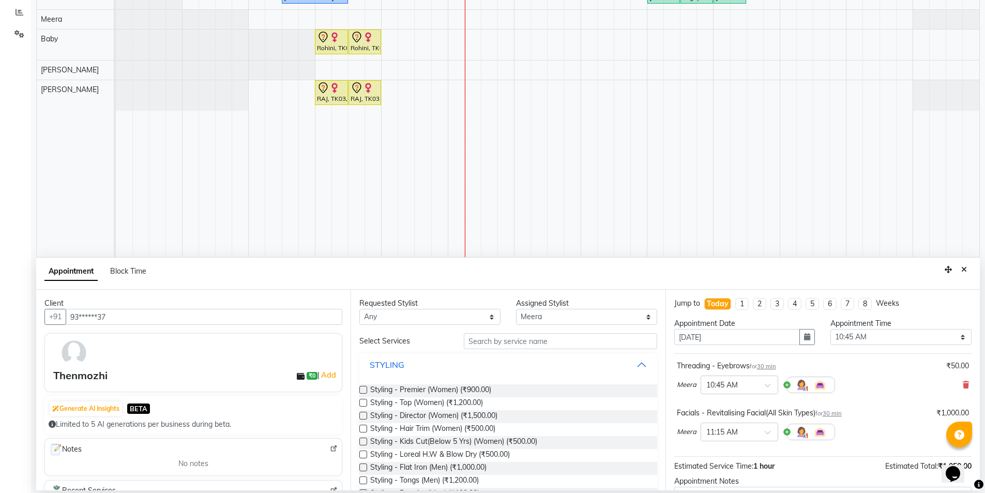
click at [395, 364] on div "STYLING" at bounding box center [387, 364] width 35 height 12
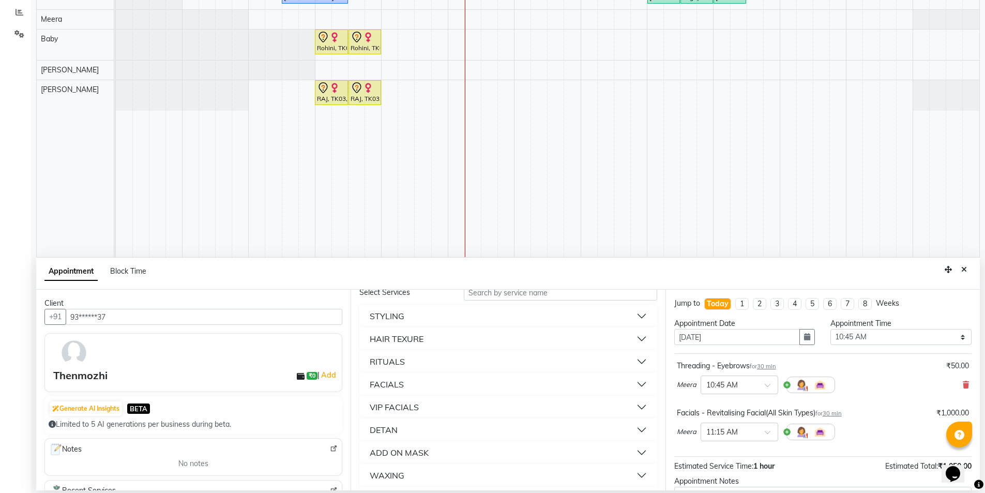
scroll to position [207, 0]
click at [452, 306] on div "WAXING" at bounding box center [507, 317] width 297 height 23
click at [452, 322] on button "WAXING" at bounding box center [507, 317] width 289 height 19
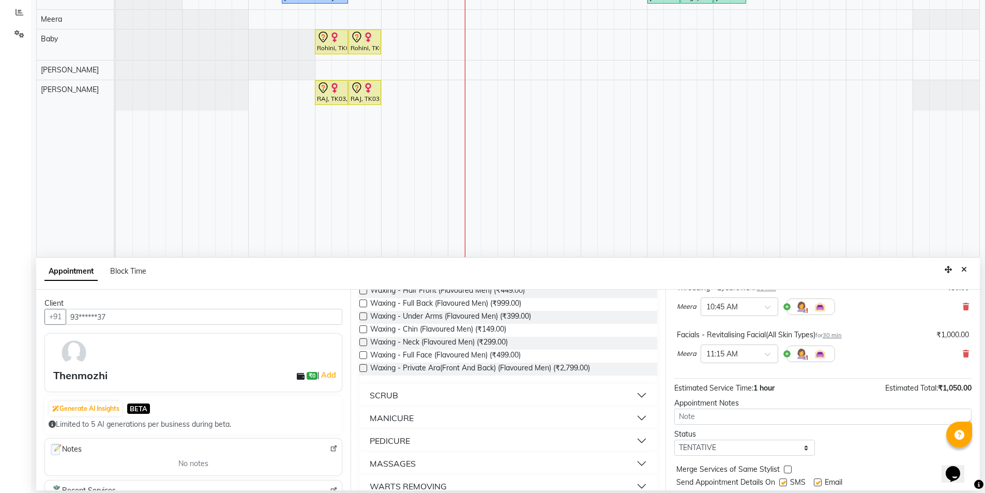
scroll to position [103, 0]
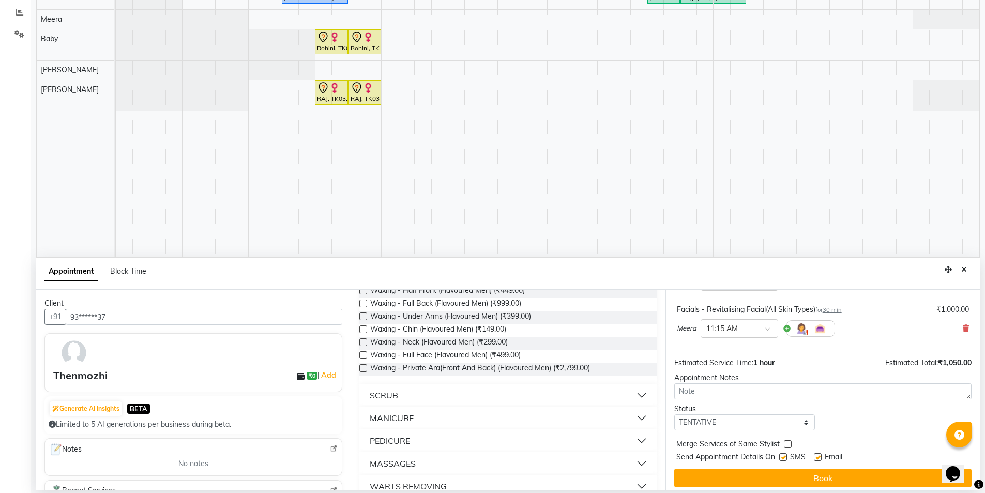
click at [778, 458] on div "Send Appointment Details On SMS Email" at bounding box center [823, 457] width 295 height 13
click at [785, 453] on label at bounding box center [783, 457] width 8 height 8
click at [785, 454] on input "checkbox" at bounding box center [782, 457] width 7 height 7
checkbox input "false"
drag, startPoint x: 819, startPoint y: 457, endPoint x: 807, endPoint y: 447, distance: 15.8
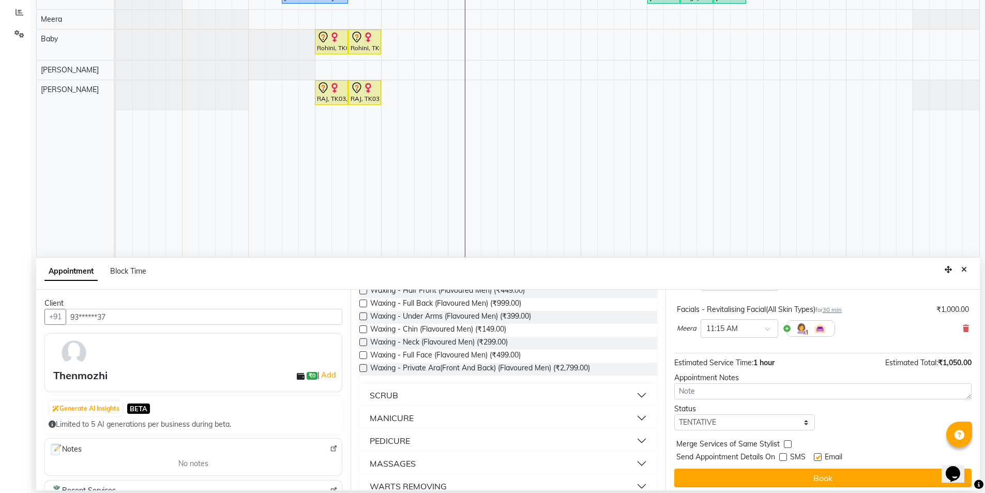
click at [819, 457] on label at bounding box center [818, 457] width 8 height 8
click at [819, 457] on input "checkbox" at bounding box center [817, 457] width 7 height 7
checkbox input "false"
click at [795, 426] on select "Select TENTATIVE CONFIRM CHECK-IN UPCOMING" at bounding box center [744, 422] width 141 height 16
select select "confirm booking"
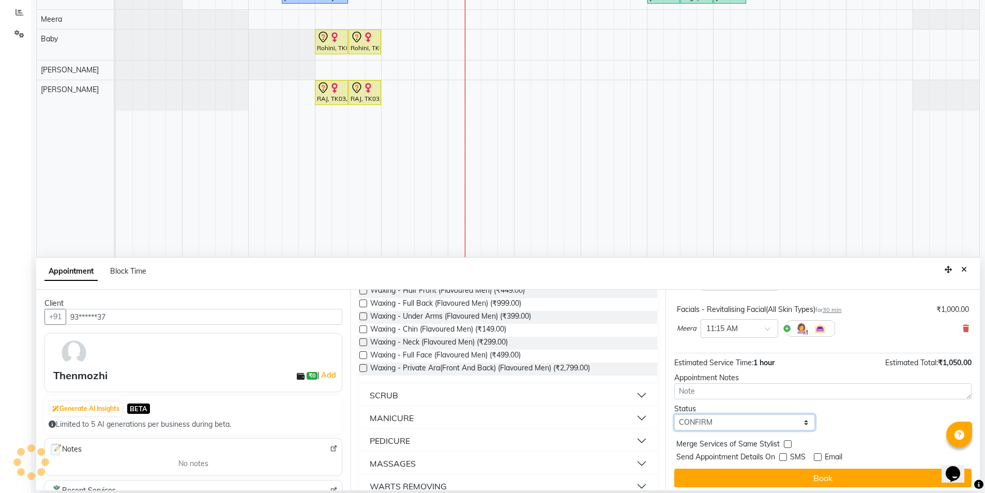
click at [674, 414] on select "Select TENTATIVE CONFIRM CHECK-IN UPCOMING" at bounding box center [744, 422] width 141 height 16
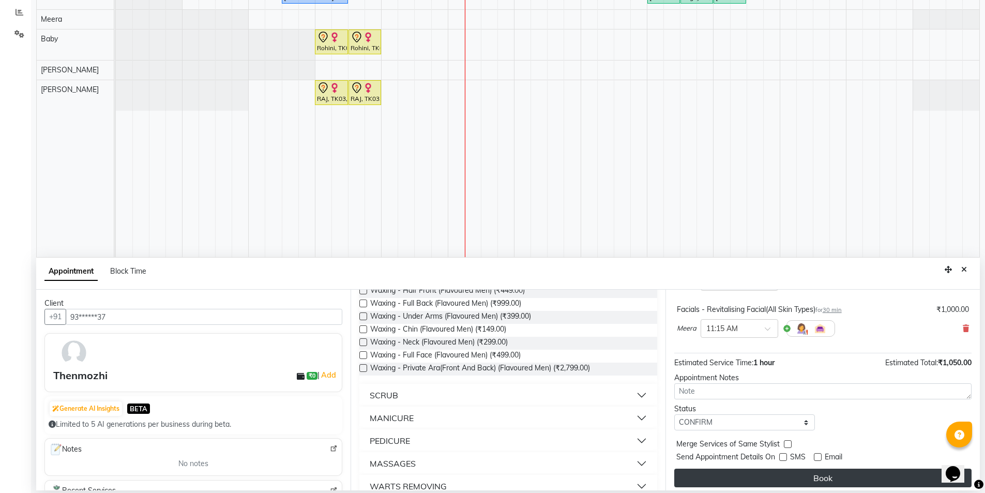
click at [832, 481] on button "Book" at bounding box center [822, 477] width 297 height 19
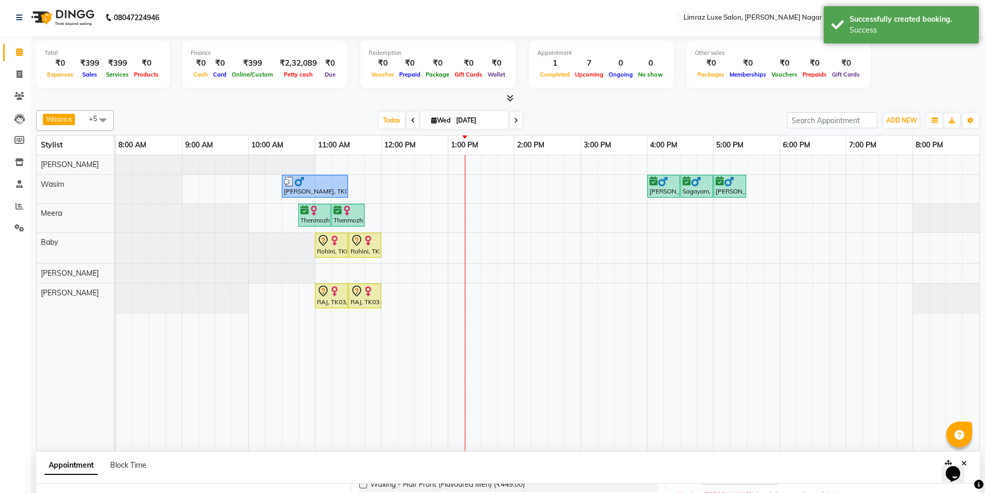
scroll to position [0, 0]
click at [22, 221] on link "Settings" at bounding box center [15, 229] width 25 height 17
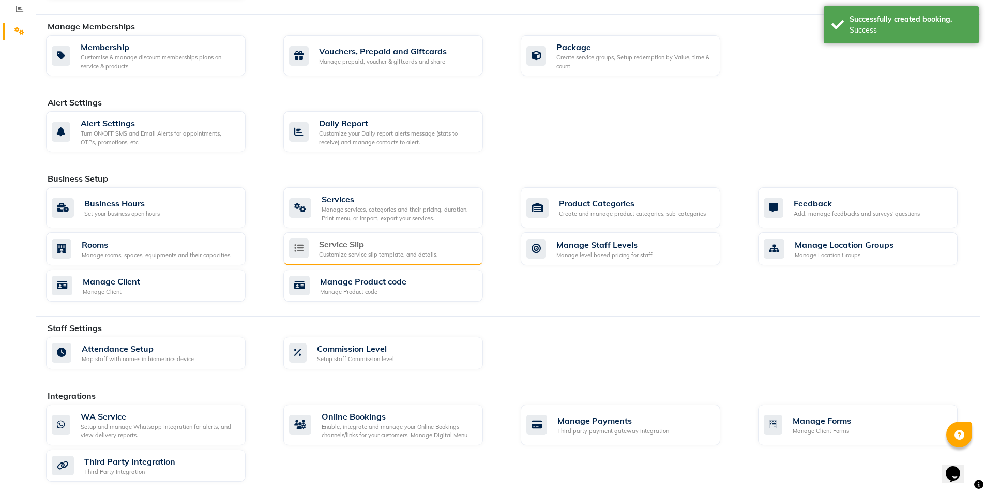
scroll to position [173, 0]
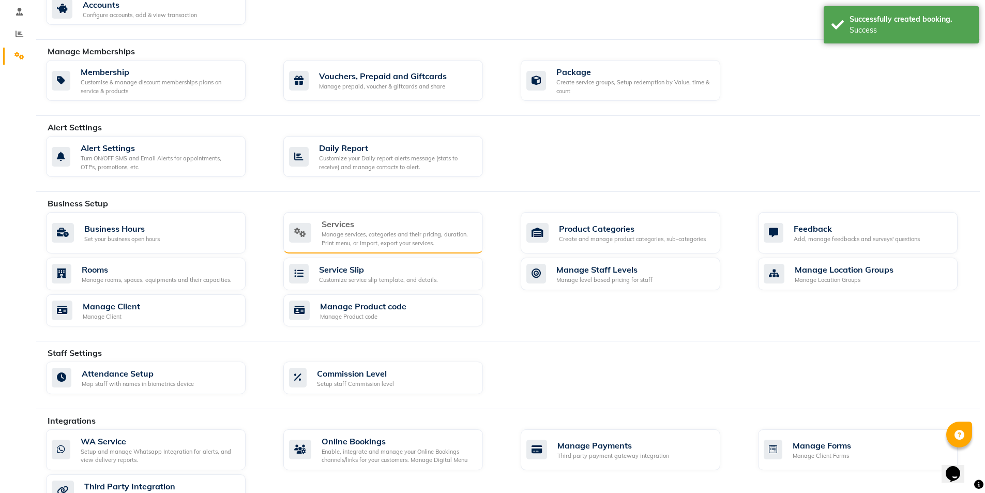
click at [385, 230] on div "Services" at bounding box center [398, 224] width 153 height 12
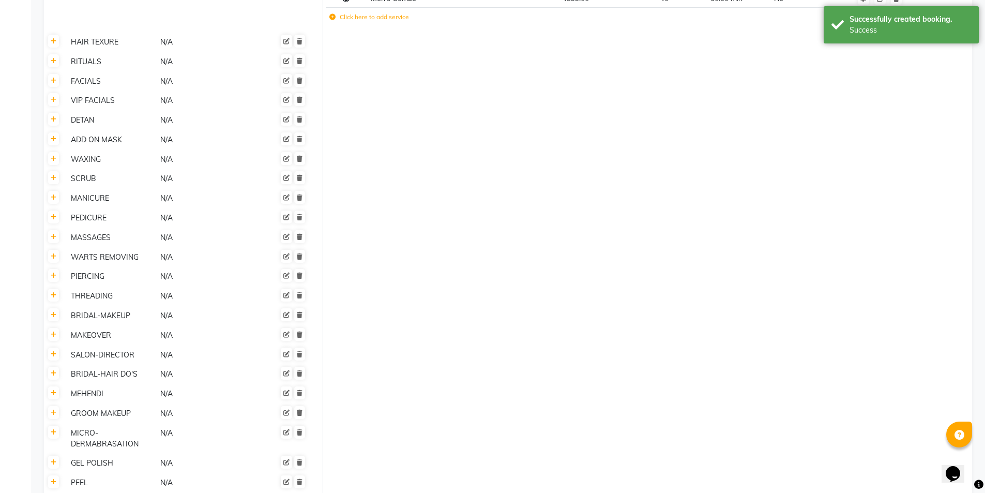
scroll to position [423, 0]
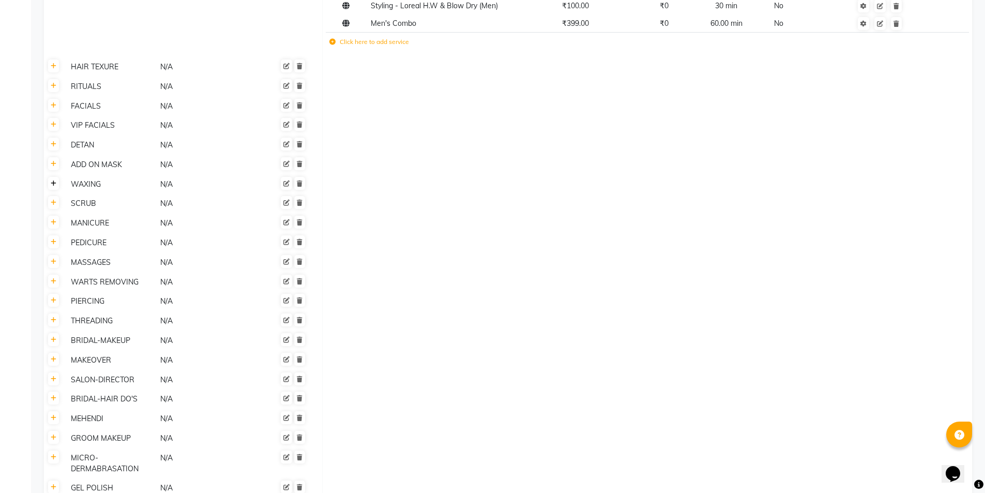
click at [56, 186] on link at bounding box center [53, 183] width 11 height 13
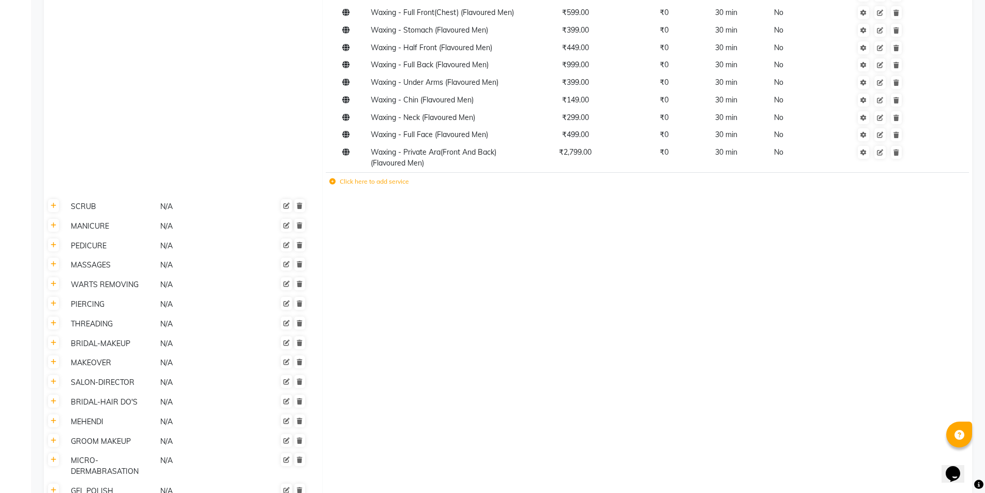
scroll to position [733, 0]
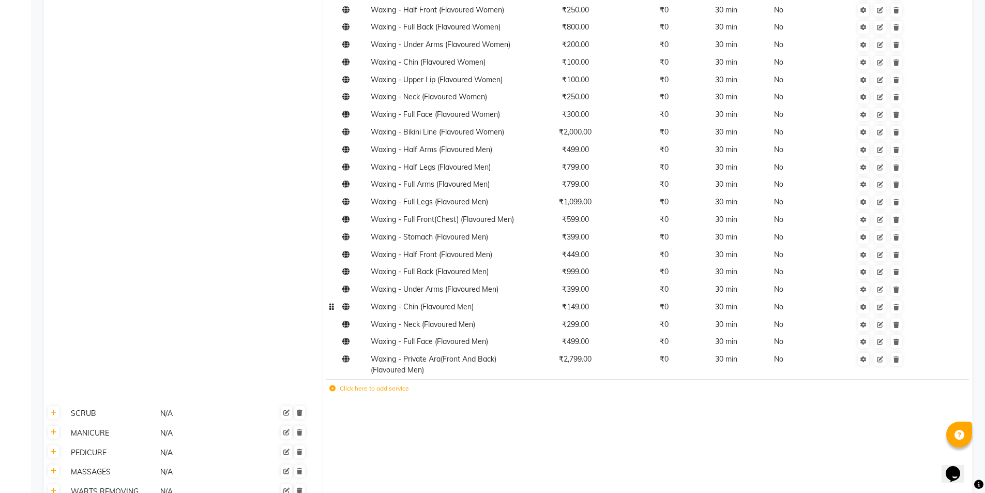
click at [572, 310] on span "₹149.00" at bounding box center [575, 306] width 27 height 9
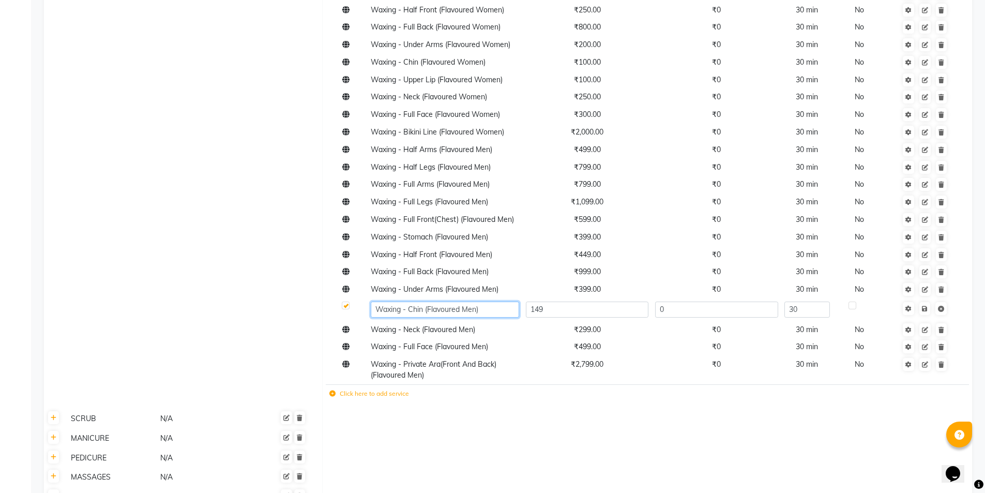
click at [472, 311] on input "Waxing - Chin (Flavoured Men)" at bounding box center [445, 309] width 148 height 16
click at [478, 310] on input "Waxing - Chin (Flavoured Men)" at bounding box center [445, 309] width 148 height 16
type input "Waxing - Chin (Flavoured )"
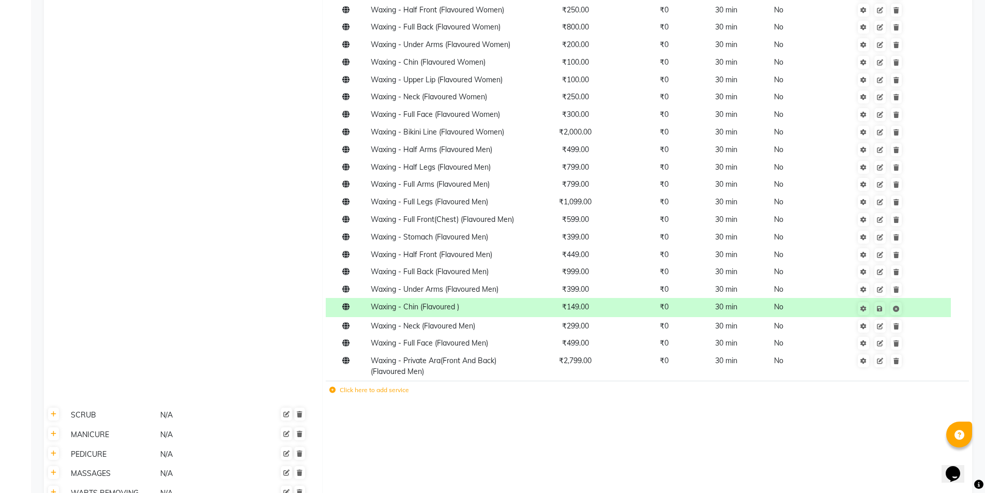
click at [558, 311] on td "₹149.00" at bounding box center [574, 307] width 105 height 19
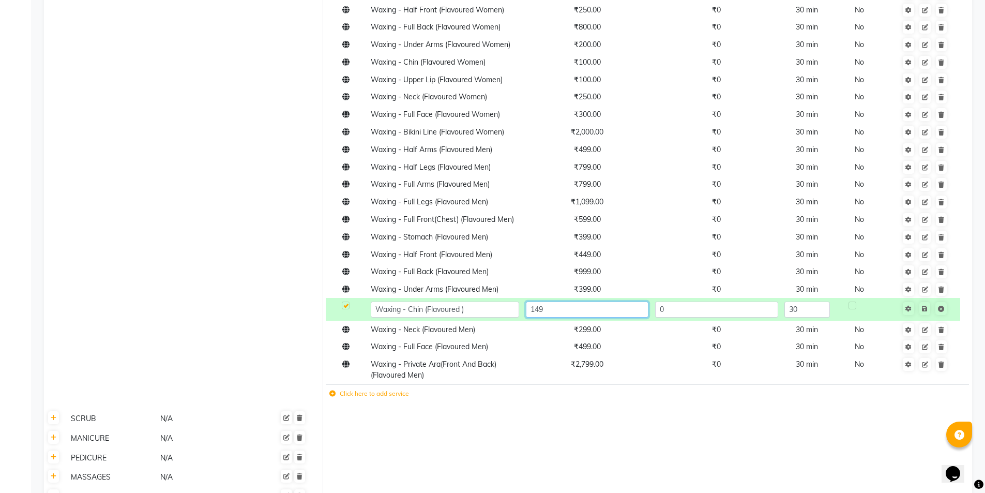
click at [580, 312] on input "149" at bounding box center [587, 309] width 123 height 16
type input "150"
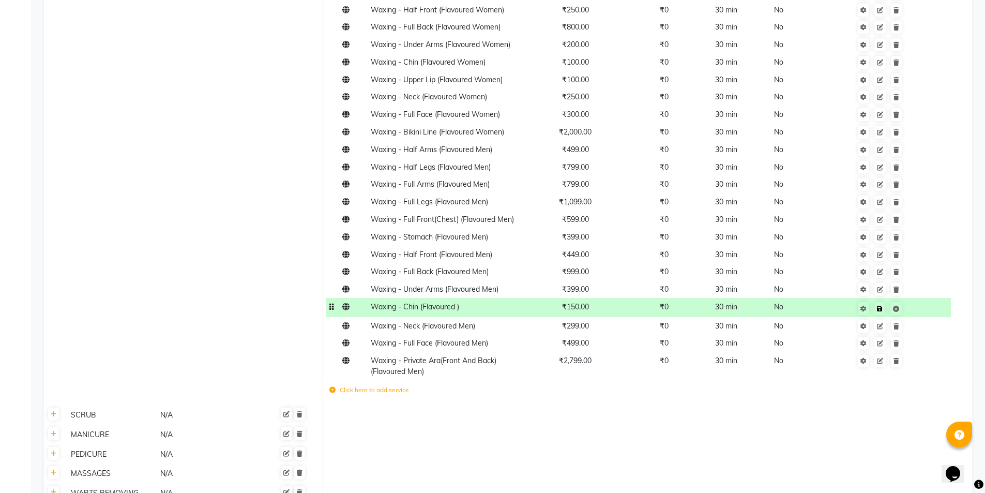
click at [927, 310] on td "Save" at bounding box center [880, 307] width 142 height 19
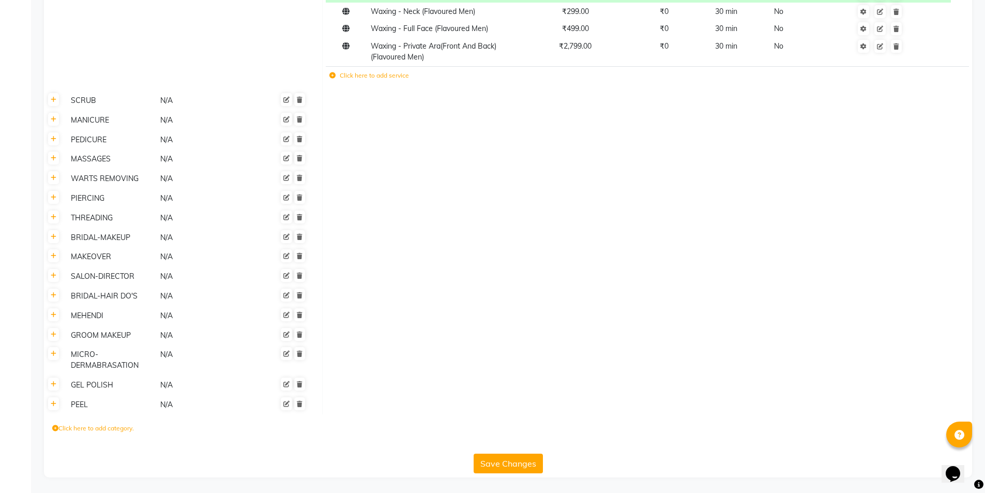
click at [508, 462] on button "Save Changes" at bounding box center [508, 463] width 69 height 20
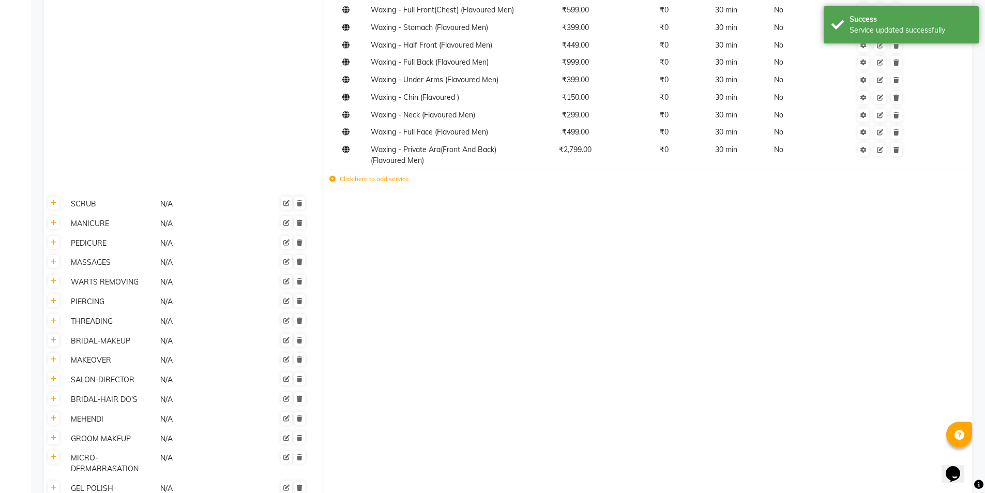
scroll to position [1046, 0]
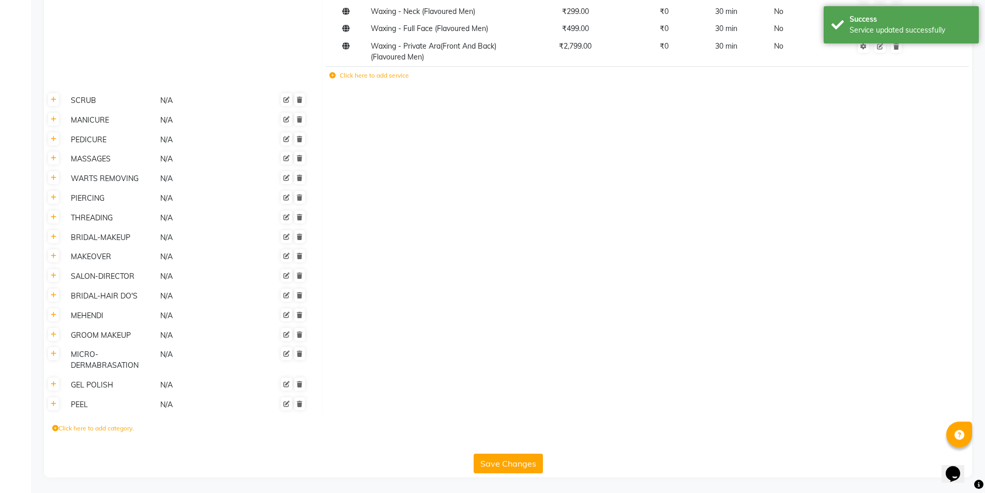
click at [530, 465] on button "Save Changes" at bounding box center [508, 463] width 69 height 20
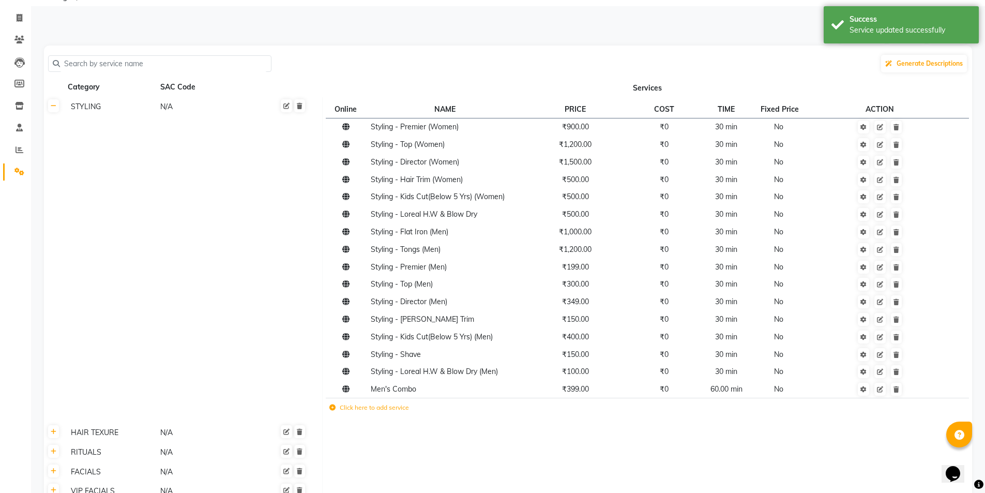
scroll to position [0, 0]
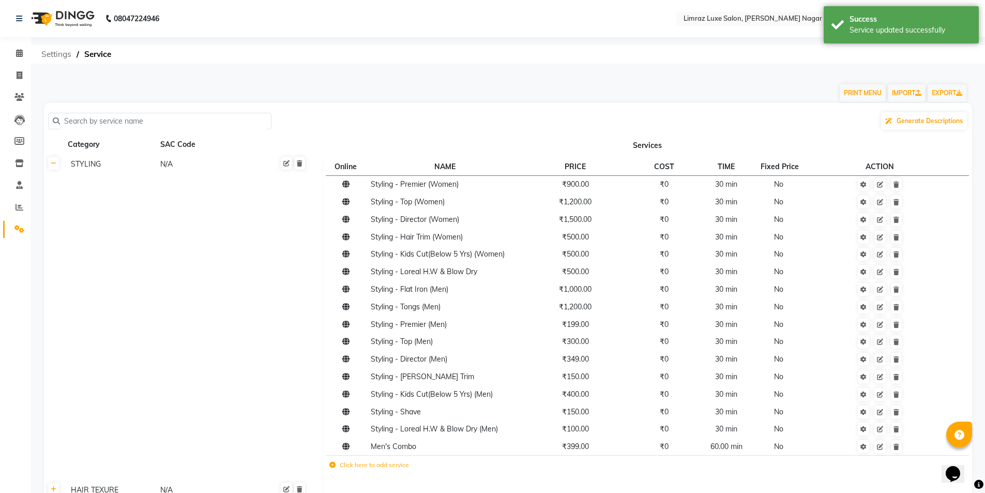
click at [53, 51] on span "Settings" at bounding box center [56, 54] width 40 height 19
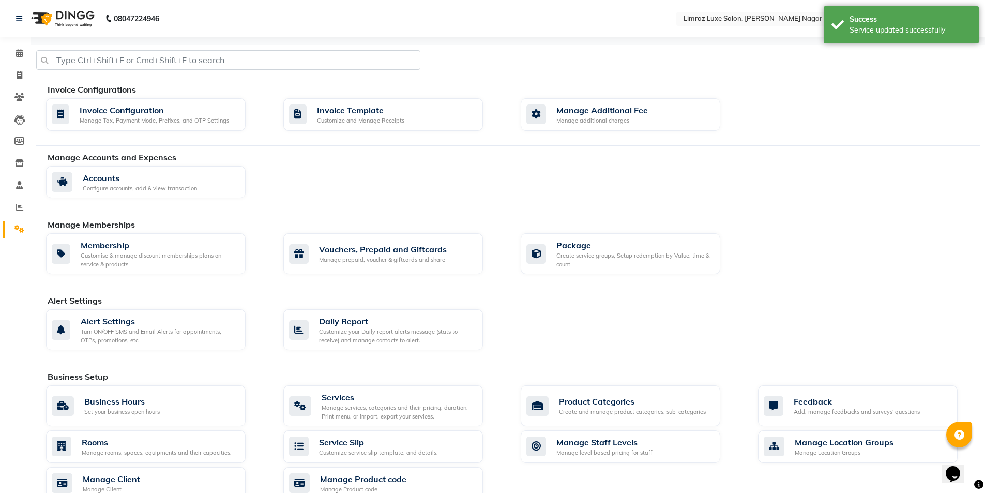
click at [71, 26] on img at bounding box center [61, 18] width 71 height 29
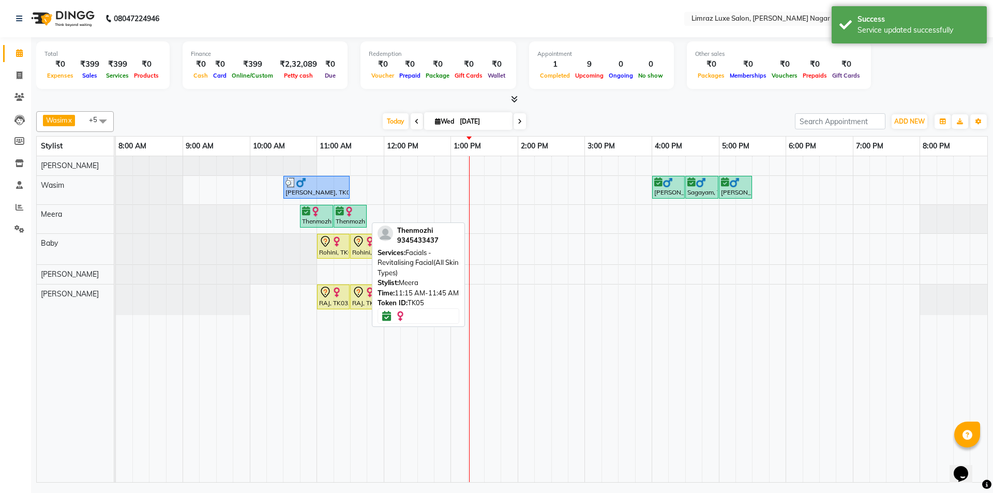
click at [360, 215] on div at bounding box center [350, 211] width 29 height 10
select select "6"
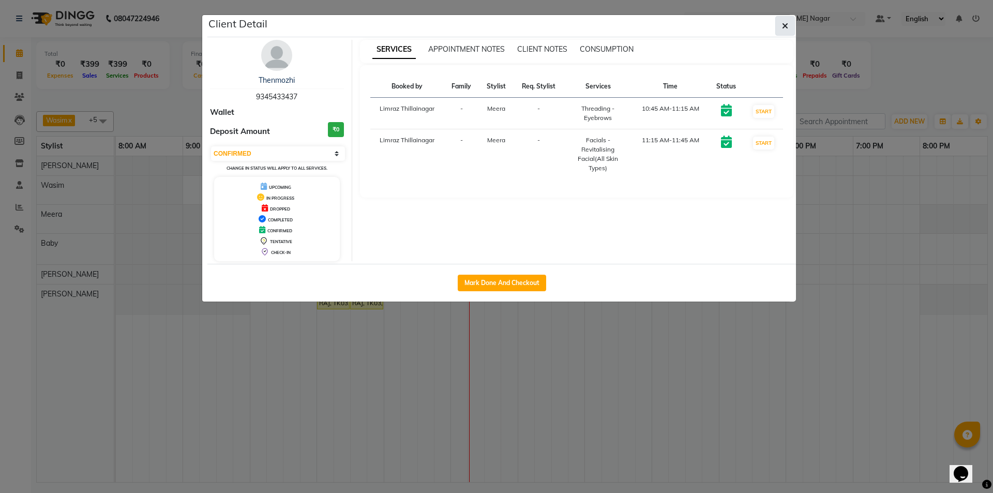
click at [787, 31] on button "button" at bounding box center [785, 26] width 20 height 20
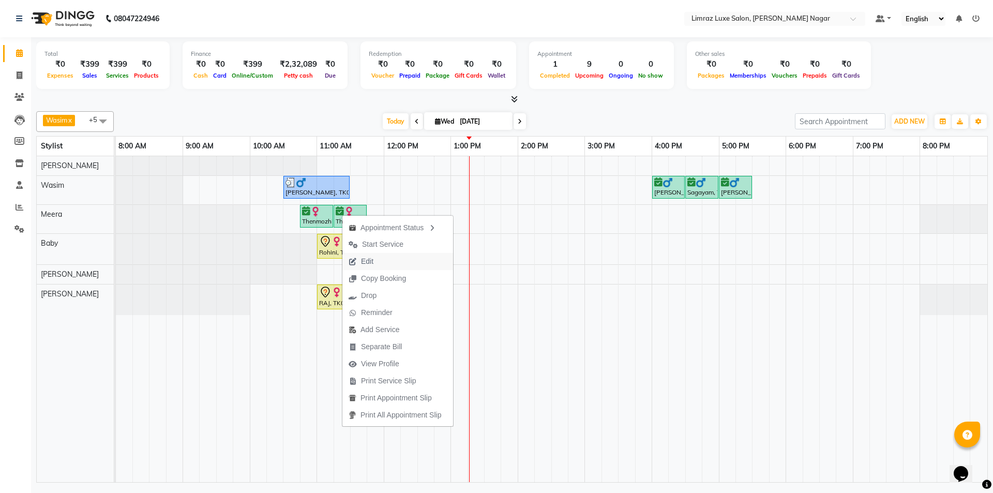
click at [382, 259] on button "Edit" at bounding box center [397, 261] width 111 height 17
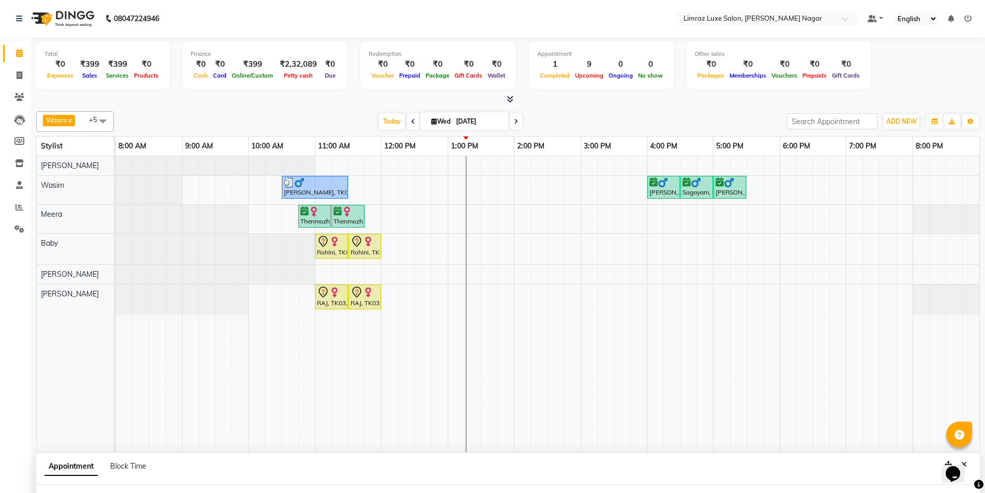
select select "confirm booking"
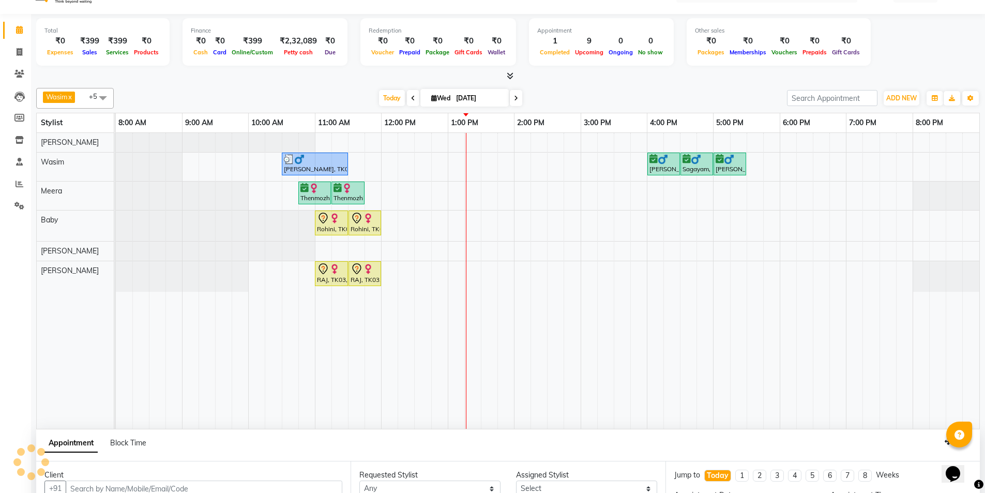
select select "74168"
select select "645"
select select "3648"
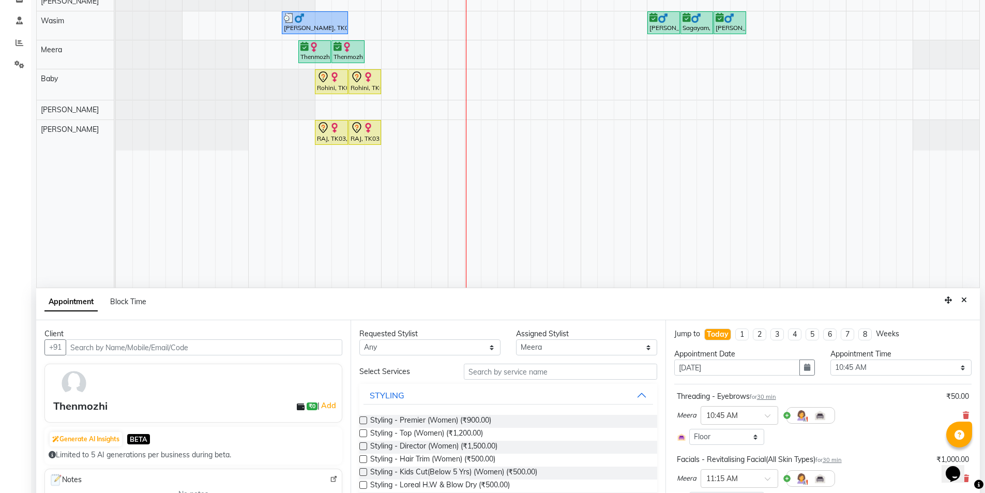
scroll to position [195, 0]
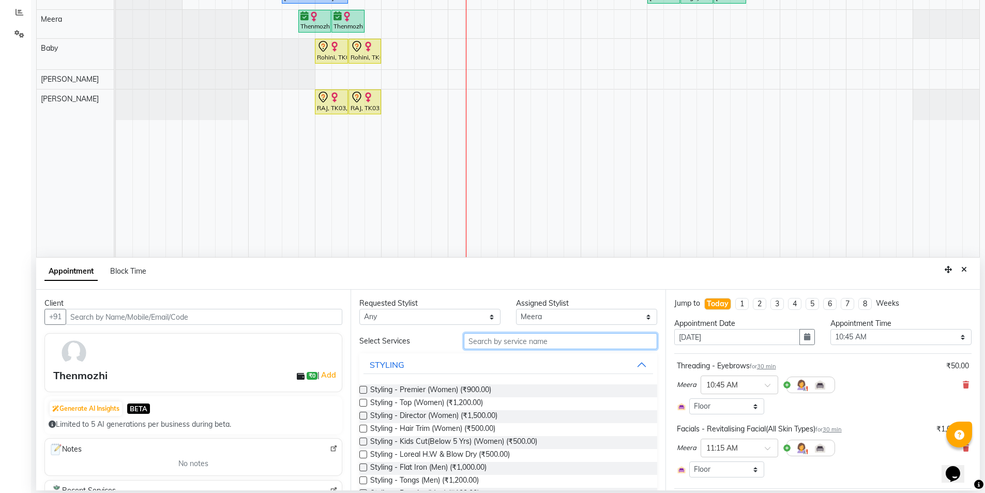
click at [545, 344] on input "text" at bounding box center [560, 341] width 193 height 16
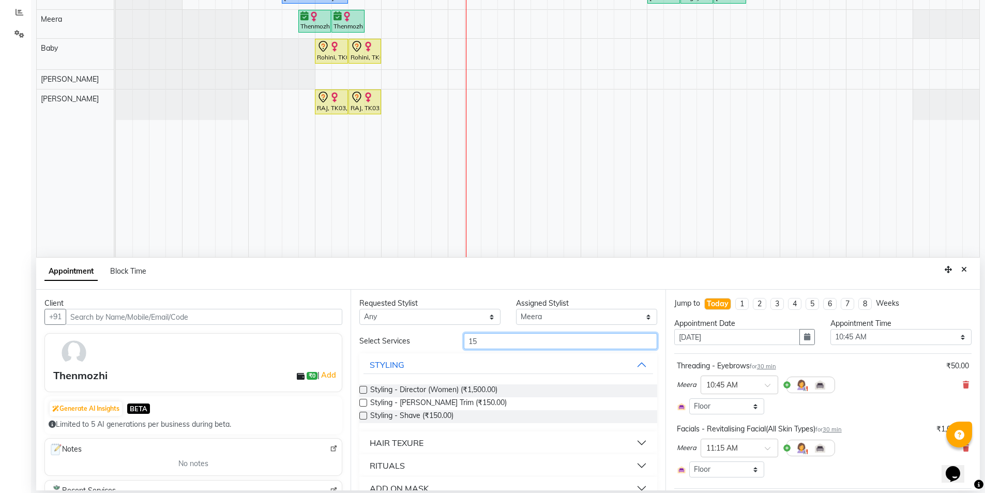
type input "1"
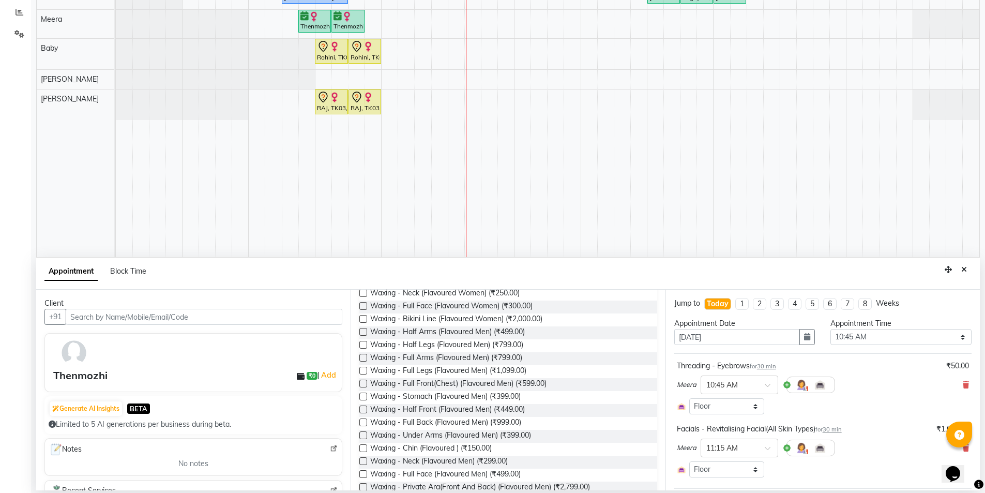
scroll to position [260, 0]
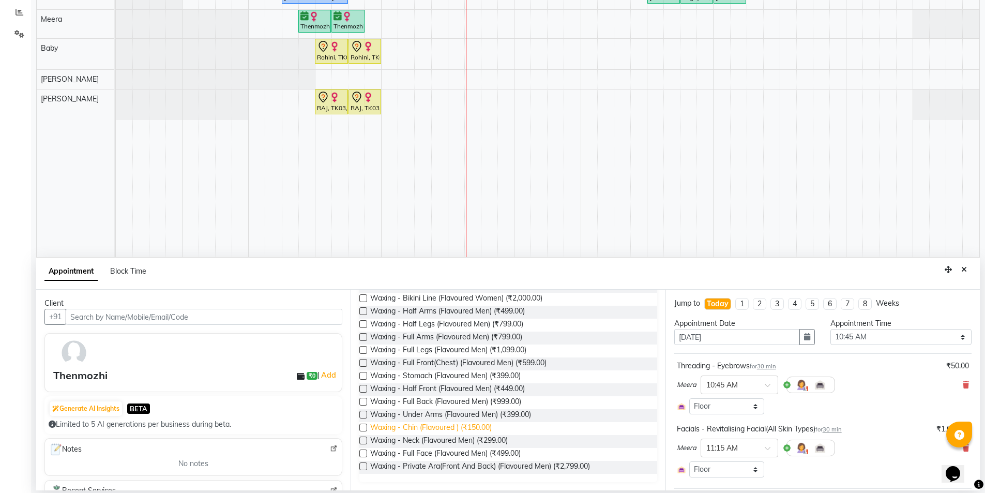
type input "waxin"
click at [476, 428] on span "Waxing - Chin (Flavoured ) (₹150.00)" at bounding box center [430, 428] width 121 height 13
checkbox input "false"
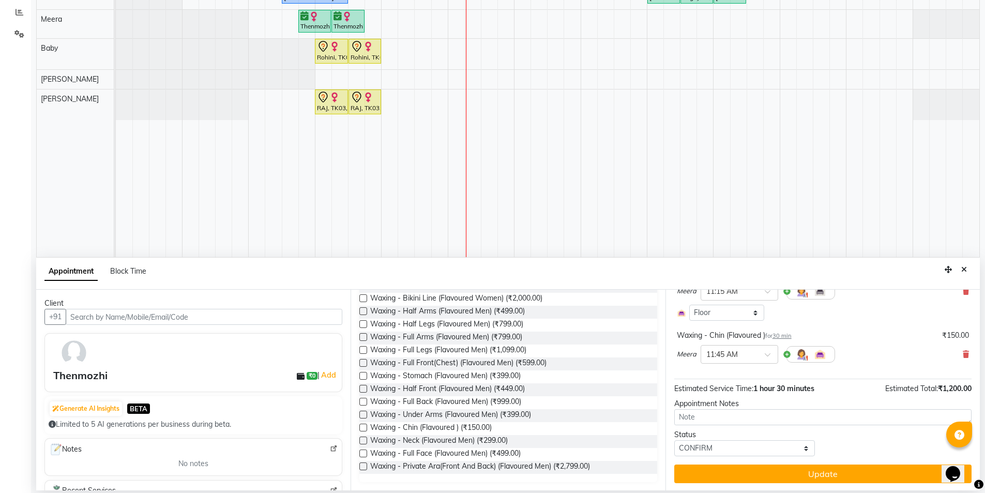
scroll to position [158, 0]
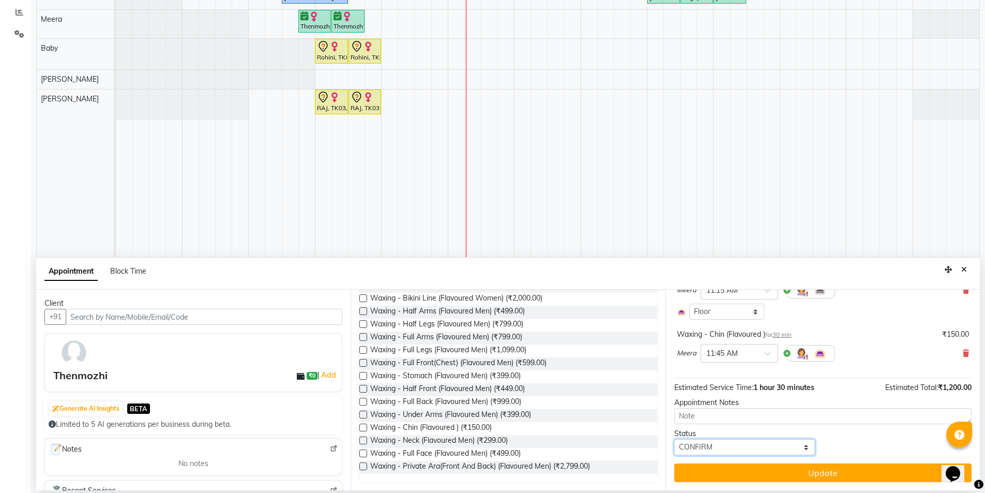
click at [764, 448] on select "Select TENTATIVE CONFIRM CHECK-IN UPCOMING" at bounding box center [744, 447] width 141 height 16
select select "check-in"
click at [674, 439] on select "Select TENTATIVE CONFIRM CHECK-IN UPCOMING" at bounding box center [744, 447] width 141 height 16
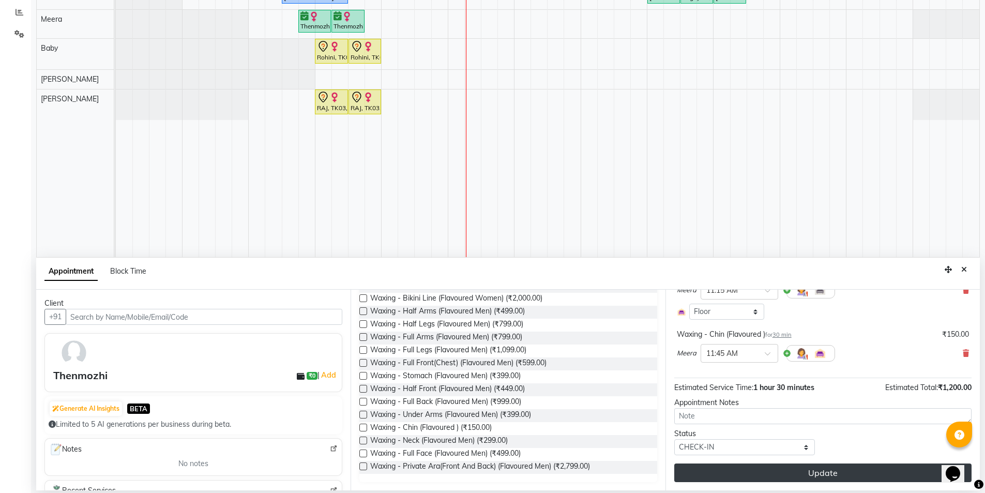
click at [845, 468] on button "Update" at bounding box center [822, 472] width 297 height 19
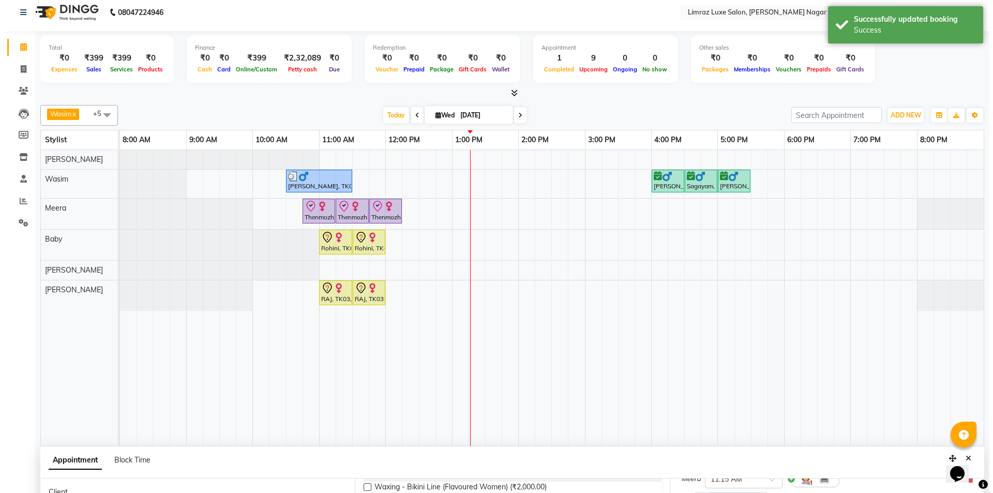
scroll to position [0, 0]
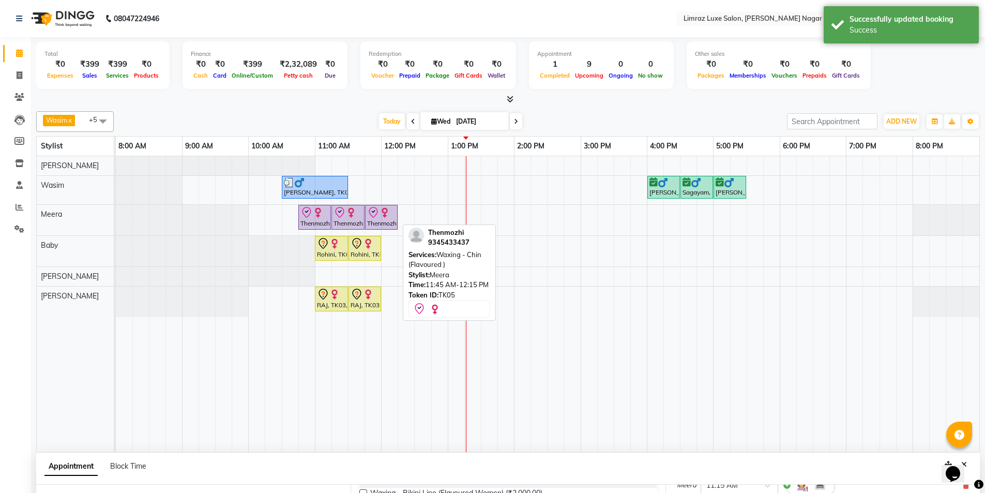
click at [373, 221] on div "Thenmozhi, TK05, 11:45 AM-12:15 PM, Waxing - Chin (Flavoured )" at bounding box center [381, 217] width 31 height 22
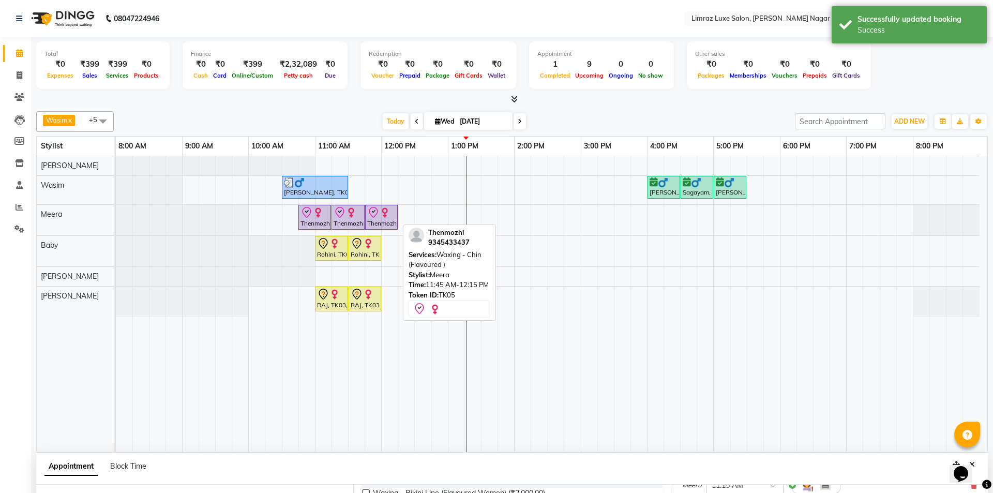
select select "8"
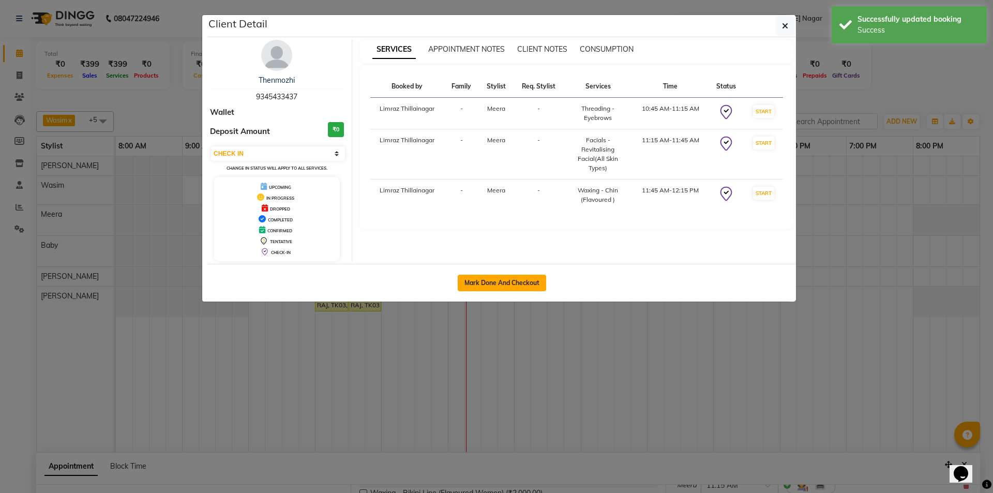
click at [512, 286] on button "Mark Done And Checkout" at bounding box center [502, 283] width 88 height 17
select select "service"
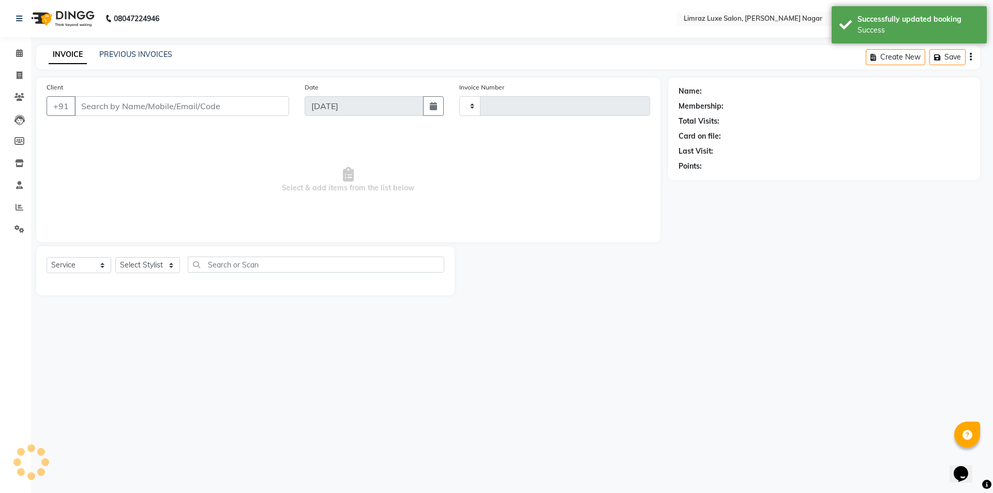
type input "0409"
select select "7280"
type input "93******37"
select select "74168"
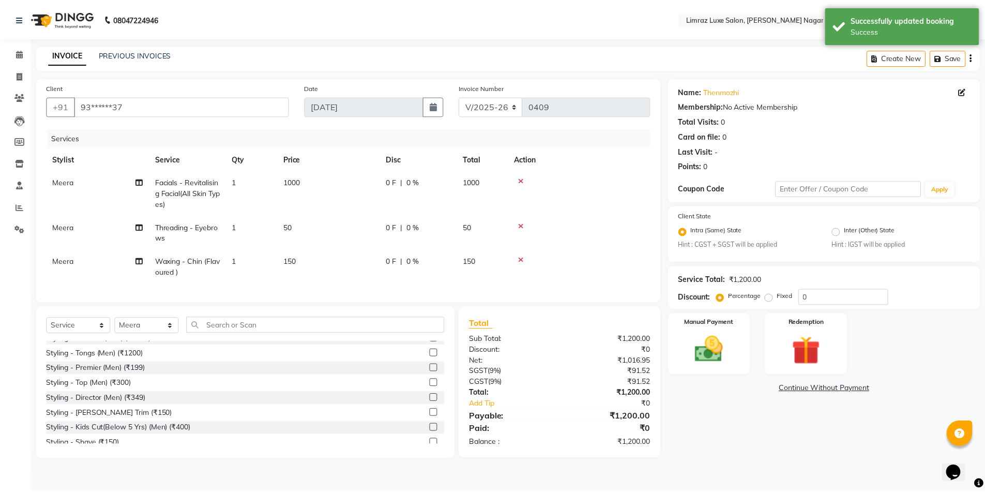
scroll to position [310, 0]
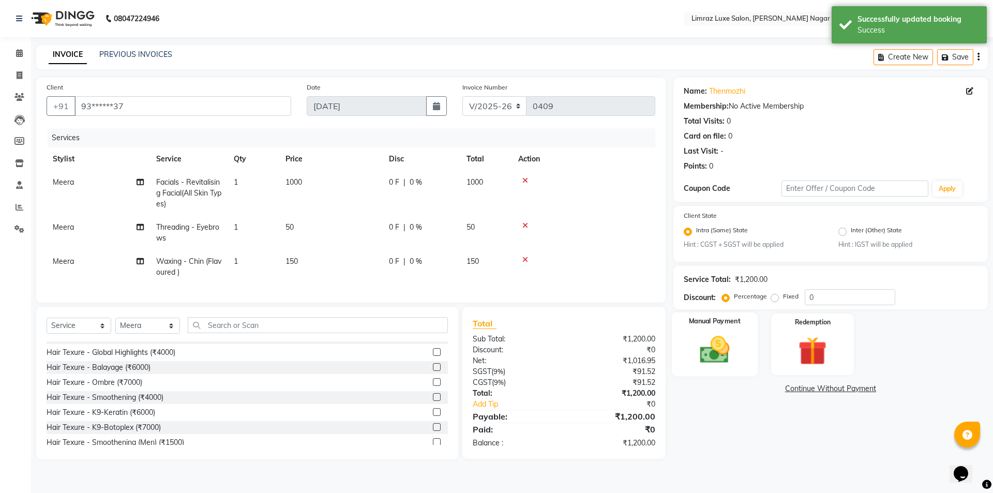
click at [736, 366] on img at bounding box center [714, 350] width 48 height 34
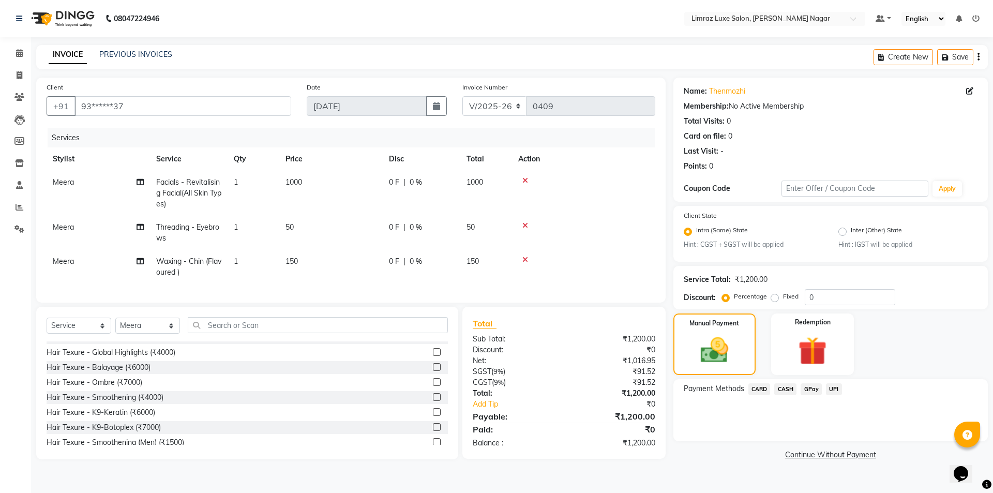
click at [784, 389] on span "CASH" at bounding box center [785, 389] width 22 height 12
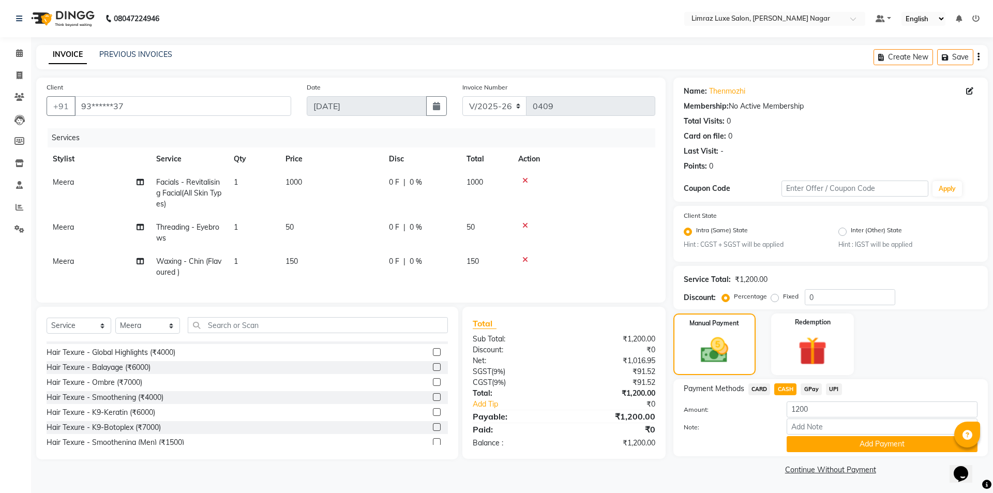
click at [806, 389] on span "GPay" at bounding box center [810, 389] width 21 height 12
click at [814, 423] on input "Note:" at bounding box center [881, 426] width 191 height 16
type input "gpay mam"
click at [823, 442] on button "Add Payment" at bounding box center [881, 444] width 191 height 16
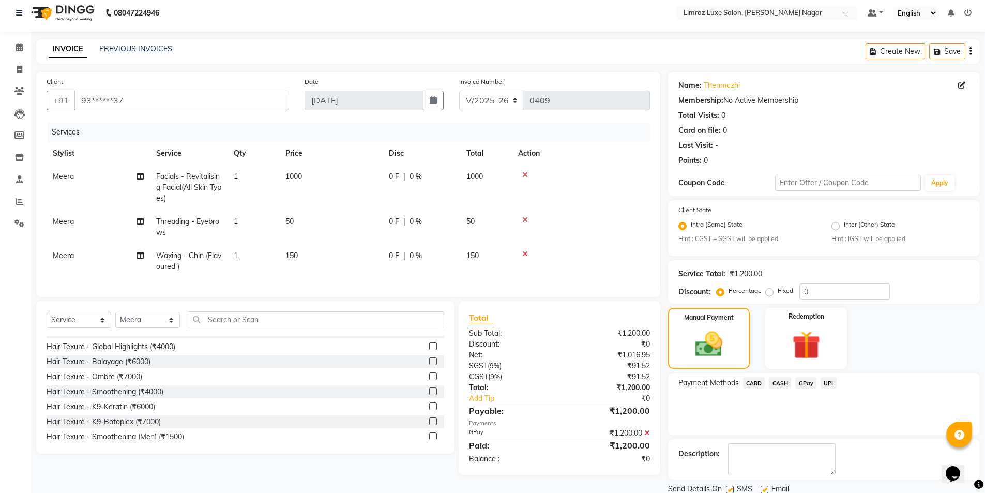
scroll to position [43, 0]
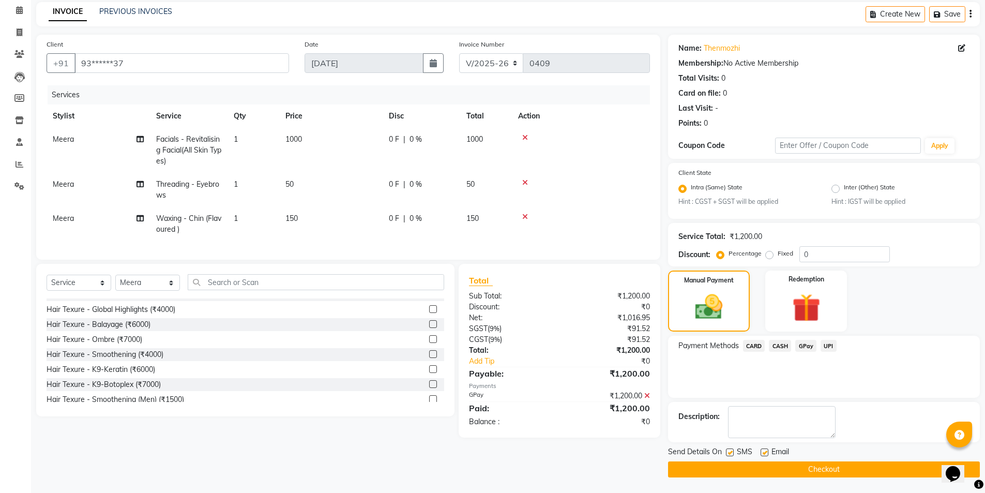
click at [735, 452] on div "SMS" at bounding box center [743, 452] width 35 height 13
click at [767, 451] on label at bounding box center [764, 452] width 8 height 8
click at [767, 451] on input "checkbox" at bounding box center [763, 452] width 7 height 7
checkbox input "false"
click at [731, 451] on label at bounding box center [730, 452] width 8 height 8
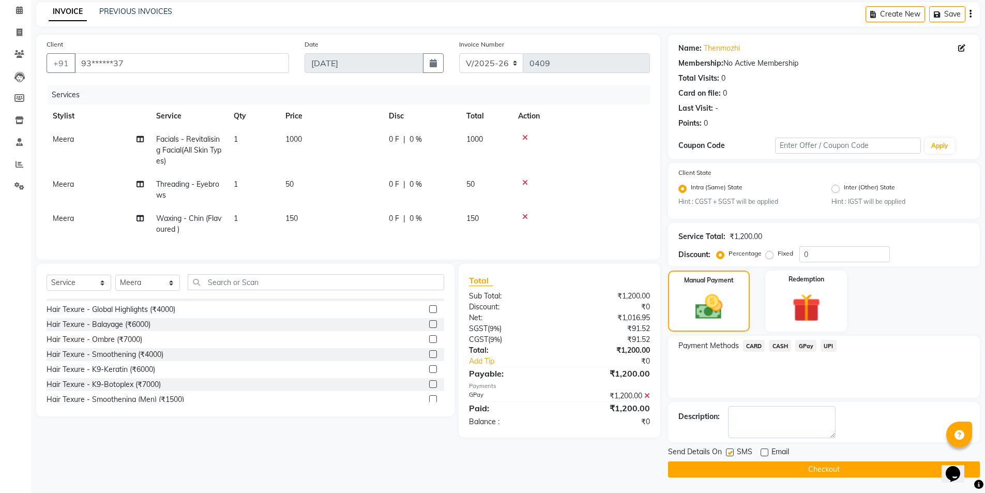
click at [731, 451] on input "checkbox" at bounding box center [729, 452] width 7 height 7
checkbox input "false"
click at [650, 401] on div "₹1,200.00" at bounding box center [608, 395] width 98 height 11
click at [646, 399] on icon at bounding box center [647, 395] width 6 height 7
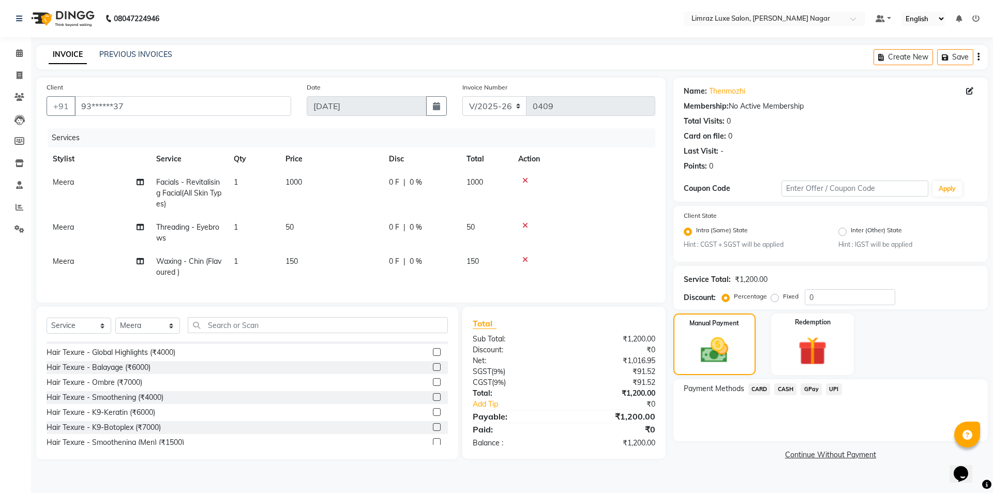
click at [811, 387] on span "GPay" at bounding box center [810, 389] width 21 height 12
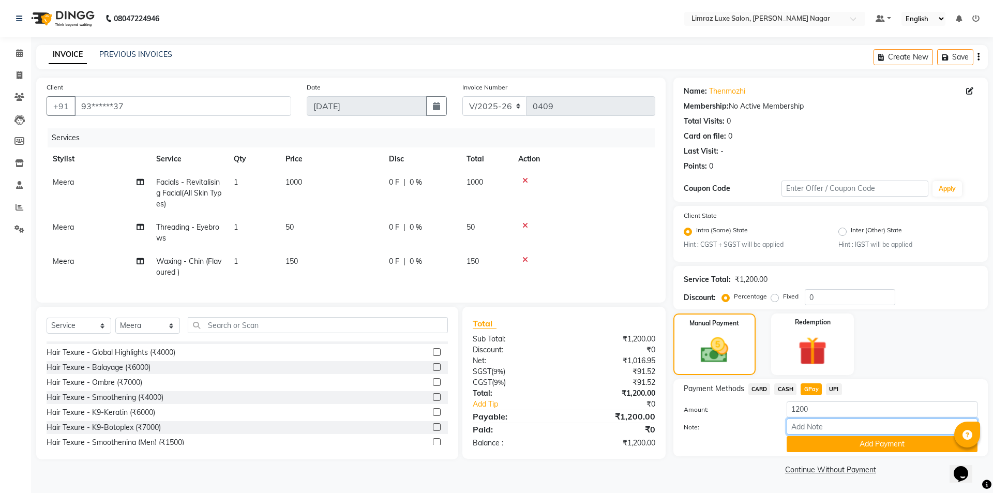
click at [822, 422] on input "Note:" at bounding box center [881, 426] width 191 height 16
type input "gpay af\ac"
click at [863, 447] on button "Add Payment" at bounding box center [881, 444] width 191 height 16
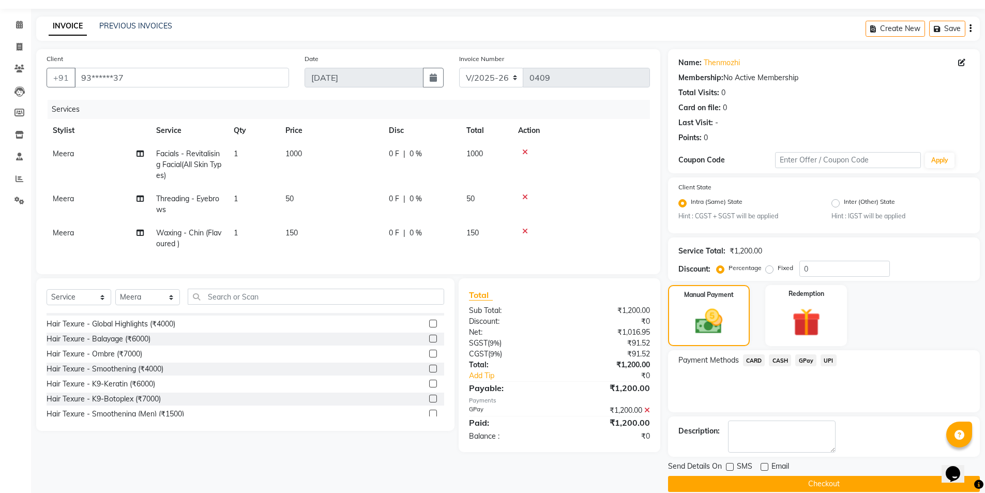
scroll to position [43, 0]
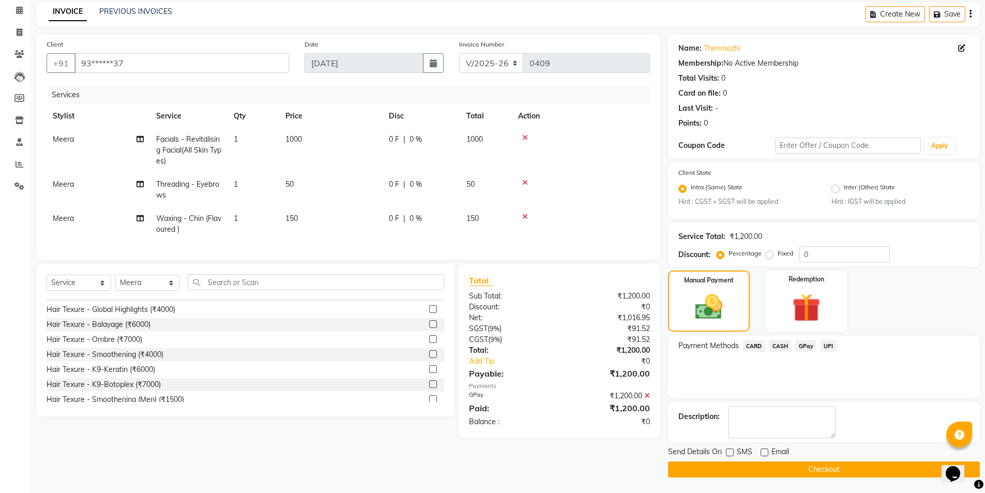
drag, startPoint x: 798, startPoint y: 467, endPoint x: 734, endPoint y: 451, distance: 66.0
click at [798, 466] on button "Checkout" at bounding box center [824, 469] width 312 height 16
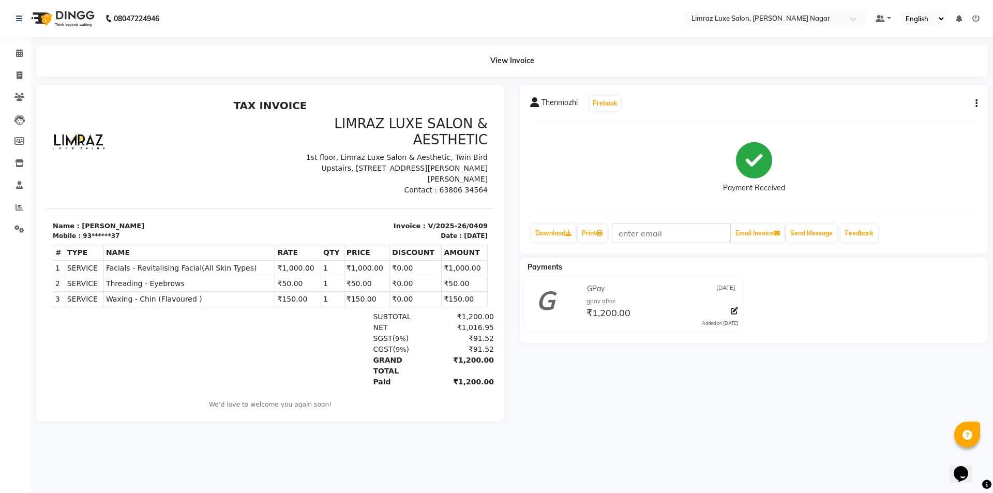
click at [72, 19] on img at bounding box center [61, 18] width 71 height 29
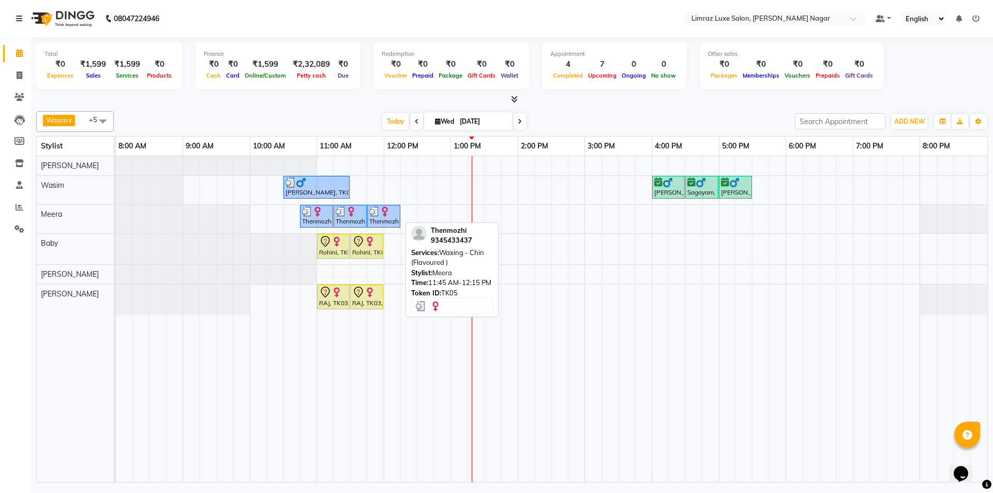
click at [370, 212] on img at bounding box center [374, 211] width 10 height 10
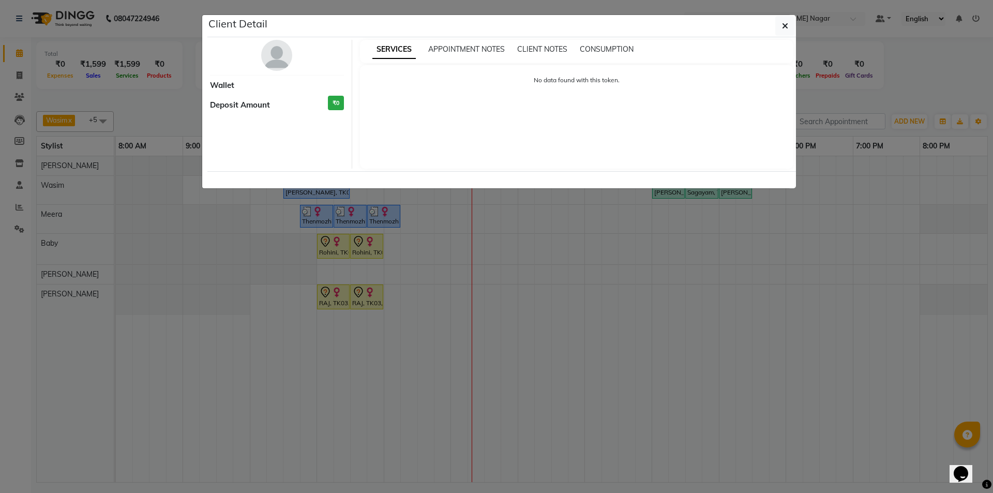
select select "3"
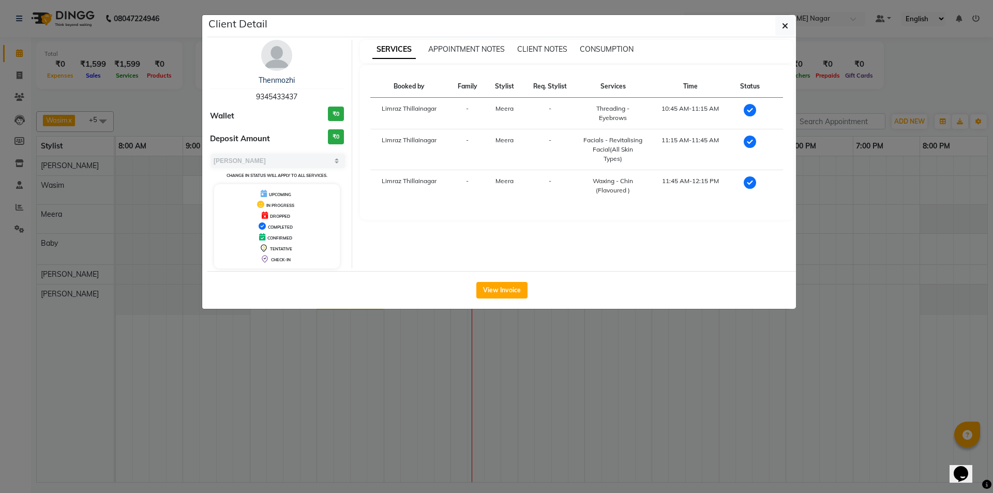
drag, startPoint x: 295, startPoint y: 90, endPoint x: 320, endPoint y: 98, distance: 26.0
click at [320, 98] on div "Thenmozhi 9345433437" at bounding box center [277, 88] width 134 height 27
copy div "Thenmozhi 9345433437"
click at [790, 31] on button "button" at bounding box center [785, 26] width 20 height 20
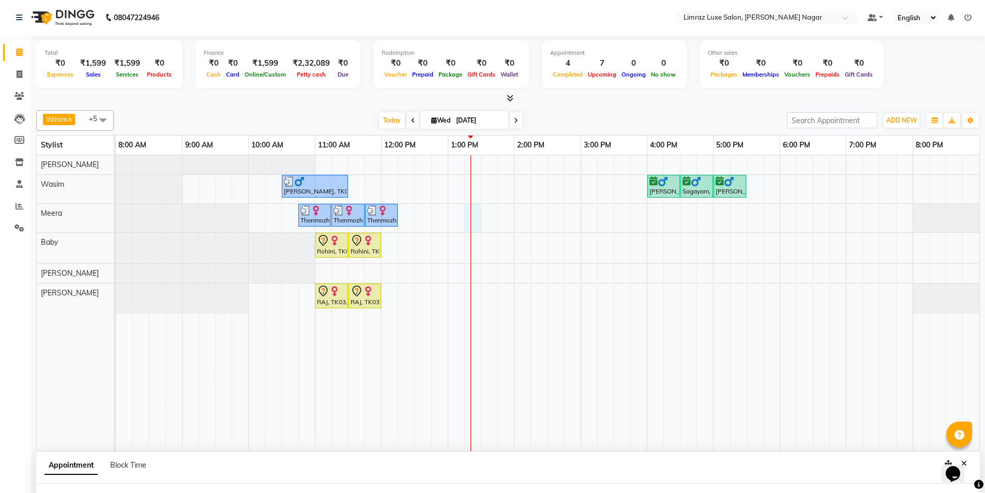
select select "74168"
select select "795"
select select "tentative"
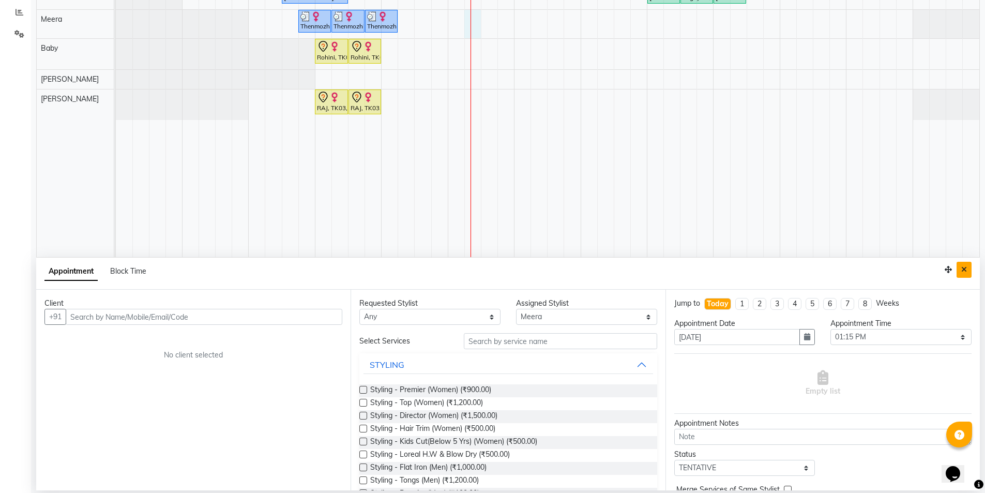
click at [965, 272] on icon "Close" at bounding box center [964, 269] width 6 height 7
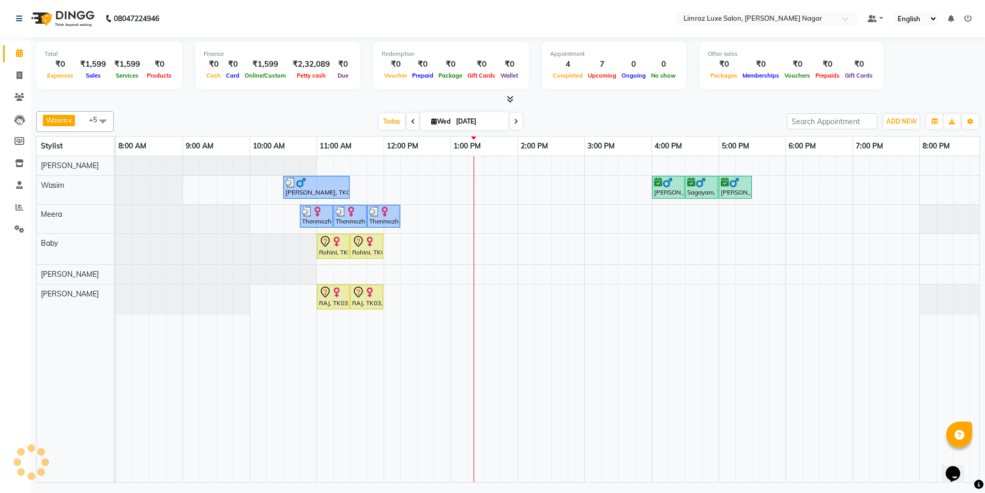
scroll to position [0, 0]
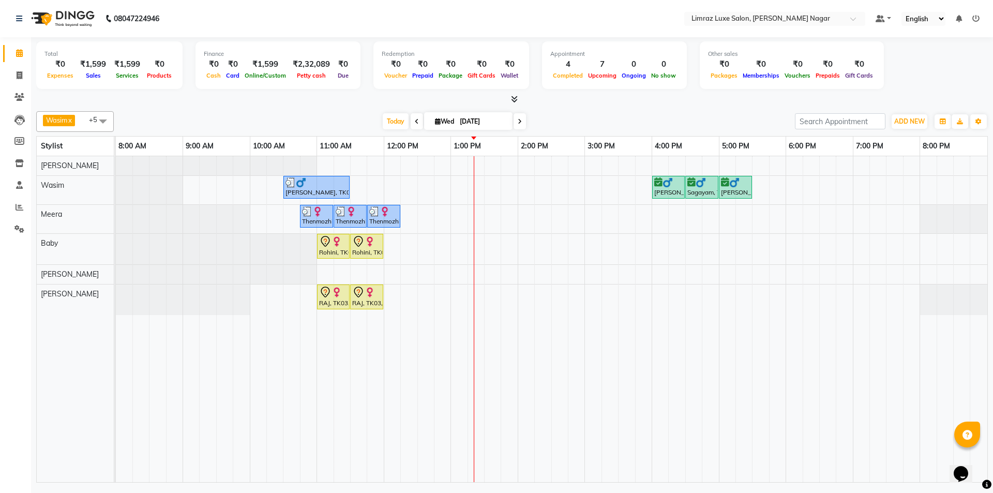
click at [92, 118] on span "+5" at bounding box center [97, 119] width 16 height 8
click at [21, 73] on icon at bounding box center [20, 75] width 6 height 8
select select "service"
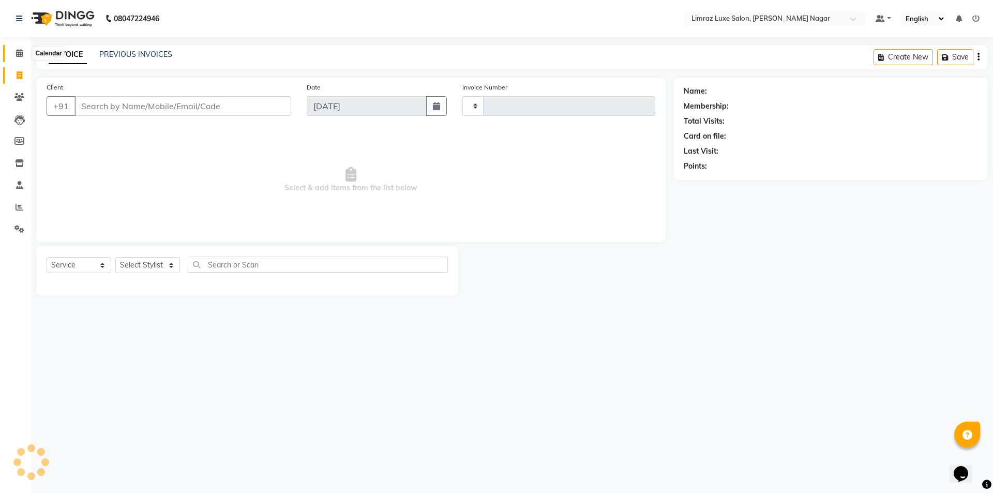
click at [20, 58] on span at bounding box center [19, 54] width 18 height 12
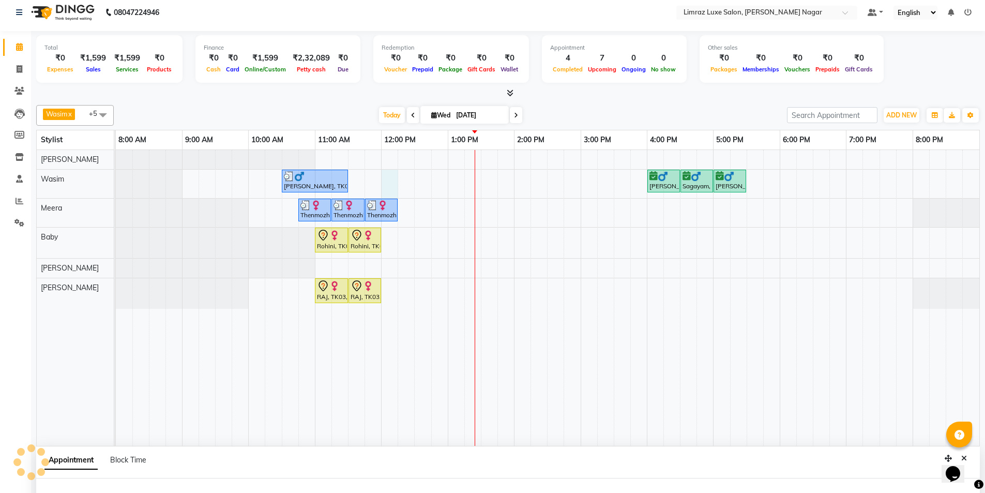
select select "74165"
select select "720"
select select "tentative"
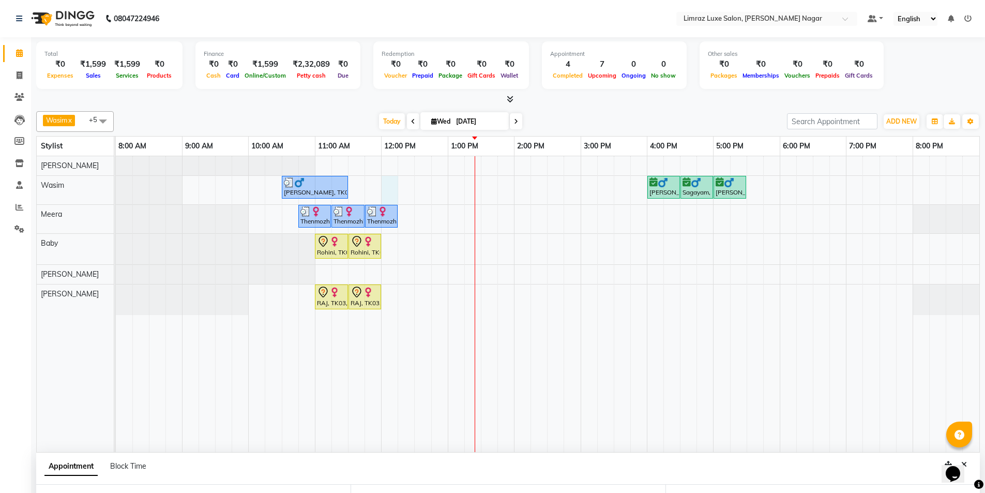
click at [413, 189] on div "[PERSON_NAME], TK04, 10:30 AM-11:30 AM, Men's Combo Sagayam, TK02, 04:00 PM-04:…" at bounding box center [547, 304] width 863 height 296
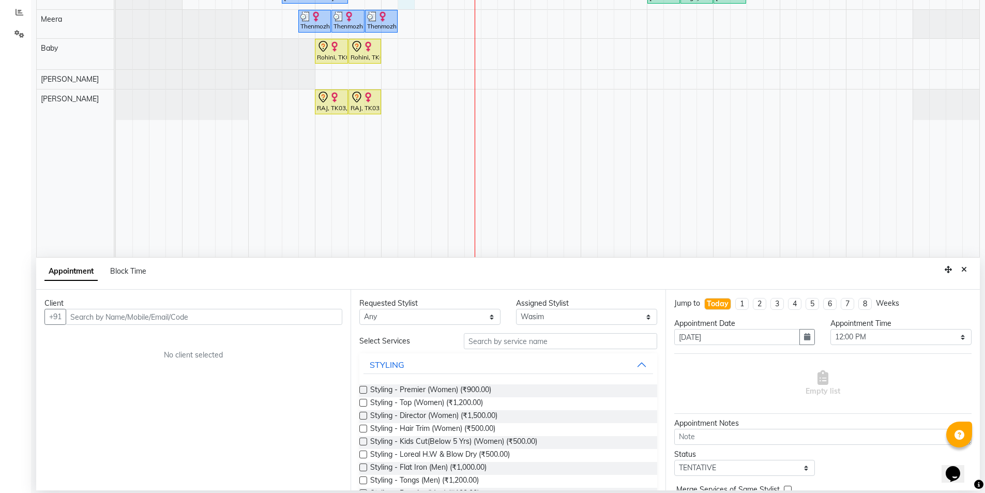
click at [323, 322] on input "text" at bounding box center [204, 317] width 277 height 16
click at [544, 338] on input "text" at bounding box center [560, 341] width 193 height 16
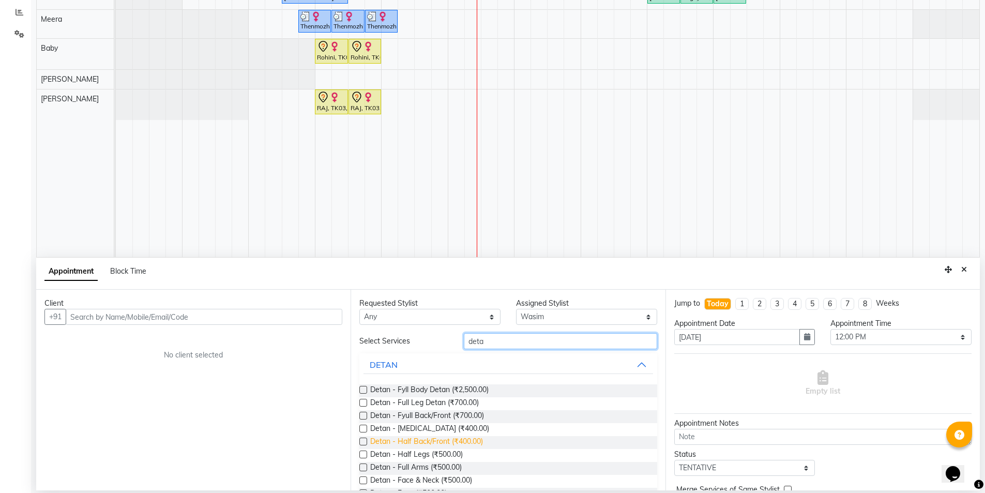
scroll to position [92, 0]
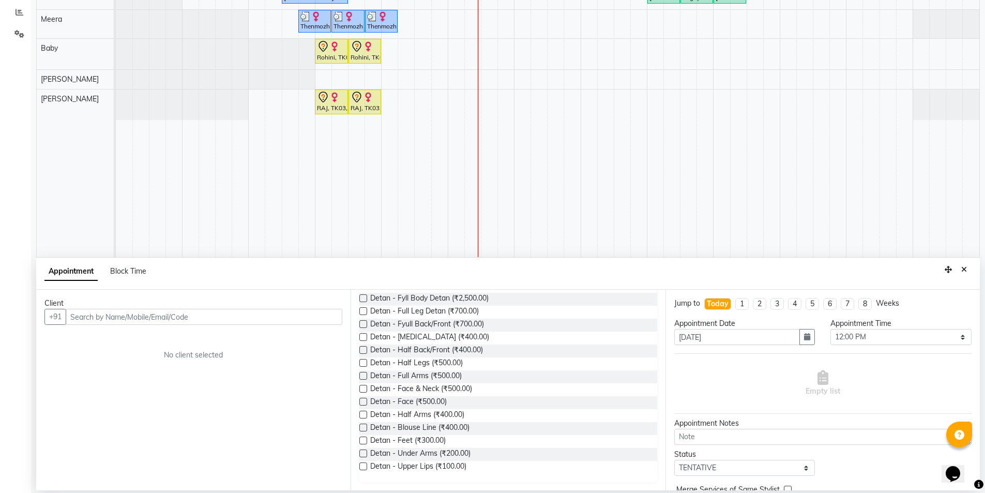
type input "deta"
click at [192, 321] on input "text" at bounding box center [204, 317] width 277 height 16
type input "7871400187"
click at [333, 316] on span "Add Client" at bounding box center [320, 316] width 35 height 9
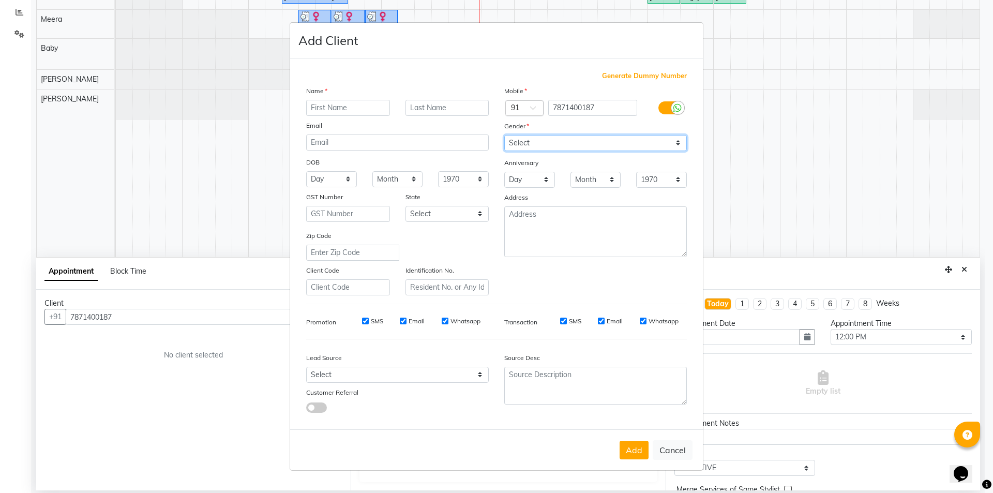
click at [557, 144] on select "Select [DEMOGRAPHIC_DATA] [DEMOGRAPHIC_DATA] Other Prefer Not To Say" at bounding box center [595, 143] width 182 height 16
select select "[DEMOGRAPHIC_DATA]"
click at [504, 135] on select "Select [DEMOGRAPHIC_DATA] [DEMOGRAPHIC_DATA] Other Prefer Not To Say" at bounding box center [595, 143] width 182 height 16
click at [545, 141] on select "Select [DEMOGRAPHIC_DATA] [DEMOGRAPHIC_DATA] Other Prefer Not To Say" at bounding box center [595, 143] width 182 height 16
select select "[DEMOGRAPHIC_DATA]"
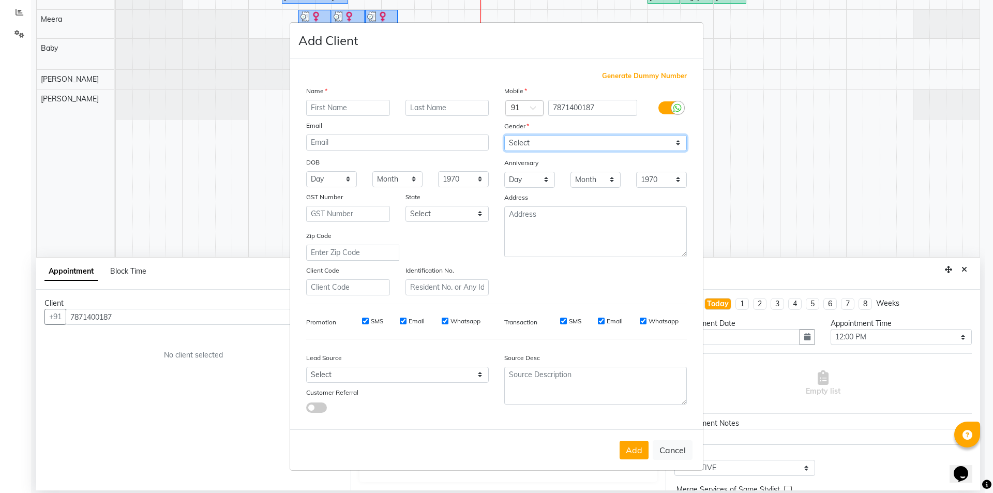
click at [504, 135] on select "Select [DEMOGRAPHIC_DATA] [DEMOGRAPHIC_DATA] Other Prefer Not To Say" at bounding box center [595, 143] width 182 height 16
click at [371, 111] on input "text" at bounding box center [348, 108] width 84 height 16
type input "[PERSON_NAME]"
click at [380, 317] on label "SMS" at bounding box center [377, 320] width 12 height 9
click at [369, 317] on input "SMS" at bounding box center [365, 320] width 7 height 7
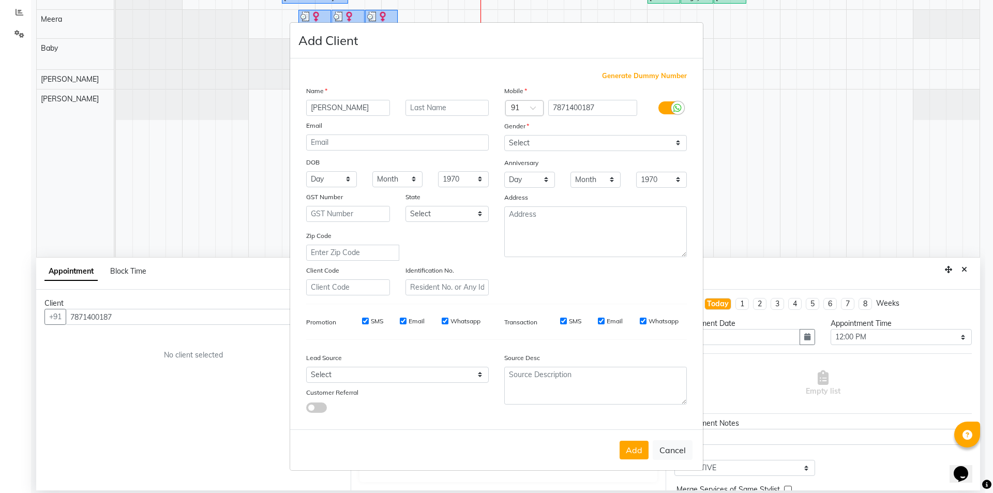
checkbox input "false"
click at [417, 322] on label "Email" at bounding box center [416, 320] width 16 height 9
click at [406, 322] on input "Email" at bounding box center [403, 320] width 7 height 7
checkbox input "false"
click at [464, 316] on label "Whatsapp" at bounding box center [465, 320] width 30 height 9
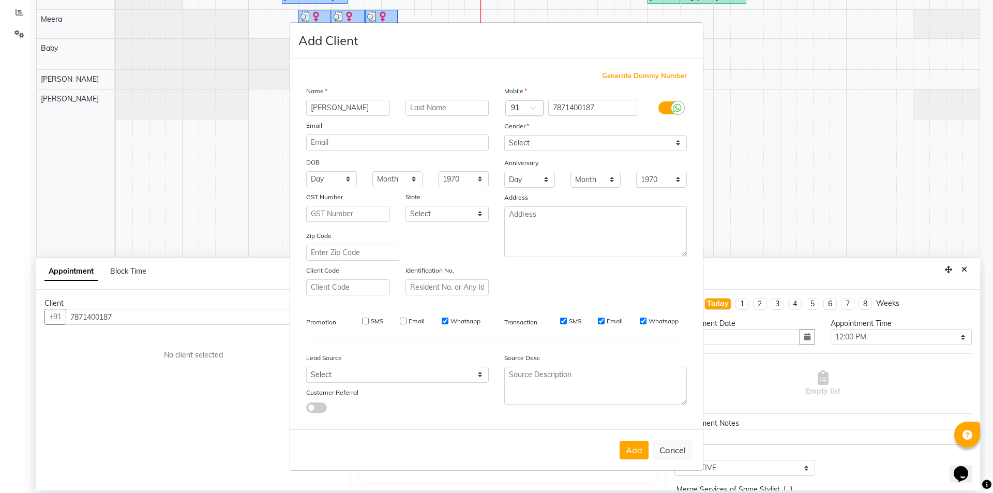
click at [448, 317] on input "Whatsapp" at bounding box center [445, 320] width 7 height 7
checkbox input "false"
click at [565, 323] on input "SMS" at bounding box center [563, 320] width 7 height 7
checkbox input "false"
click at [614, 322] on label "Email" at bounding box center [614, 320] width 16 height 9
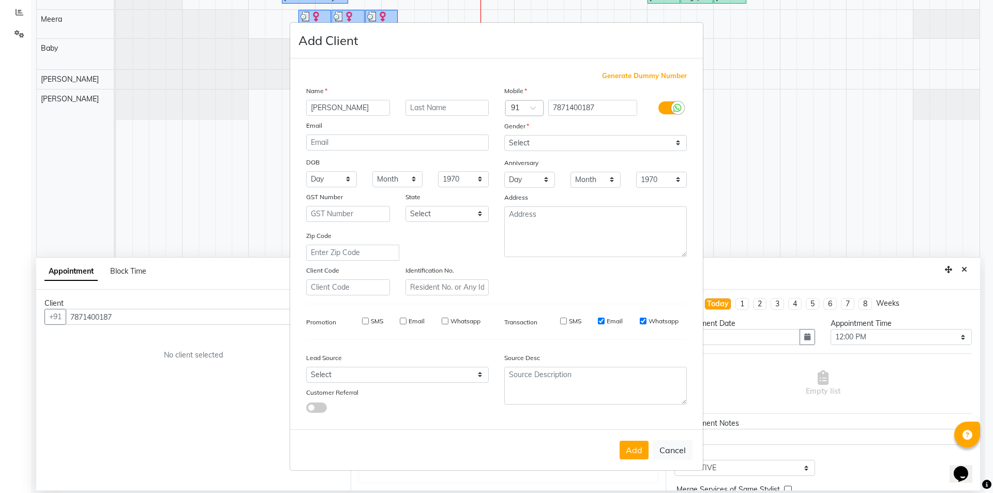
click at [604, 322] on input "Email" at bounding box center [601, 320] width 7 height 7
checkbox input "false"
click at [652, 320] on label "Whatsapp" at bounding box center [663, 320] width 30 height 9
click at [646, 320] on input "Whatsapp" at bounding box center [643, 320] width 7 height 7
checkbox input "false"
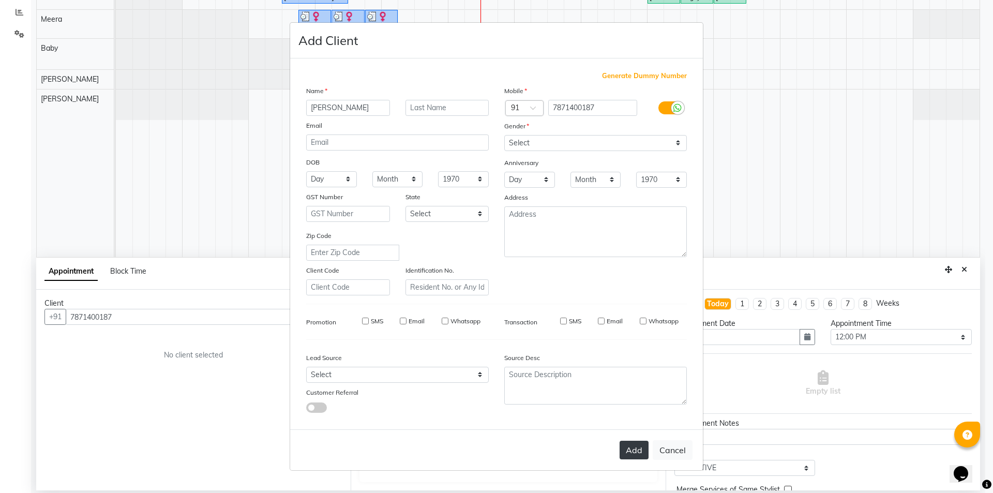
click at [637, 447] on button "Add" at bounding box center [633, 449] width 29 height 19
type input "78******87"
select select
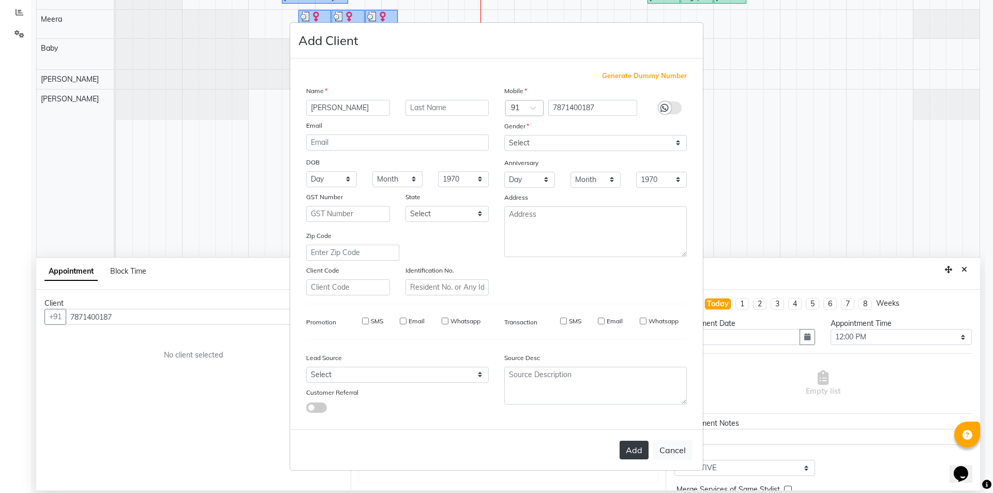
select select
checkbox input "false"
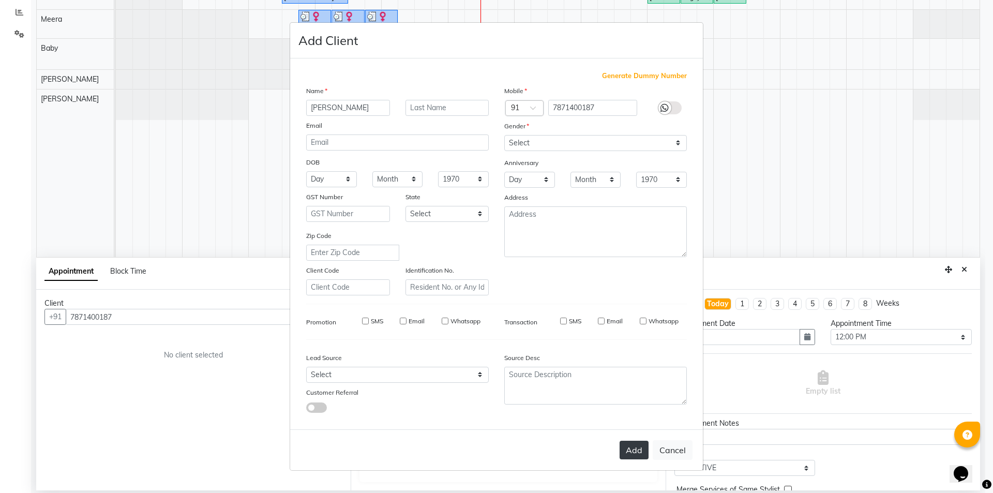
checkbox input "false"
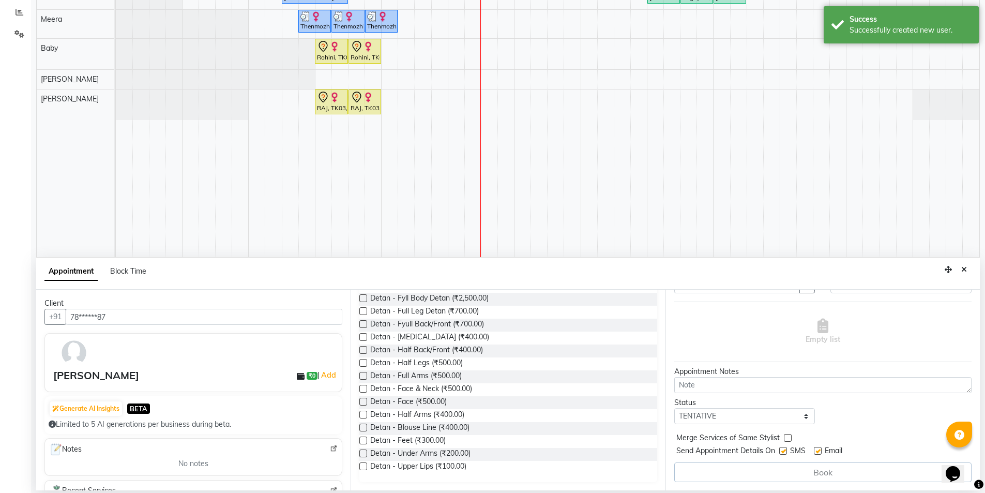
scroll to position [0, 0]
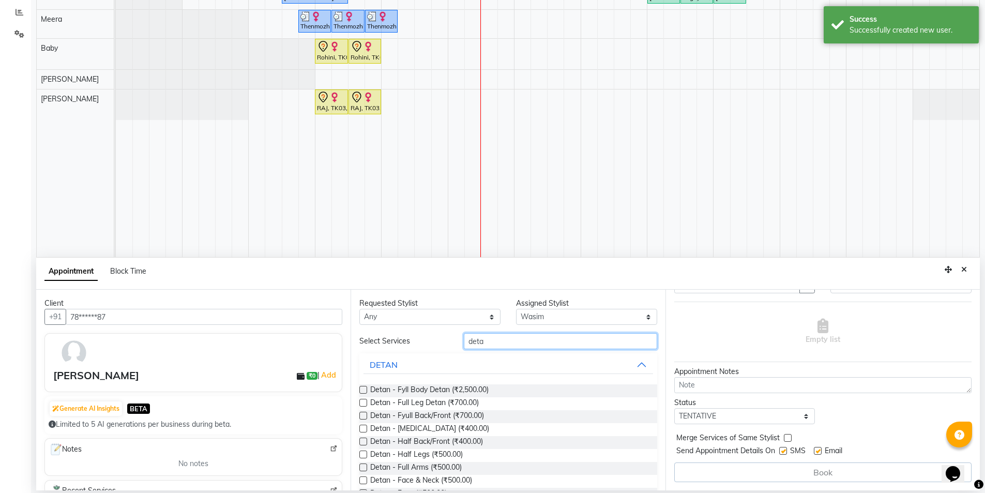
click at [553, 346] on input "deta" at bounding box center [560, 341] width 193 height 16
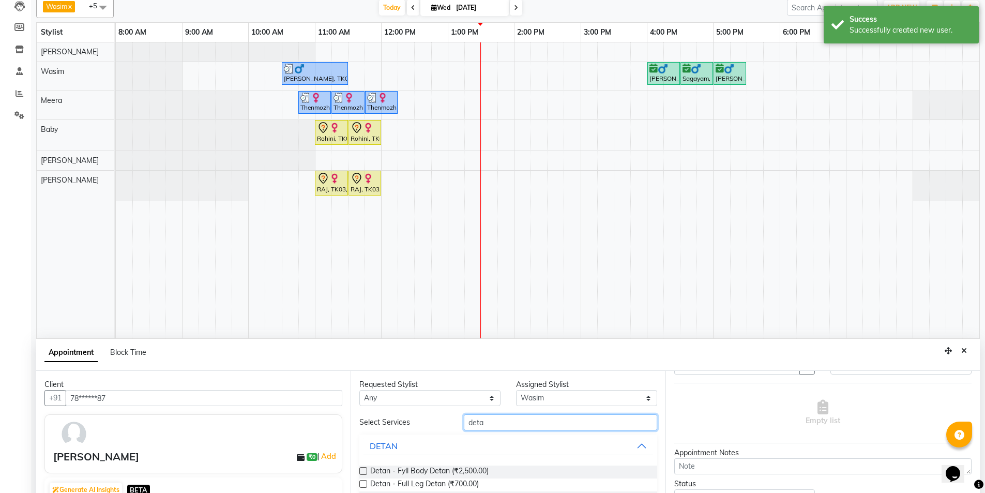
scroll to position [195, 0]
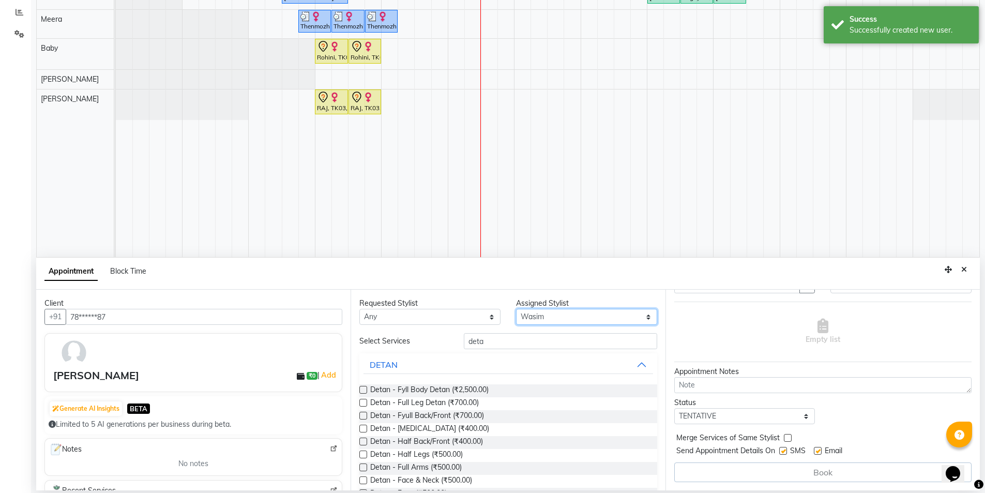
click at [553, 320] on select "Select [PERSON_NAME] [PERSON_NAME] Baby [PERSON_NAME] [PERSON_NAME] [PERSON_NAM…" at bounding box center [586, 317] width 141 height 16
select select "89894"
click at [516, 309] on select "Select [PERSON_NAME] [PERSON_NAME] Baby [PERSON_NAME] [PERSON_NAME] [PERSON_NAM…" at bounding box center [586, 317] width 141 height 16
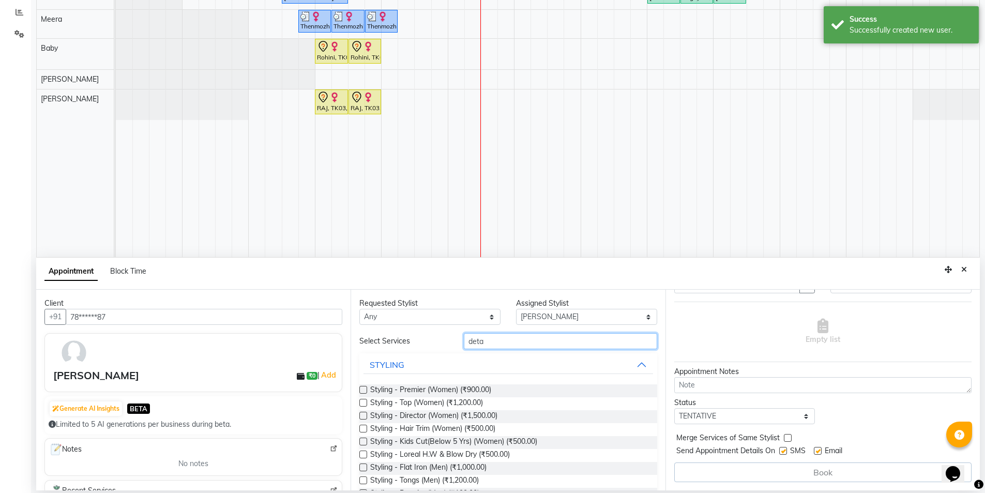
click at [544, 337] on input "deta" at bounding box center [560, 341] width 193 height 16
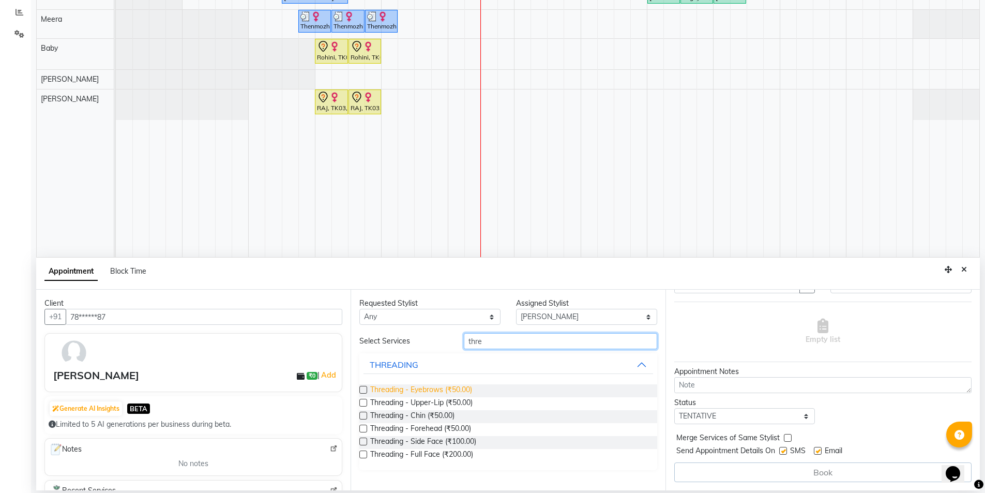
type input "thre"
click at [464, 388] on span "Threading - Eyebrows (₹50.00)" at bounding box center [421, 390] width 102 height 13
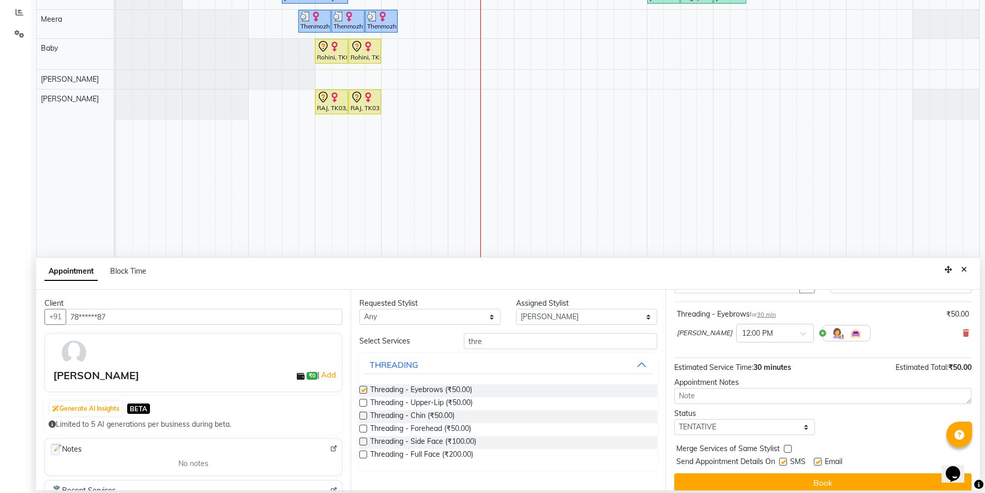
checkbox input "false"
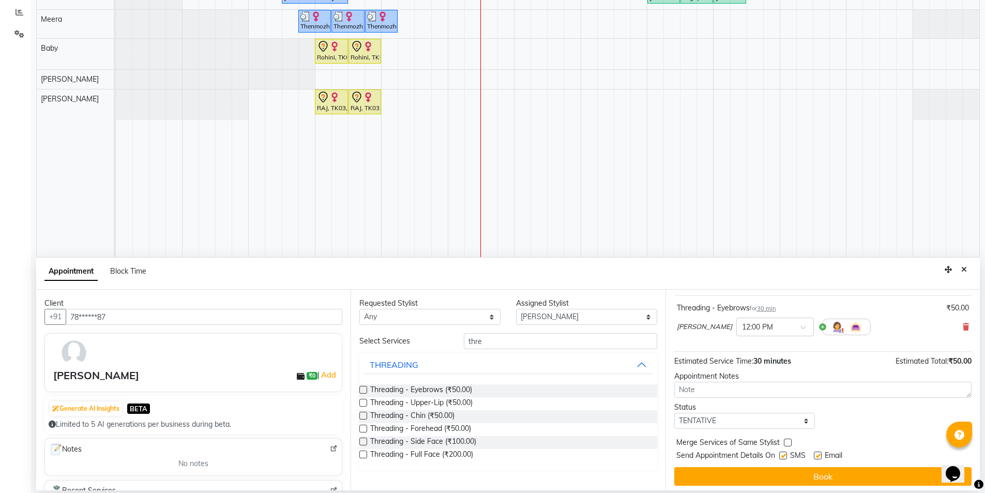
scroll to position [62, 0]
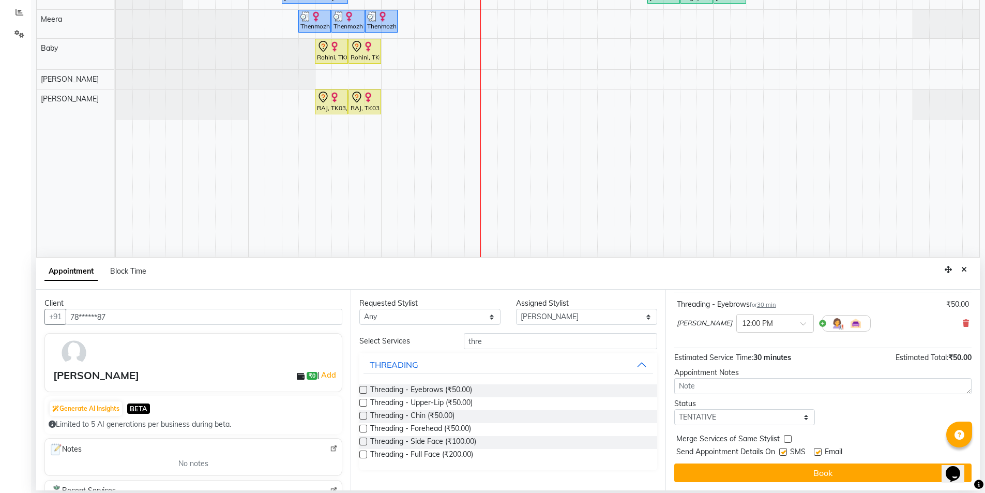
click at [780, 458] on div at bounding box center [782, 453] width 7 height 11
click at [791, 450] on span "SMS" at bounding box center [798, 452] width 16 height 13
click at [785, 451] on label at bounding box center [783, 452] width 8 height 8
click at [785, 451] on input "checkbox" at bounding box center [782, 452] width 7 height 7
checkbox input "false"
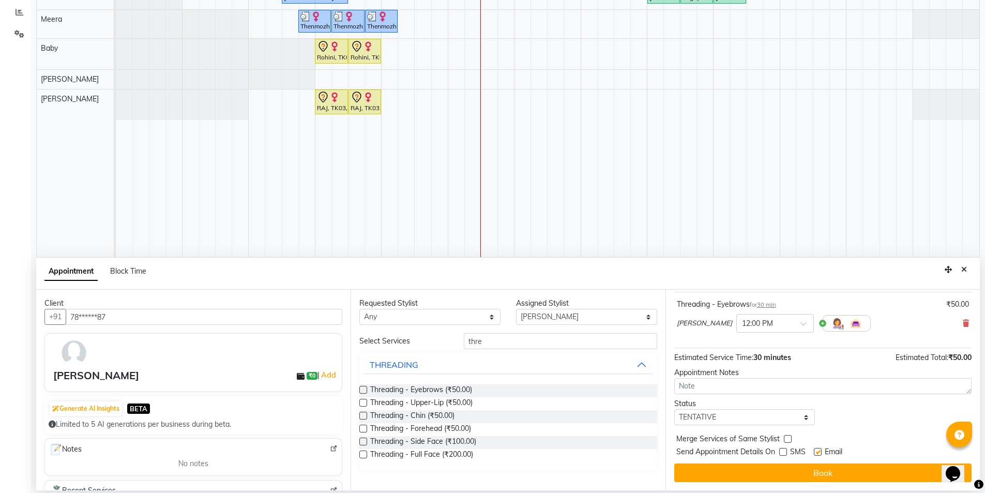
click at [822, 451] on label at bounding box center [818, 452] width 8 height 8
click at [820, 451] on input "checkbox" at bounding box center [817, 452] width 7 height 7
checkbox input "false"
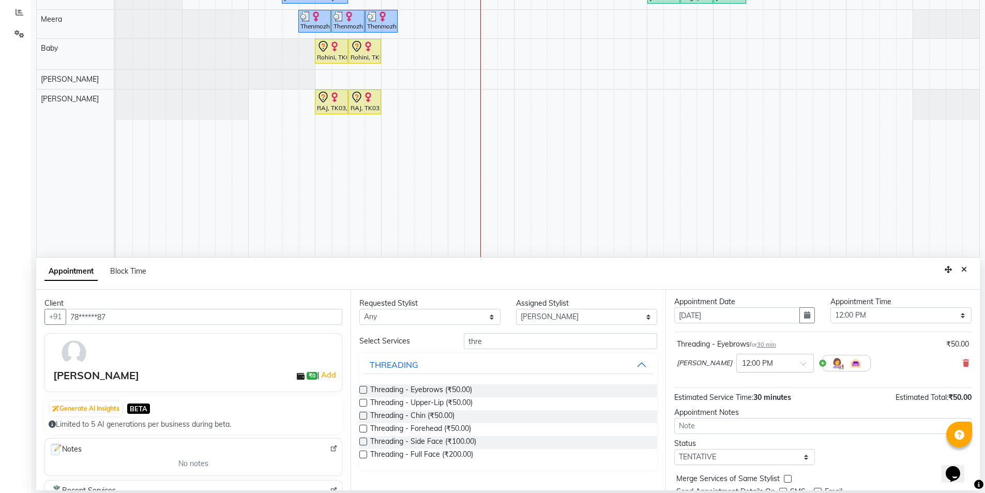
scroll to position [0, 0]
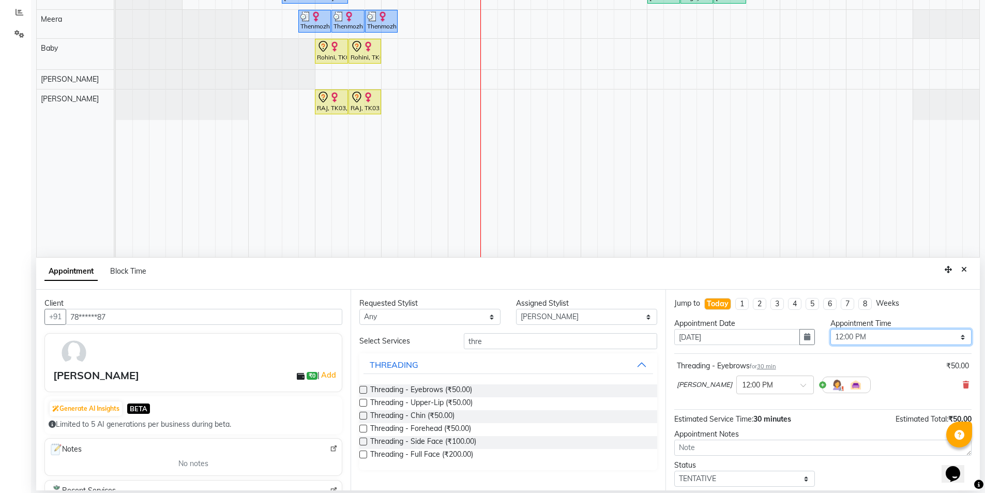
drag, startPoint x: 866, startPoint y: 337, endPoint x: 857, endPoint y: 333, distance: 9.8
click at [866, 337] on select "Select 09:00 AM 09:15 AM 09:30 AM 09:45 AM 10:00 AM 10:15 AM 10:30 AM 10:45 AM …" at bounding box center [900, 337] width 141 height 16
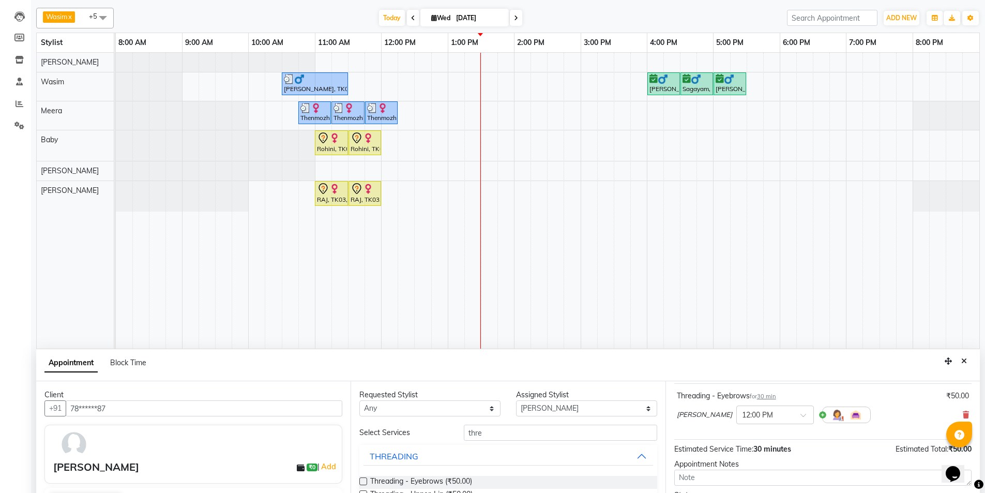
scroll to position [195, 0]
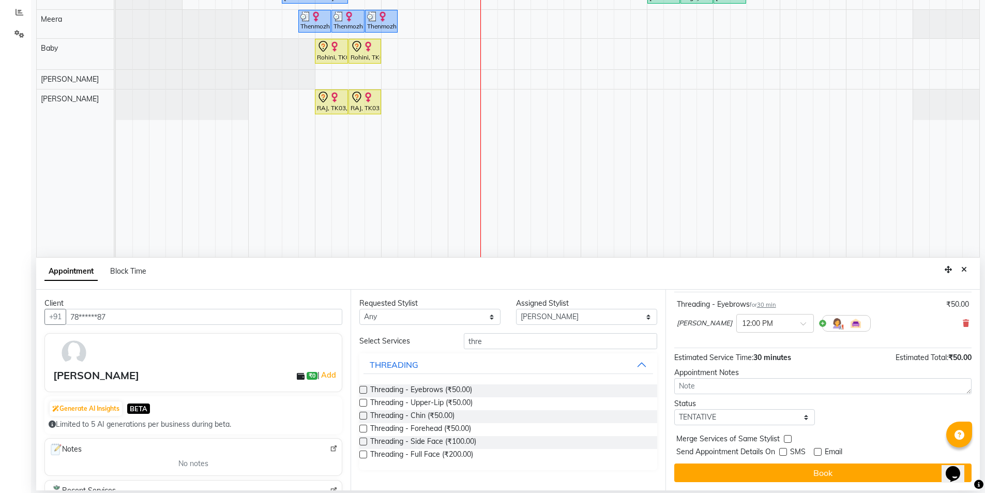
click at [778, 432] on div "Jump to [DATE] 1 2 3 4 5 6 7 8 Weeks Appointment Date [DATE] Appointment Time S…" at bounding box center [822, 390] width 314 height 201
click at [777, 418] on select "Select TENTATIVE CONFIRM CHECK-IN UPCOMING" at bounding box center [744, 417] width 141 height 16
select select "check-in"
click at [674, 409] on select "Select TENTATIVE CONFIRM CHECK-IN UPCOMING" at bounding box center [744, 417] width 141 height 16
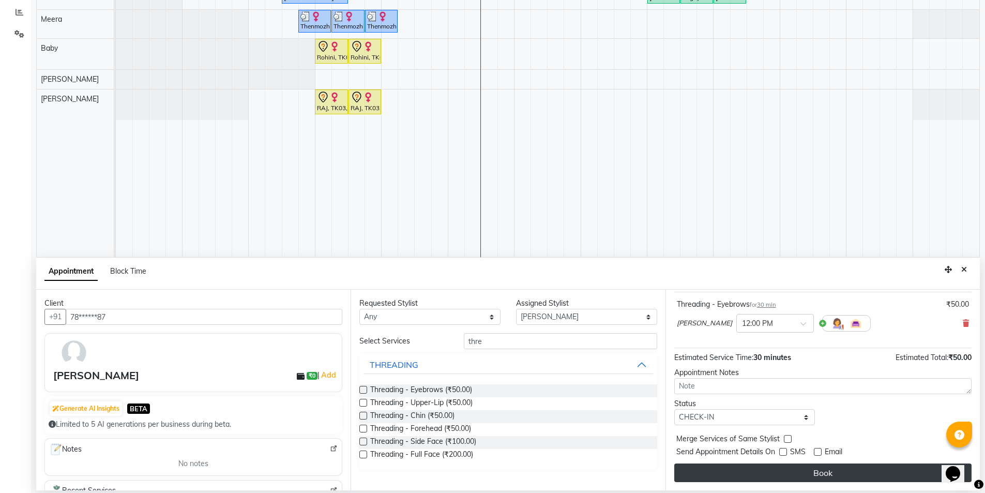
click at [816, 474] on button "Book" at bounding box center [822, 472] width 297 height 19
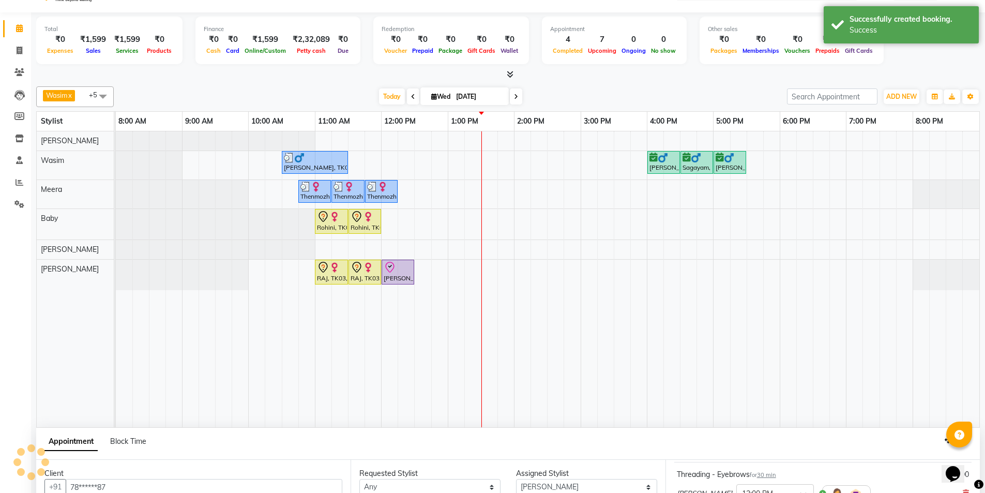
scroll to position [0, 0]
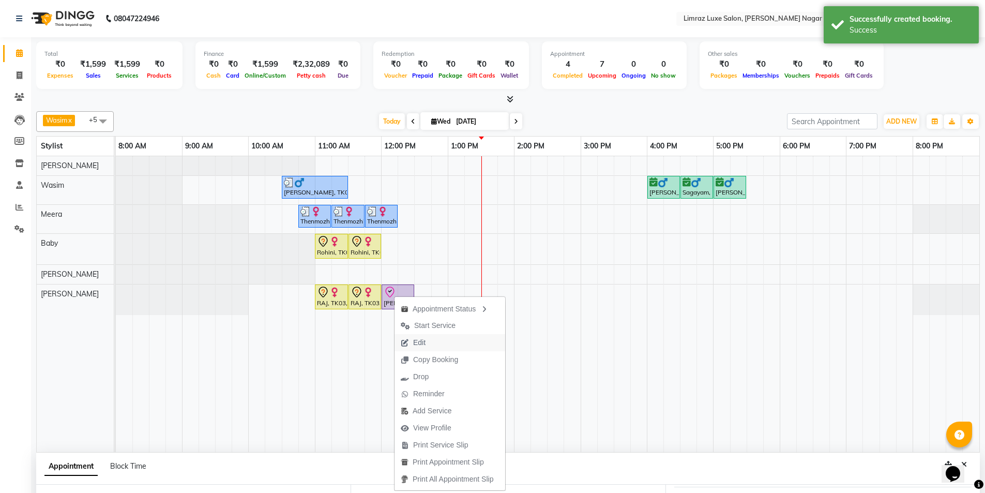
click at [435, 339] on button "Edit" at bounding box center [449, 342] width 111 height 17
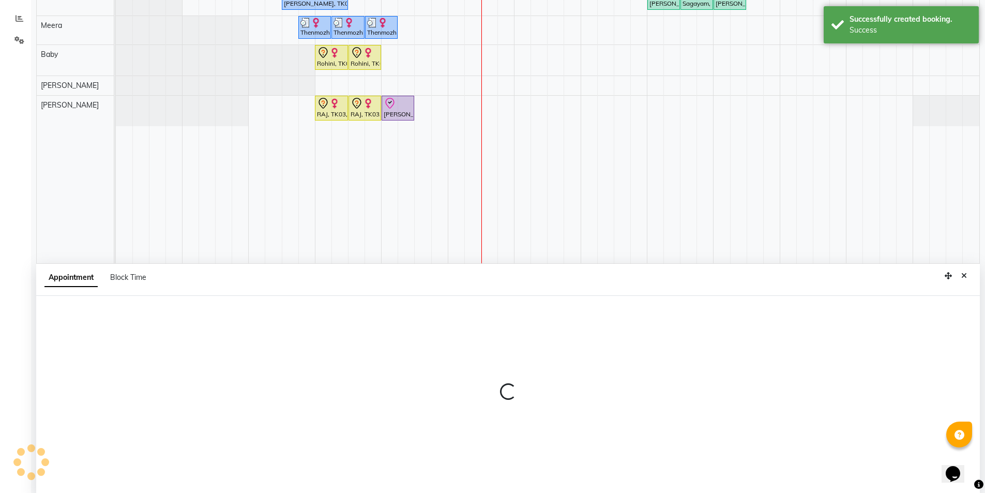
scroll to position [195, 0]
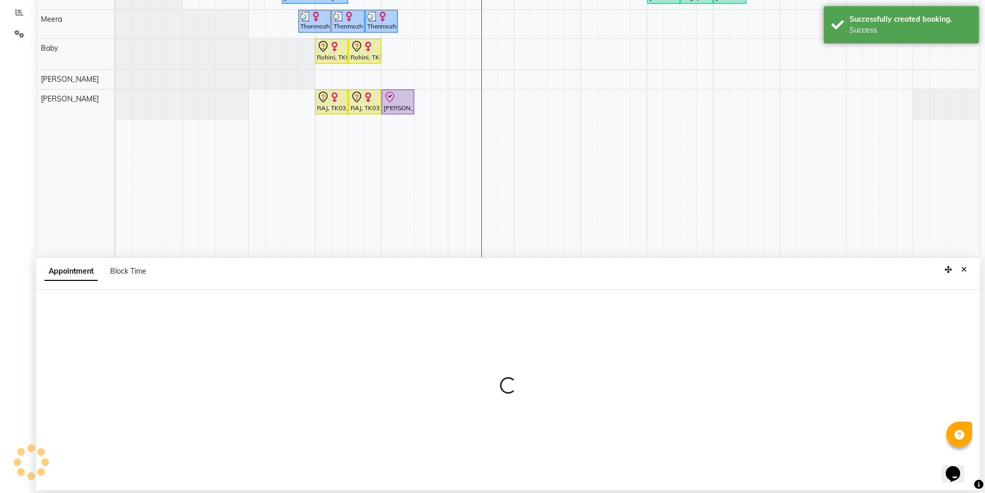
select select "tentative"
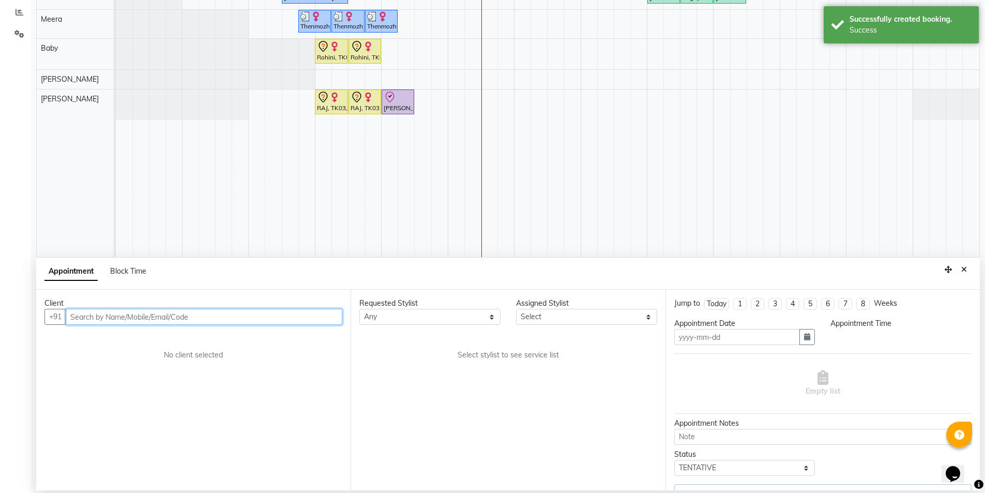
type input "[DATE]"
select select "check-in"
select select "720"
select select "89894"
select select "3648"
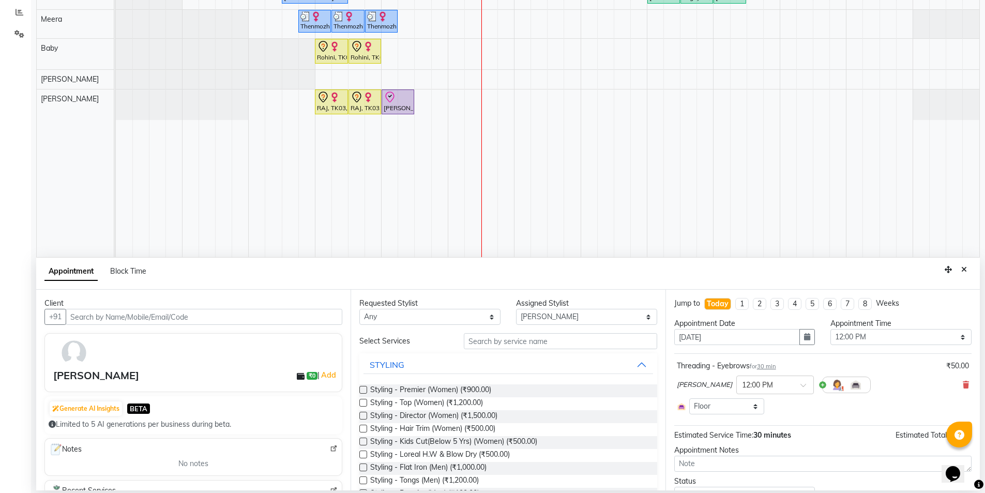
click at [966, 279] on div "Appointment Block Time" at bounding box center [508, 273] width 944 height 32
click at [965, 269] on icon "Close" at bounding box center [964, 269] width 6 height 7
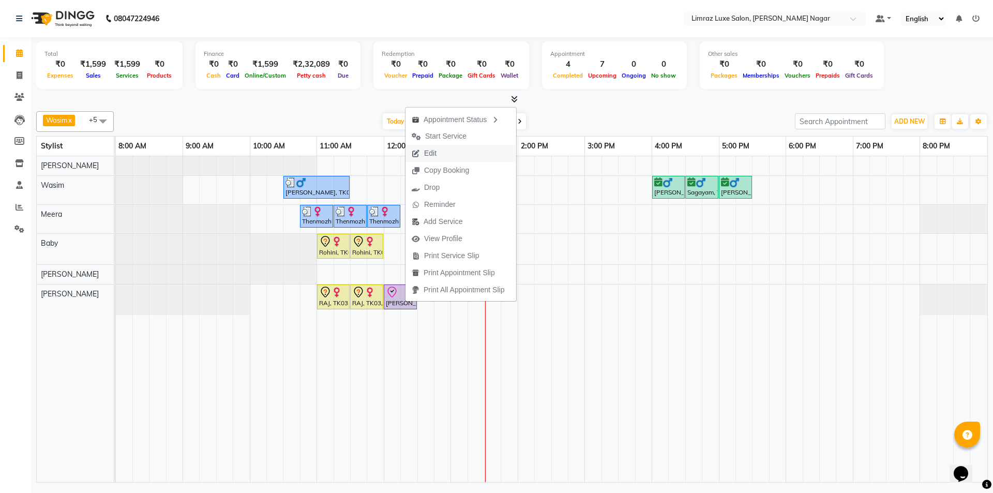
click at [479, 149] on button "Edit" at bounding box center [460, 153] width 111 height 17
select select "tentative"
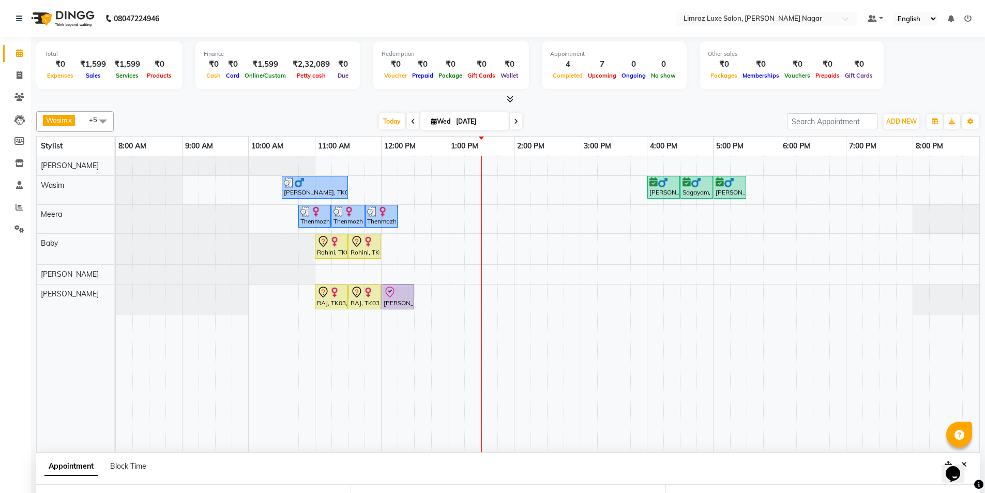
type input "[DATE]"
select select "check-in"
select select "720"
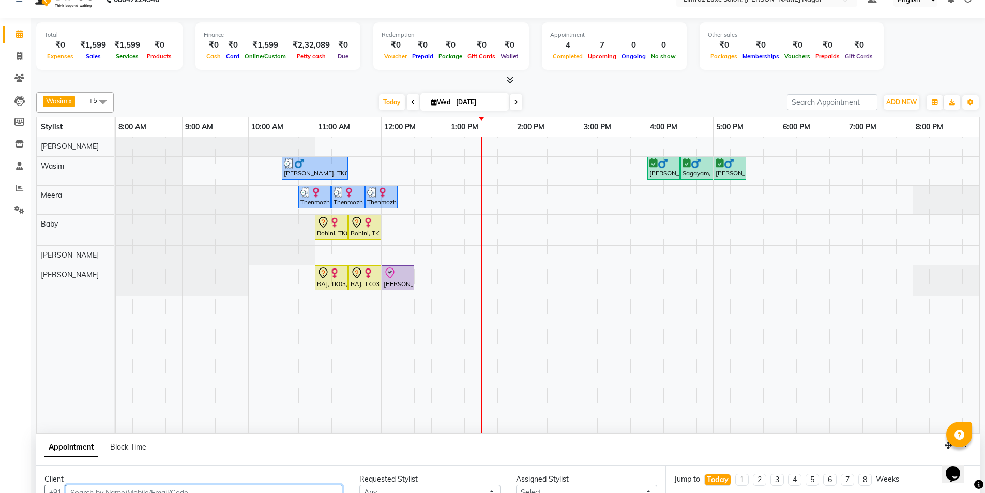
select select "89894"
select select "3648"
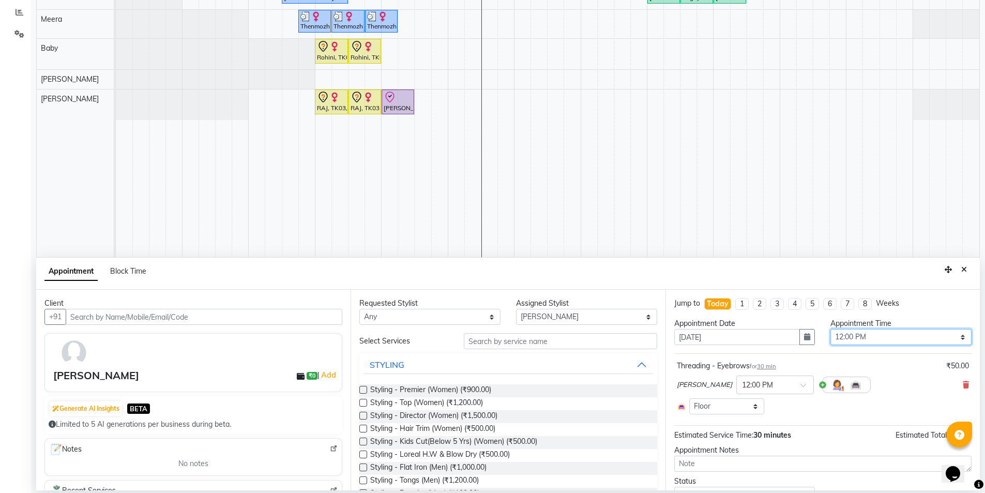
click at [884, 337] on select "Select 09:00 AM 09:15 AM 09:30 AM 09:45 AM 10:00 AM 10:15 AM 10:30 AM 10:45 AM …" at bounding box center [900, 337] width 141 height 16
click at [830, 329] on select "Select 09:00 AM 09:15 AM 09:30 AM 09:45 AM 10:00 AM 10:15 AM 10:30 AM 10:45 AM …" at bounding box center [900, 337] width 141 height 16
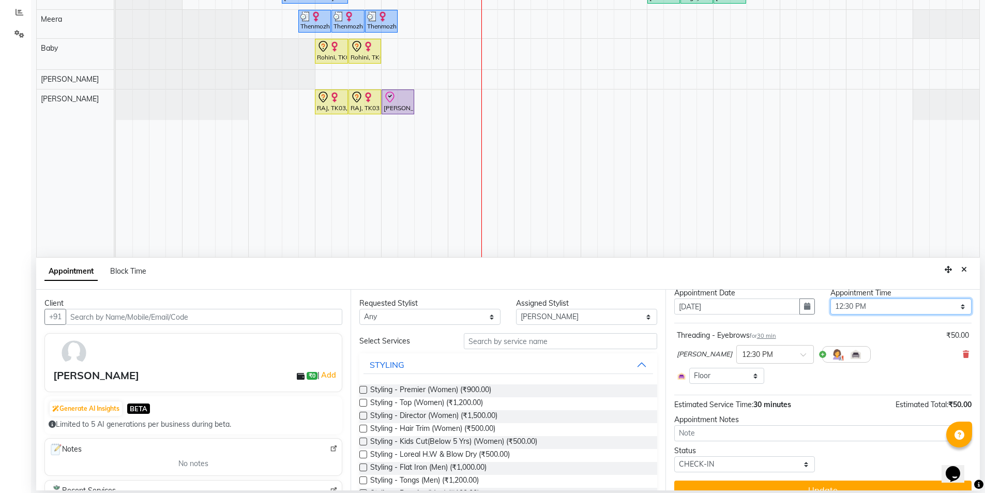
scroll to position [48, 0]
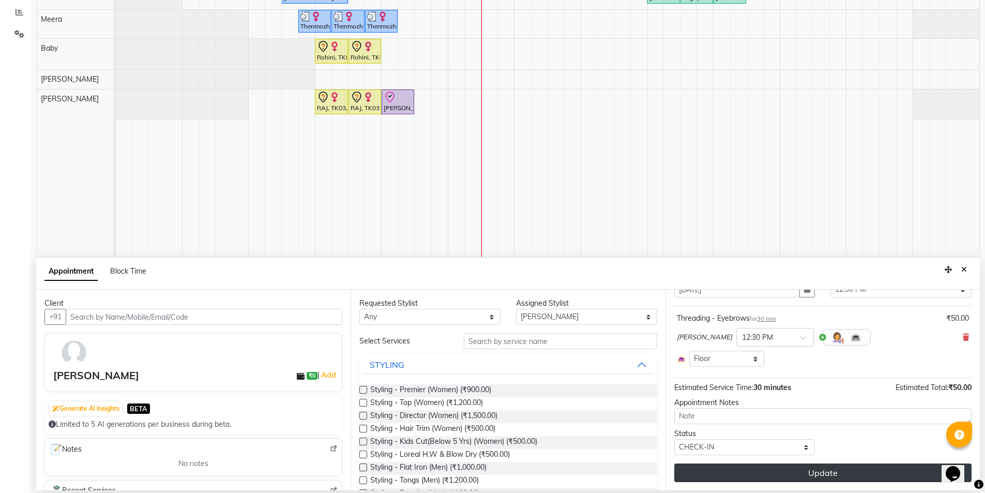
click at [803, 473] on button "Update" at bounding box center [822, 472] width 297 height 19
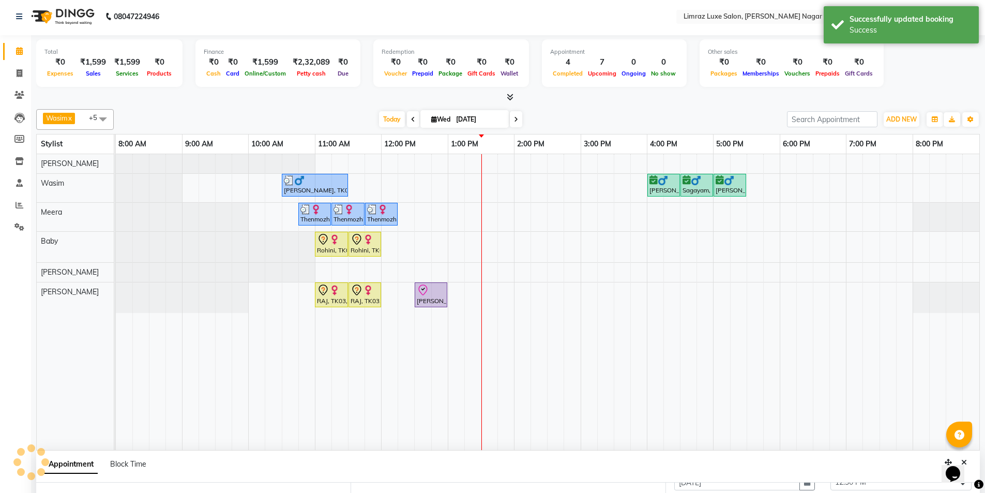
scroll to position [0, 0]
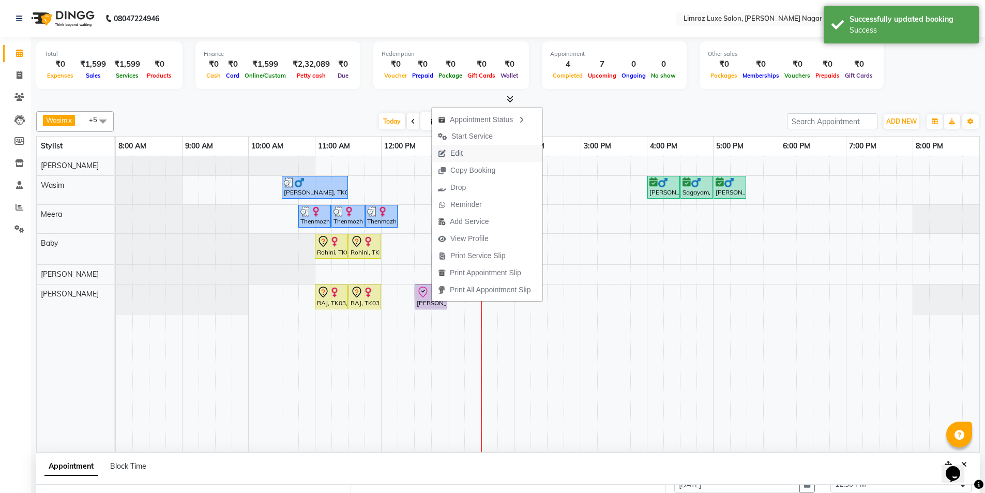
click at [482, 156] on button "Edit" at bounding box center [487, 153] width 111 height 17
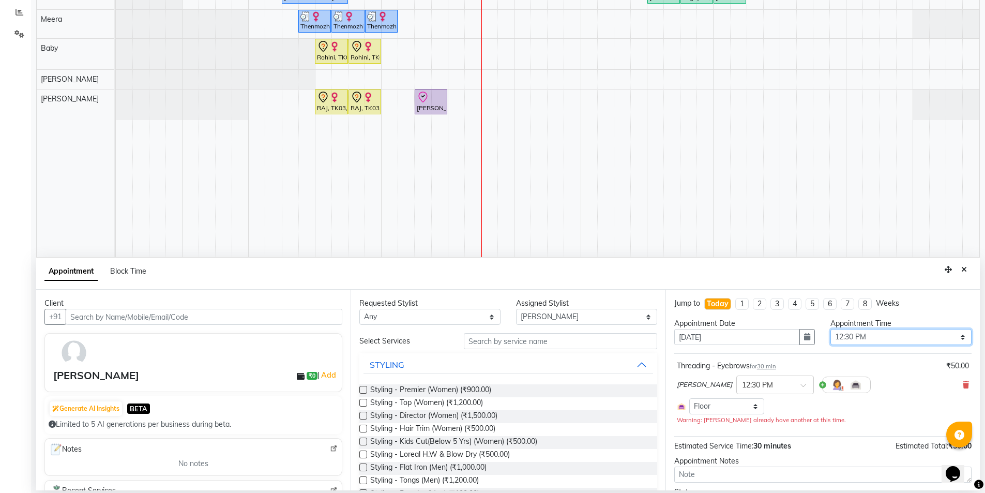
click at [932, 340] on select "Select 09:00 AM 09:15 AM 09:30 AM 09:45 AM 10:00 AM 10:15 AM 10:30 AM 10:45 AM …" at bounding box center [900, 337] width 141 height 16
click at [830, 329] on select "Select 09:00 AM 09:15 AM 09:30 AM 09:45 AM 10:00 AM 10:15 AM 10:30 AM 10:45 AM …" at bounding box center [900, 337] width 141 height 16
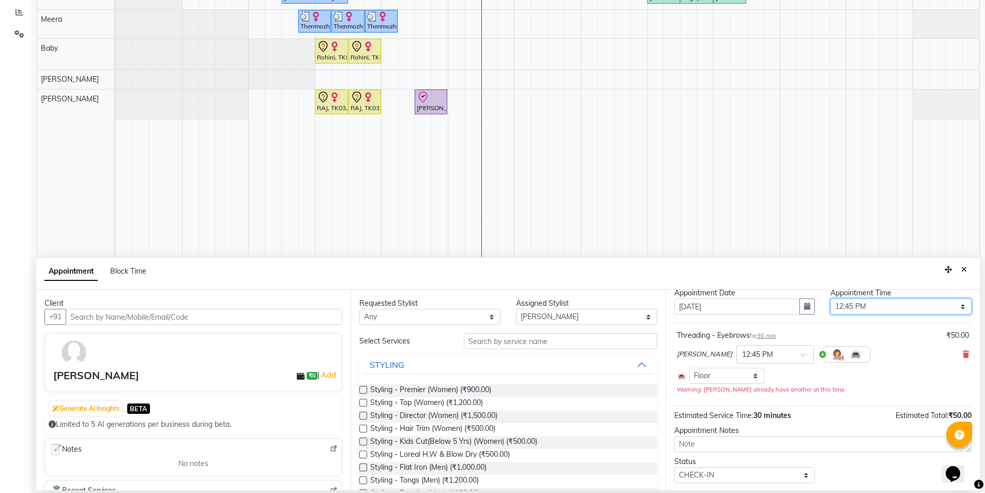
scroll to position [58, 0]
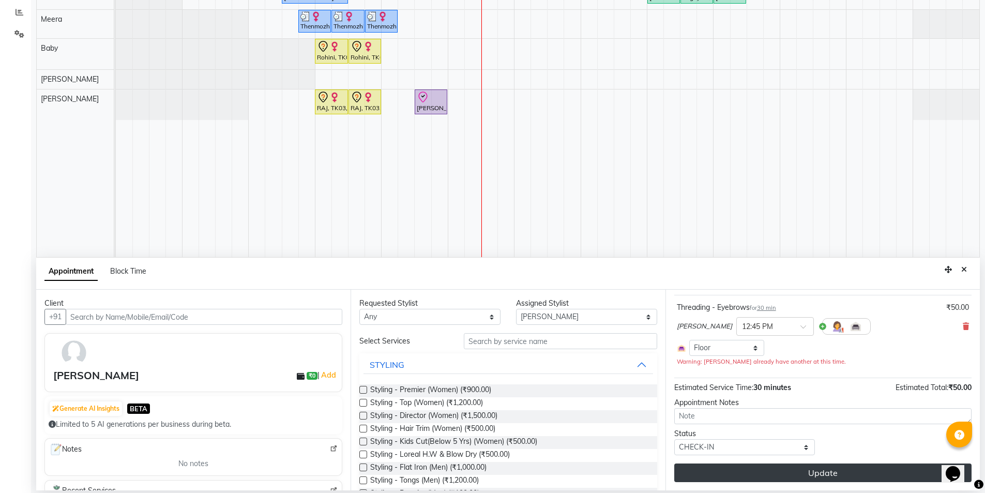
click at [820, 471] on button "Update" at bounding box center [822, 472] width 297 height 19
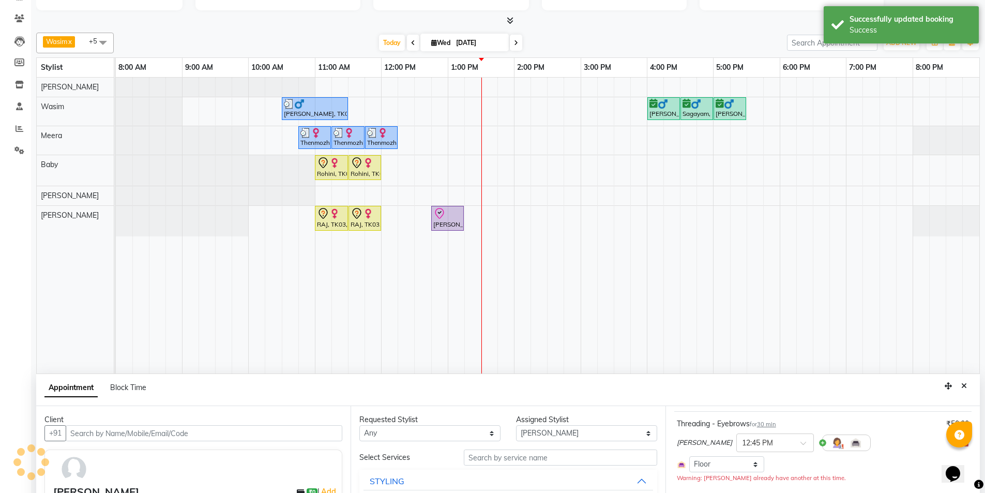
scroll to position [0, 0]
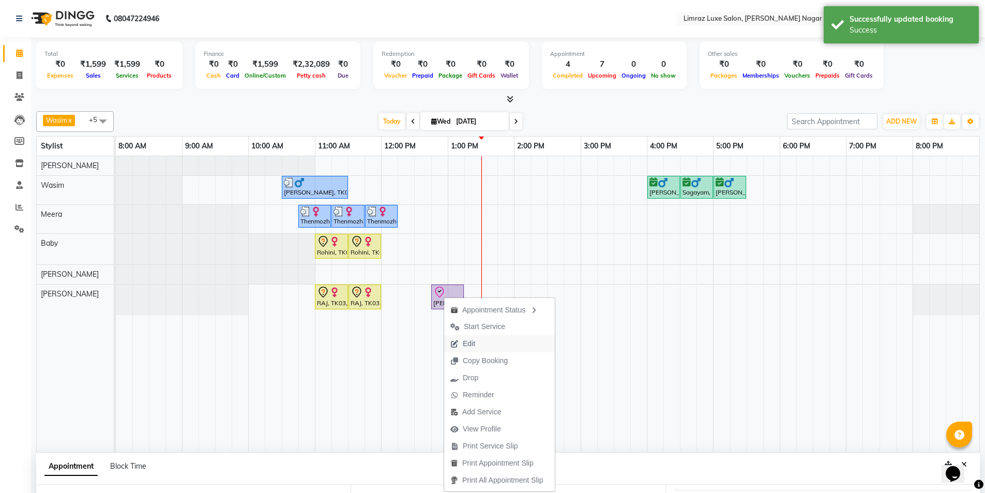
click at [484, 340] on button "Edit" at bounding box center [499, 343] width 111 height 17
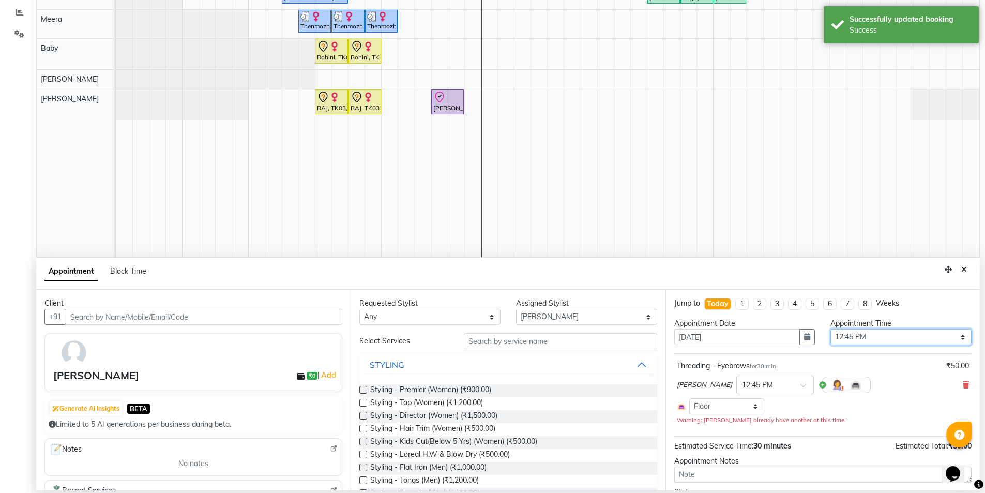
click at [874, 337] on select "Select 09:00 AM 09:15 AM 09:30 AM 09:45 AM 10:00 AM 10:15 AM 10:30 AM 10:45 AM …" at bounding box center [900, 337] width 141 height 16
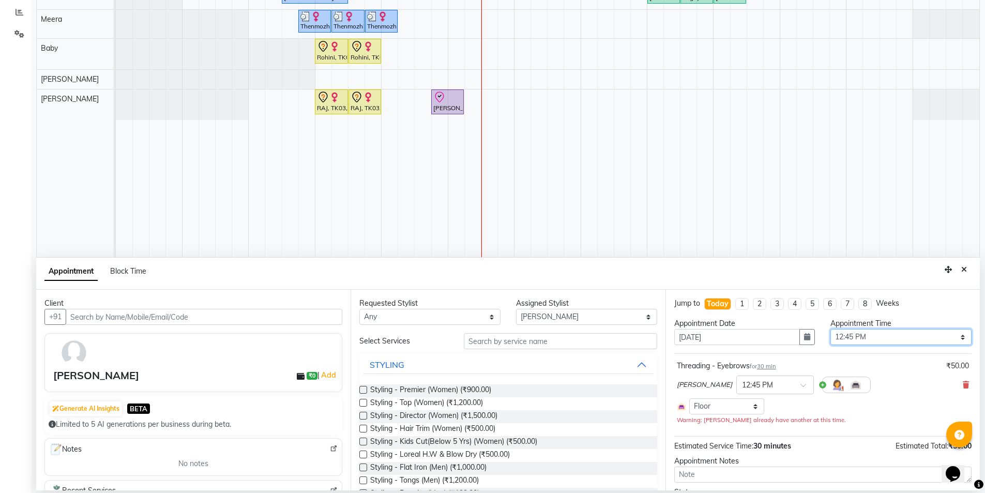
click at [830, 329] on select "Select 09:00 AM 09:15 AM 09:30 AM 09:45 AM 10:00 AM 10:15 AM 10:30 AM 10:45 AM …" at bounding box center [900, 337] width 141 height 16
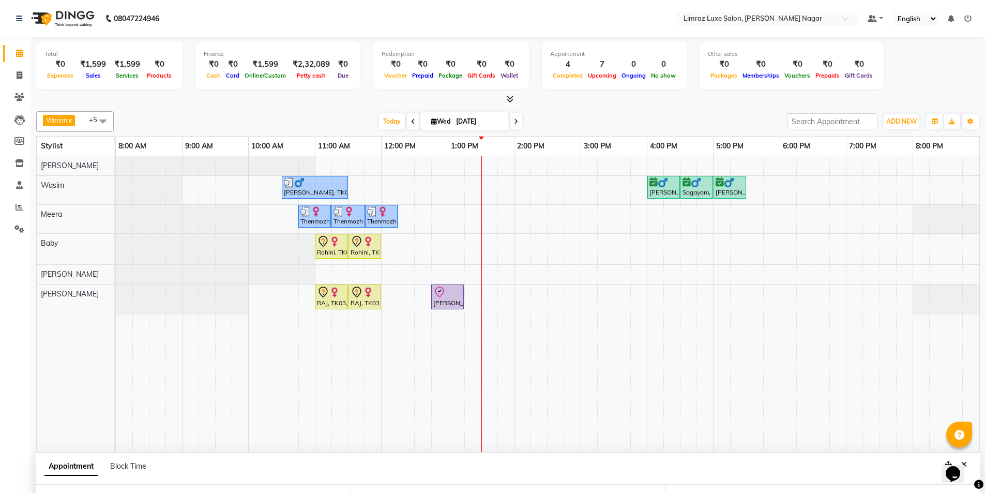
scroll to position [195, 0]
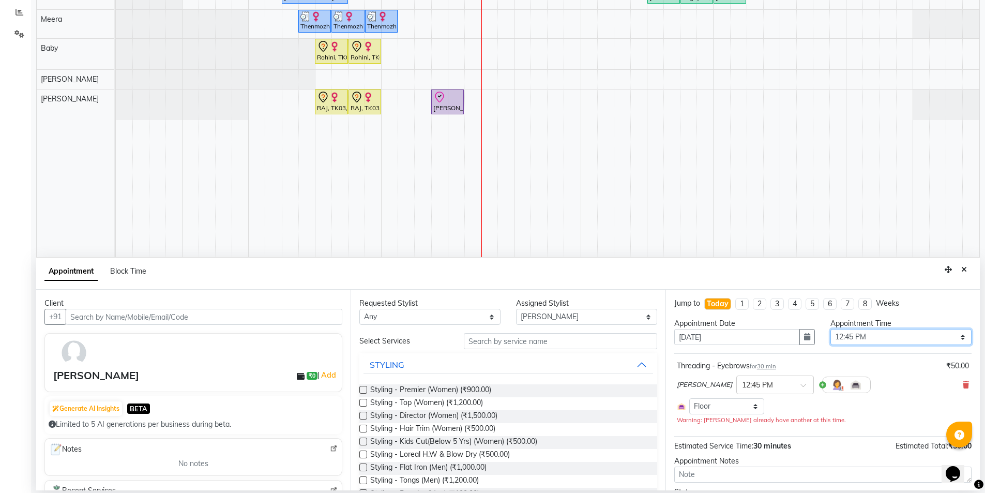
click at [854, 339] on select "Select 09:00 AM 09:15 AM 09:30 AM 09:45 AM 10:00 AM 10:15 AM 10:30 AM 10:45 AM …" at bounding box center [900, 337] width 141 height 16
select select "780"
click at [830, 329] on select "Select 09:00 AM 09:15 AM 09:30 AM 09:45 AM 10:00 AM 10:15 AM 10:30 AM 10:45 AM …" at bounding box center [900, 337] width 141 height 16
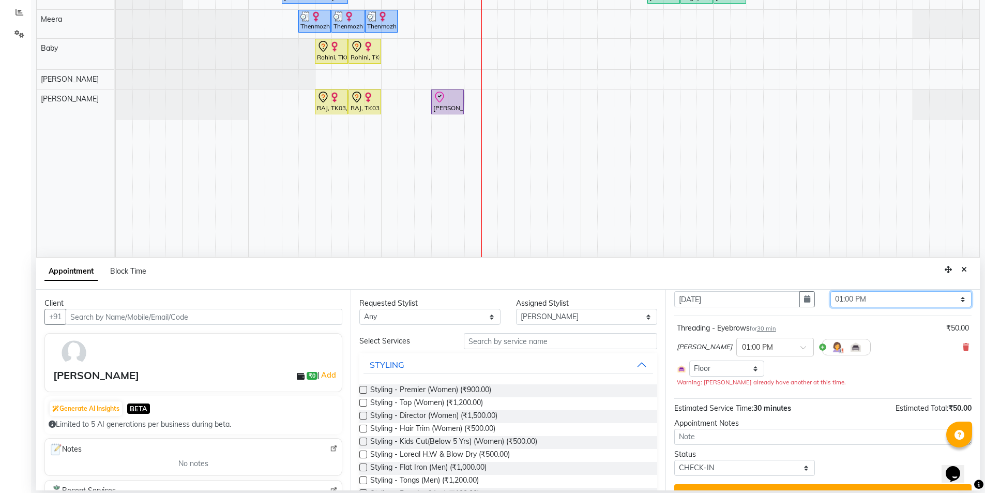
scroll to position [58, 0]
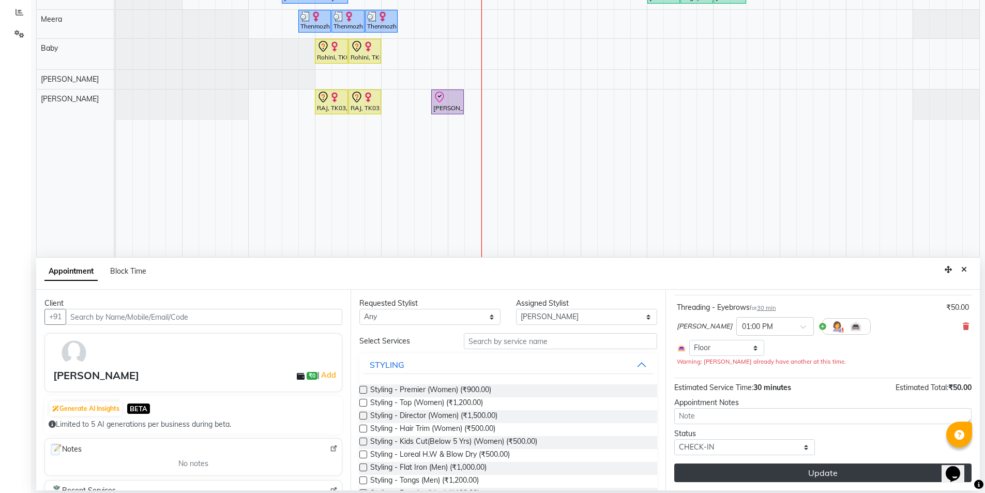
click at [826, 476] on button "Update" at bounding box center [822, 472] width 297 height 19
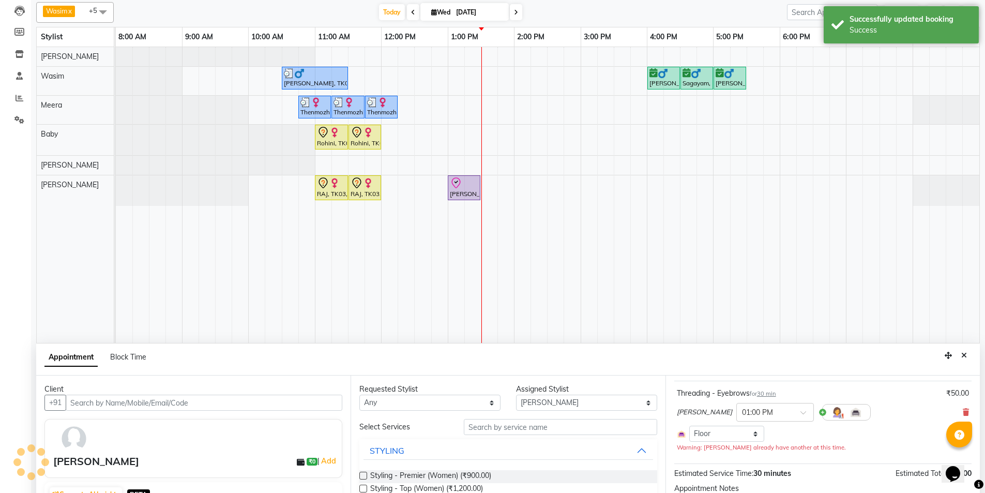
scroll to position [0, 0]
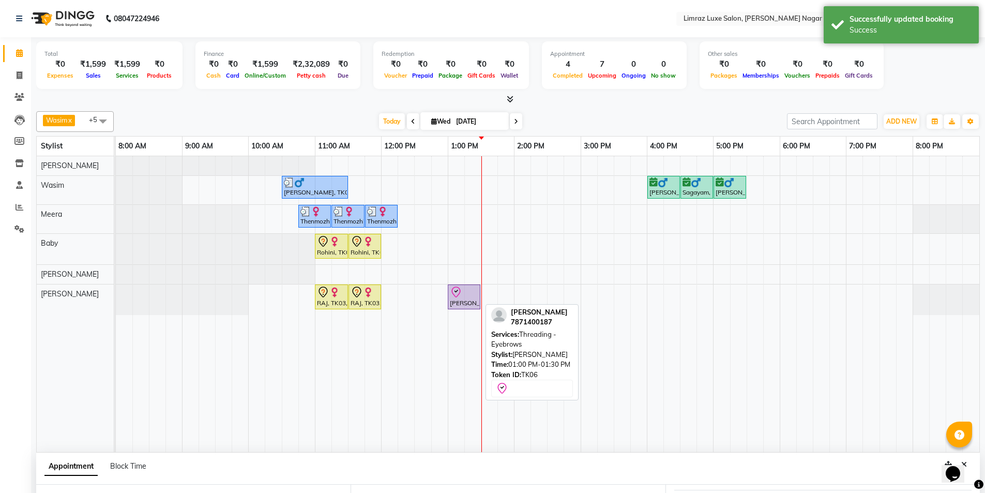
click at [462, 303] on div "[PERSON_NAME], TK06, 01:00 PM-01:30 PM, Threading - Eyebrows" at bounding box center [464, 297] width 31 height 22
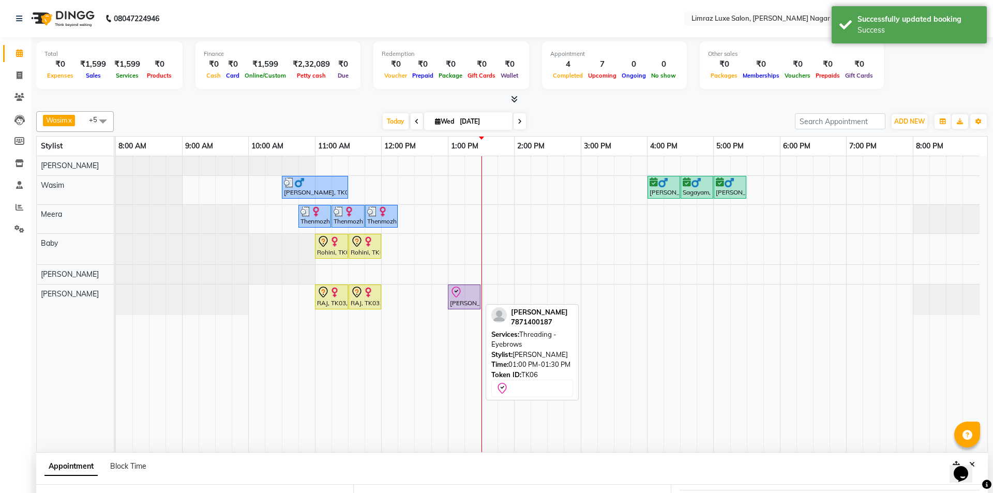
select select "8"
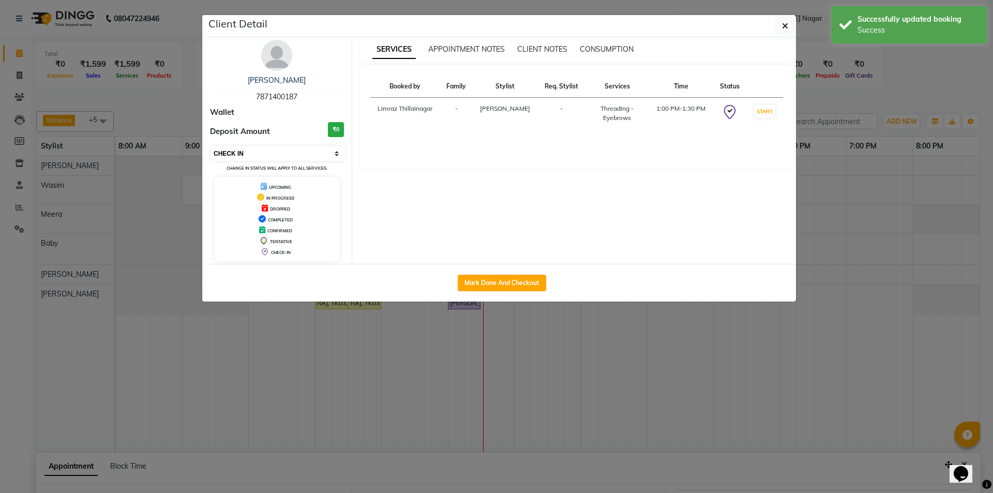
click at [317, 152] on select "Select IN SERVICE CONFIRMED TENTATIVE CHECK IN MARK DONE DROPPED UPCOMING" at bounding box center [278, 153] width 134 height 14
click at [211, 146] on select "Select IN SERVICE CONFIRMED TENTATIVE CHECK IN MARK DONE DROPPED UPCOMING" at bounding box center [278, 153] width 134 height 14
click at [474, 280] on button "Mark Done And Checkout" at bounding box center [502, 283] width 88 height 17
select select "7280"
select select "service"
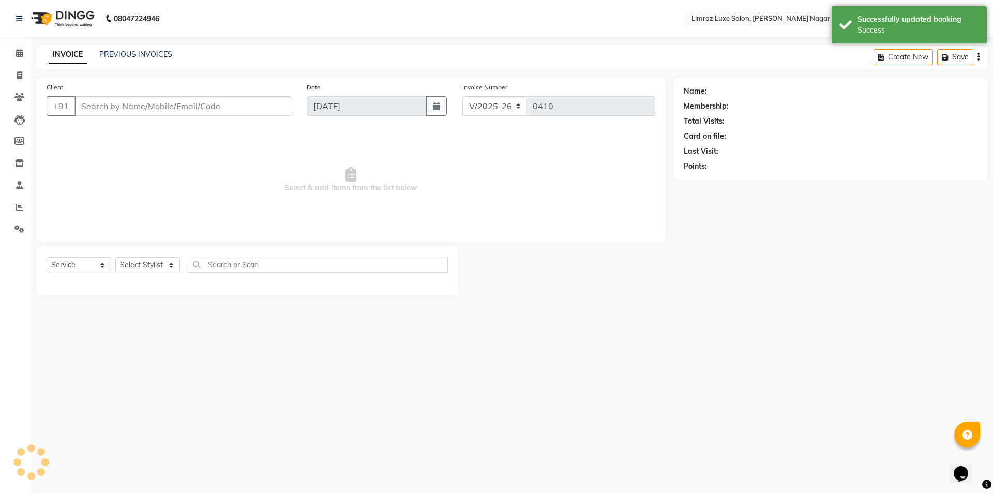
type input "78******87"
select select "89894"
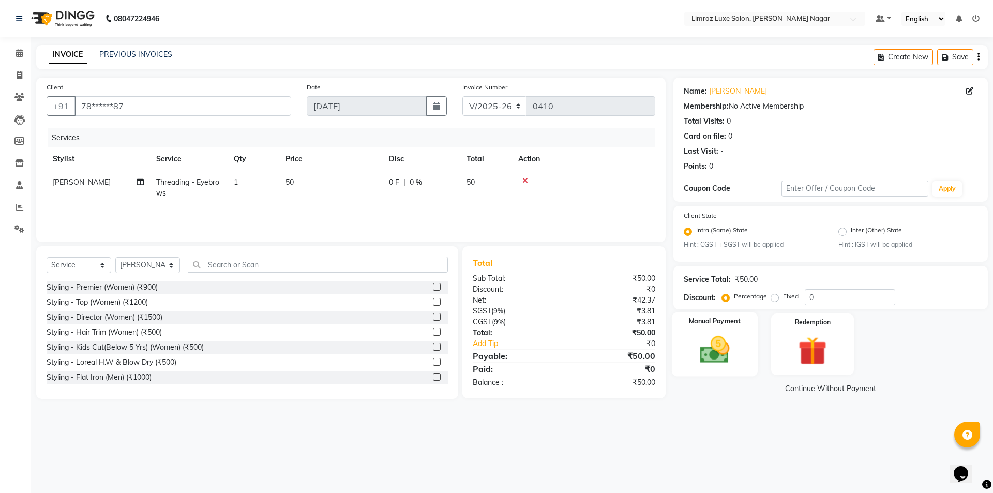
click at [716, 344] on img at bounding box center [714, 350] width 48 height 34
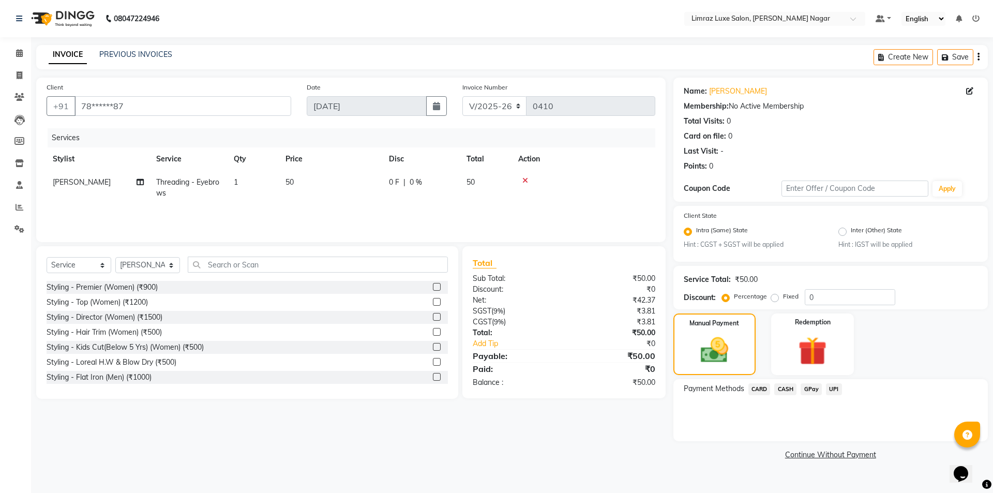
click at [808, 389] on span "GPay" at bounding box center [810, 389] width 21 height 12
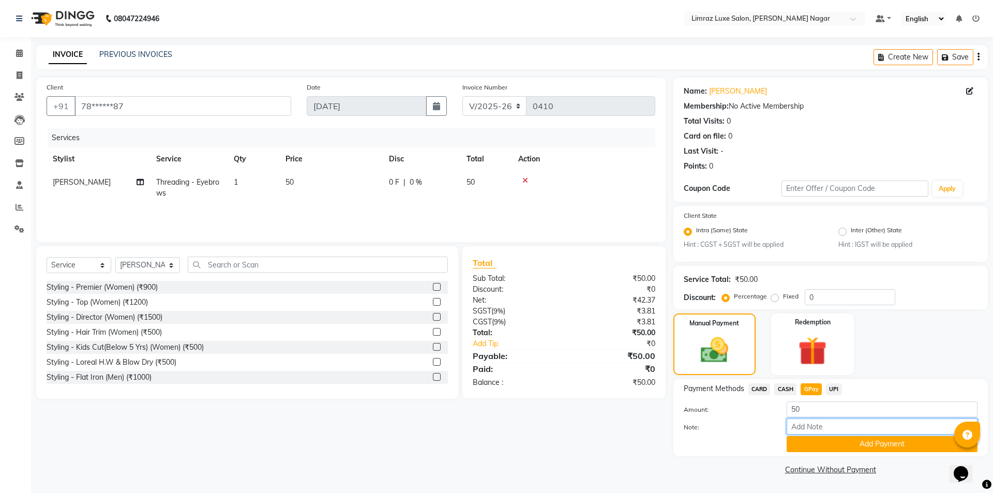
click at [822, 427] on input "Note:" at bounding box center [881, 426] width 191 height 16
type input "gpay mam"
click at [818, 449] on button "Add Payment" at bounding box center [881, 444] width 191 height 16
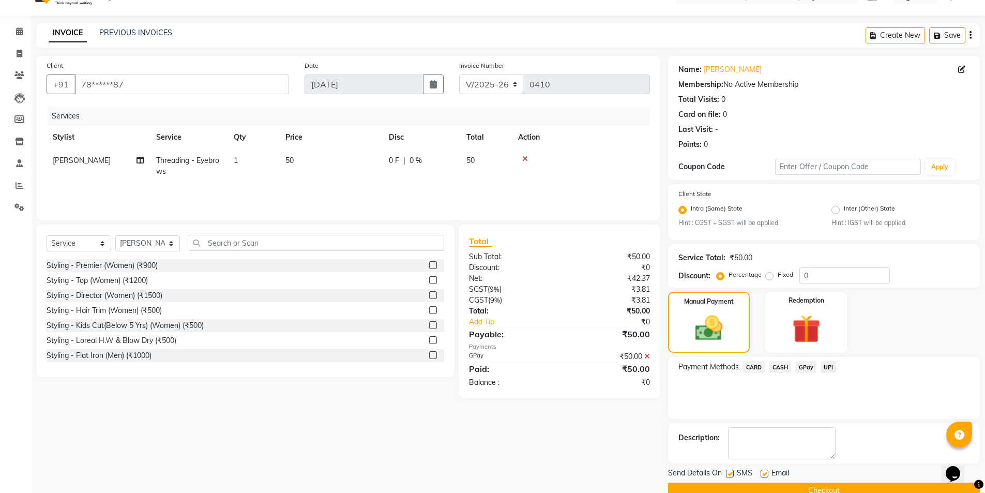
scroll to position [43, 0]
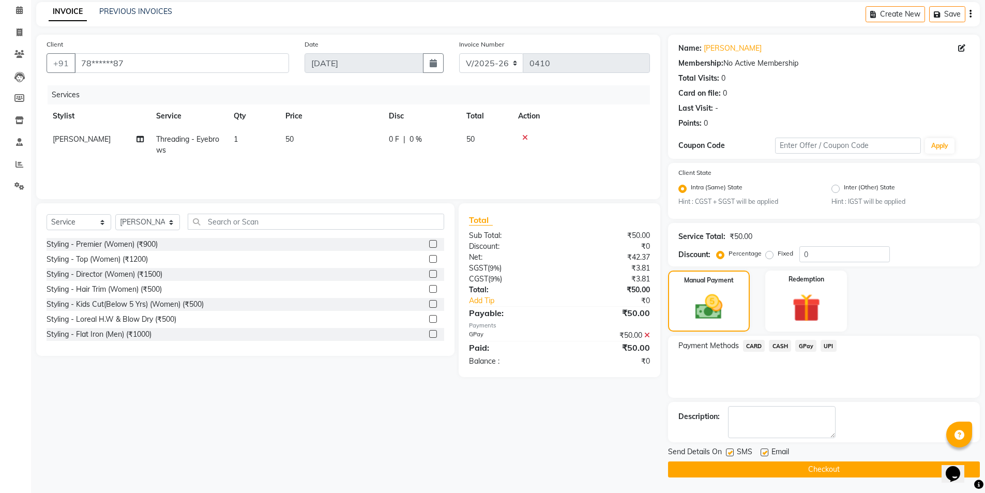
click at [767, 454] on label at bounding box center [764, 452] width 8 height 8
click at [767, 454] on input "checkbox" at bounding box center [763, 452] width 7 height 7
checkbox input "false"
click at [730, 453] on label at bounding box center [730, 452] width 8 height 8
click at [730, 453] on input "checkbox" at bounding box center [729, 452] width 7 height 7
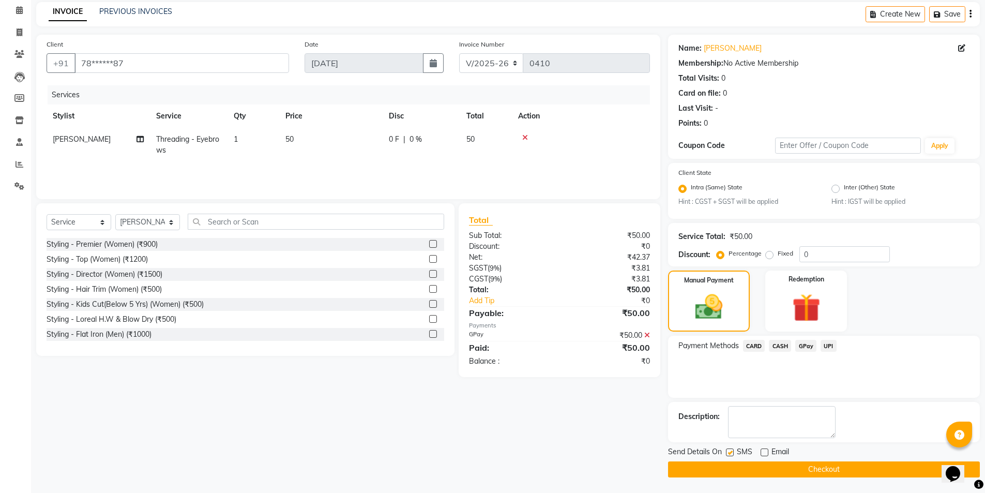
checkbox input "false"
click at [729, 465] on button "Checkout" at bounding box center [824, 469] width 312 height 16
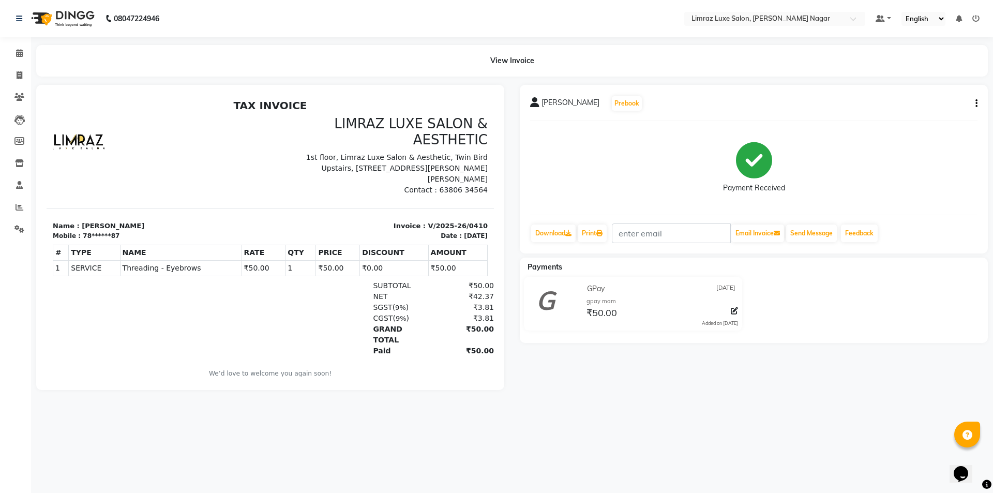
click at [61, 14] on img at bounding box center [61, 18] width 71 height 29
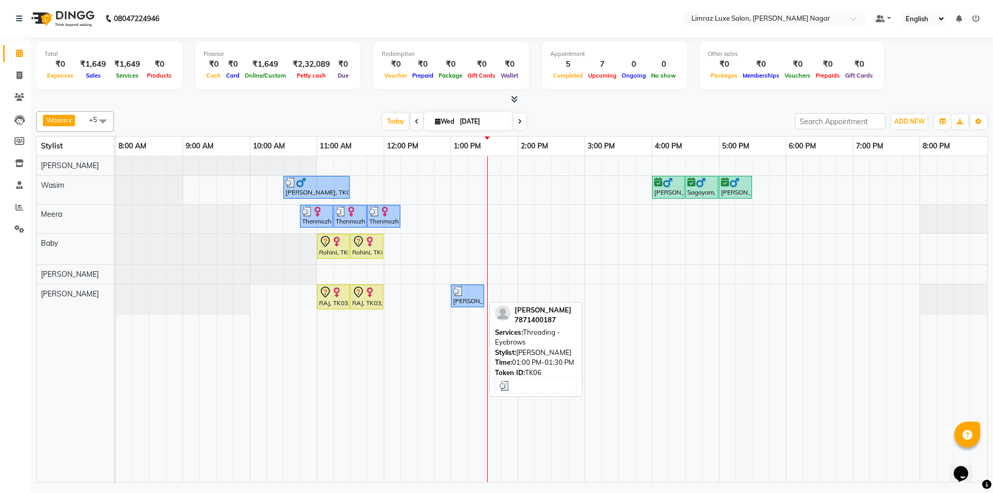
click at [460, 291] on img at bounding box center [458, 291] width 10 height 10
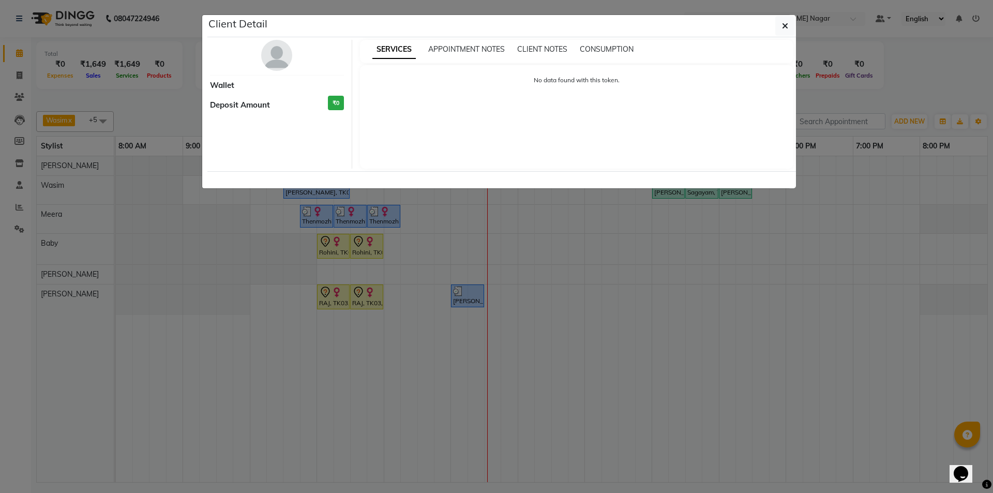
select select "3"
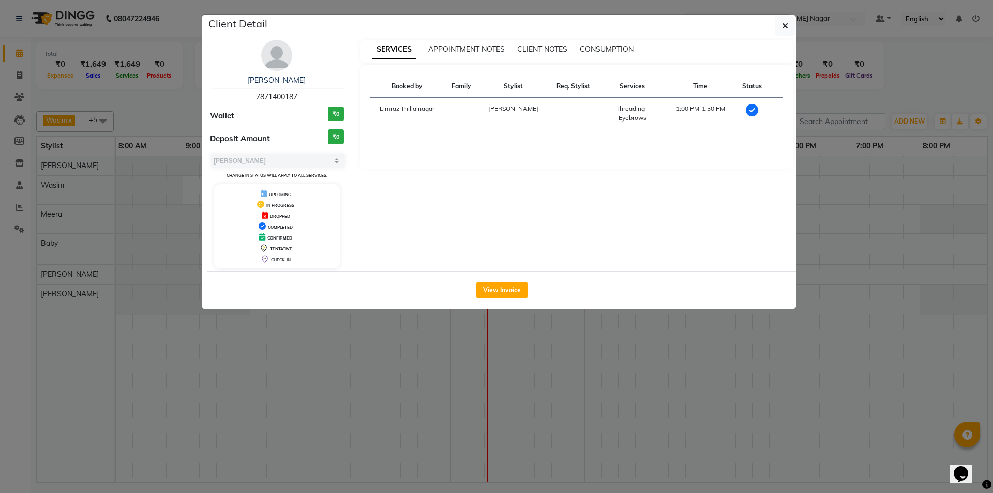
drag, startPoint x: 305, startPoint y: 96, endPoint x: 192, endPoint y: 93, distance: 112.7
click at [192, 93] on ngb-modal-window "Client Detail [PERSON_NAME] 7871400187 Wallet ₹0 Deposit Amount ₹0 Select MARK …" at bounding box center [496, 246] width 993 height 493
copy span "7871400187"
click at [788, 26] on button "button" at bounding box center [785, 26] width 20 height 20
